Goal: Task Accomplishment & Management: Manage account settings

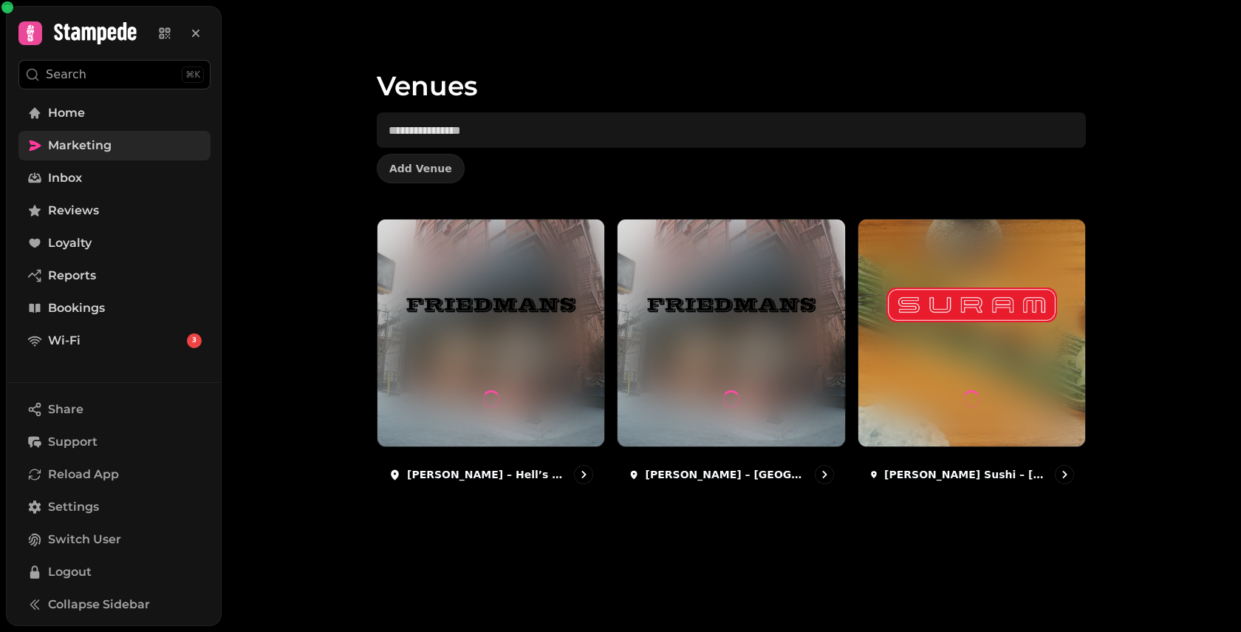
click at [145, 158] on link "Marketing" at bounding box center [114, 146] width 192 height 30
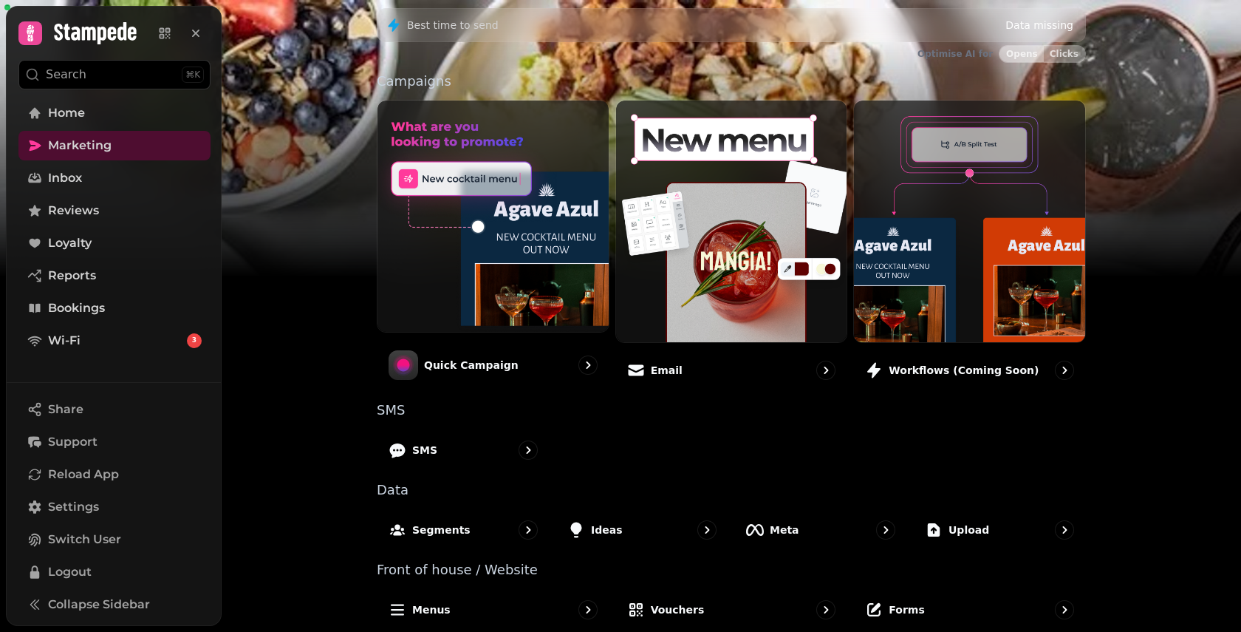
scroll to position [290, 0]
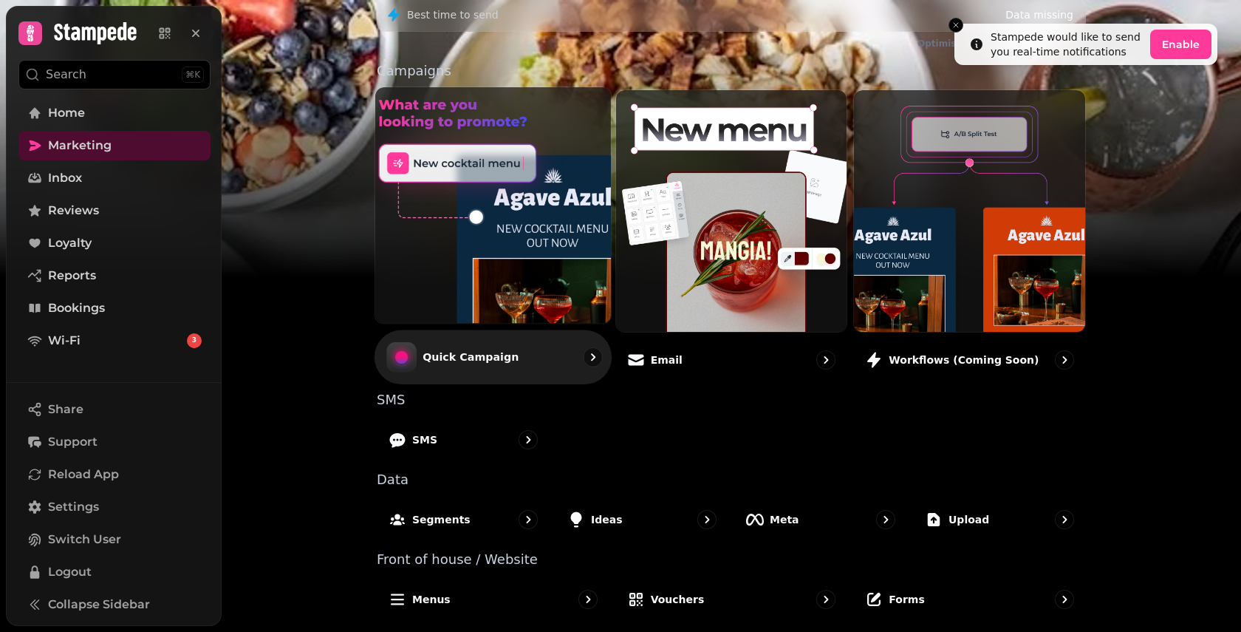
click at [559, 352] on div "Quick Campaign" at bounding box center [493, 357] width 237 height 54
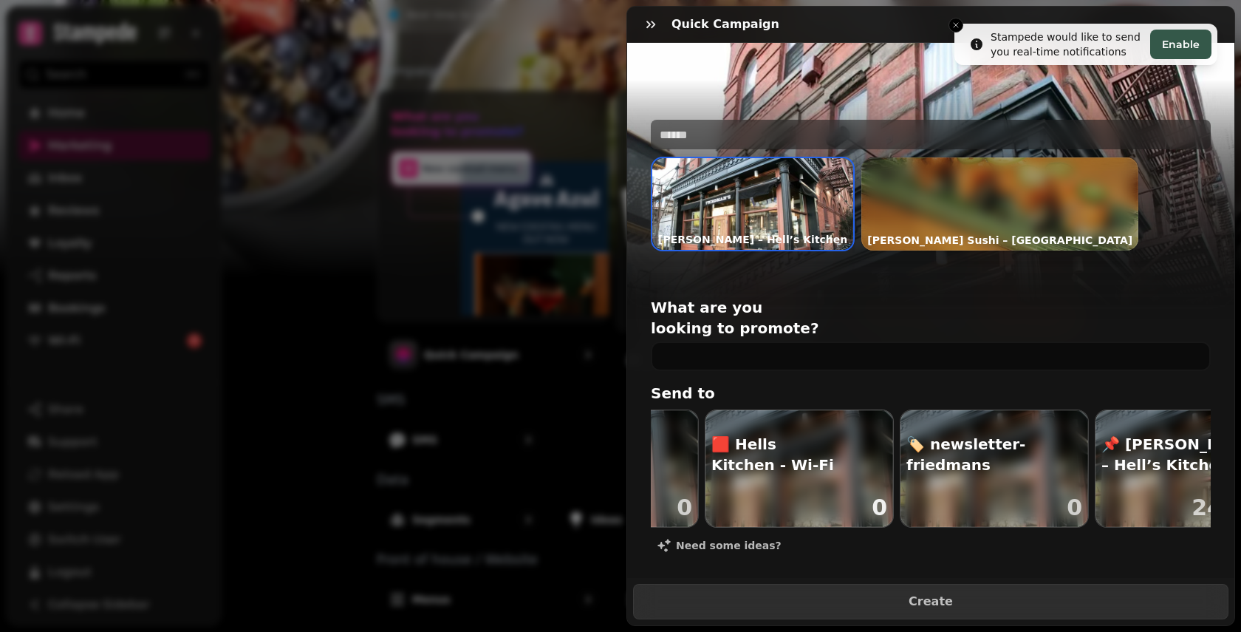
scroll to position [0, 214]
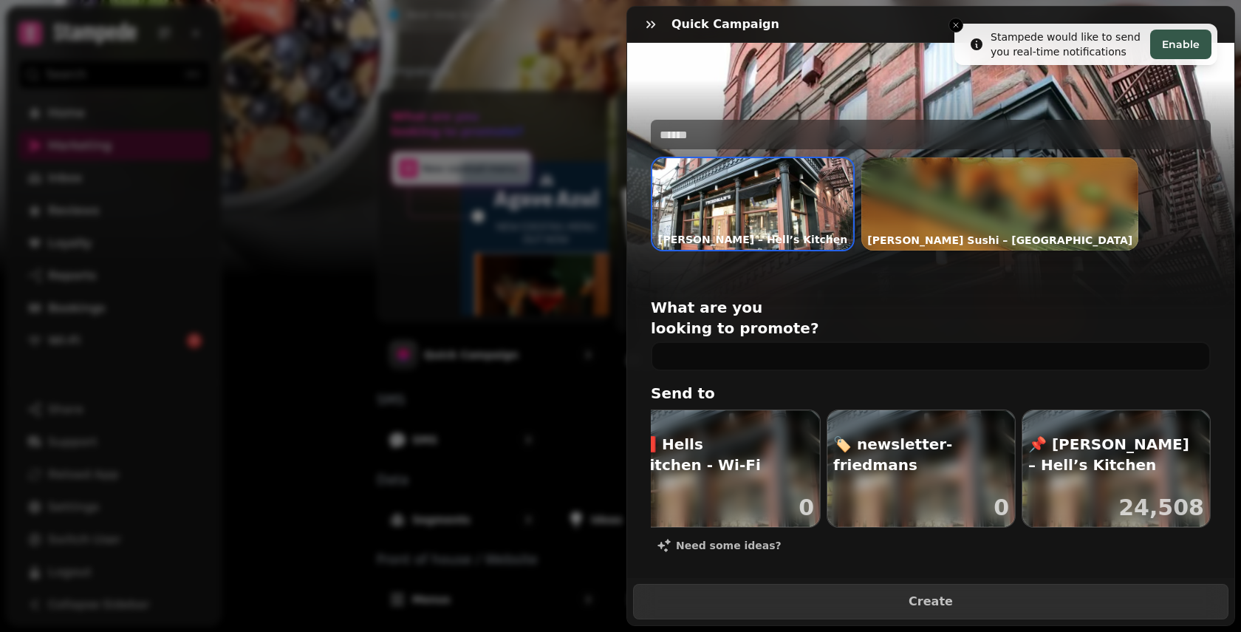
click at [882, 204] on div at bounding box center [1000, 203] width 277 height 93
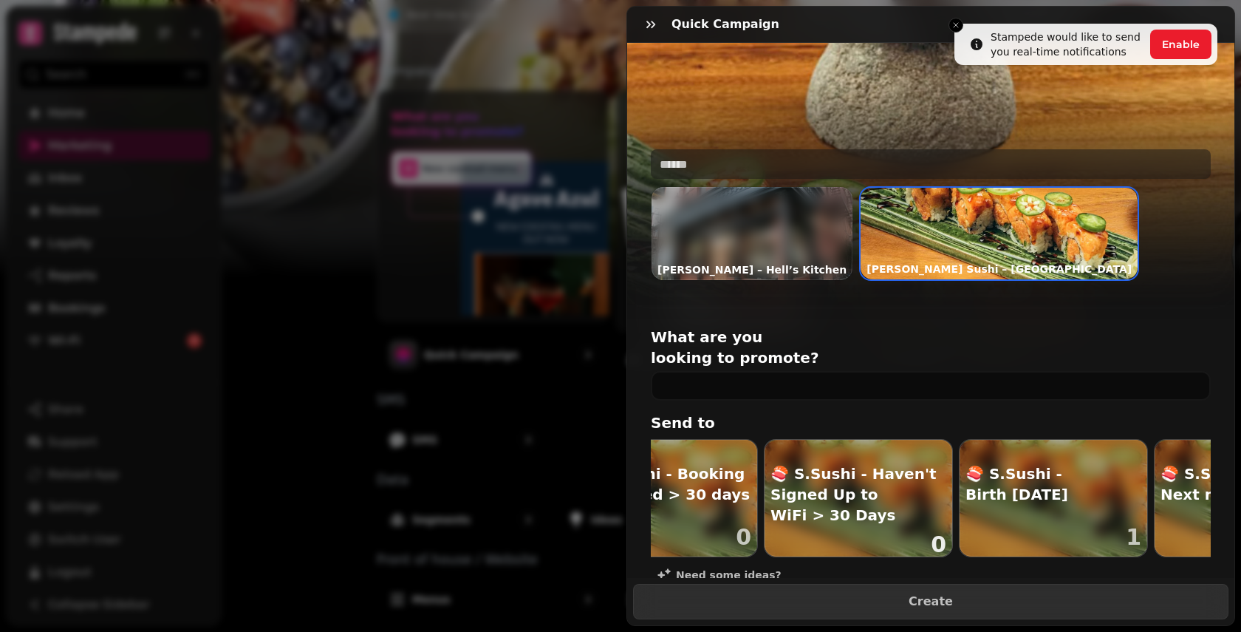
scroll to position [0, 473]
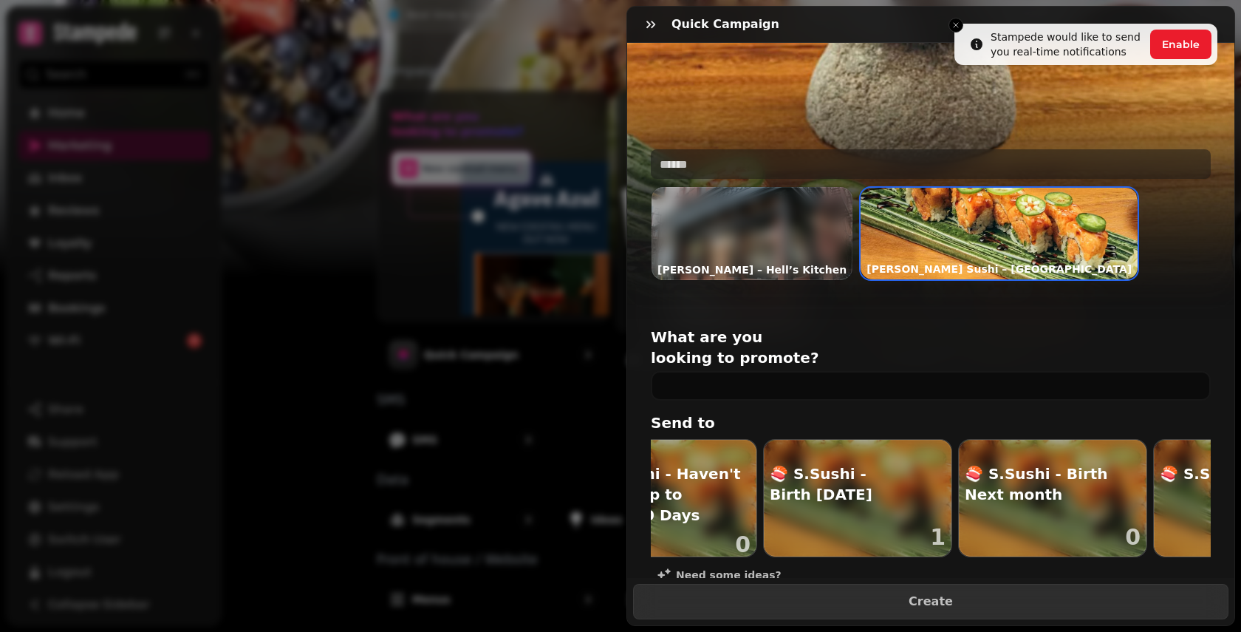
click at [755, 208] on div at bounding box center [752, 233] width 201 height 93
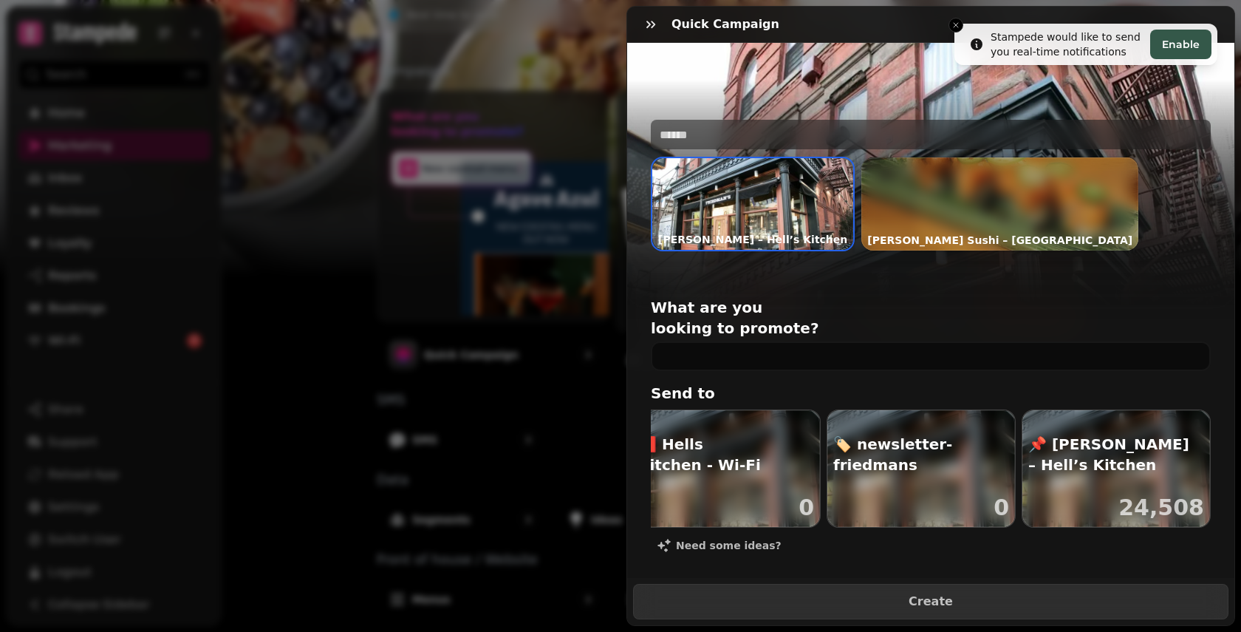
click at [880, 231] on p "Suram Sushi – Herald Square" at bounding box center [1000, 240] width 277 height 21
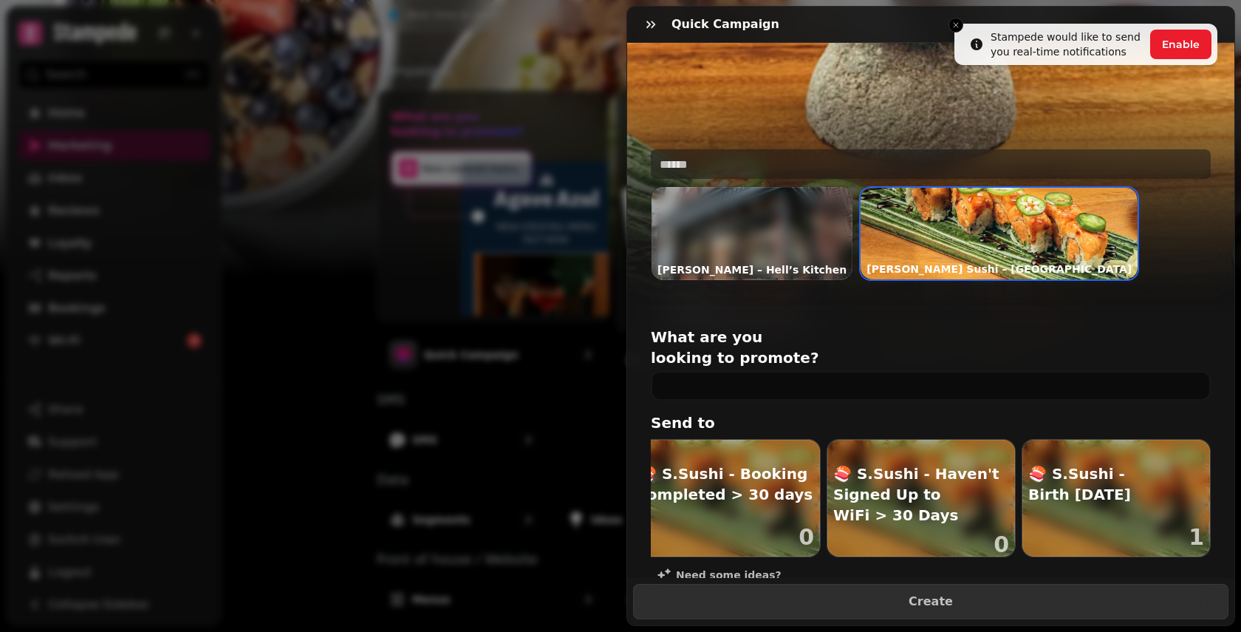
click at [763, 208] on div at bounding box center [752, 233] width 201 height 93
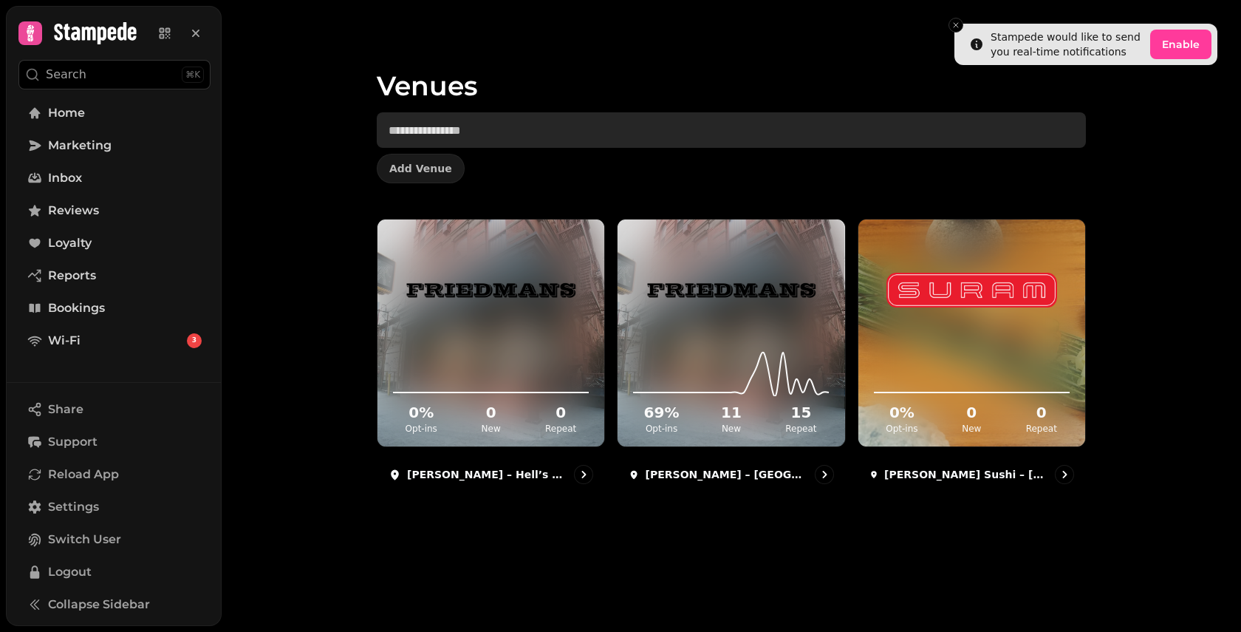
click at [669, 116] on input "text" at bounding box center [731, 129] width 709 height 35
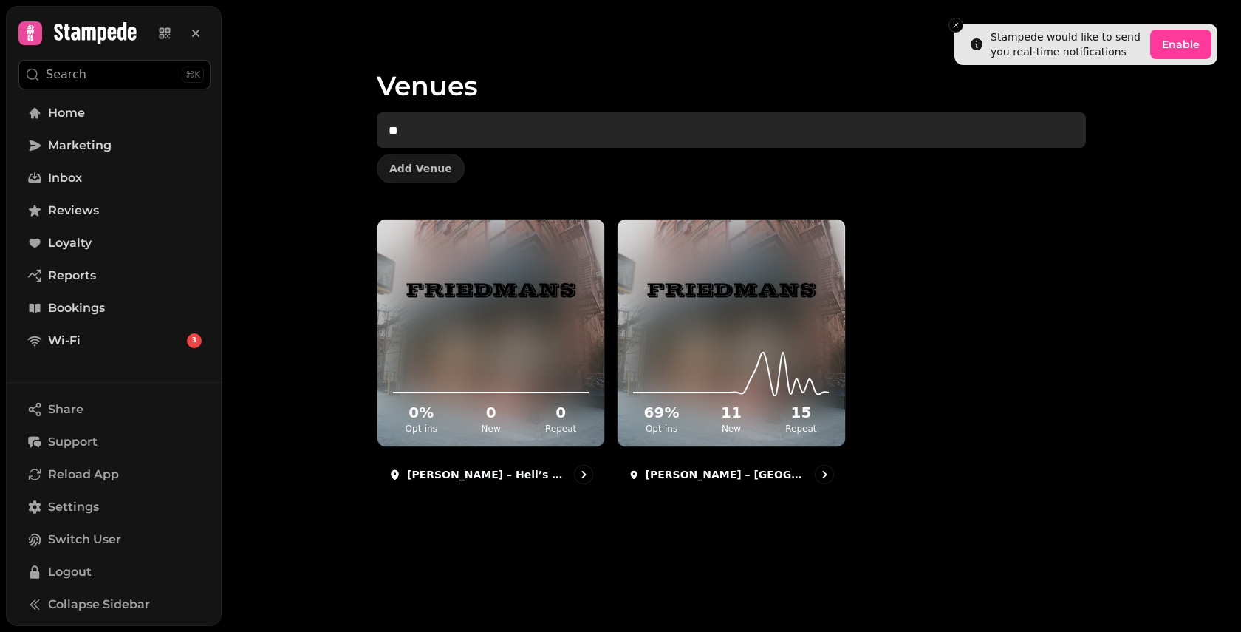
type input "*"
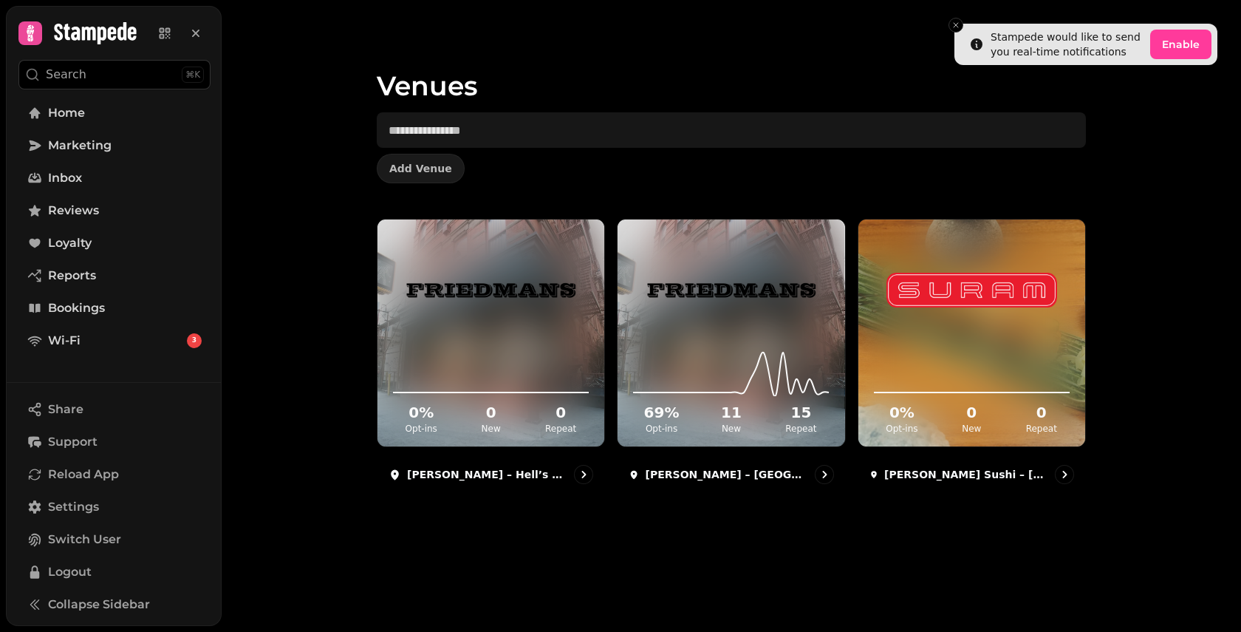
click at [100, 75] on button "Search ⌘K" at bounding box center [114, 75] width 192 height 30
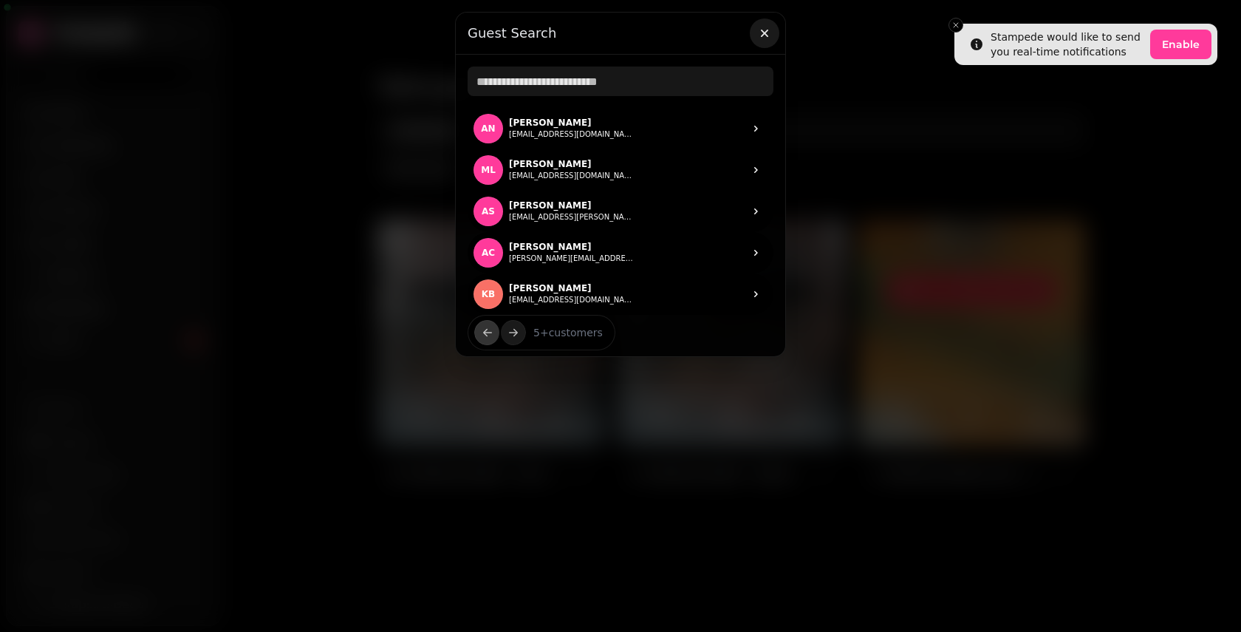
click at [768, 34] on icon "button" at bounding box center [764, 33] width 15 height 15
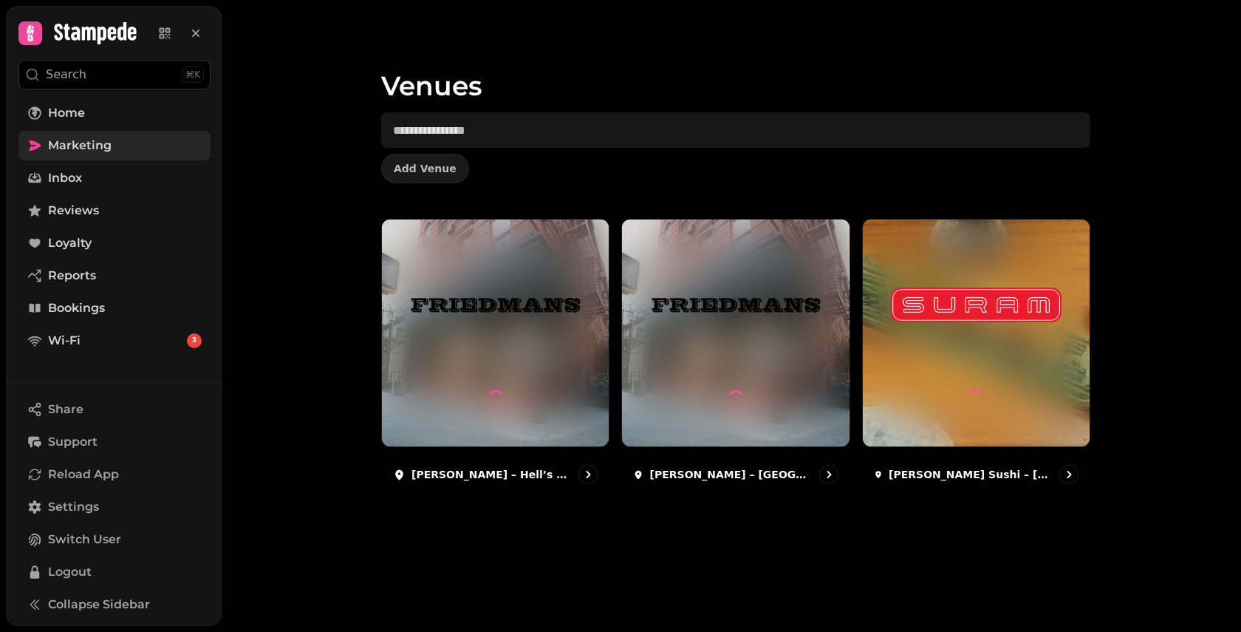
click at [127, 149] on link "Marketing" at bounding box center [114, 146] width 192 height 30
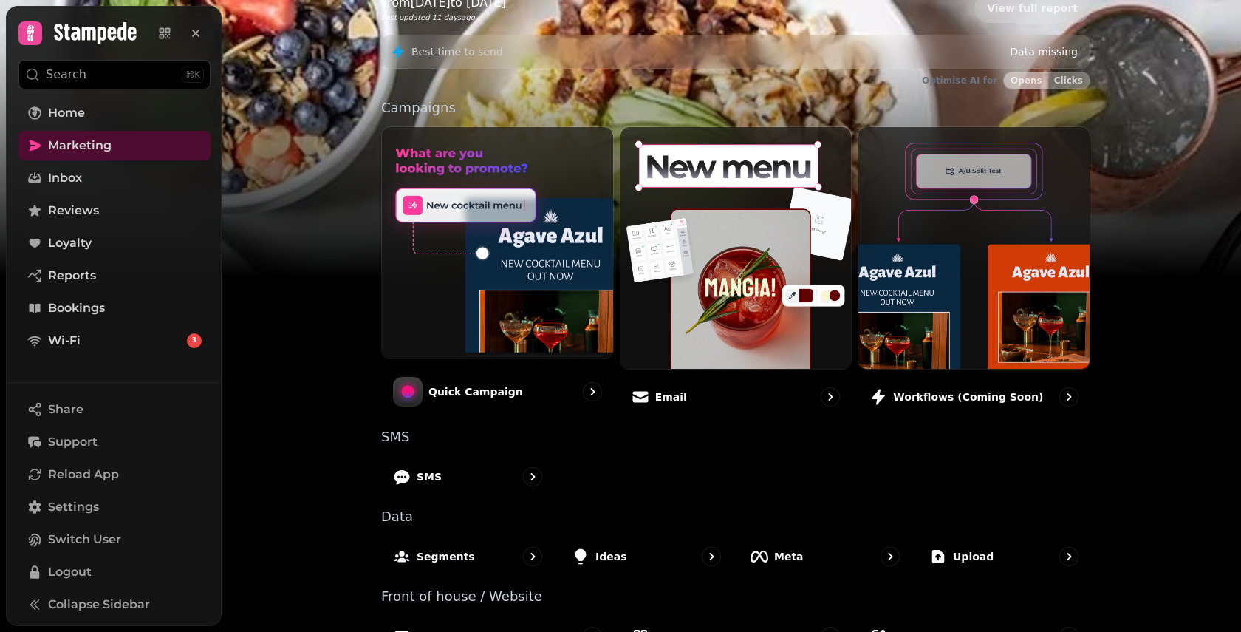
scroll to position [290, 0]
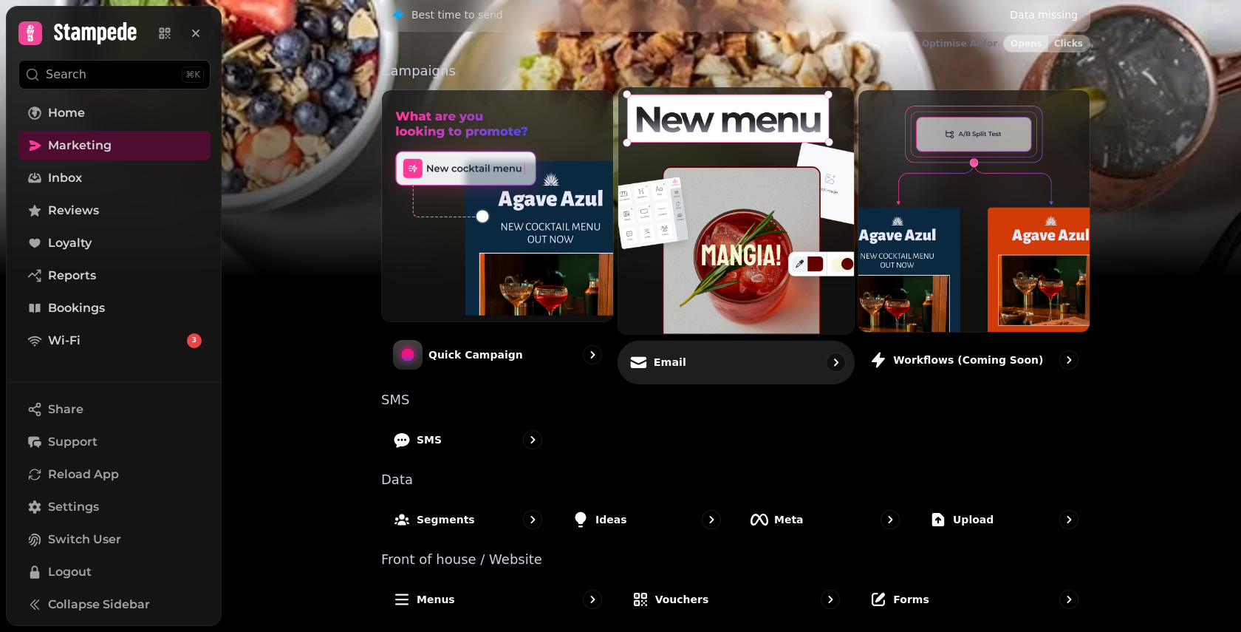
click at [742, 365] on div "Email" at bounding box center [736, 362] width 237 height 44
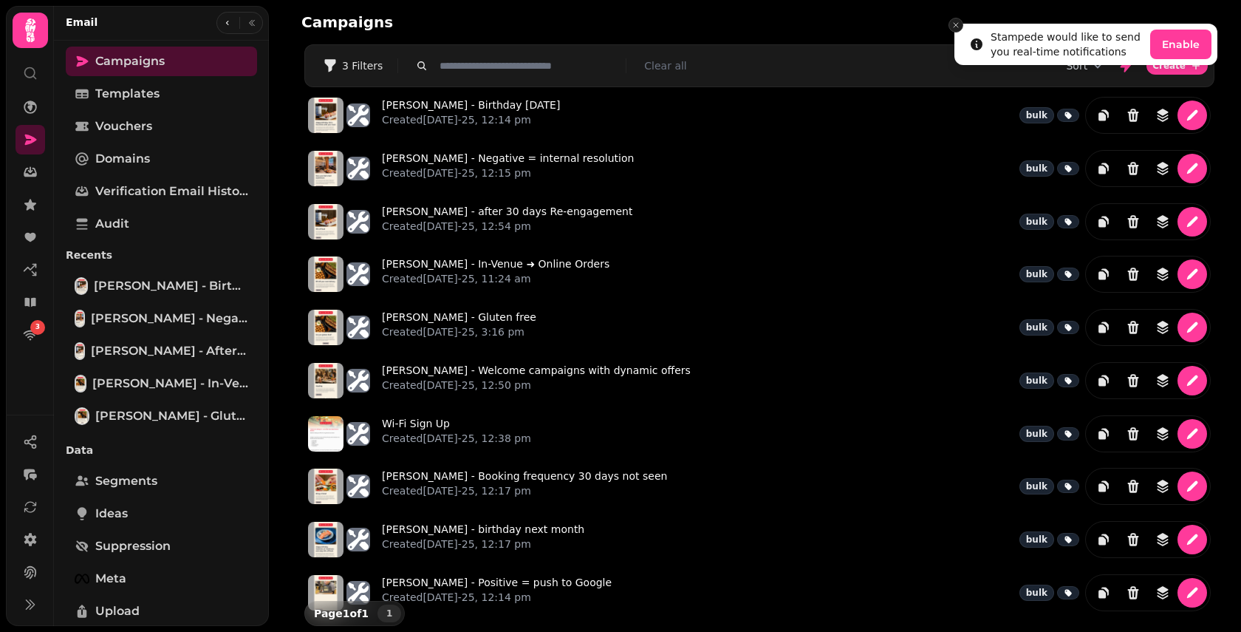
click at [955, 24] on icon "Close toast" at bounding box center [956, 25] width 9 height 9
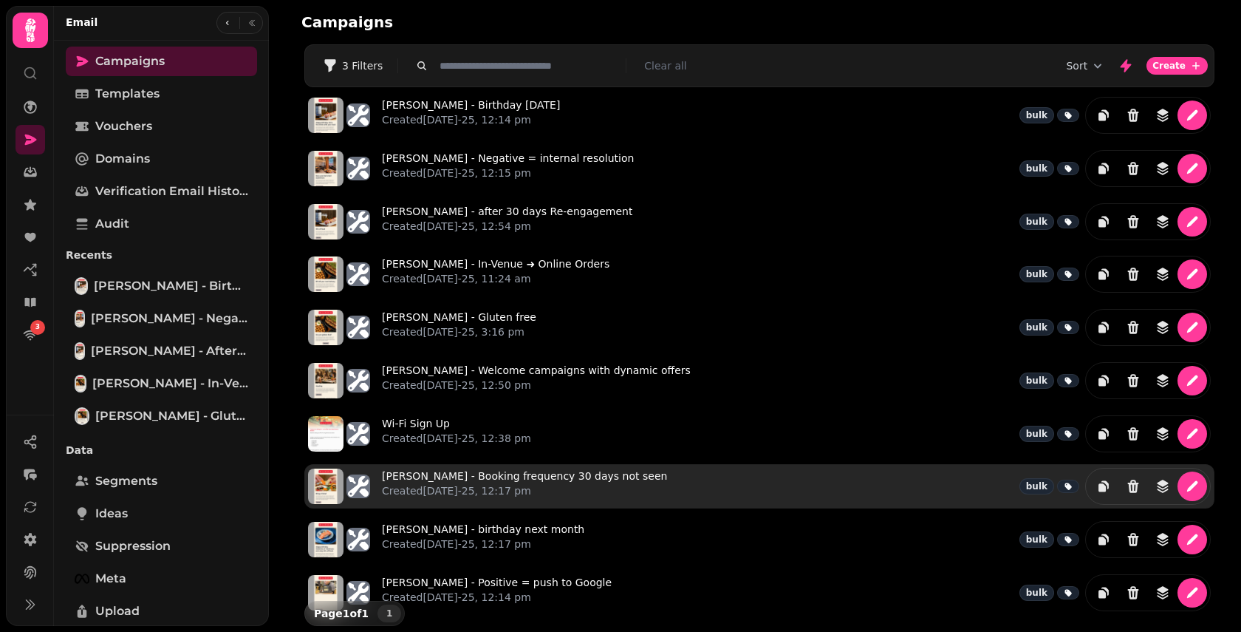
scroll to position [14, 0]
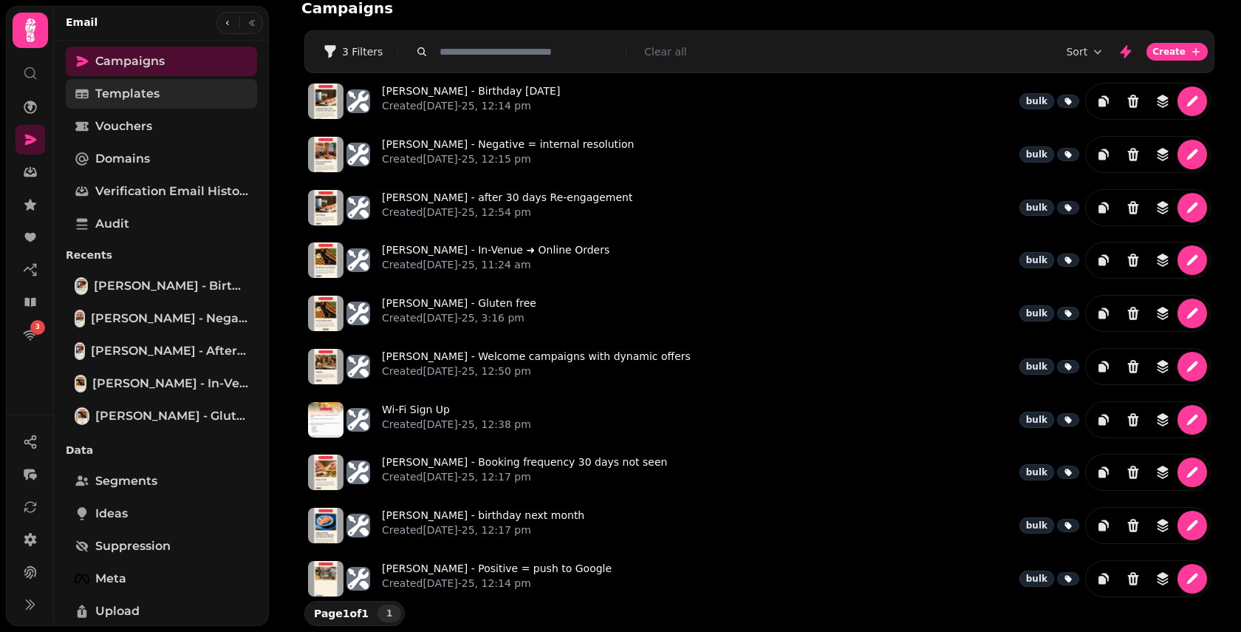
click at [171, 90] on link "Templates" at bounding box center [161, 94] width 191 height 30
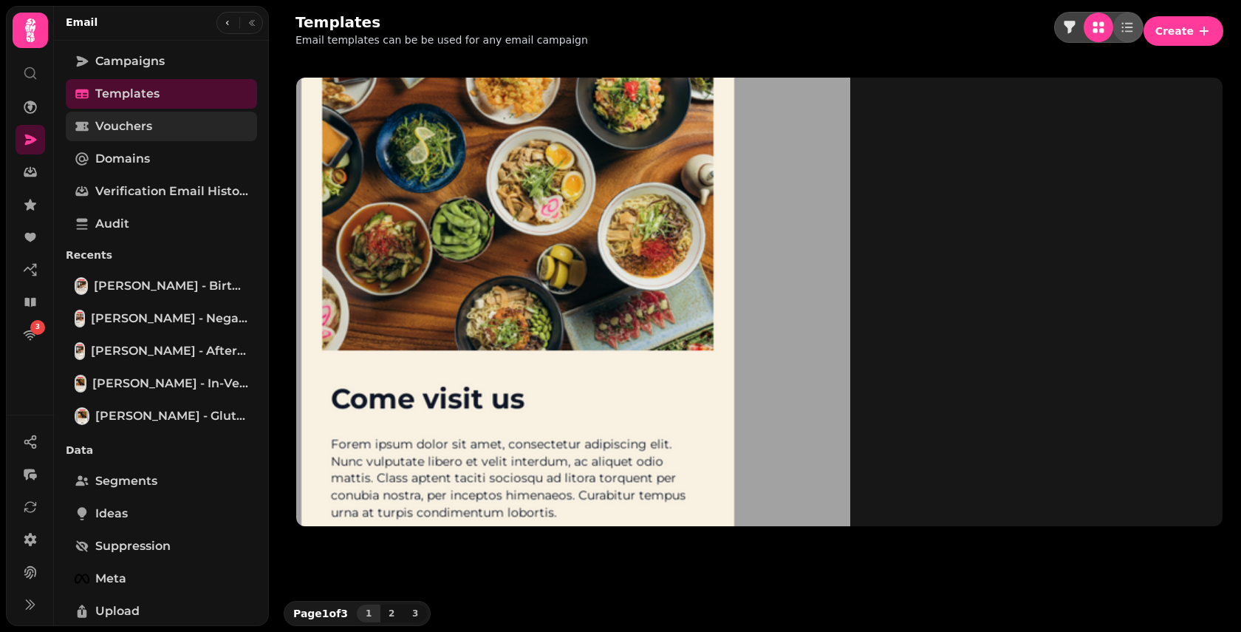
click at [174, 125] on link "Vouchers" at bounding box center [161, 127] width 191 height 30
select select "**"
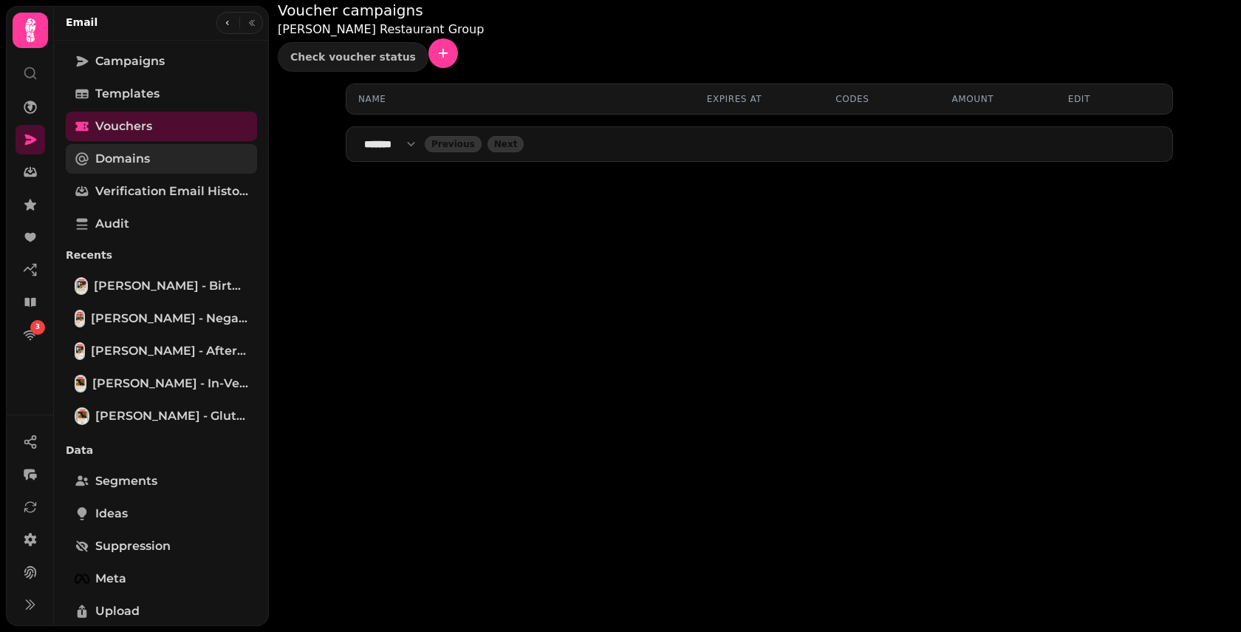
click at [163, 157] on link "Domains" at bounding box center [161, 159] width 191 height 30
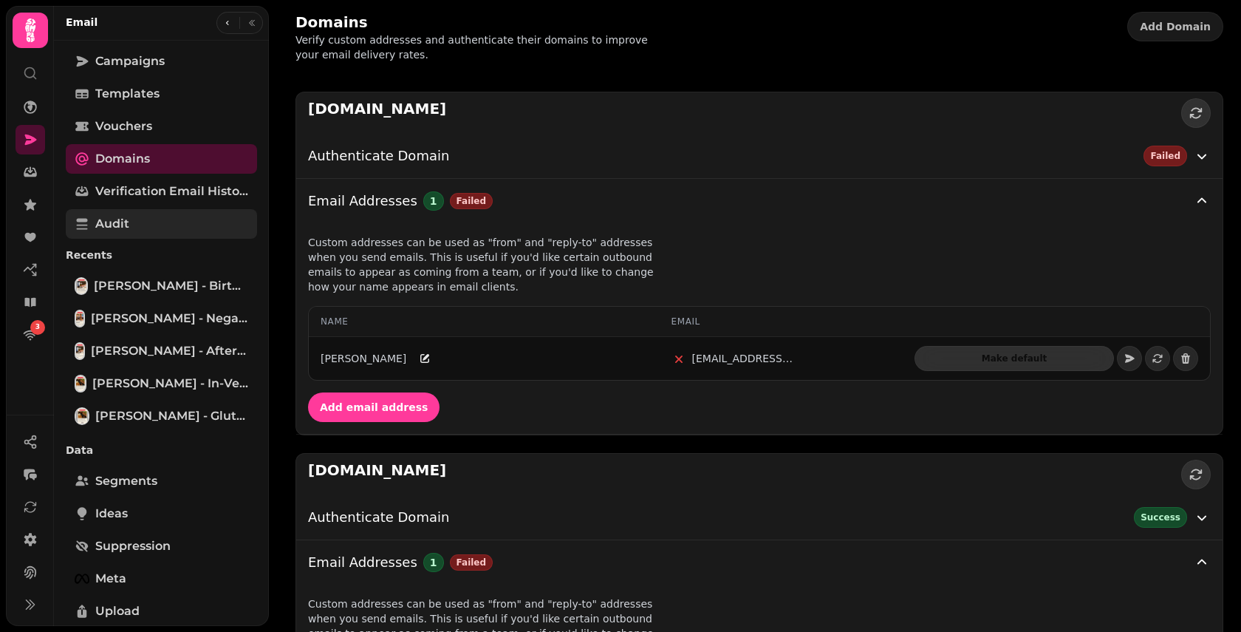
scroll to position [89, 0]
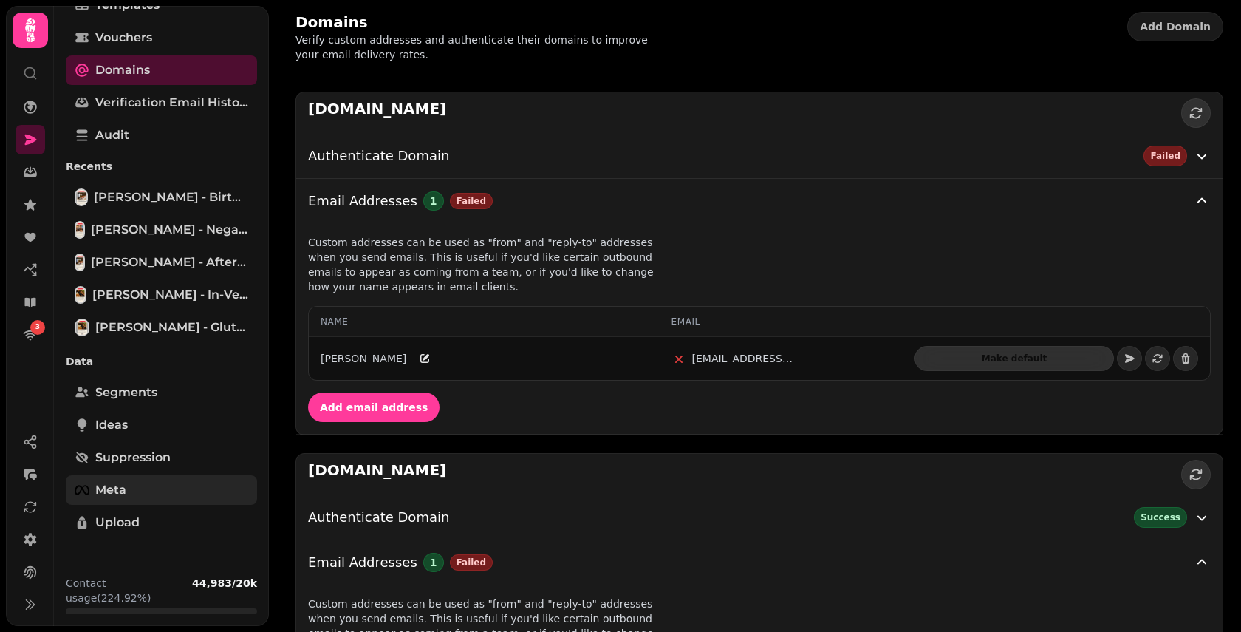
click at [138, 488] on link "Meta" at bounding box center [161, 490] width 191 height 30
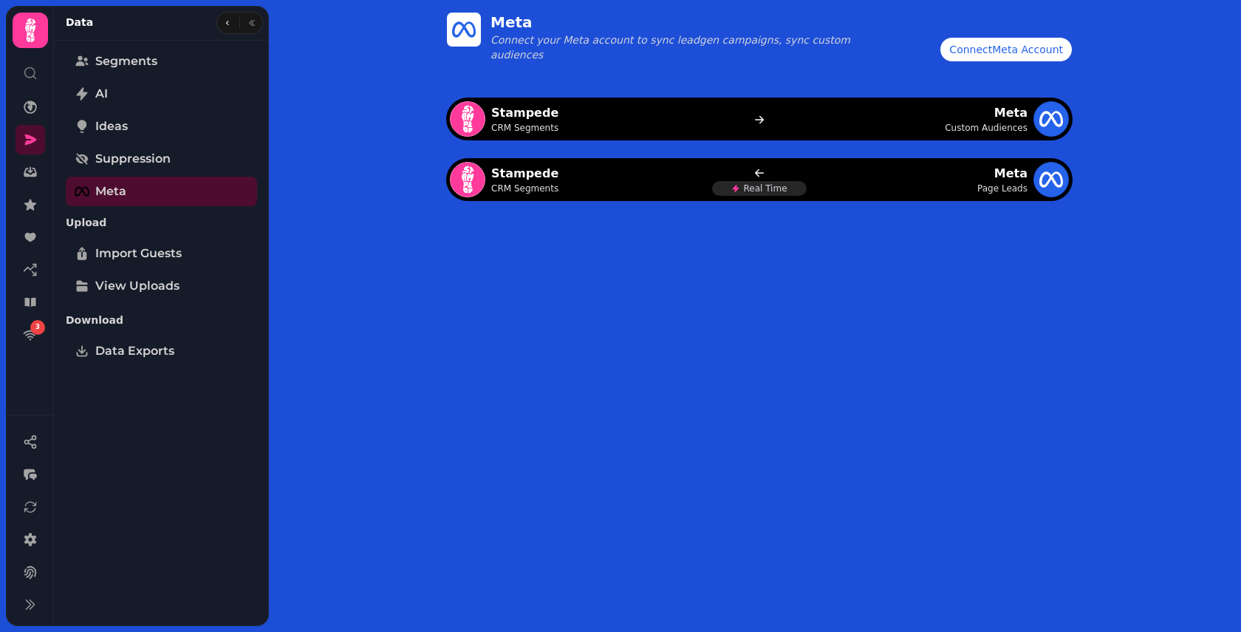
click at [1036, 53] on div "Connect Meta Account" at bounding box center [1006, 49] width 114 height 15
click at [27, 100] on icon at bounding box center [30, 107] width 15 height 15
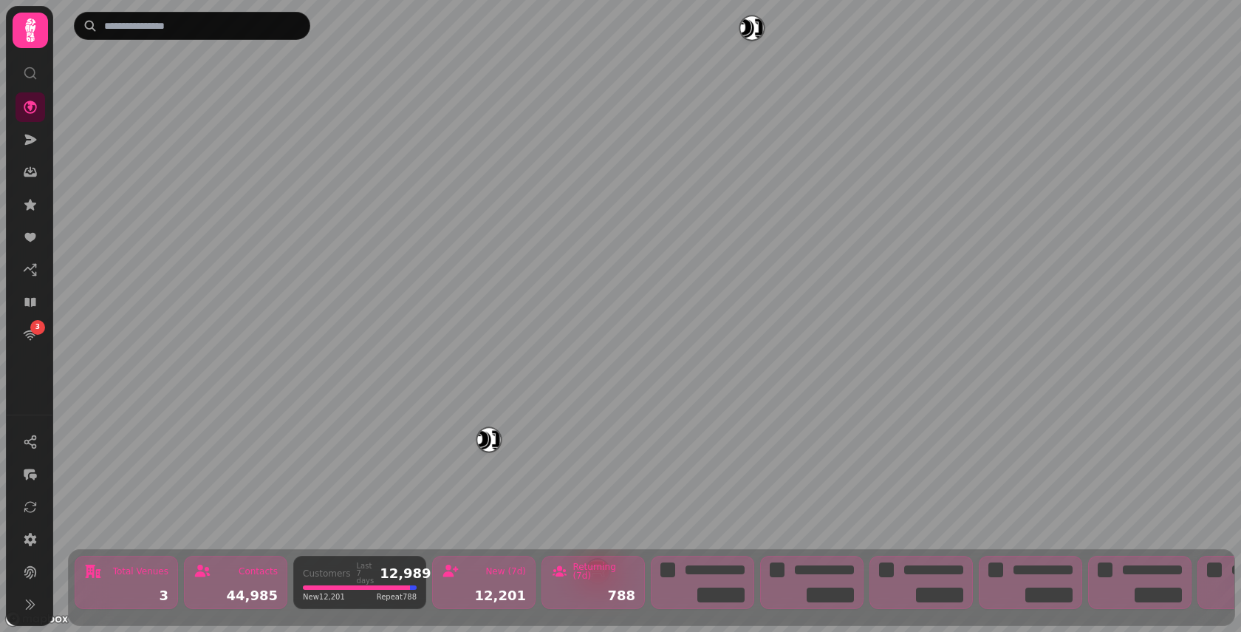
click at [35, 35] on icon at bounding box center [31, 31] width 30 height 30
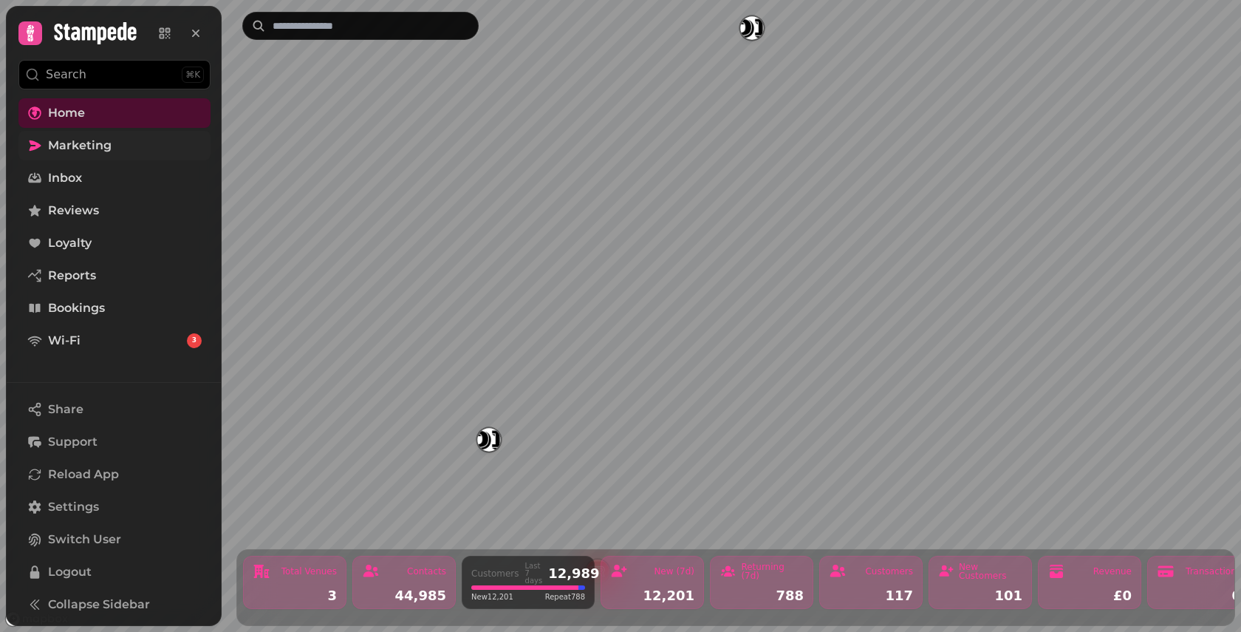
click at [91, 143] on span "Marketing" at bounding box center [80, 146] width 64 height 18
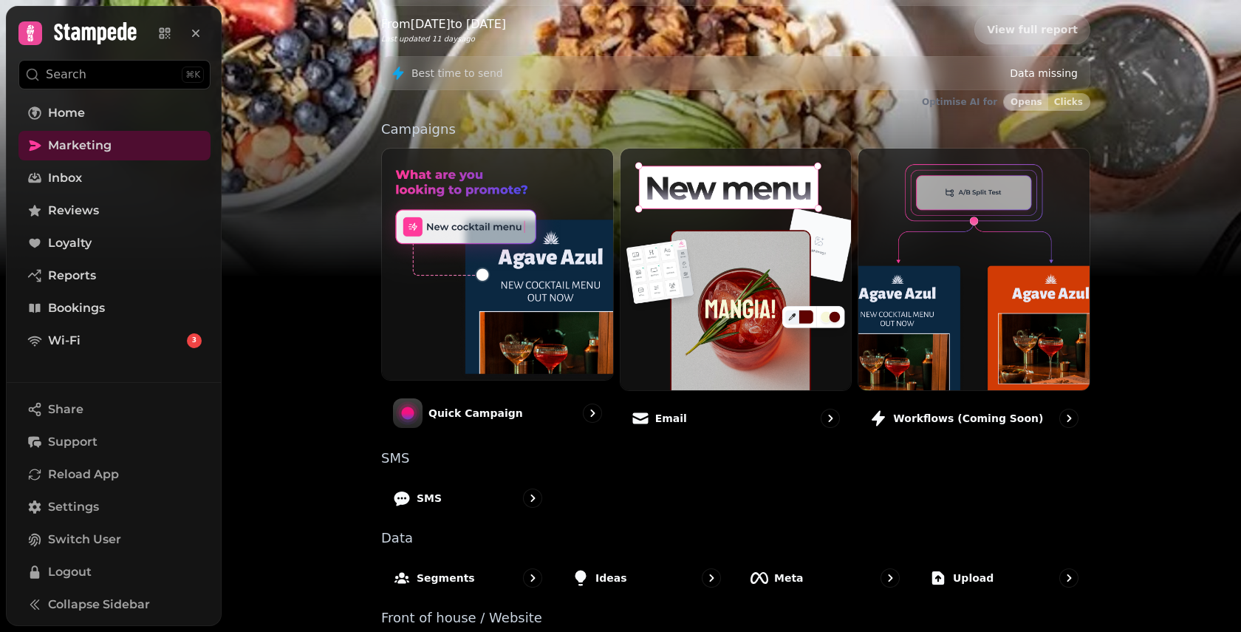
scroll to position [233, 0]
click at [463, 344] on img at bounding box center [497, 263] width 231 height 231
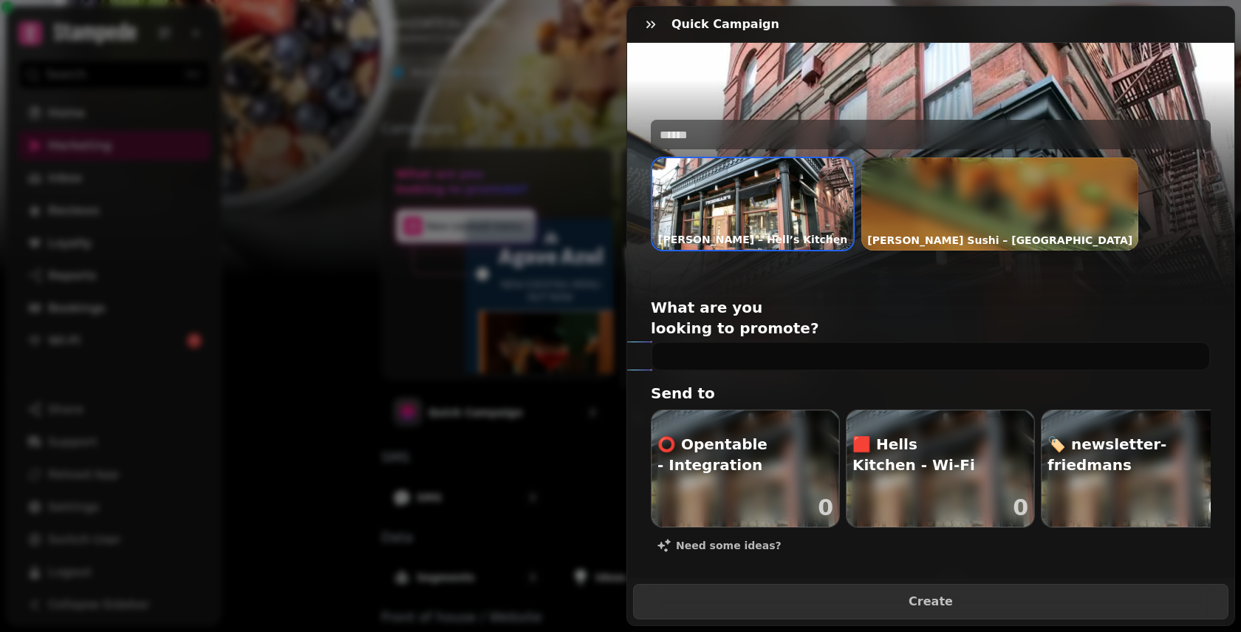
click at [755, 211] on img at bounding box center [752, 204] width 201 height 92
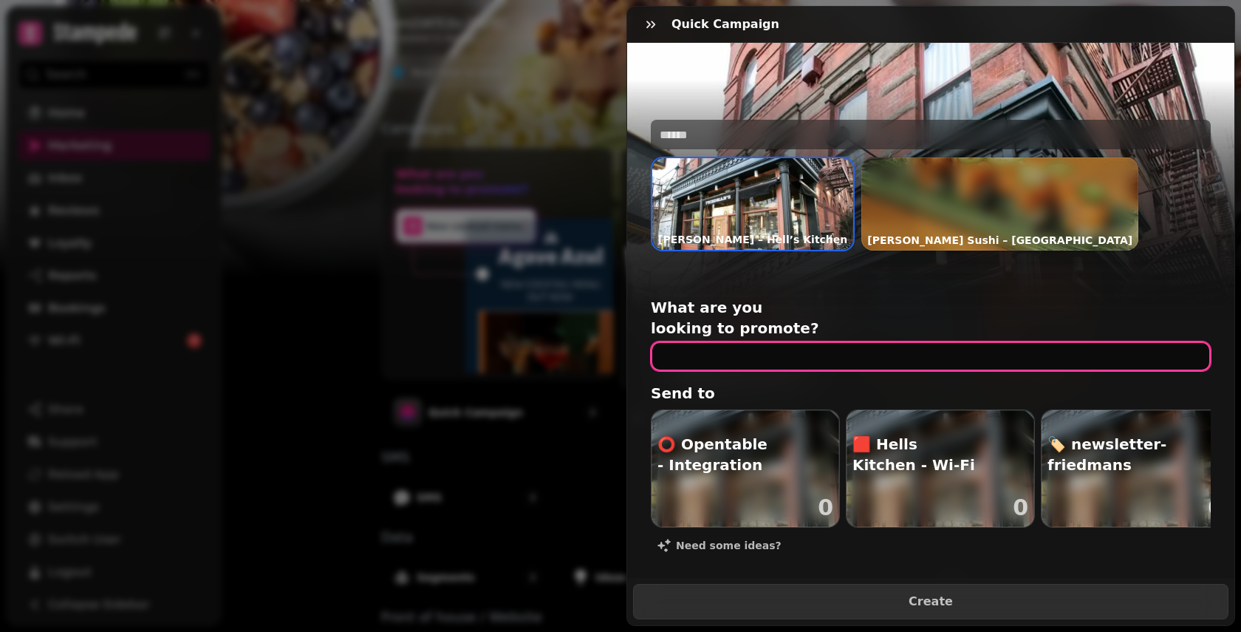
click at [777, 341] on input "text" at bounding box center [931, 356] width 560 height 30
type input "*********"
click at [731, 343] on input "*********" at bounding box center [931, 356] width 560 height 30
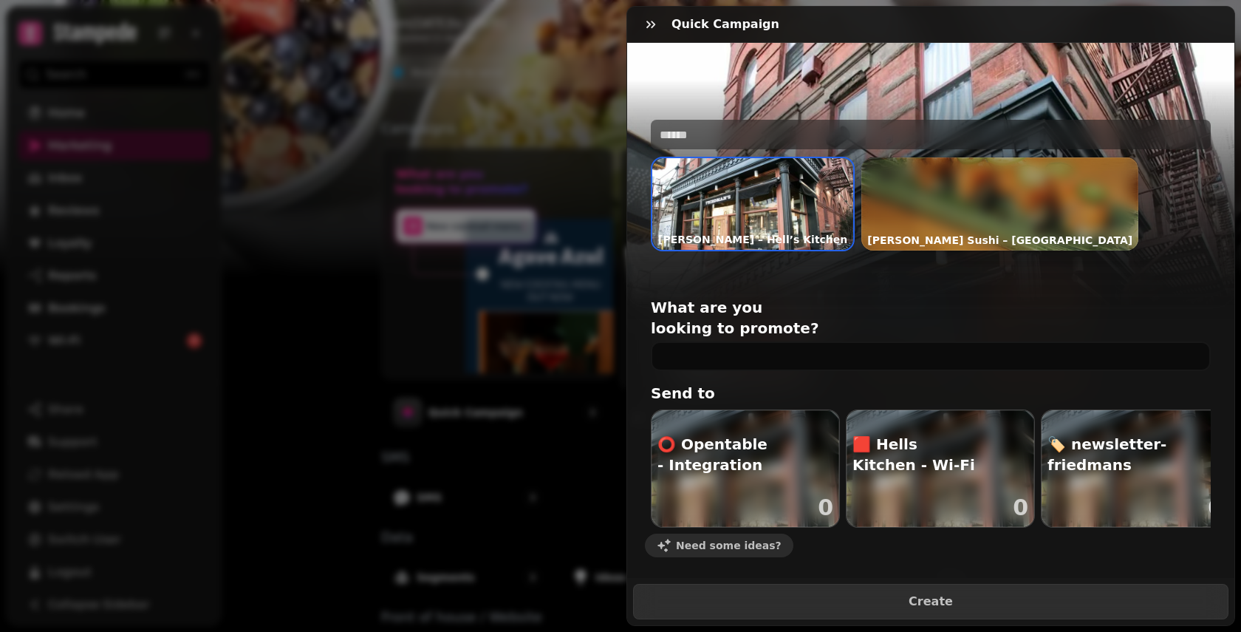
click at [758, 540] on span "Need some ideas?" at bounding box center [729, 545] width 106 height 10
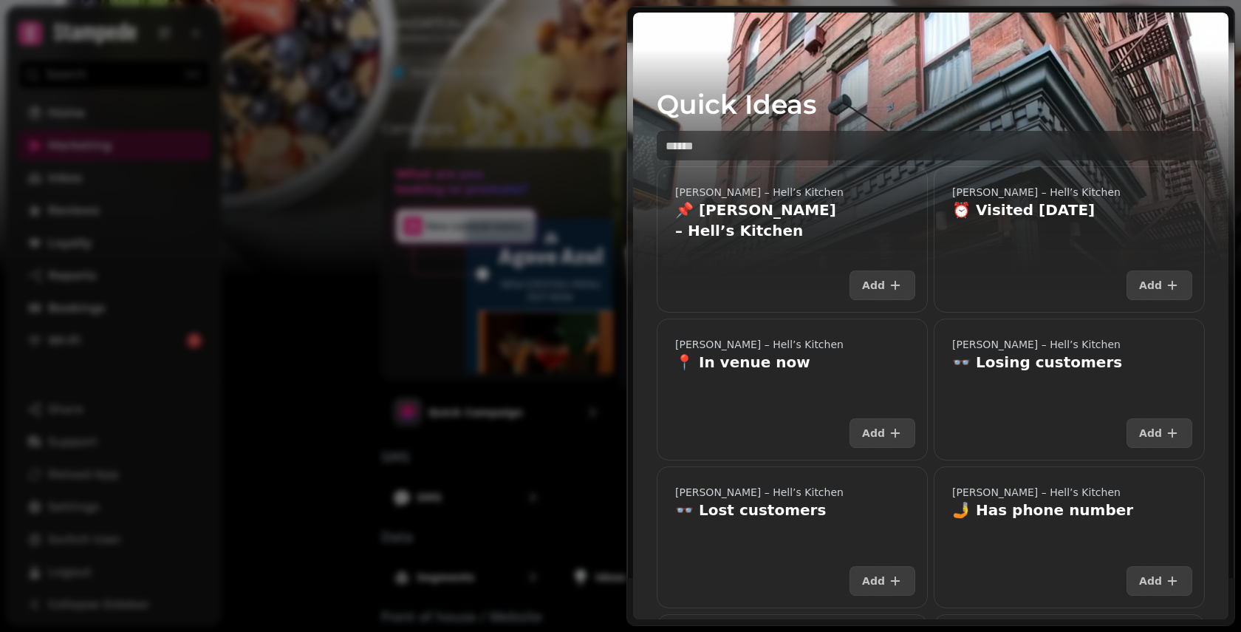
click at [660, 48] on img at bounding box center [931, 197] width 596 height 369
click at [562, 101] on div "Quick Campaign Quick Ideas Friedman’s – Hell’s Kitchen 📌 Friedman’s – Hell’s Ki…" at bounding box center [620, 328] width 1241 height 608
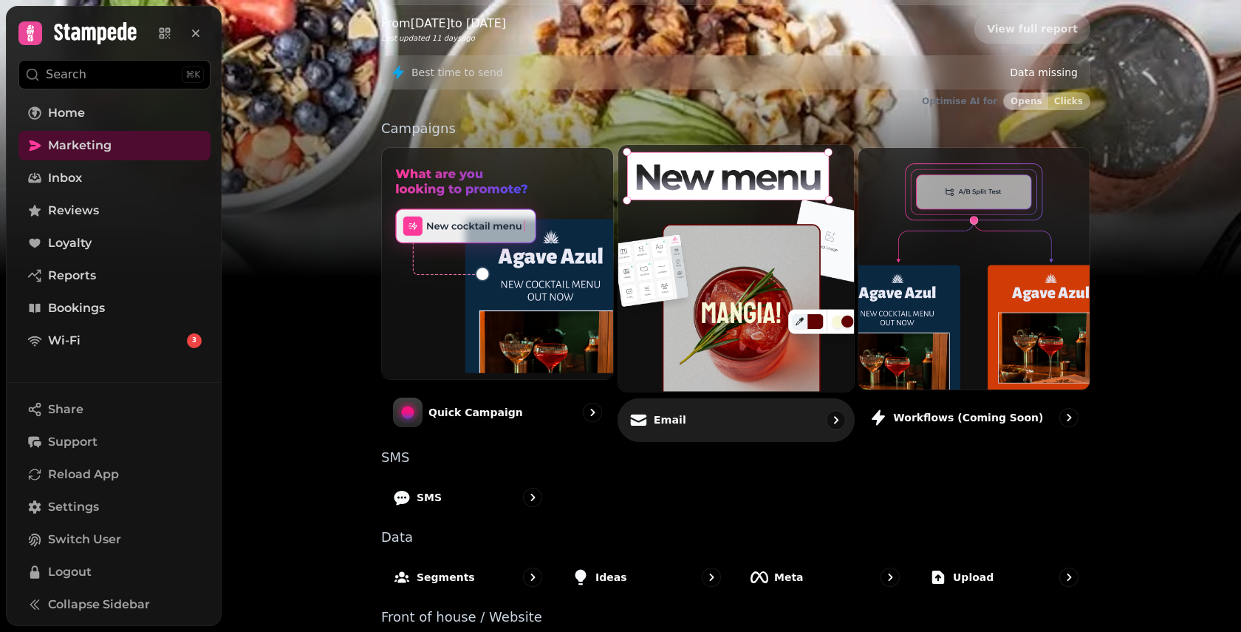
click at [717, 426] on div "Email" at bounding box center [736, 420] width 237 height 44
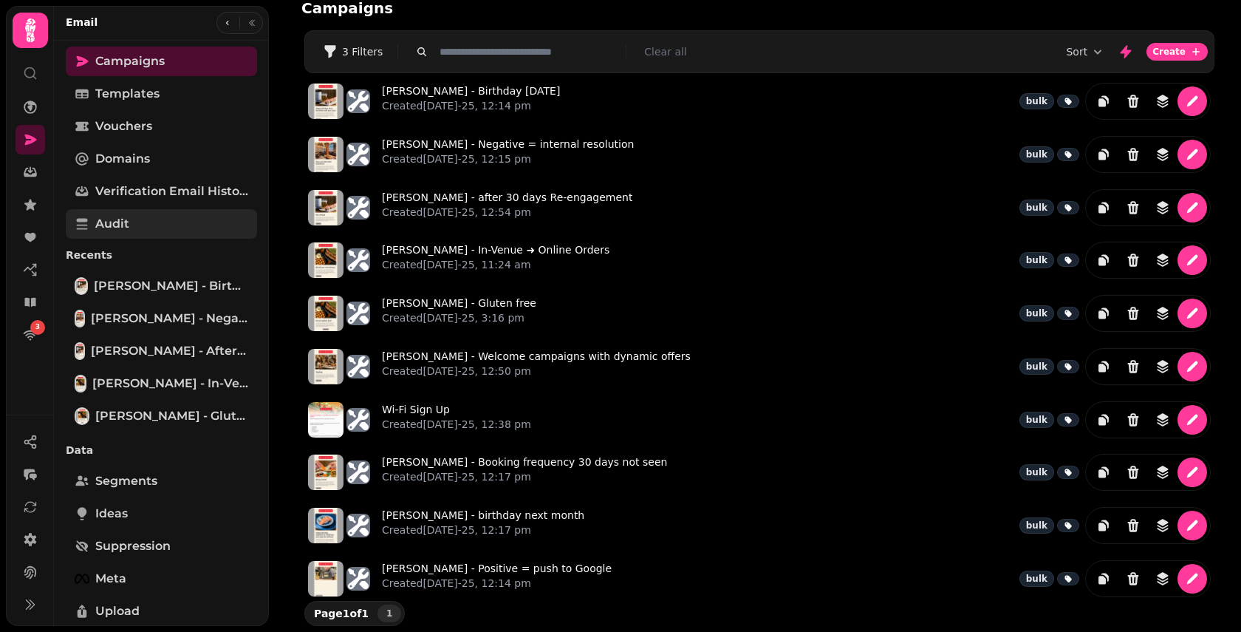
scroll to position [2, 0]
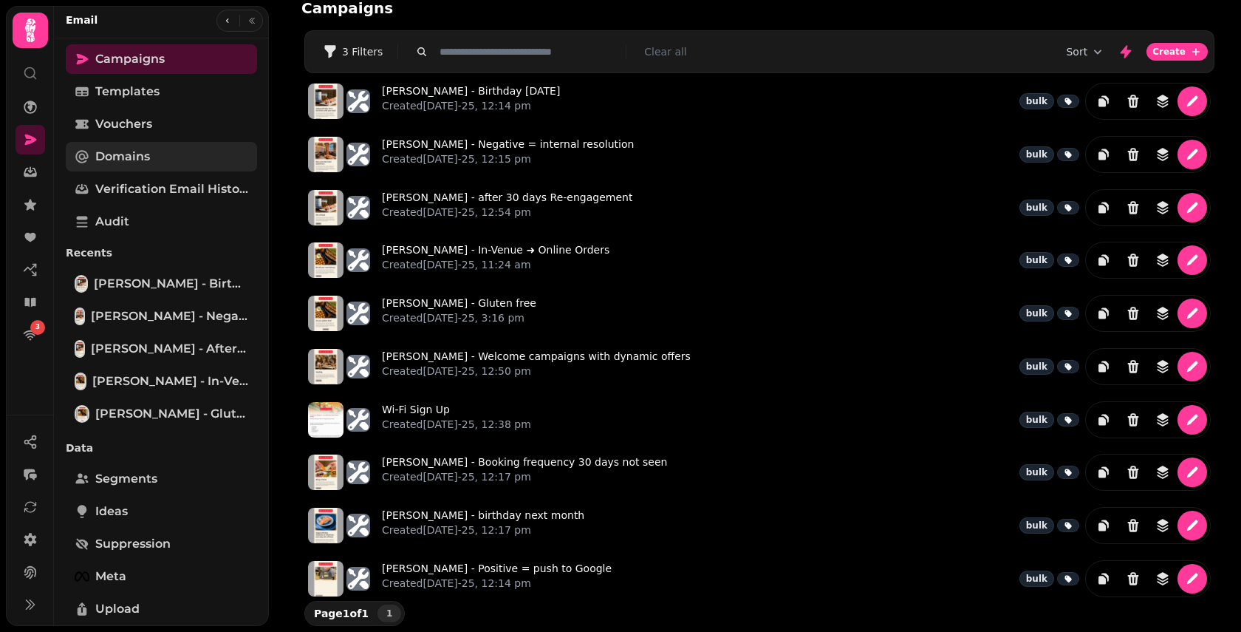
click at [177, 157] on link "Domains" at bounding box center [161, 157] width 191 height 30
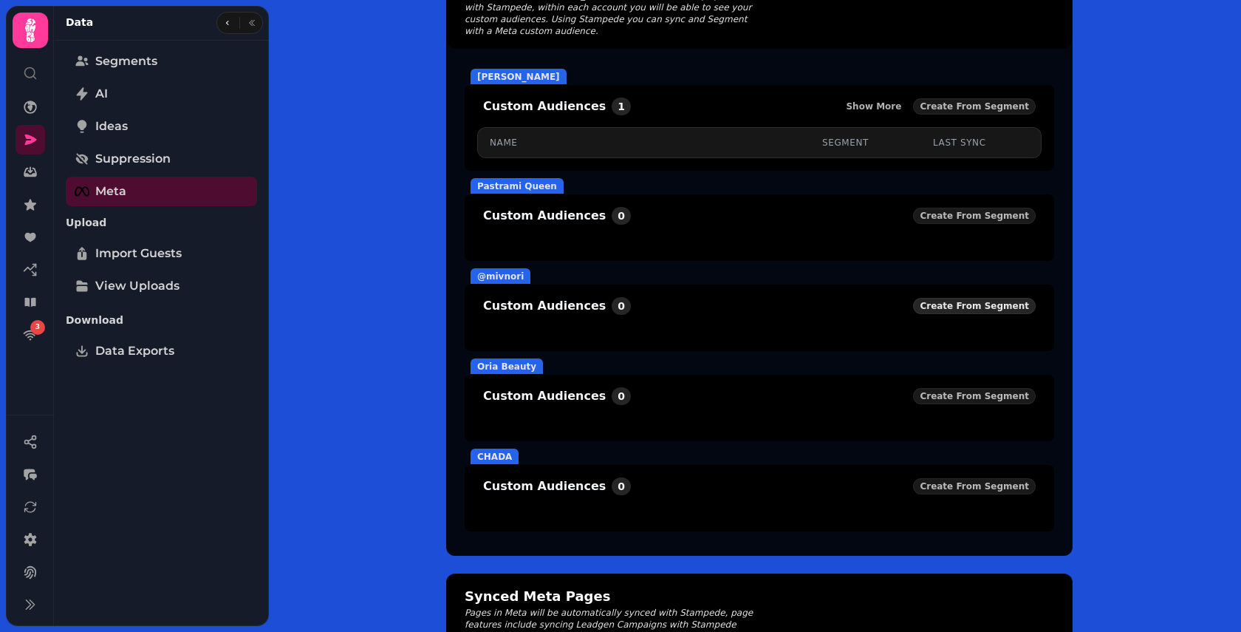
scroll to position [1, 0]
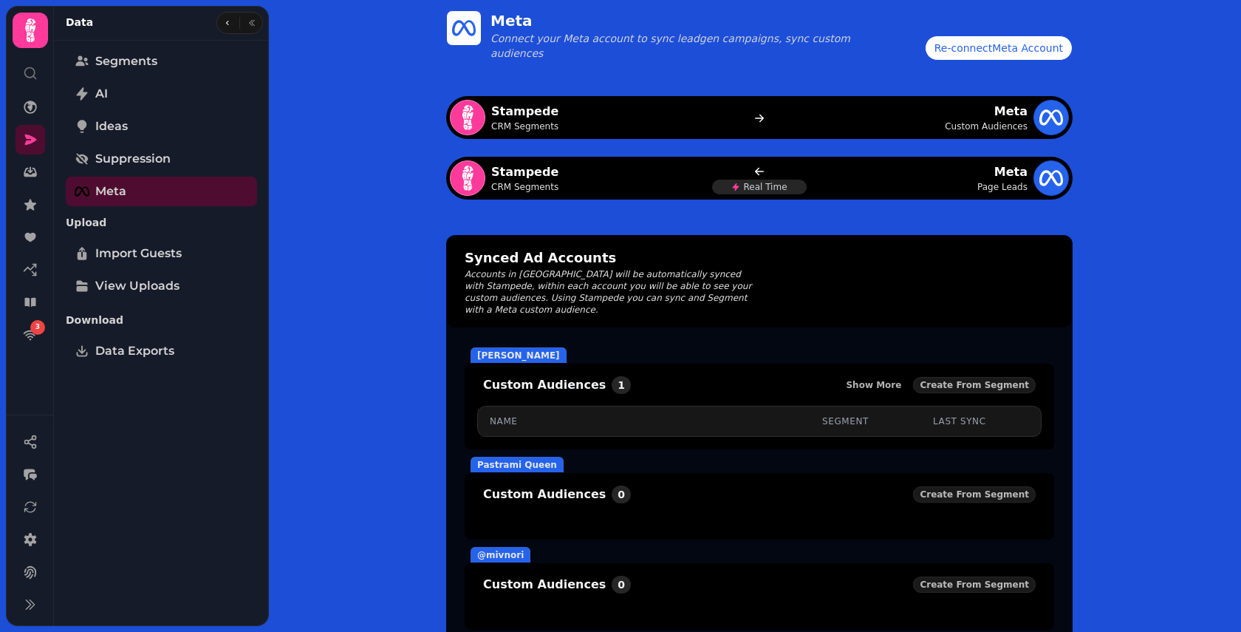
click at [1013, 52] on div "Re-connect Meta Account" at bounding box center [999, 48] width 129 height 15
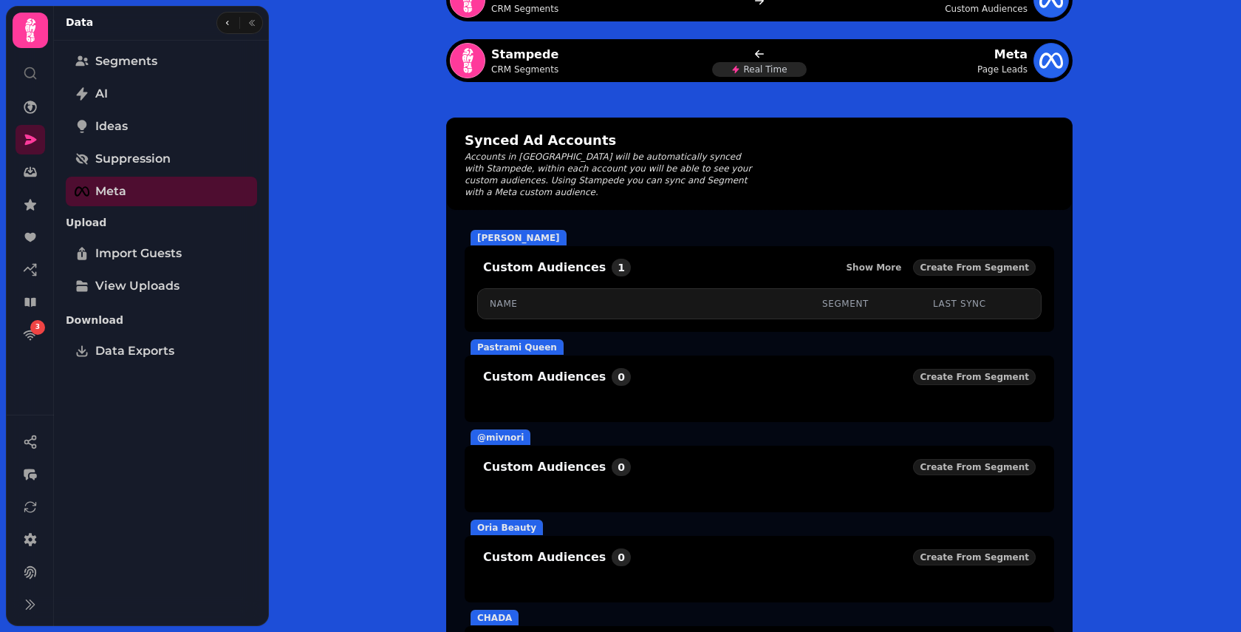
scroll to position [137, 0]
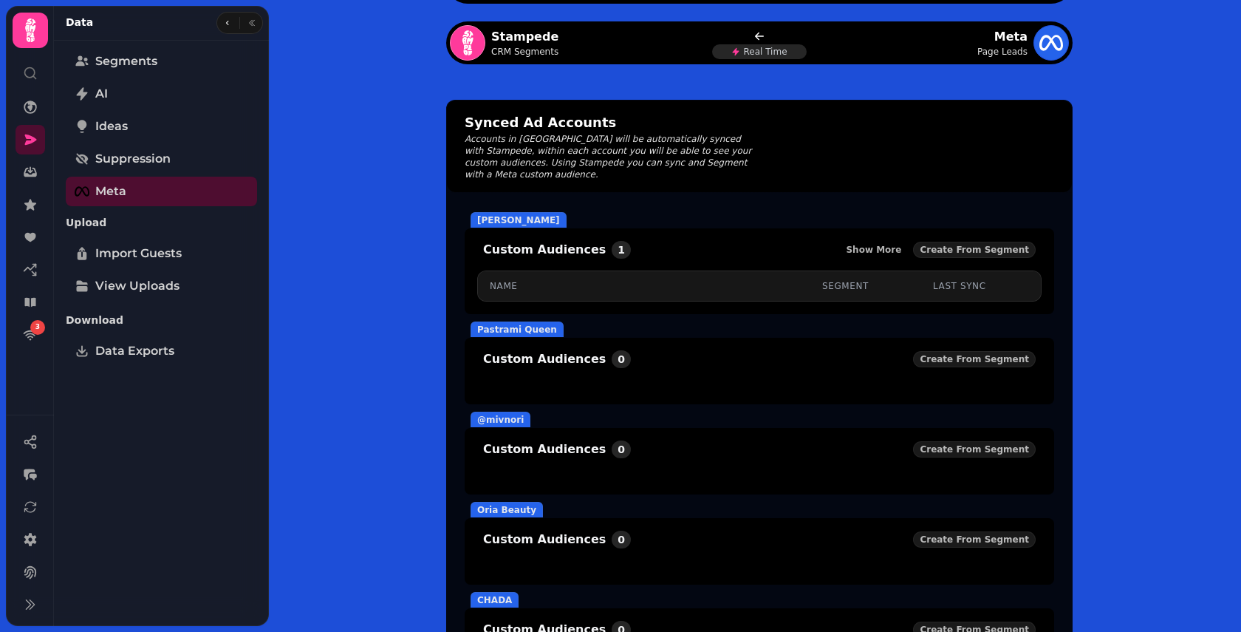
click at [538, 212] on div "Minori Kawachi" at bounding box center [519, 220] width 96 height 16
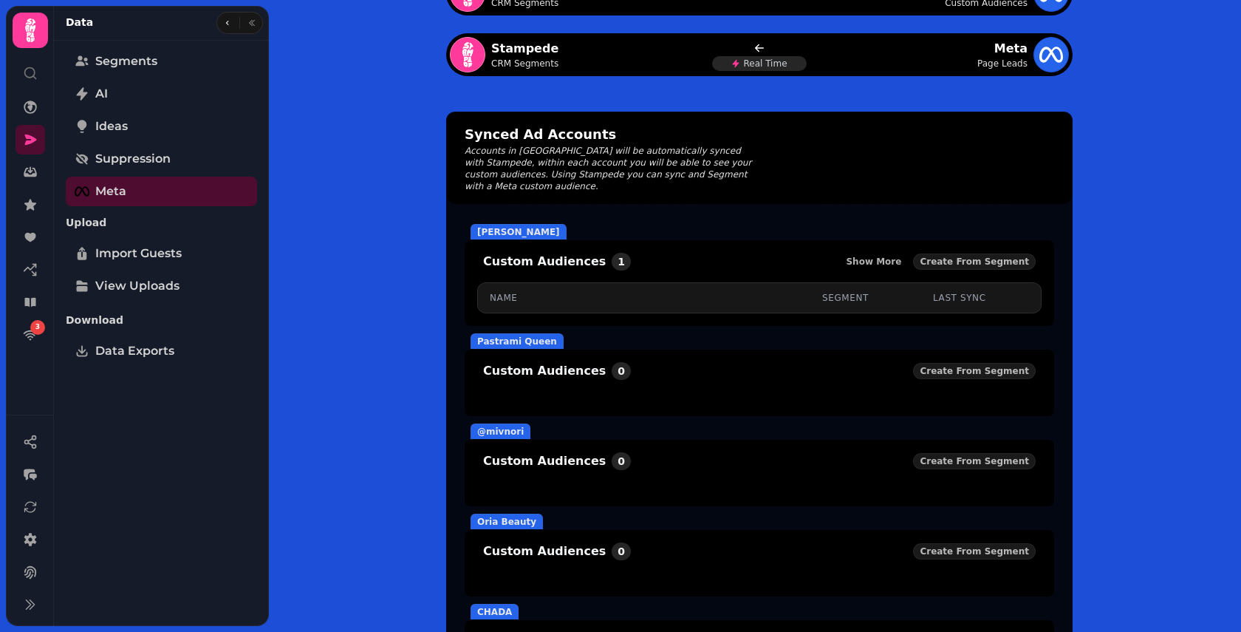
scroll to position [117, 0]
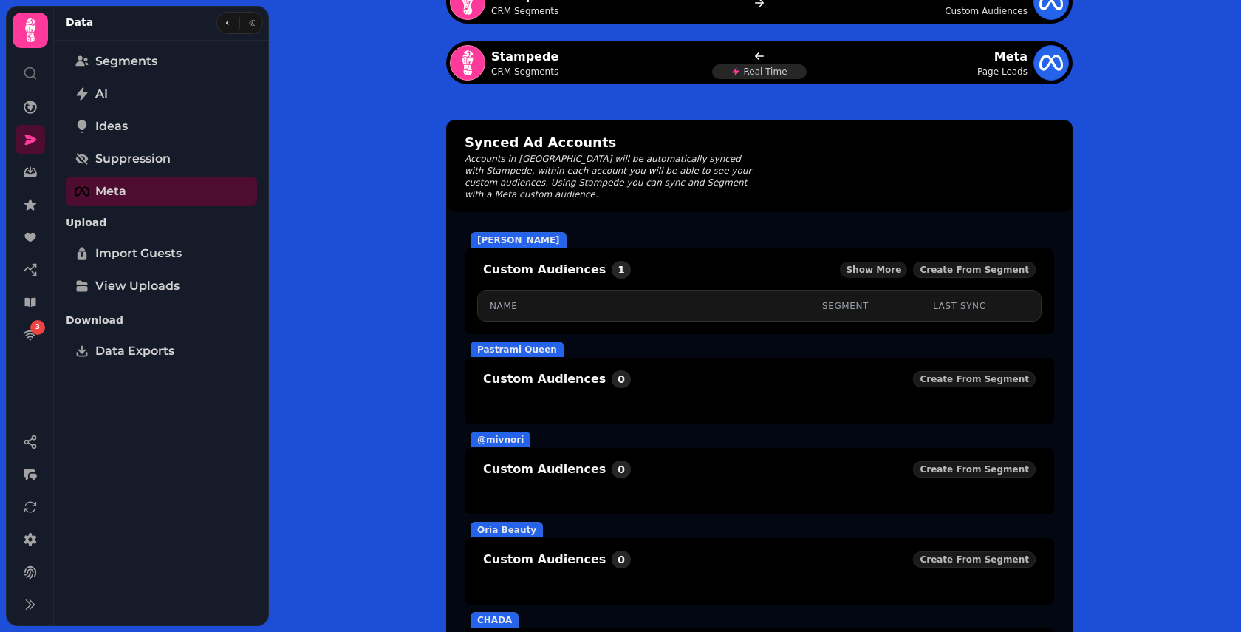
click at [887, 263] on button "Show More" at bounding box center [873, 270] width 67 height 16
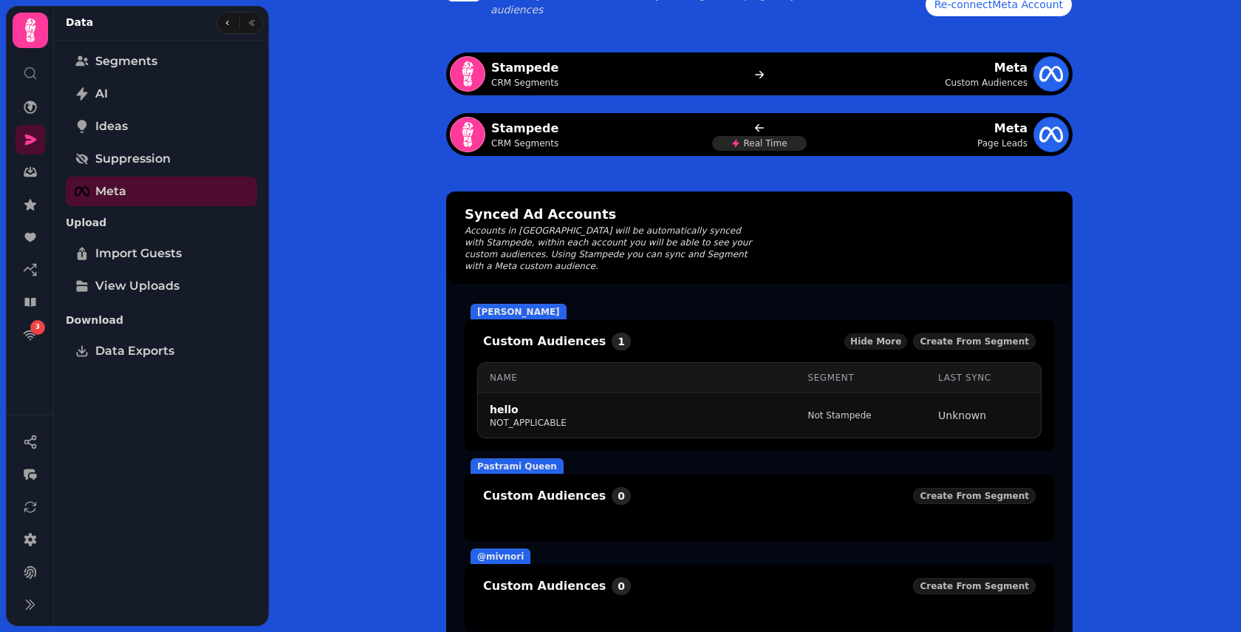
scroll to position [22, 0]
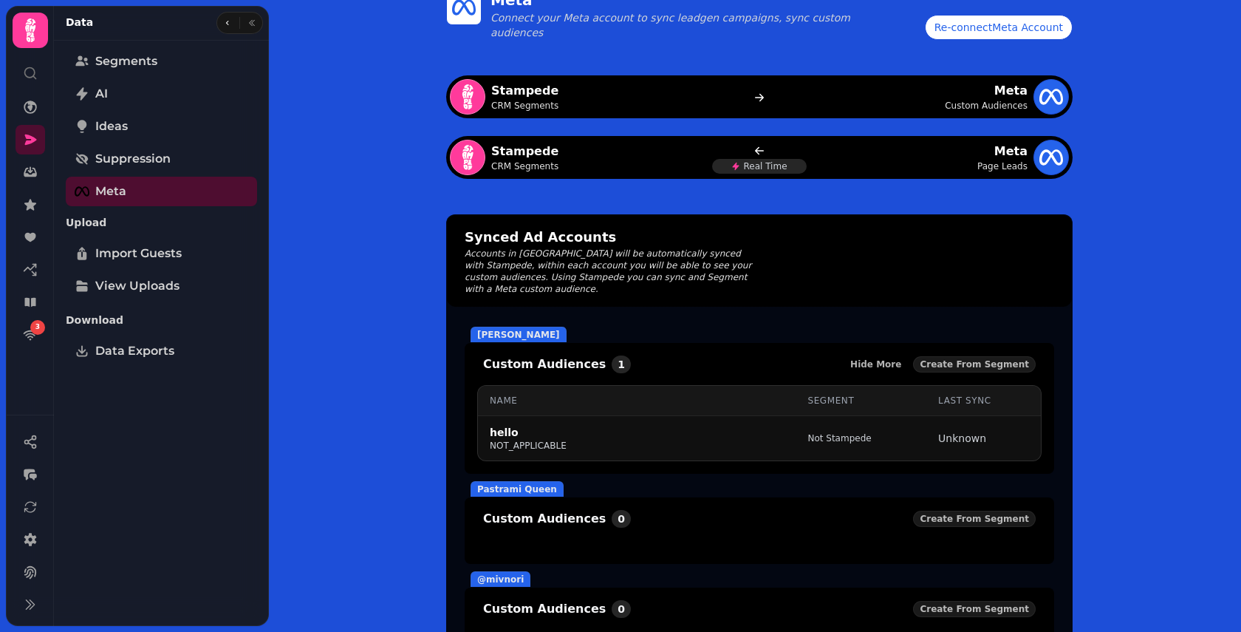
click at [1048, 163] on icon at bounding box center [1052, 158] width 24 height 24
click at [904, 163] on div "Meta Page Leads" at bounding box center [942, 157] width 253 height 35
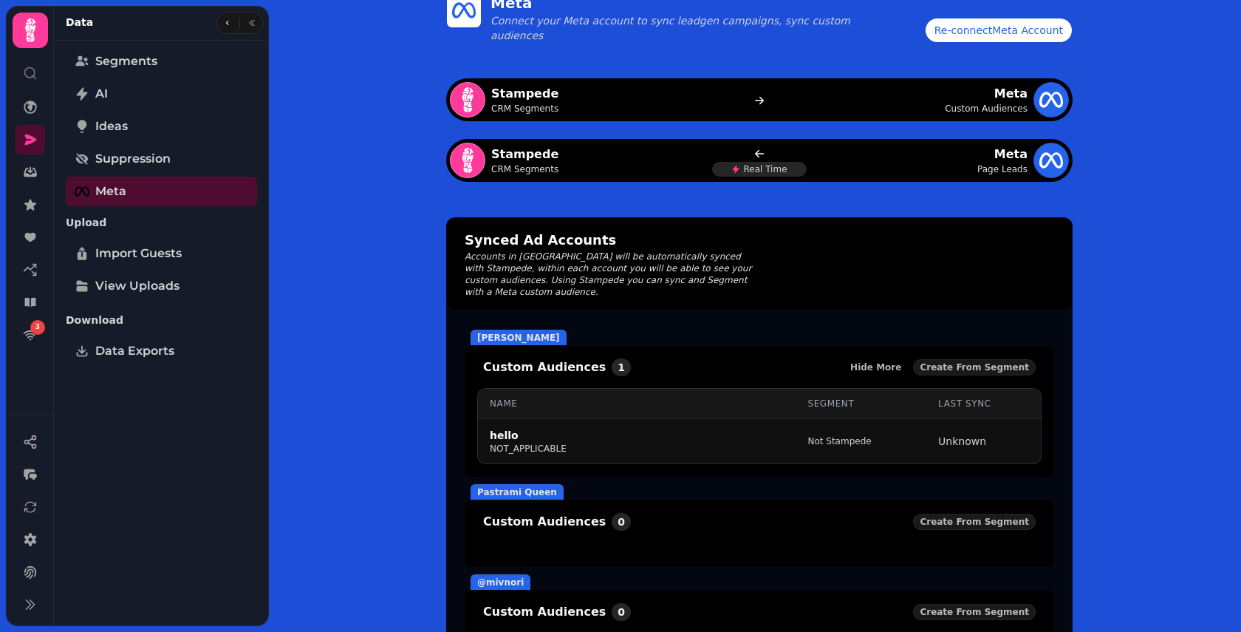
click at [771, 117] on div "Stampede CRM Segments Meta Custom Audiences" at bounding box center [759, 99] width 627 height 43
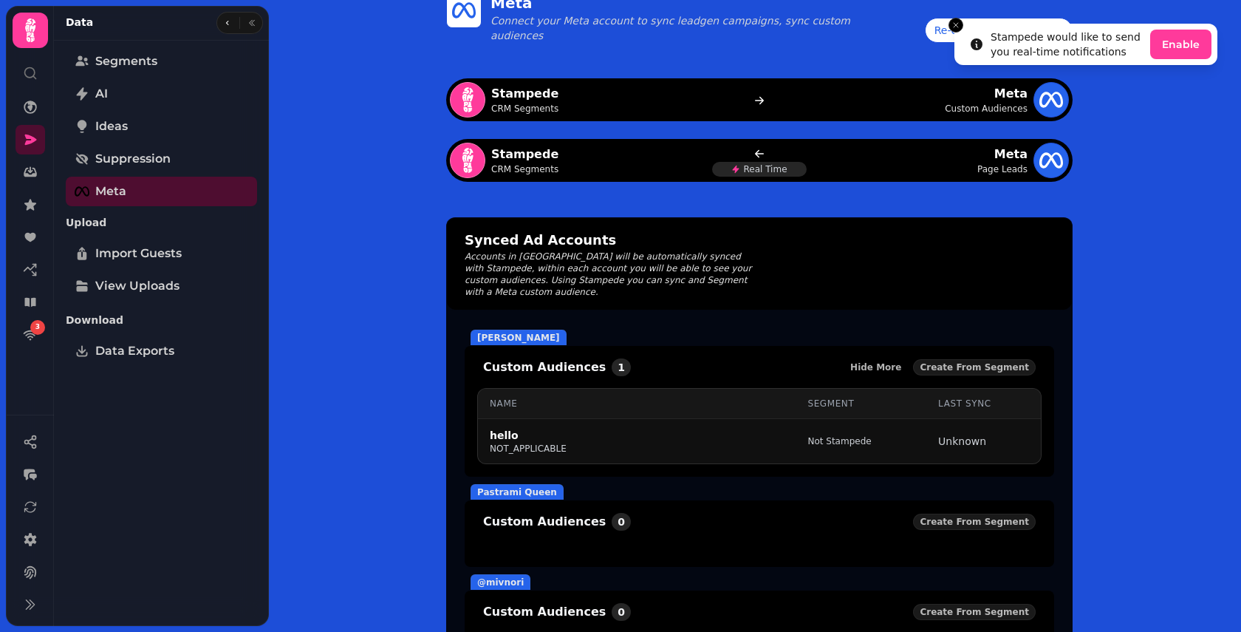
click at [983, 34] on li "Stampede would like to send you real-time notifications Enable" at bounding box center [1086, 44] width 263 height 41
click at [952, 27] on icon "Close toast" at bounding box center [956, 25] width 9 height 9
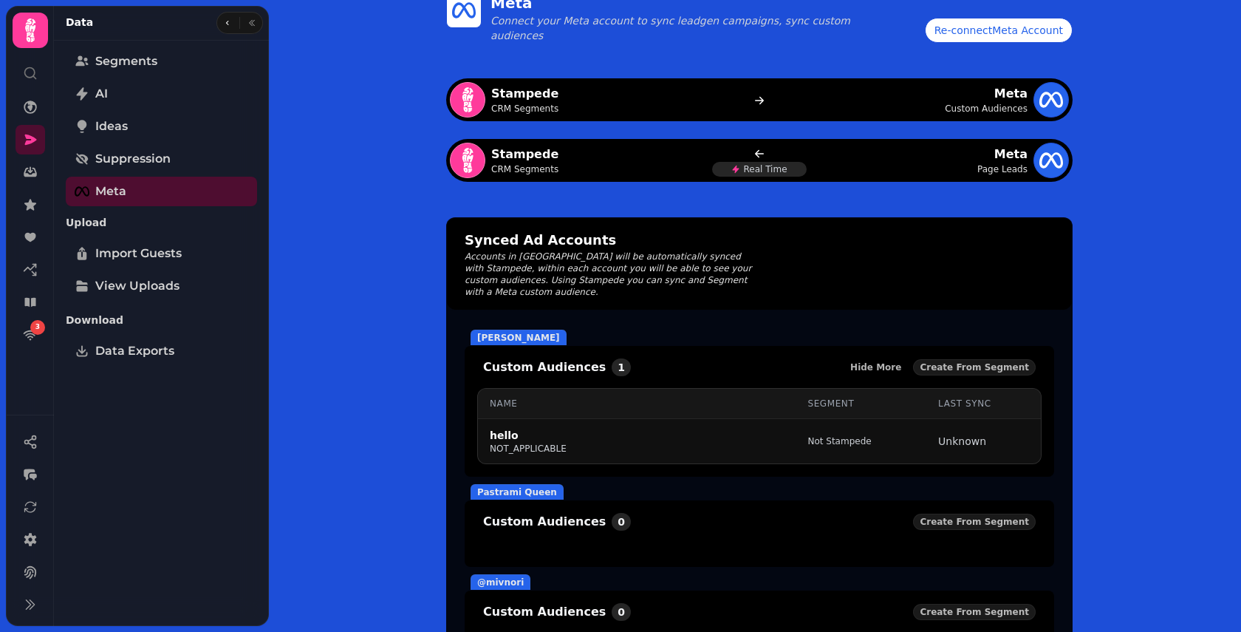
click at [952, 30] on div "Re-connect Meta Account" at bounding box center [999, 30] width 129 height 15
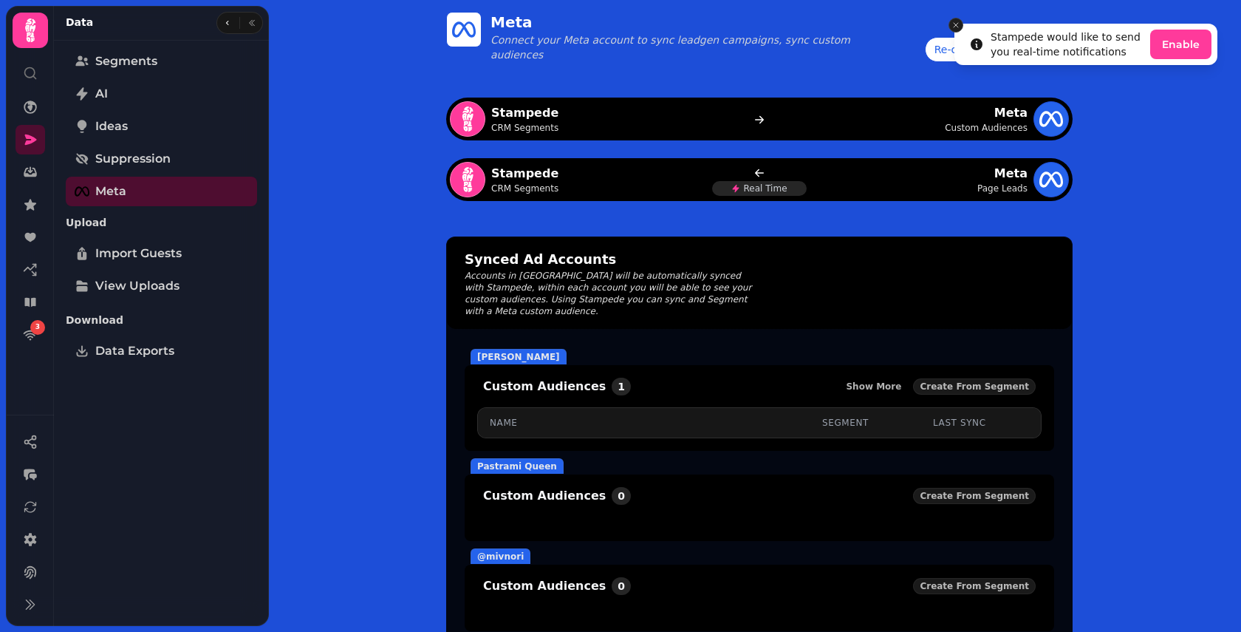
click at [952, 28] on icon "Close toast" at bounding box center [956, 25] width 9 height 9
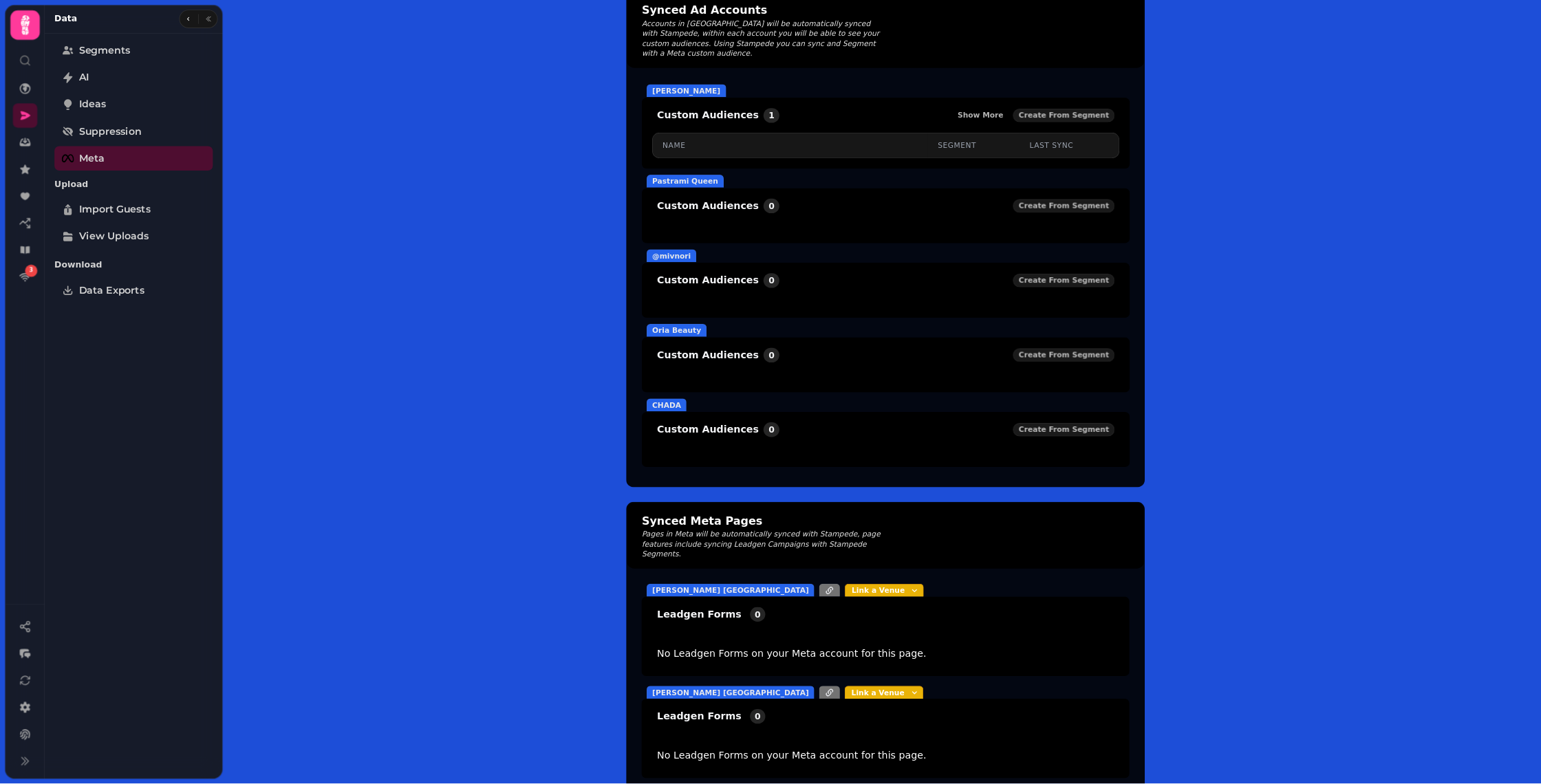
scroll to position [464, 0]
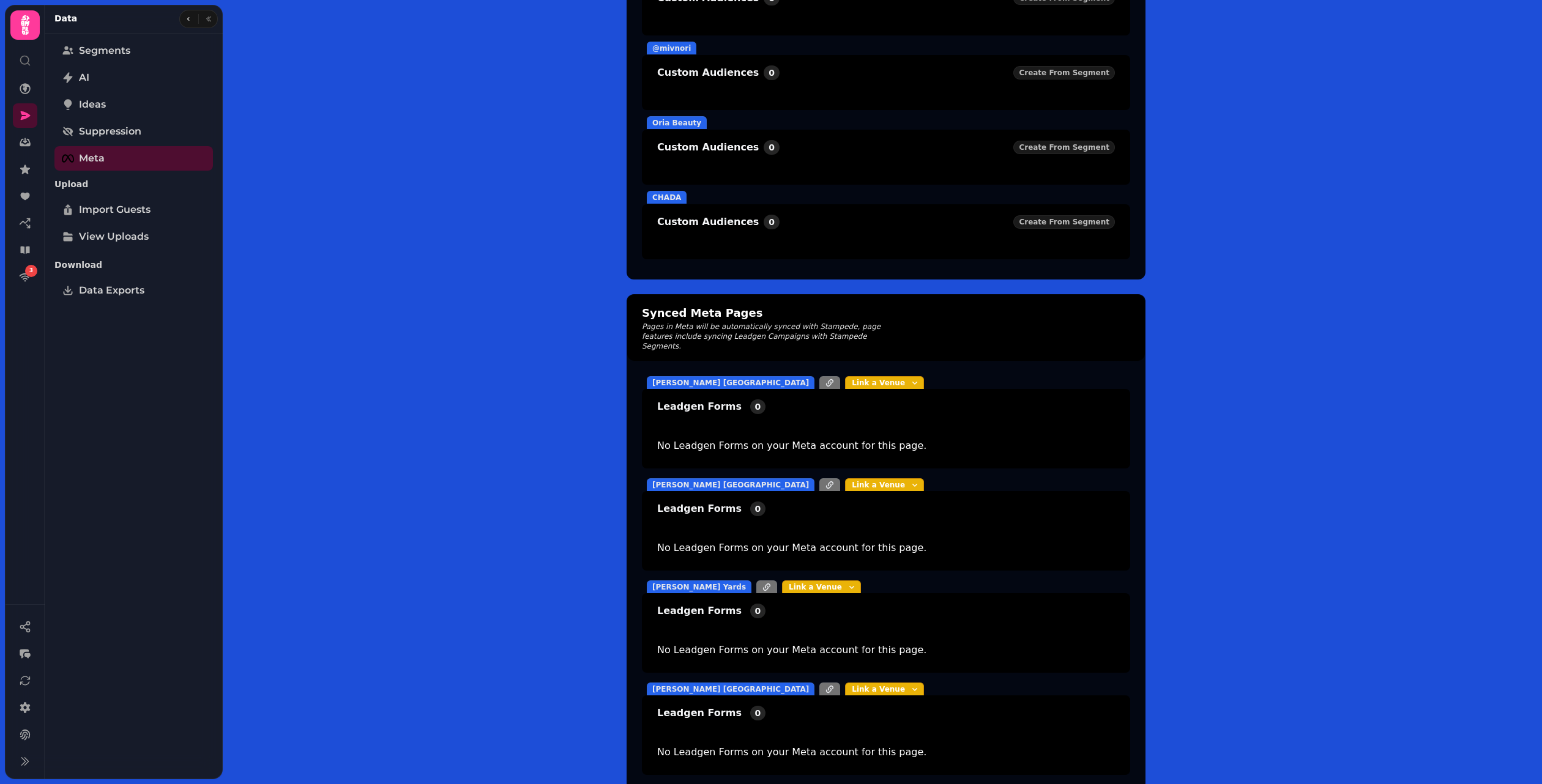
click at [1028, 157] on div "Meta Connect your Meta account to sync leadgen campaigns, sync custom audiences…" at bounding box center [886, 194] width 1312 height 1212
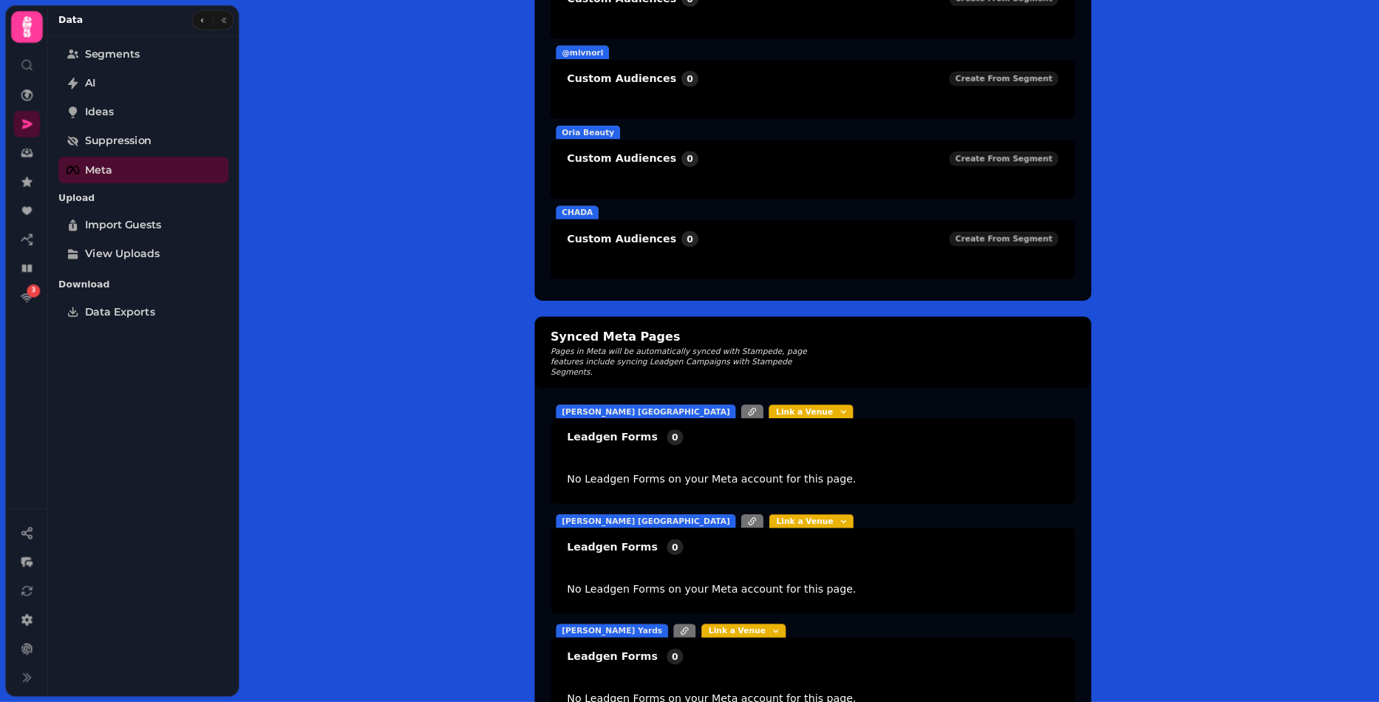
scroll to position [497, 0]
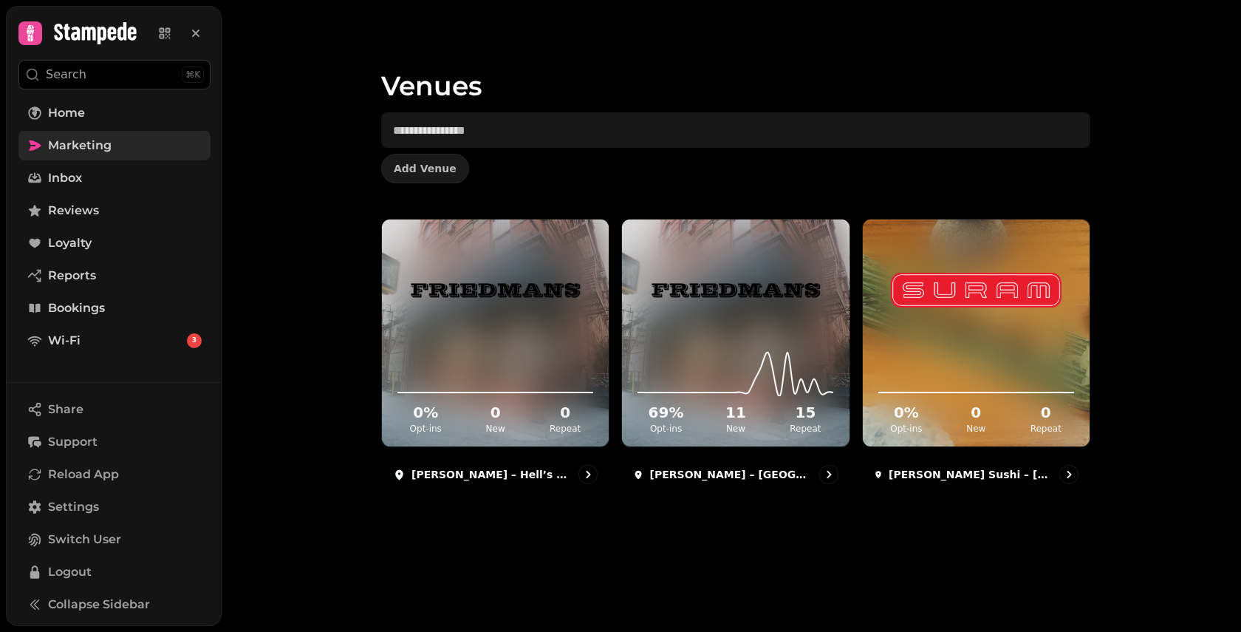
click at [111, 139] on link "Marketing" at bounding box center [114, 146] width 192 height 30
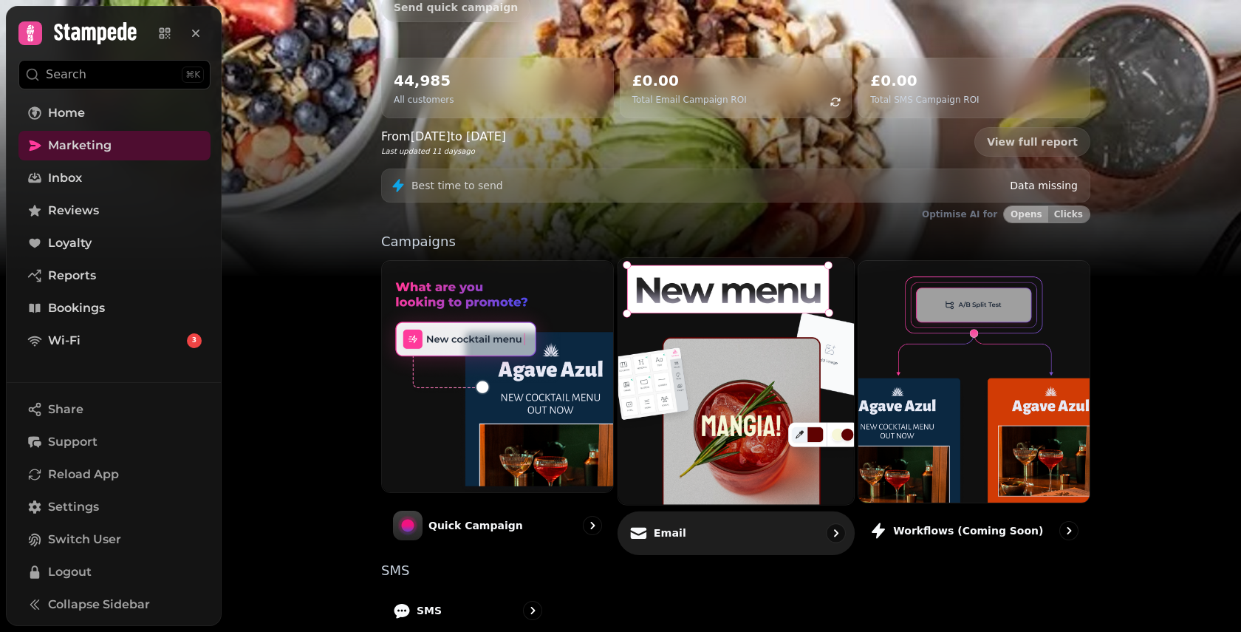
scroll to position [290, 0]
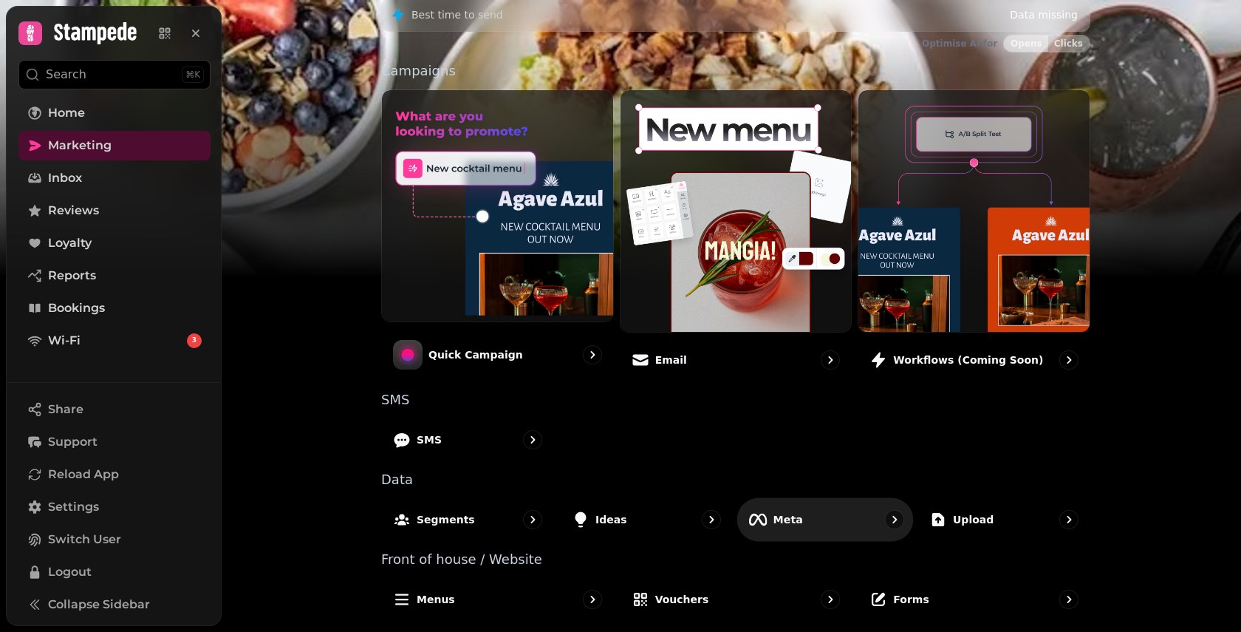
click at [831, 524] on div "Meta" at bounding box center [825, 519] width 177 height 44
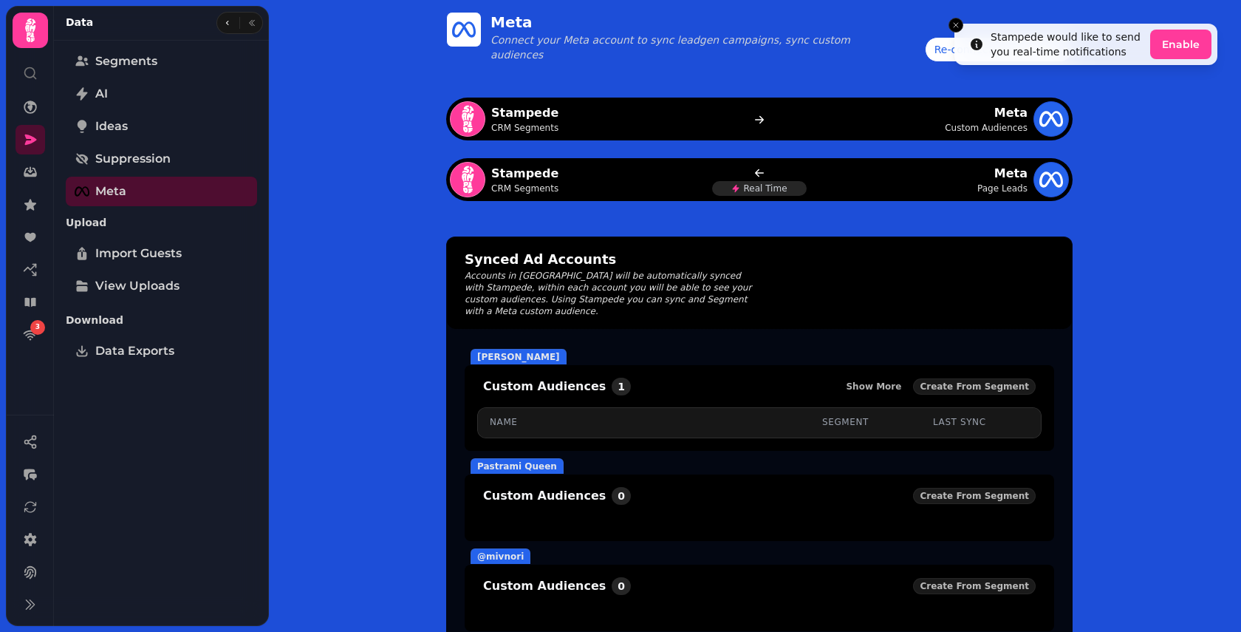
click at [1045, 184] on icon at bounding box center [1052, 179] width 24 height 16
click at [954, 21] on icon "Close toast" at bounding box center [956, 25] width 9 height 9
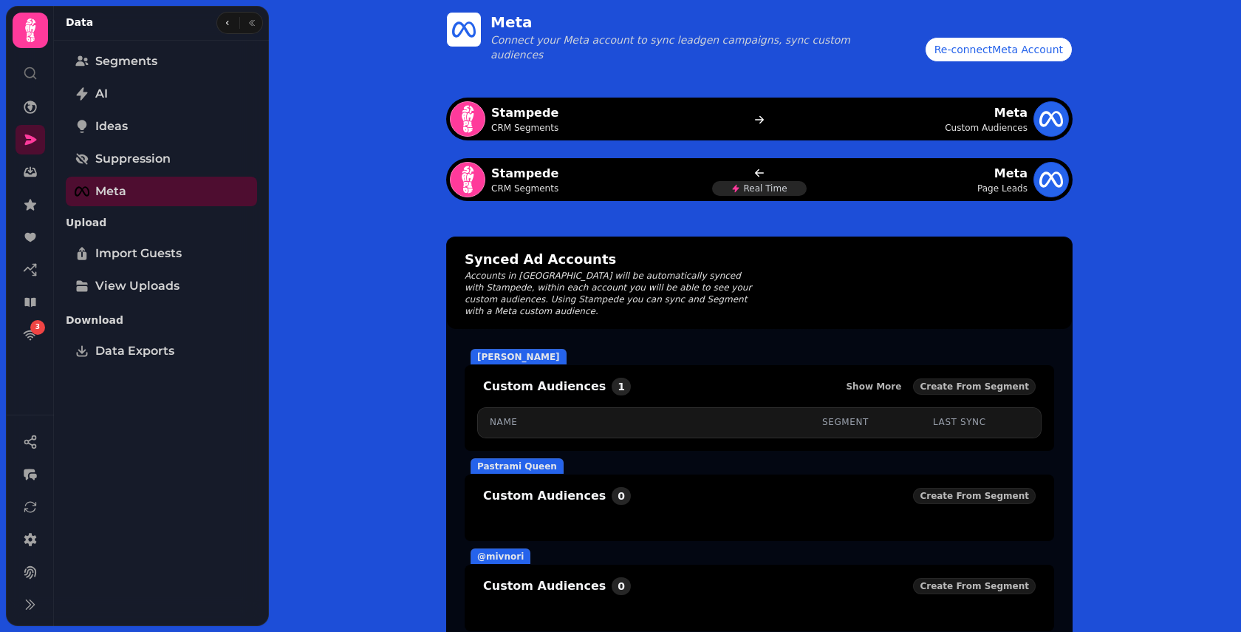
click at [955, 49] on div "Re-connect Meta Account" at bounding box center [999, 49] width 129 height 15
click at [460, 117] on icon at bounding box center [467, 118] width 31 height 31
click at [470, 193] on icon at bounding box center [467, 179] width 31 height 31
click at [752, 172] on div "Real Time" at bounding box center [759, 179] width 95 height 33
click at [754, 123] on icon at bounding box center [760, 120] width 12 height 12
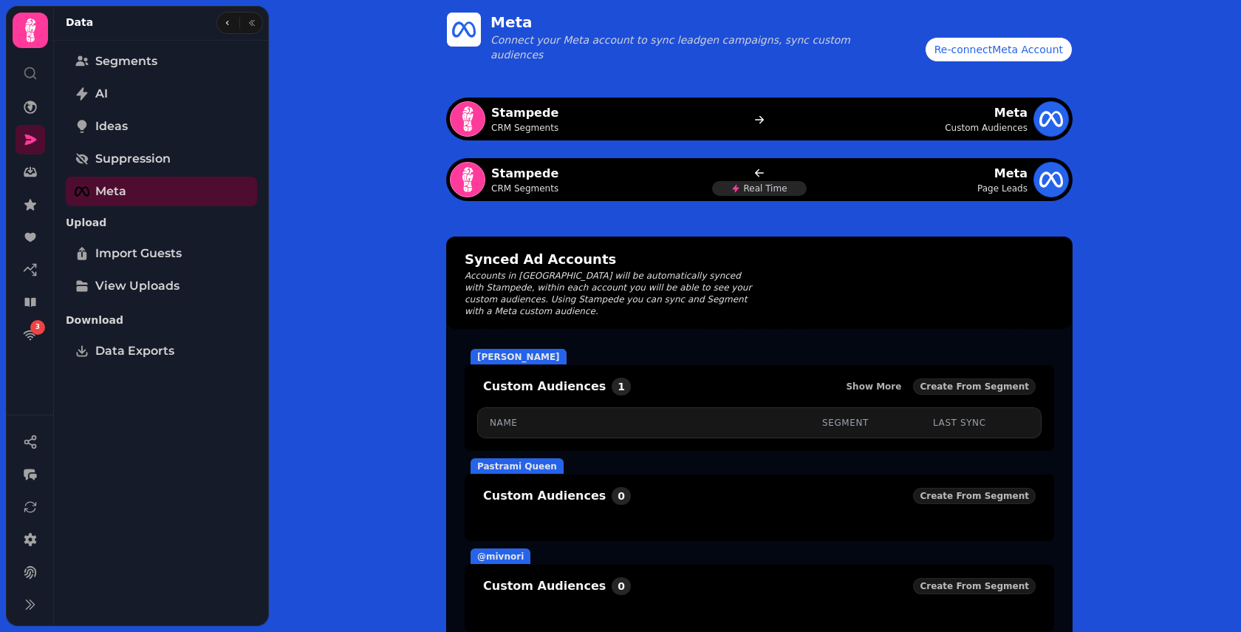
click at [1034, 168] on div "Meta Page Leads" at bounding box center [942, 179] width 253 height 35
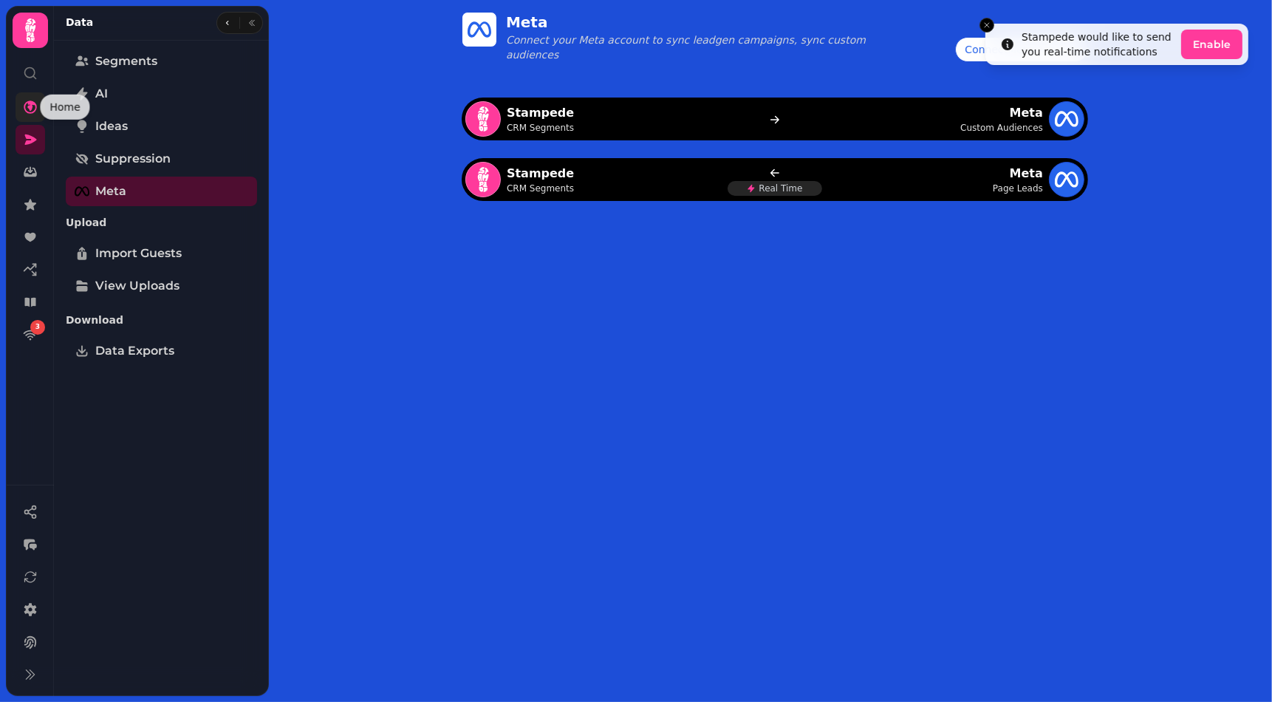
click at [28, 106] on icon at bounding box center [30, 106] width 13 height 13
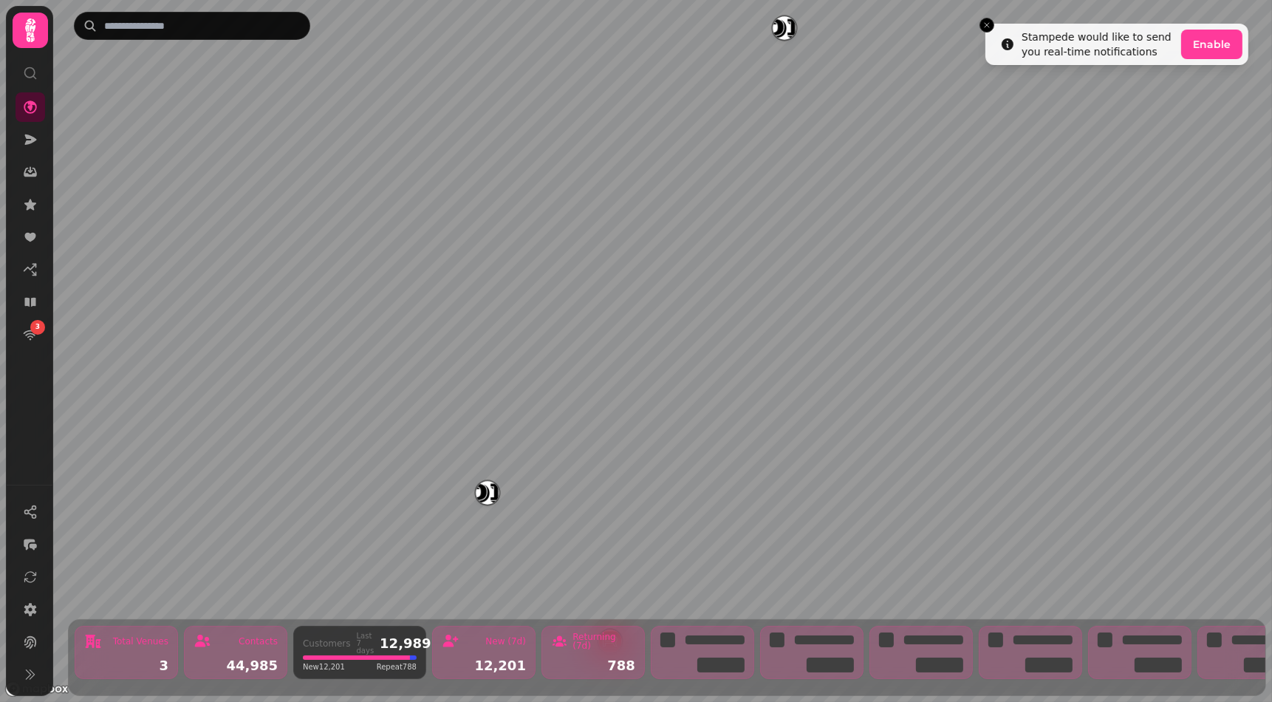
click at [22, 38] on icon at bounding box center [31, 31] width 30 height 30
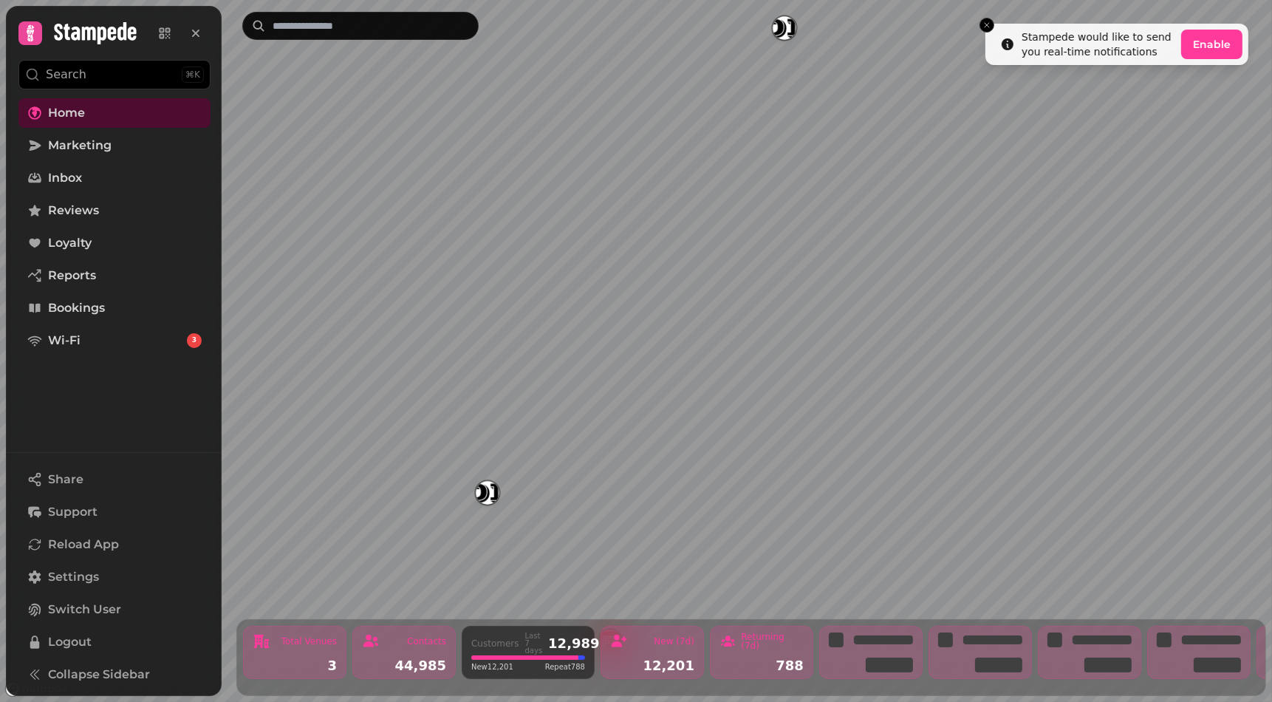
click at [63, 42] on icon at bounding box center [95, 33] width 83 height 22
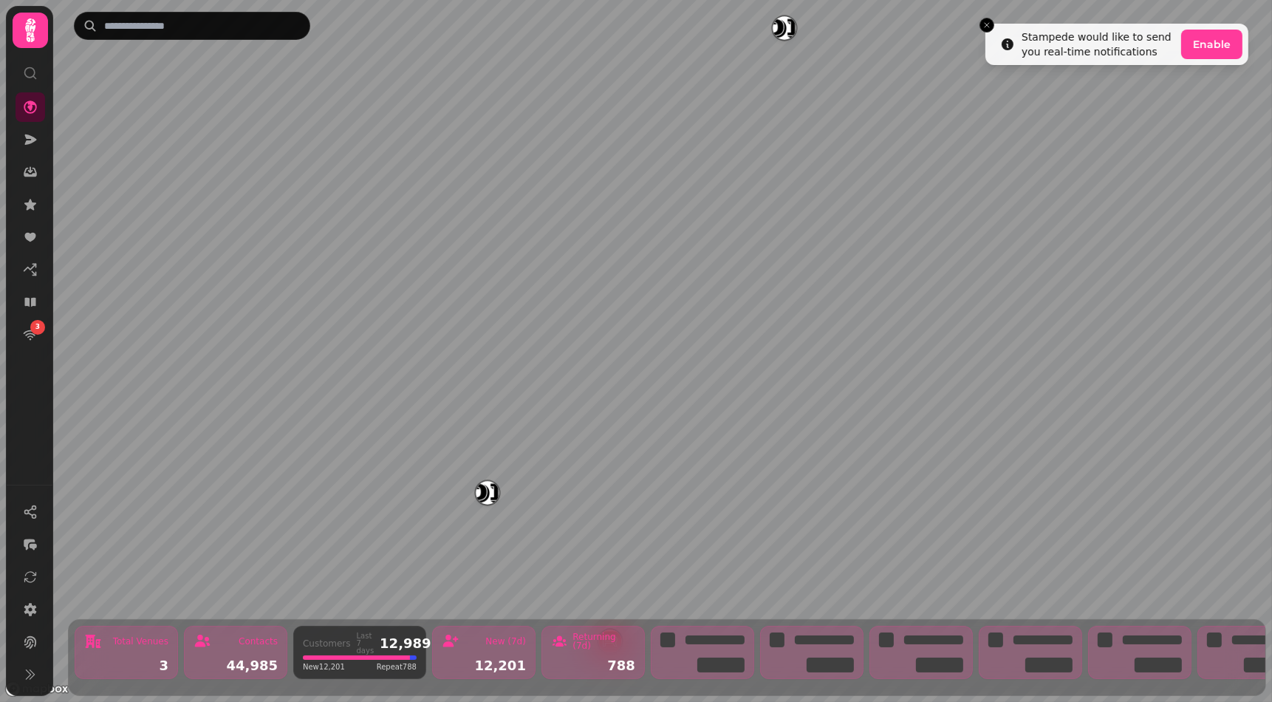
click at [38, 42] on icon at bounding box center [31, 31] width 30 height 30
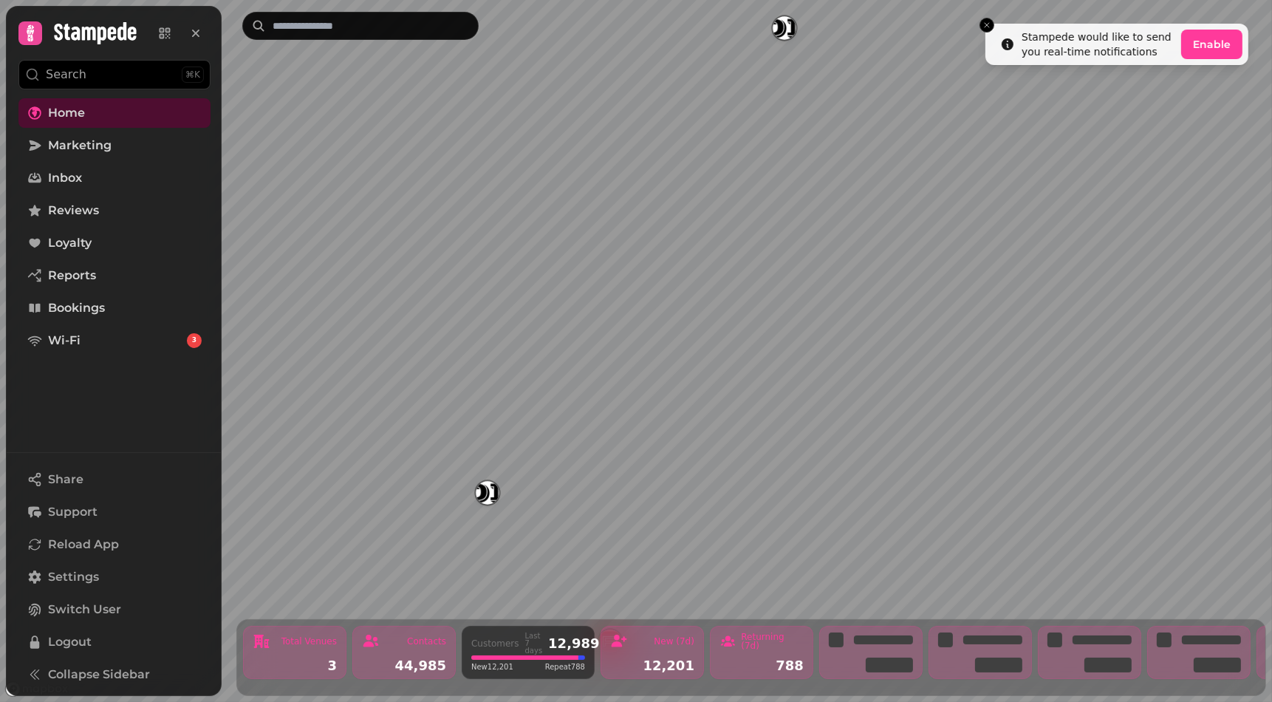
click at [31, 35] on icon at bounding box center [30, 33] width 7 height 16
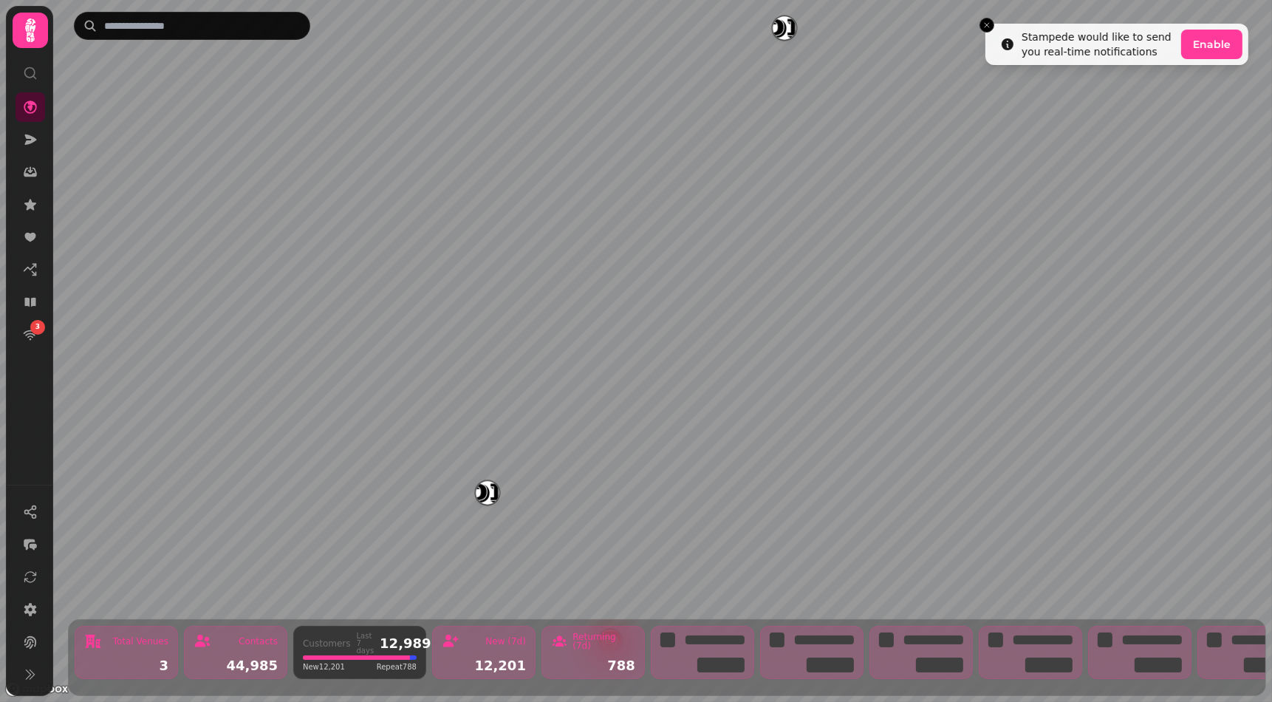
click at [31, 35] on icon at bounding box center [30, 30] width 10 height 24
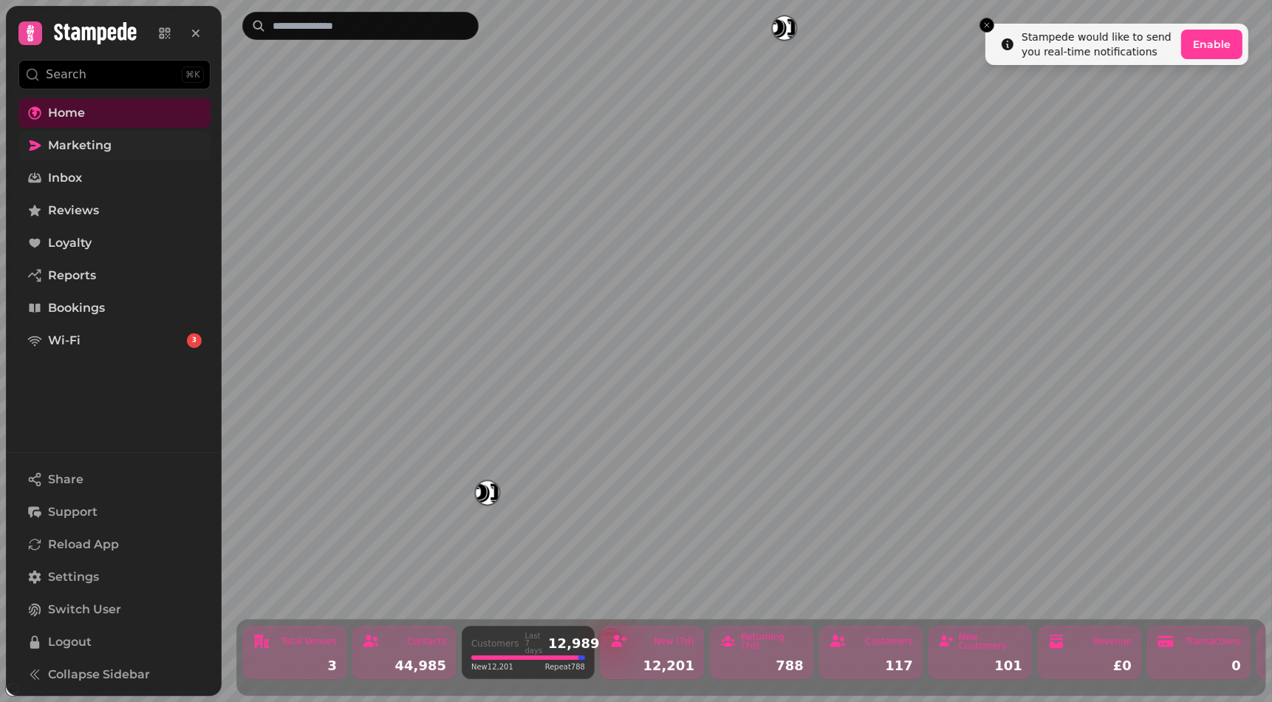
click at [66, 157] on link "Marketing" at bounding box center [114, 146] width 192 height 30
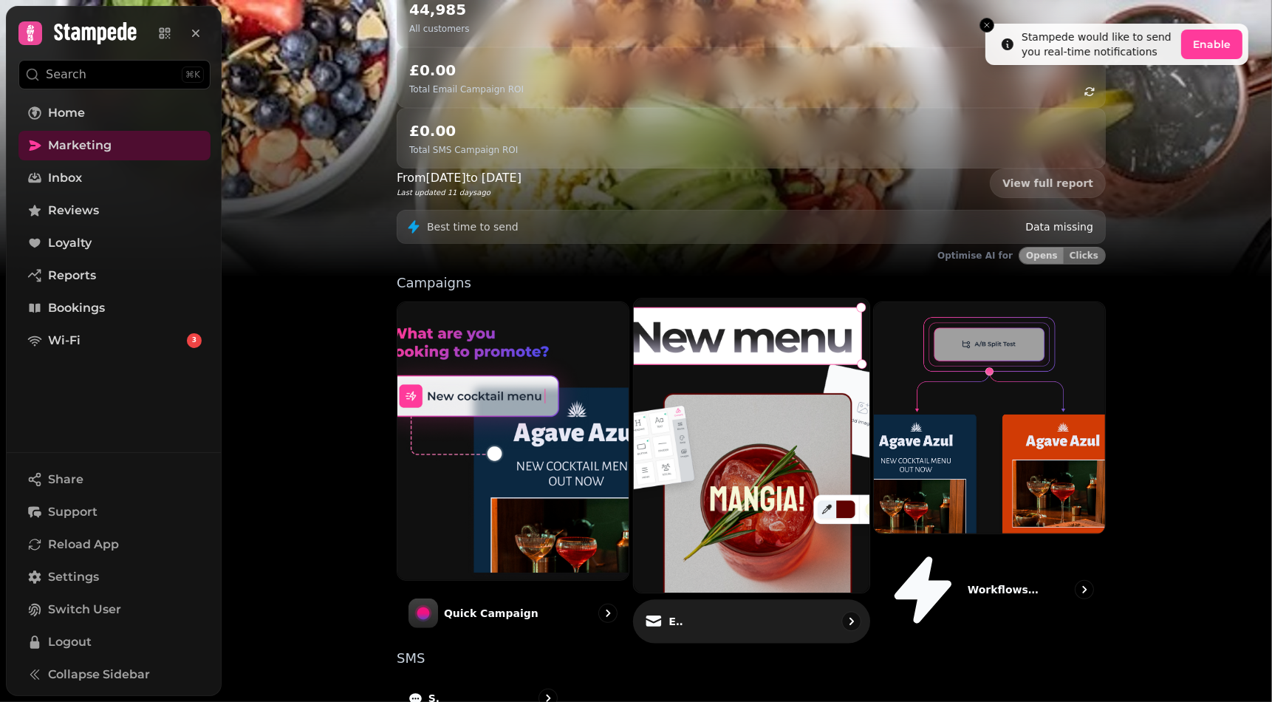
scroll to position [216, 0]
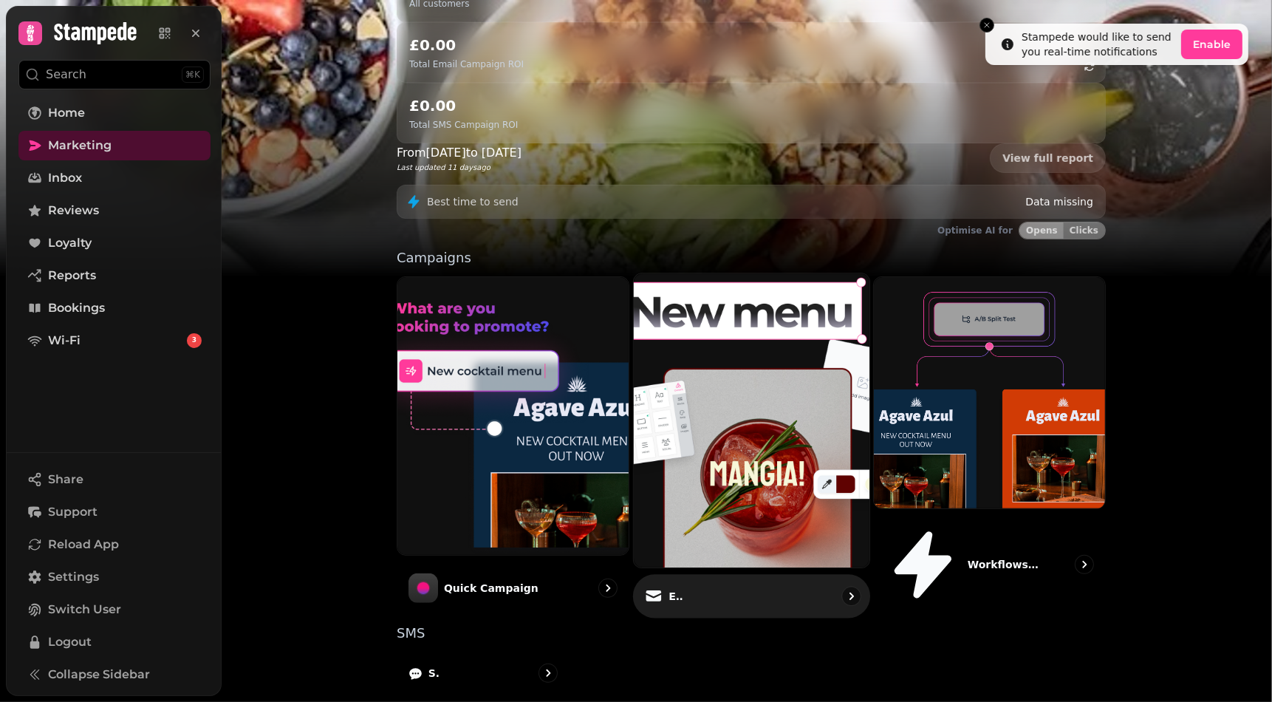
click at [684, 309] on img at bounding box center [751, 421] width 259 height 324
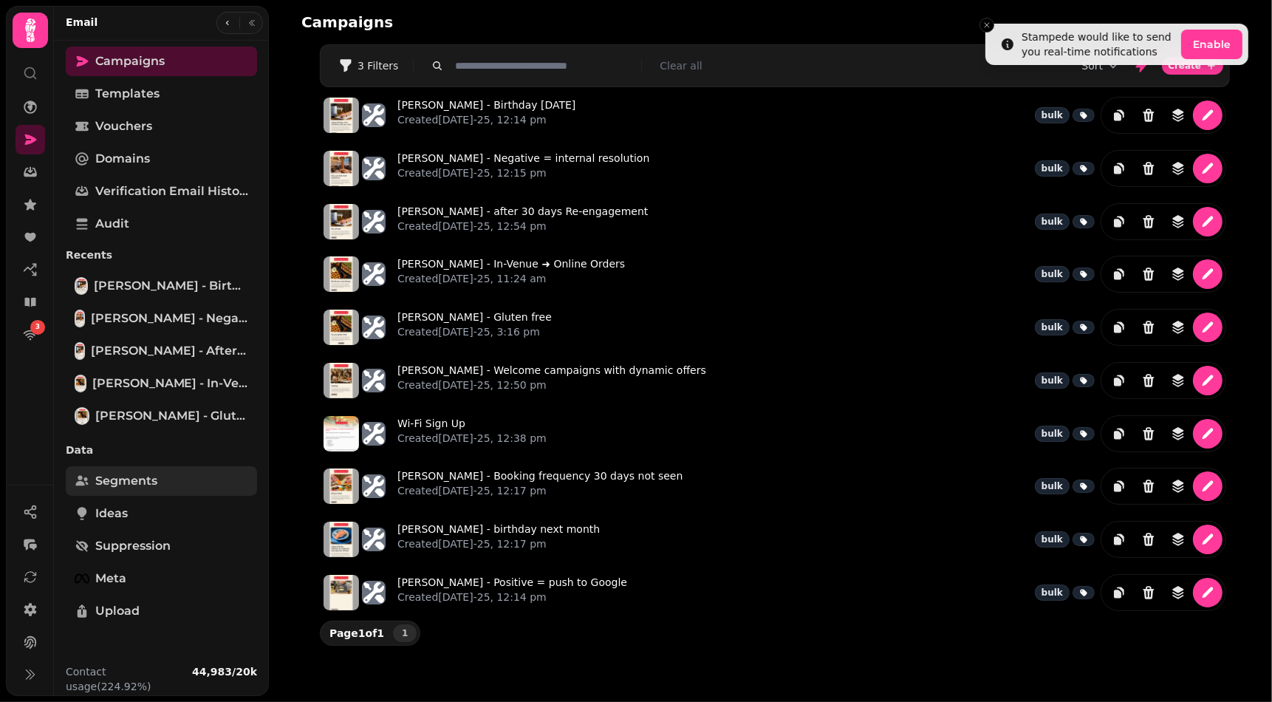
click at [171, 474] on link "Segments" at bounding box center [161, 481] width 191 height 30
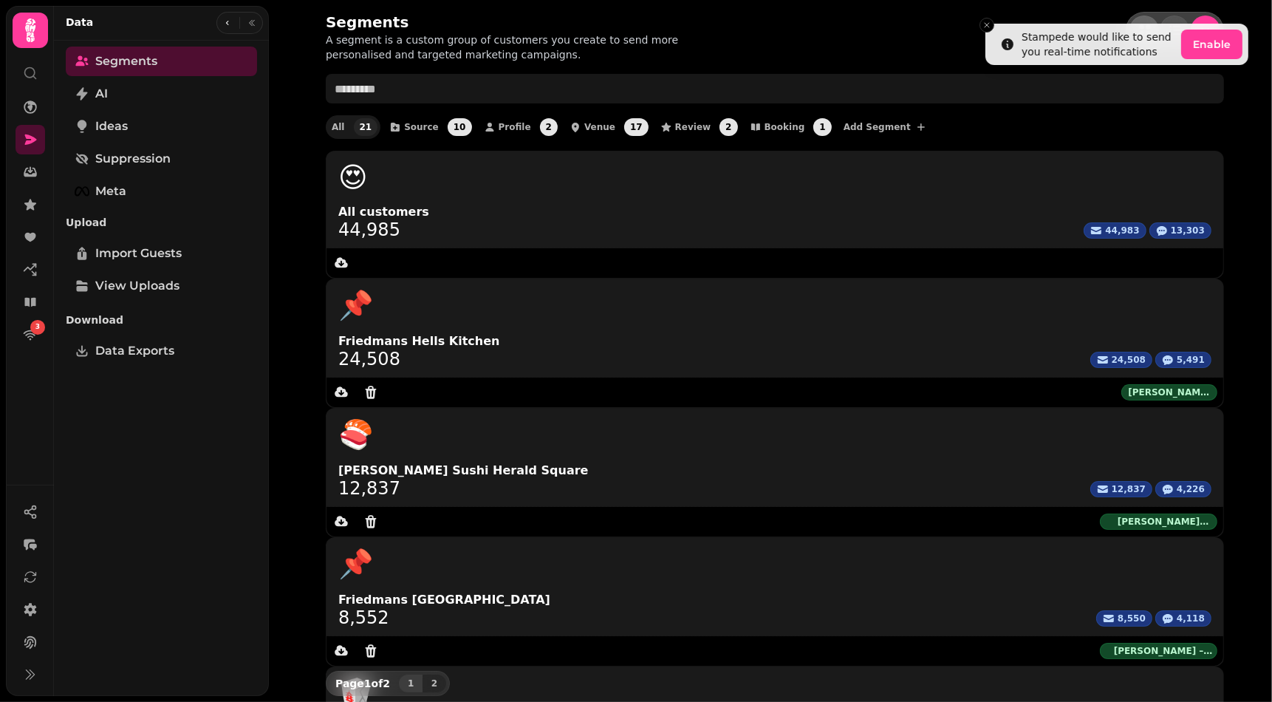
scroll to position [27, 0]
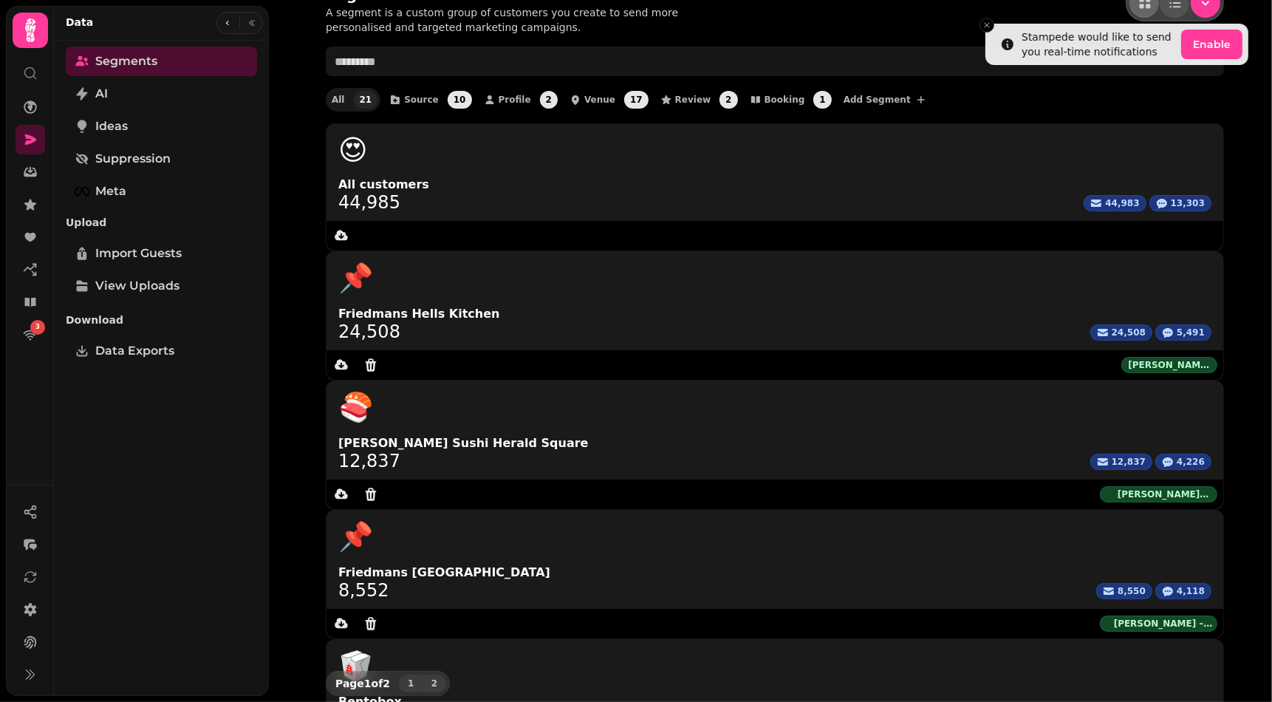
click at [437, 679] on span "2" at bounding box center [435, 683] width 12 height 9
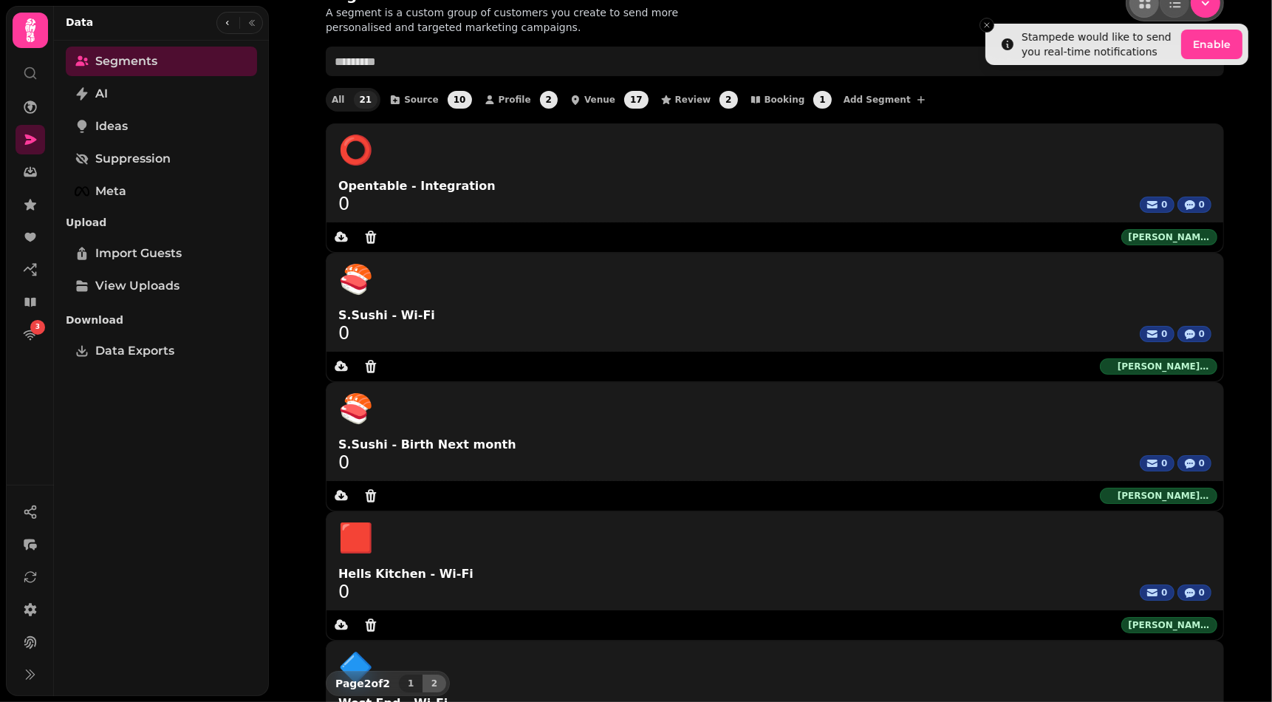
scroll to position [0, 0]
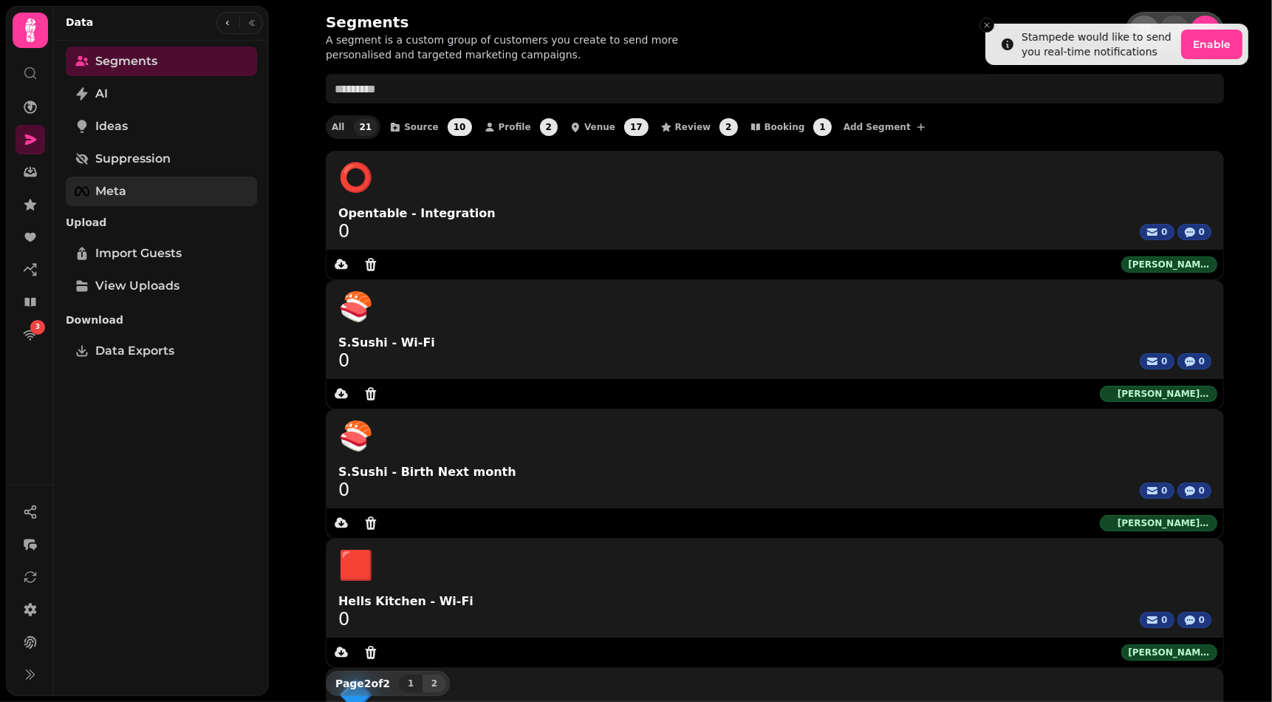
click at [159, 188] on link "Meta" at bounding box center [161, 192] width 191 height 30
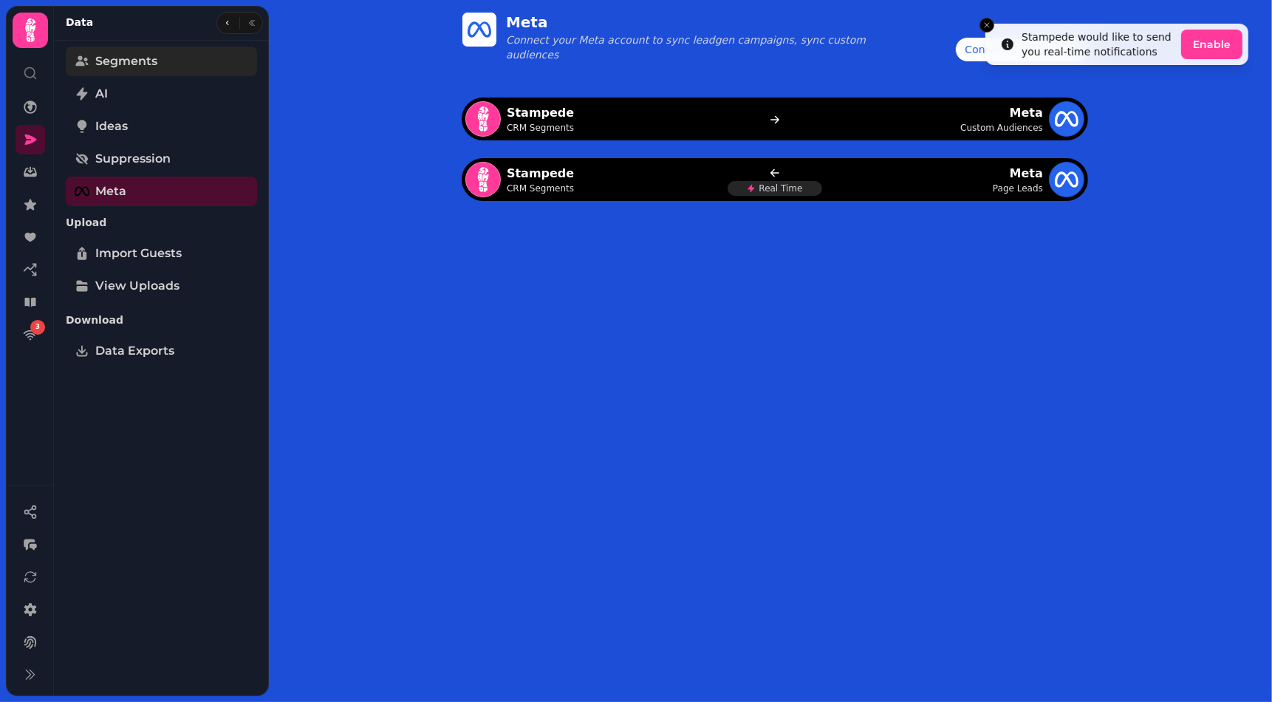
click at [140, 63] on span "Segments" at bounding box center [126, 61] width 62 height 18
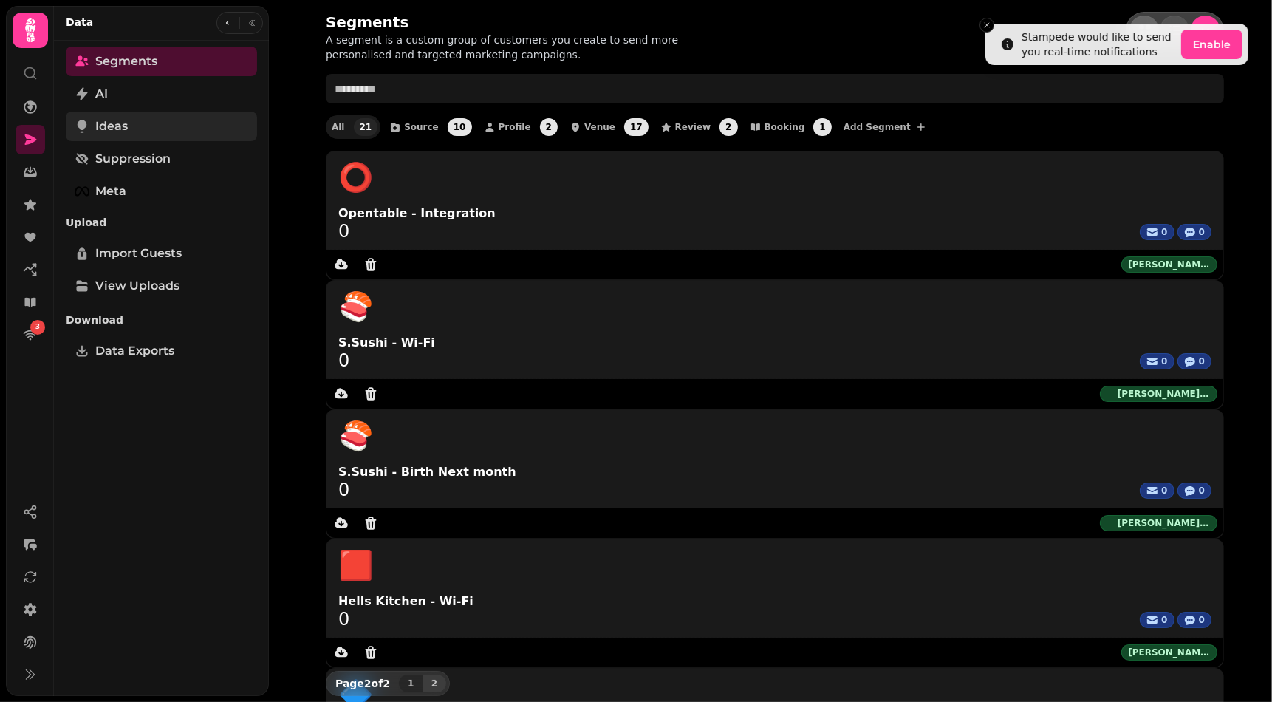
click at [137, 129] on link "Ideas" at bounding box center [161, 127] width 191 height 30
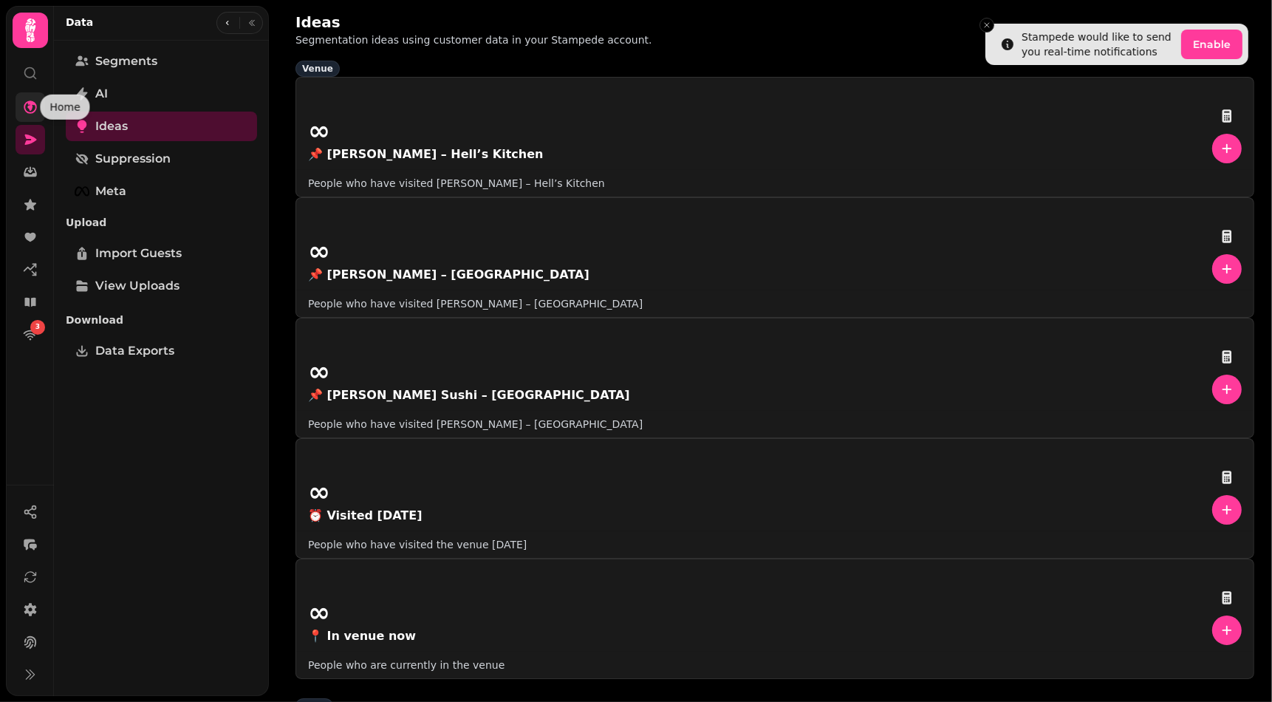
click at [27, 106] on icon at bounding box center [30, 106] width 13 height 13
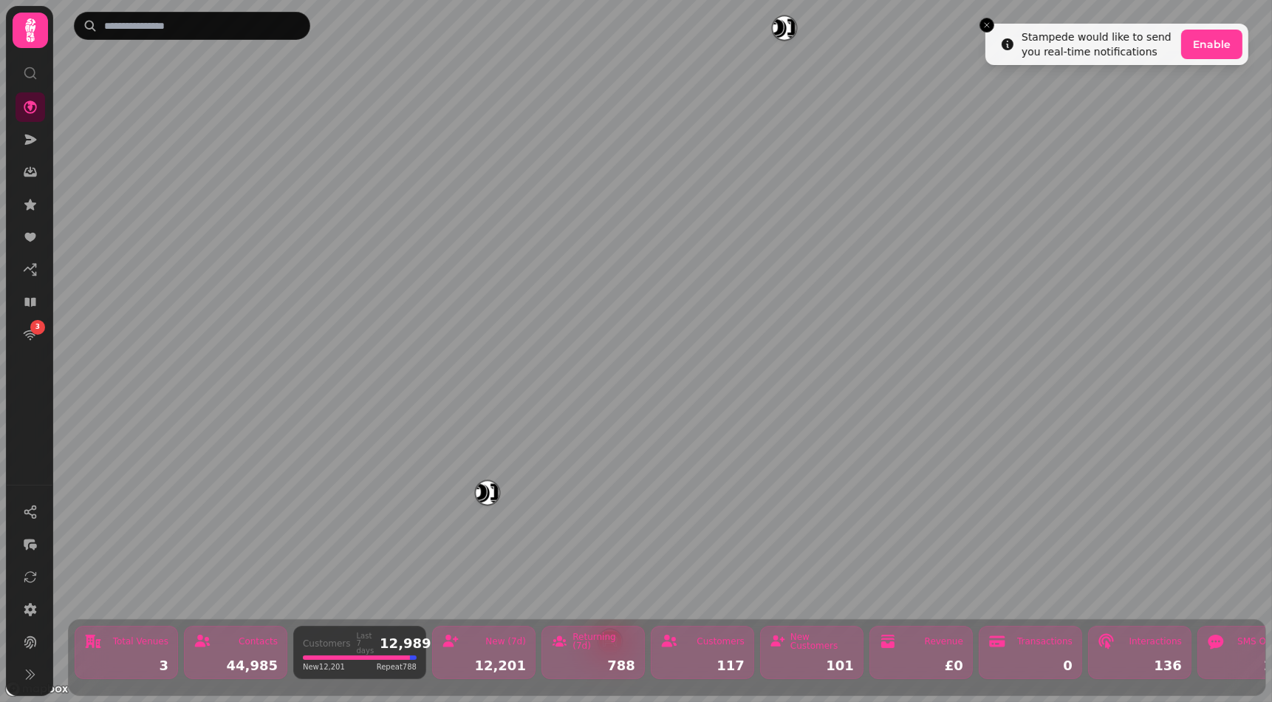
click at [27, 34] on icon at bounding box center [30, 30] width 10 height 24
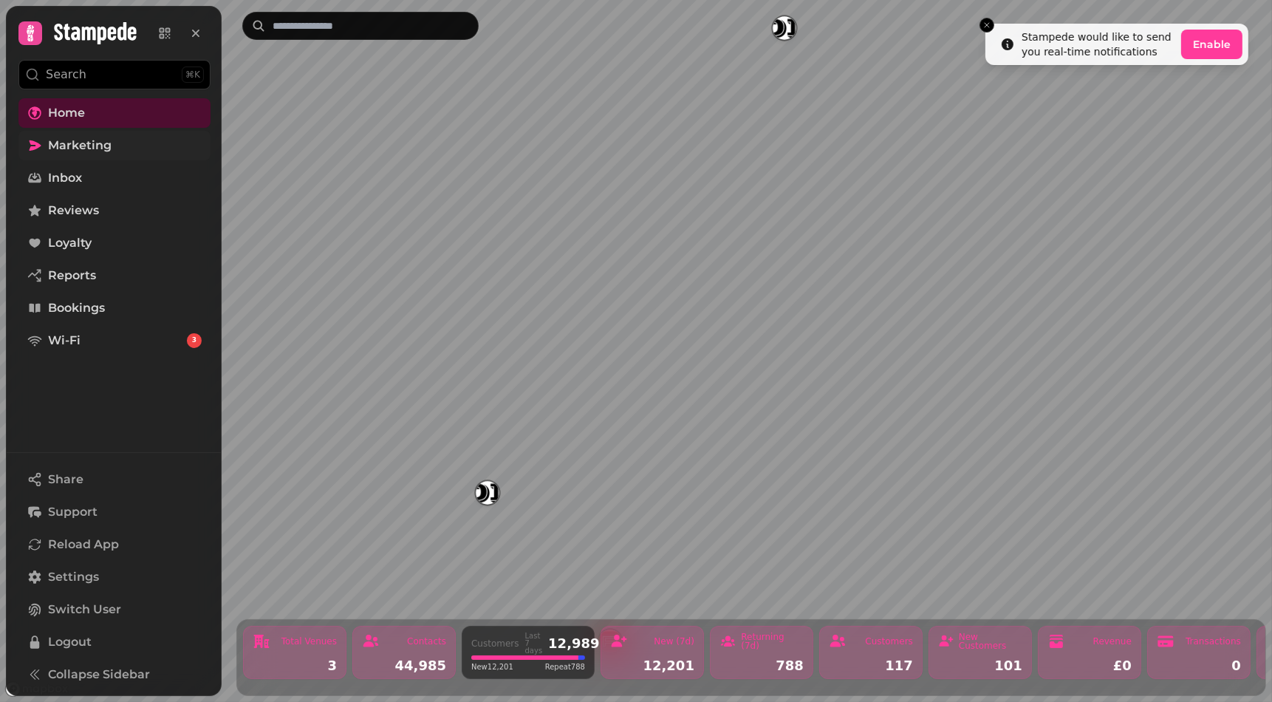
click at [66, 143] on span "Marketing" at bounding box center [80, 146] width 64 height 18
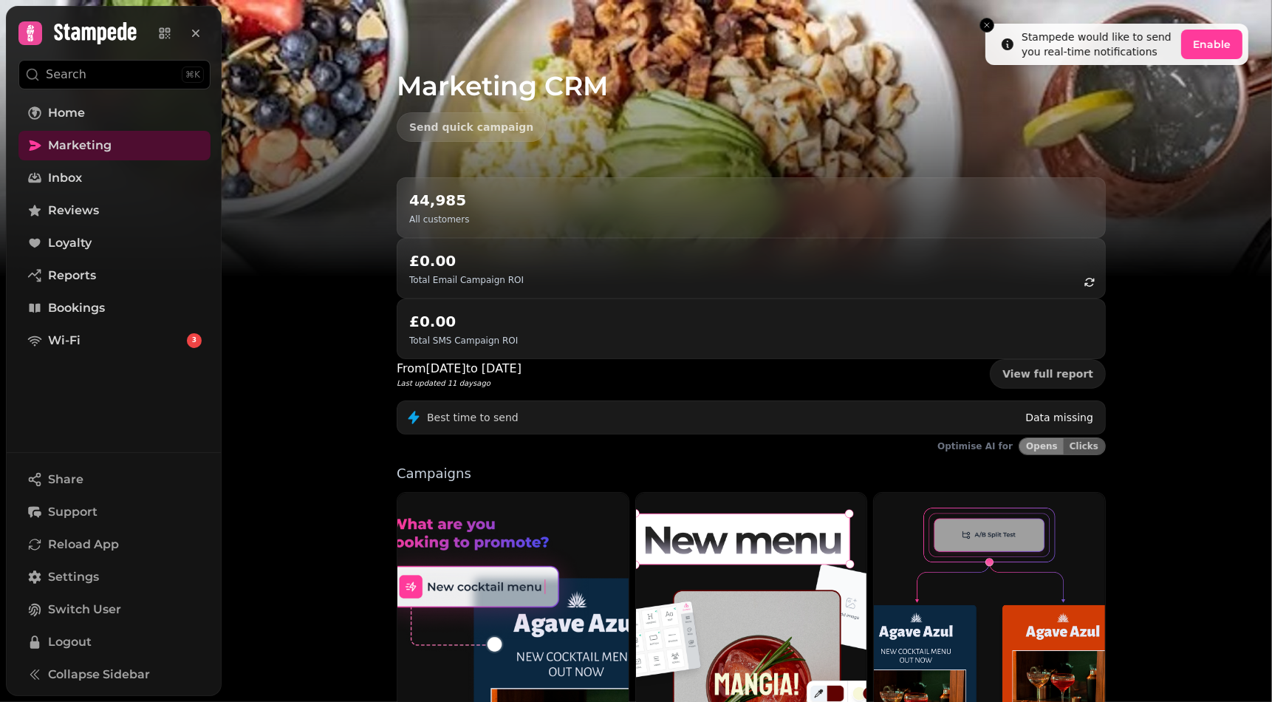
click at [369, 503] on div "Marketing CRM Send quick campaign 44,985 All customers £0.00 Total Email Campai…" at bounding box center [747, 351] width 1051 height 702
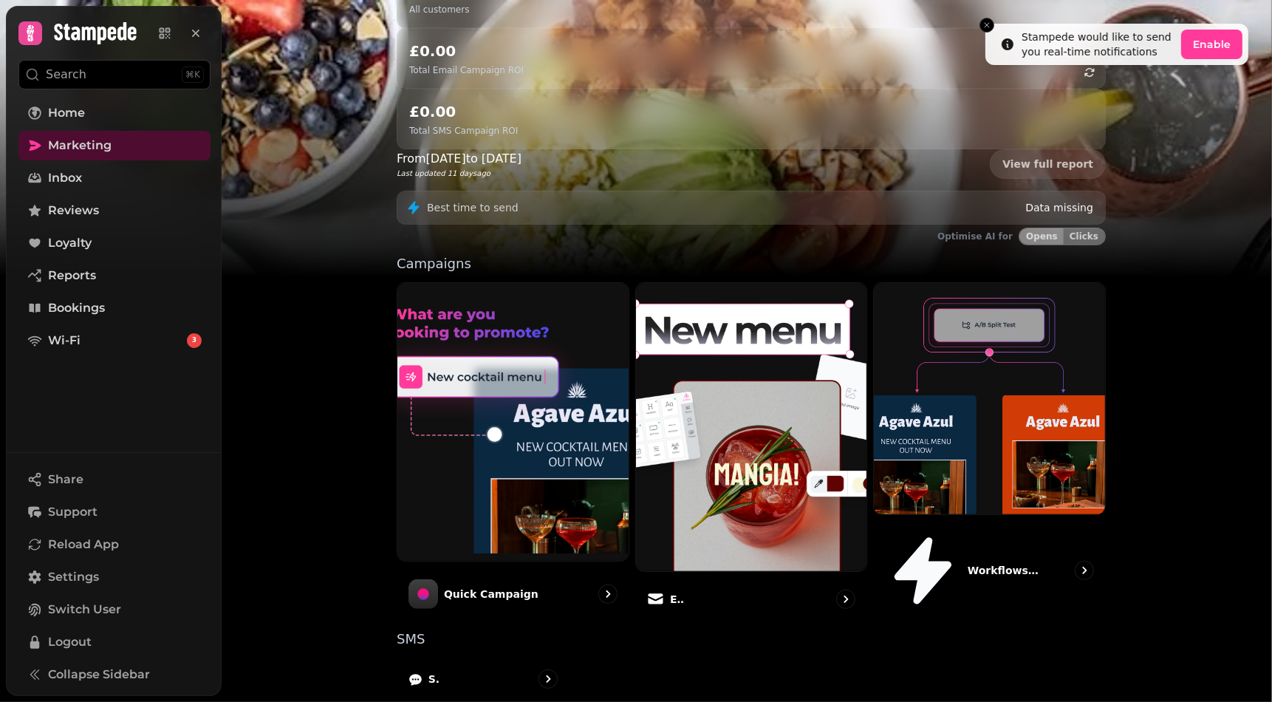
scroll to position [216, 0]
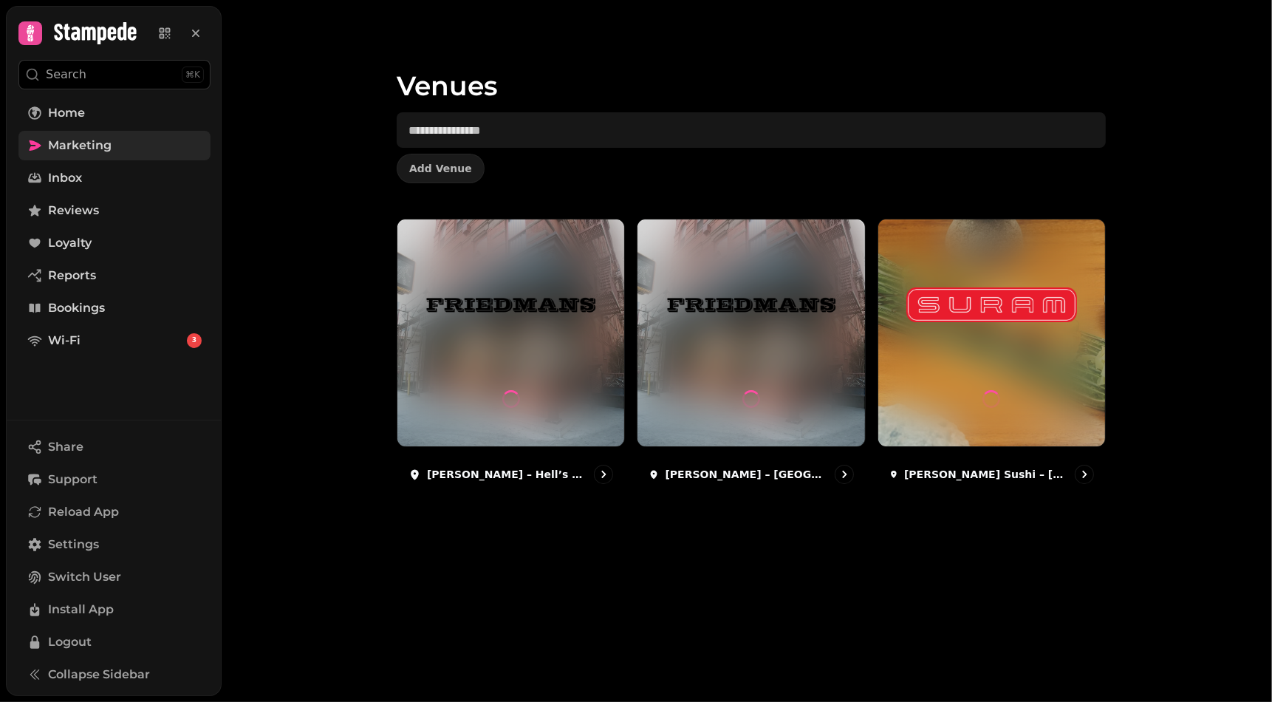
click at [149, 146] on link "Marketing" at bounding box center [114, 146] width 192 height 30
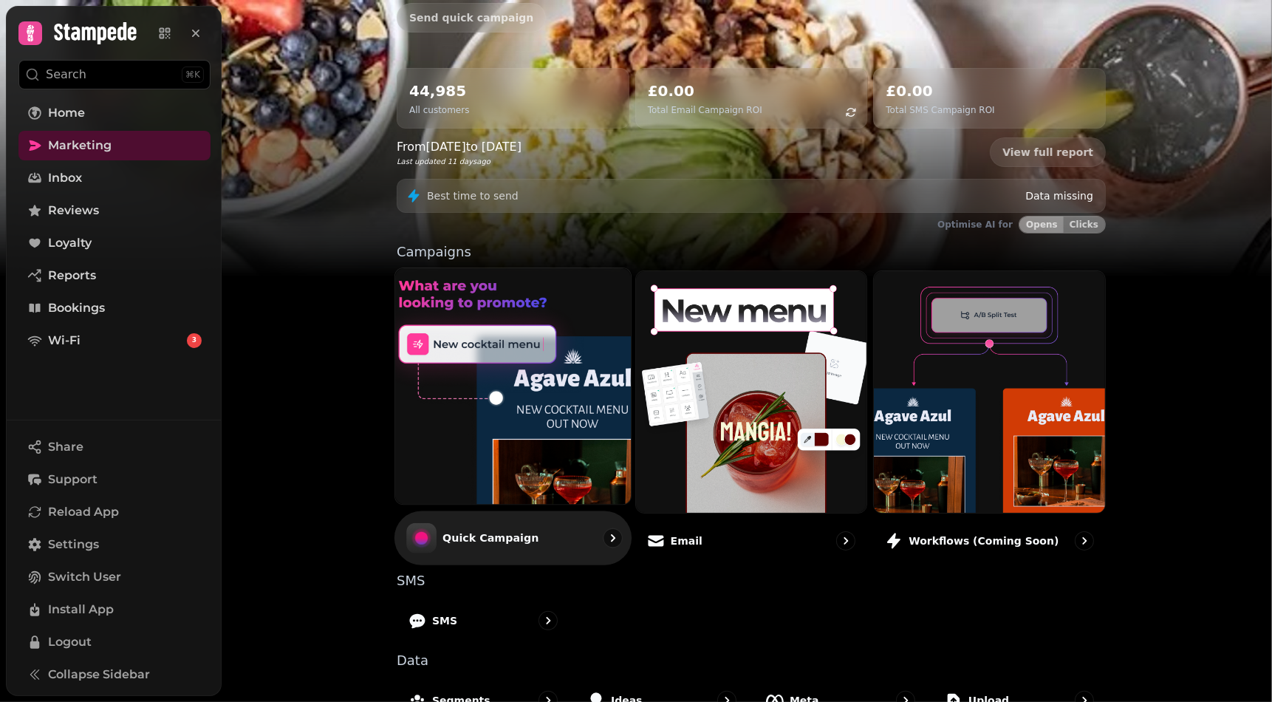
scroll to position [132, 0]
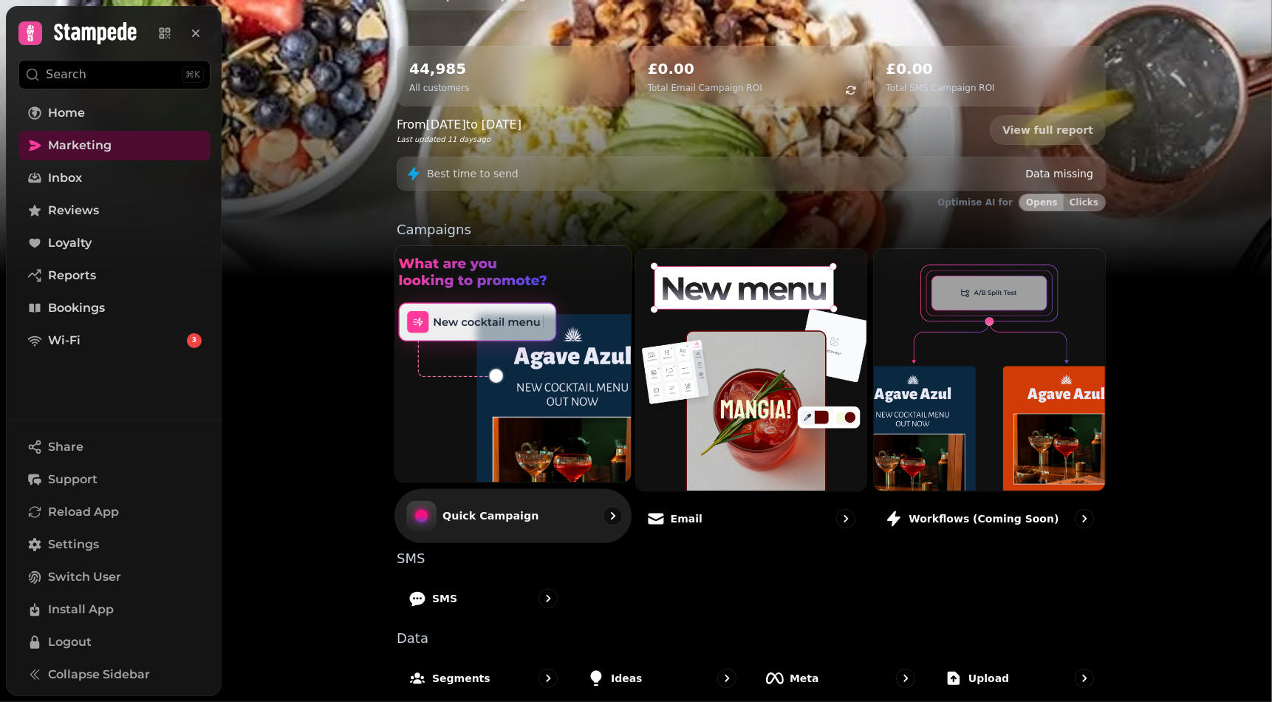
click at [469, 429] on img at bounding box center [512, 363] width 259 height 259
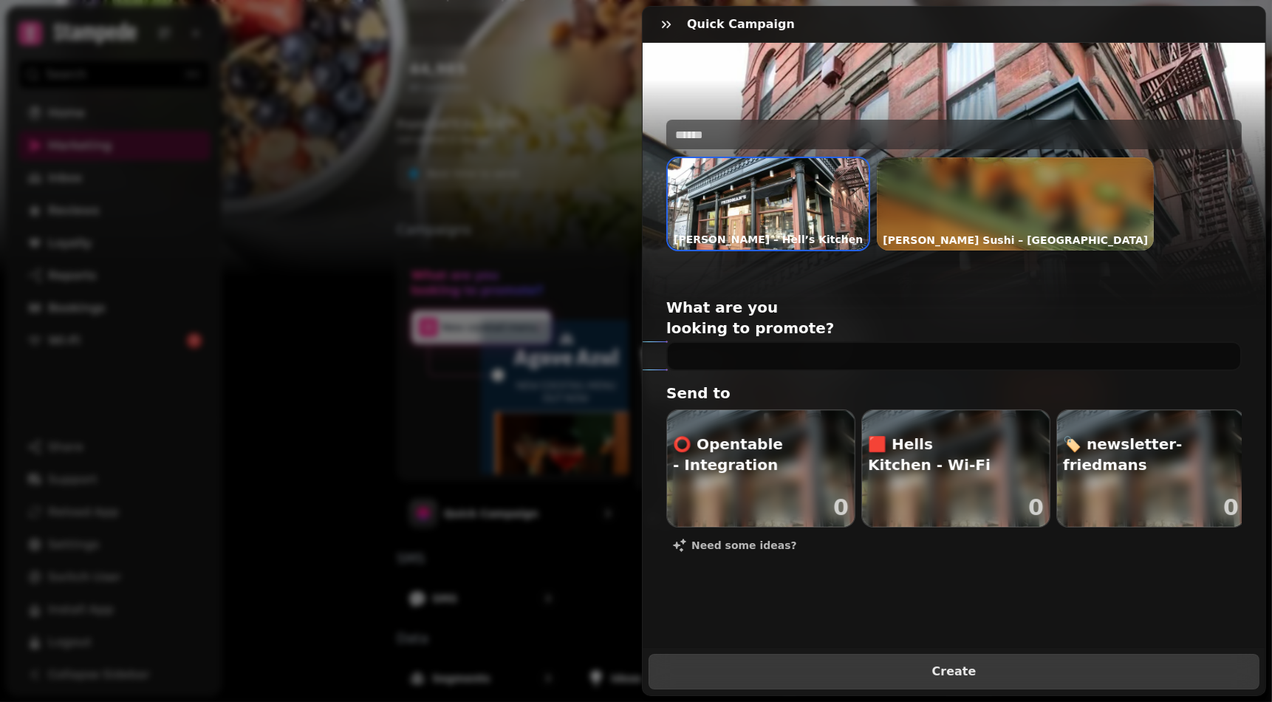
click at [734, 667] on span "Create" at bounding box center [954, 672] width 574 height 12
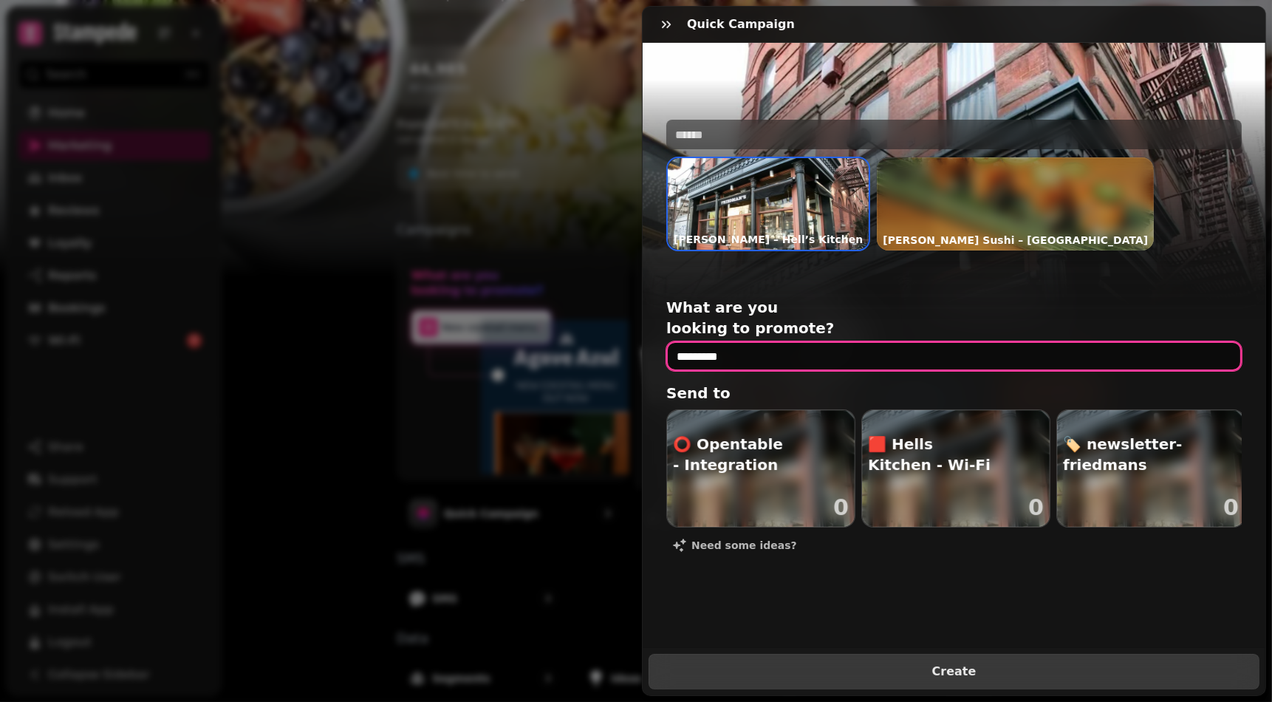
type input "*********"
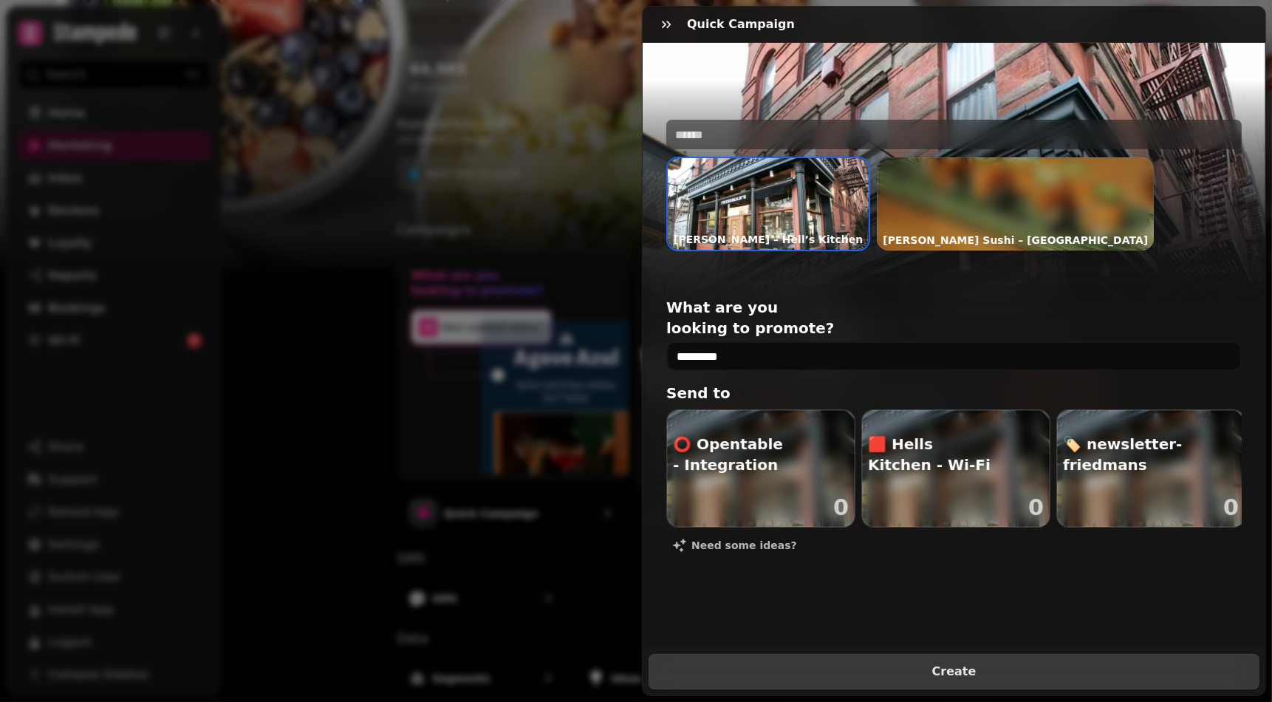
click at [853, 668] on span "Create" at bounding box center [954, 672] width 574 height 12
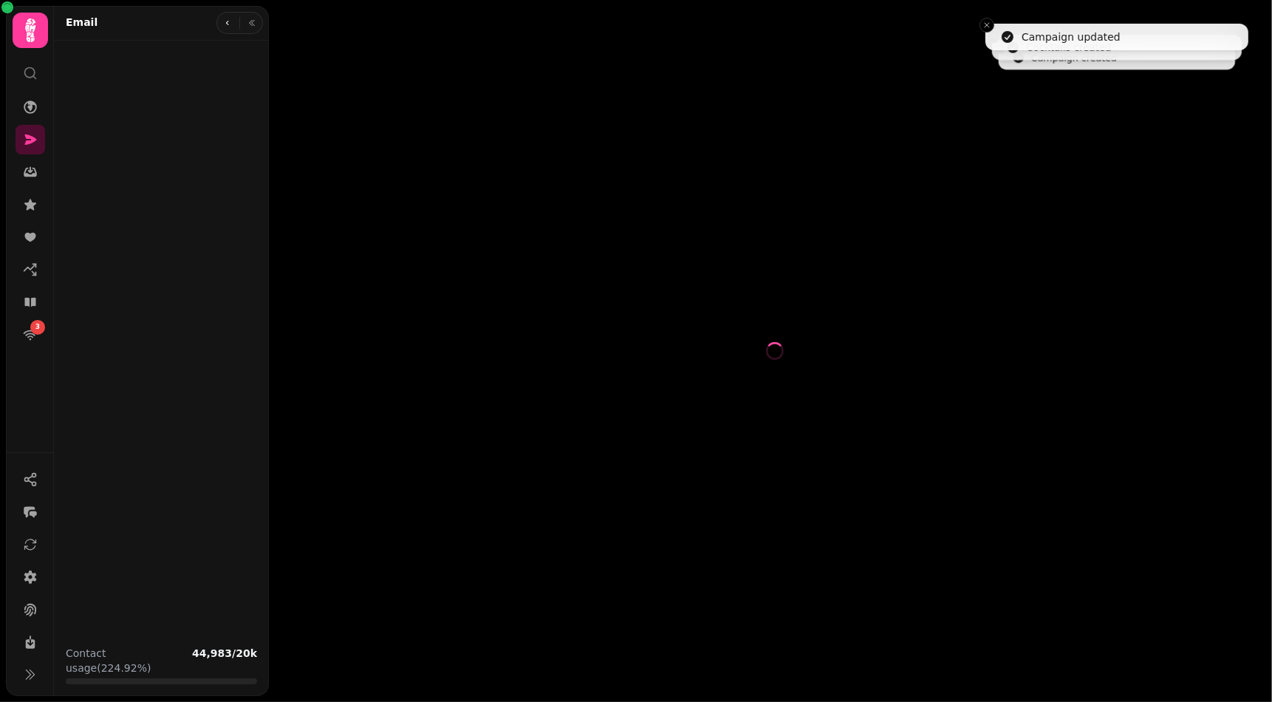
select select
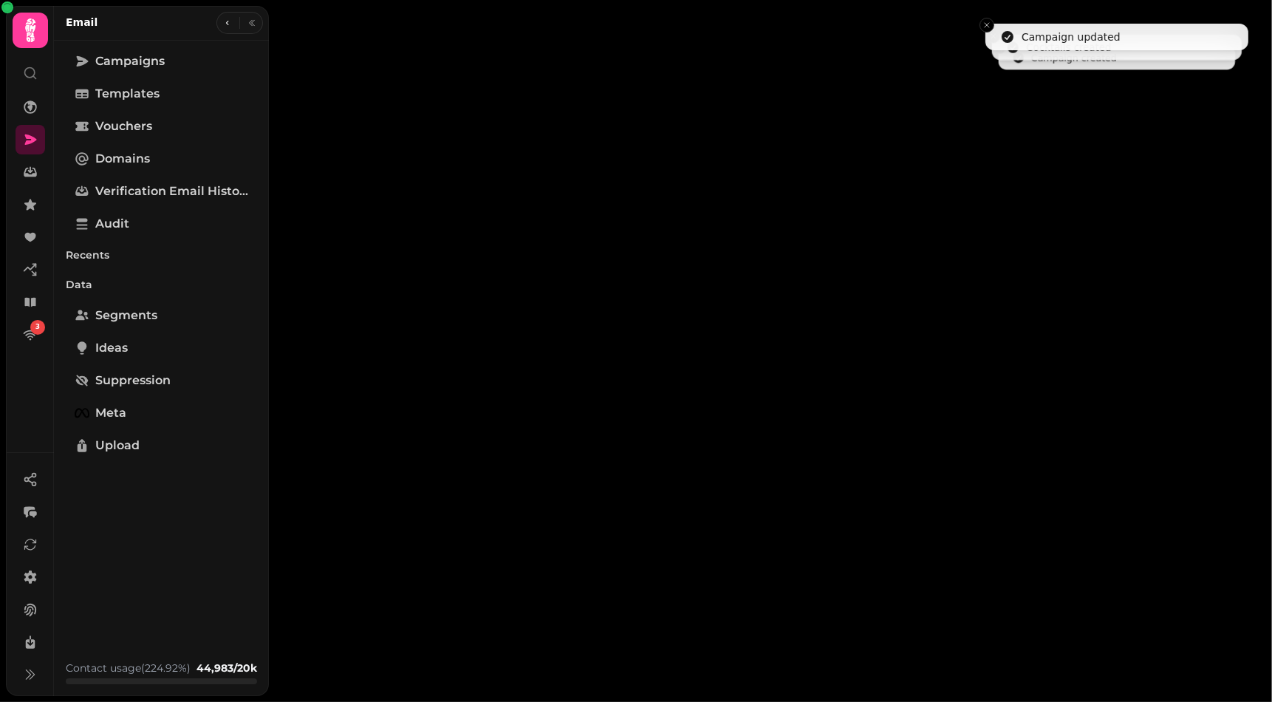
type input "*********"
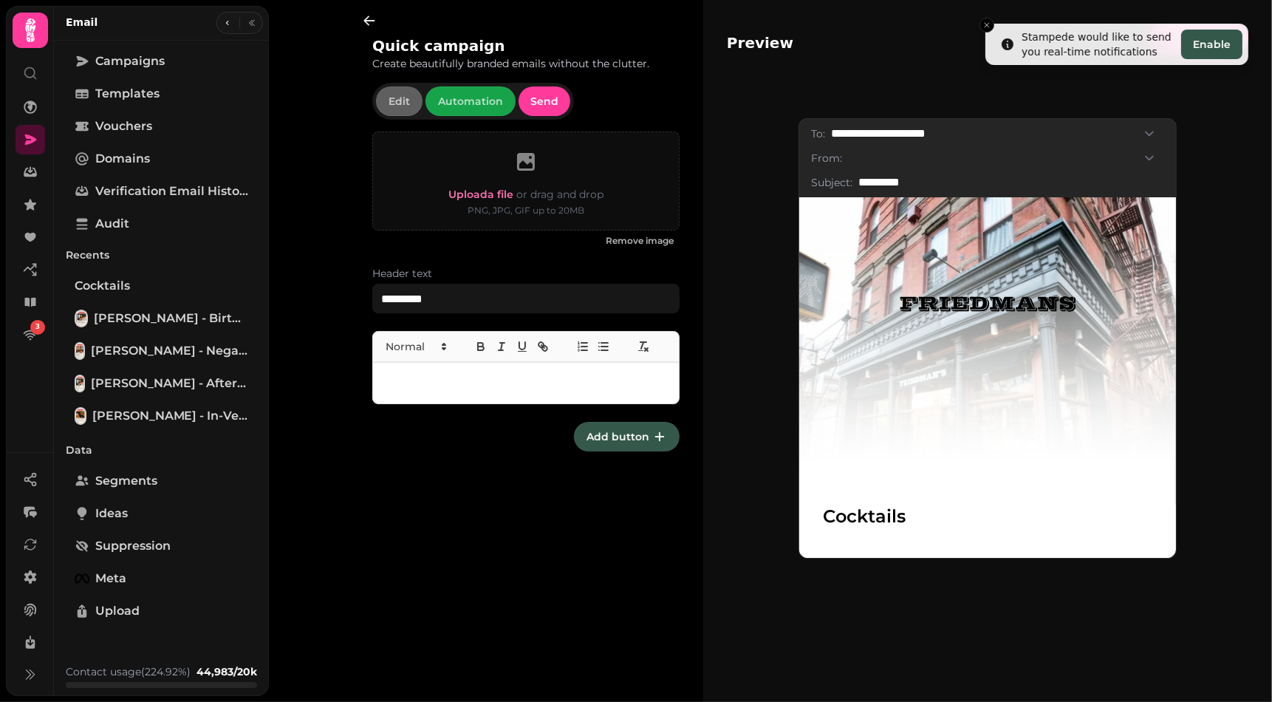
click at [625, 387] on p at bounding box center [526, 383] width 282 height 17
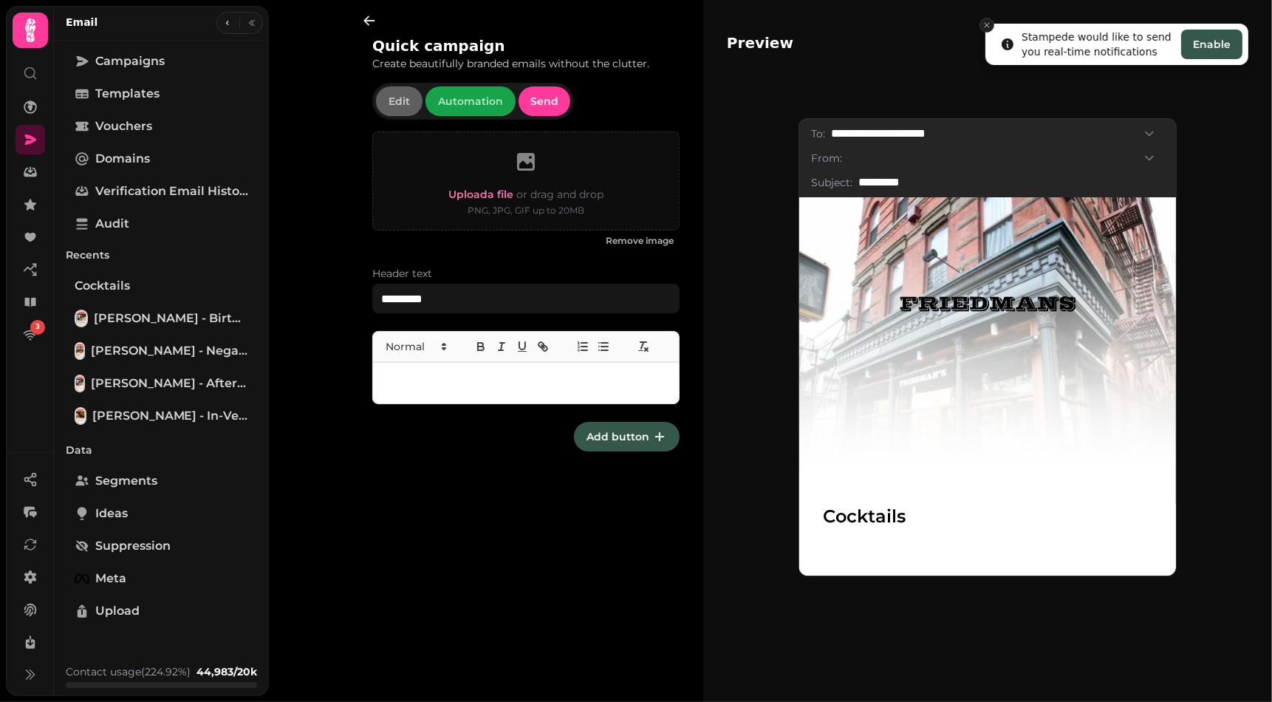
click at [989, 23] on icon "Close toast" at bounding box center [987, 25] width 9 height 9
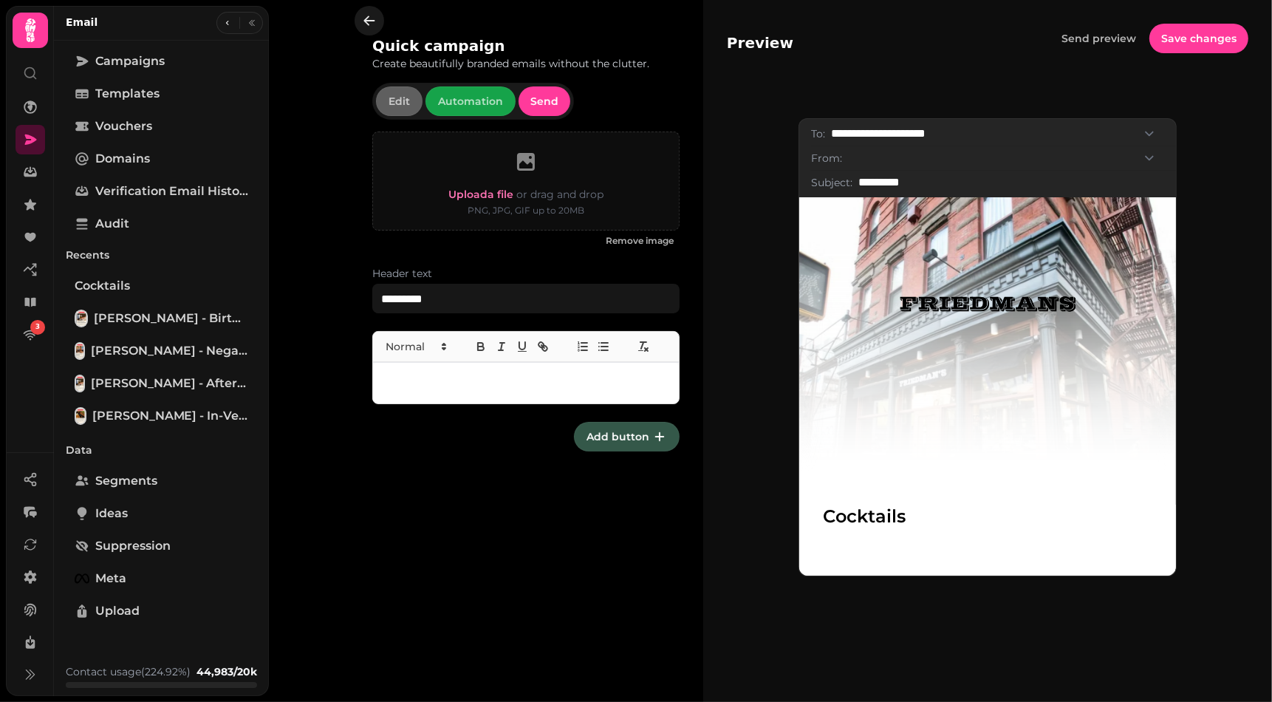
click at [366, 28] on button "button" at bounding box center [370, 21] width 30 height 30
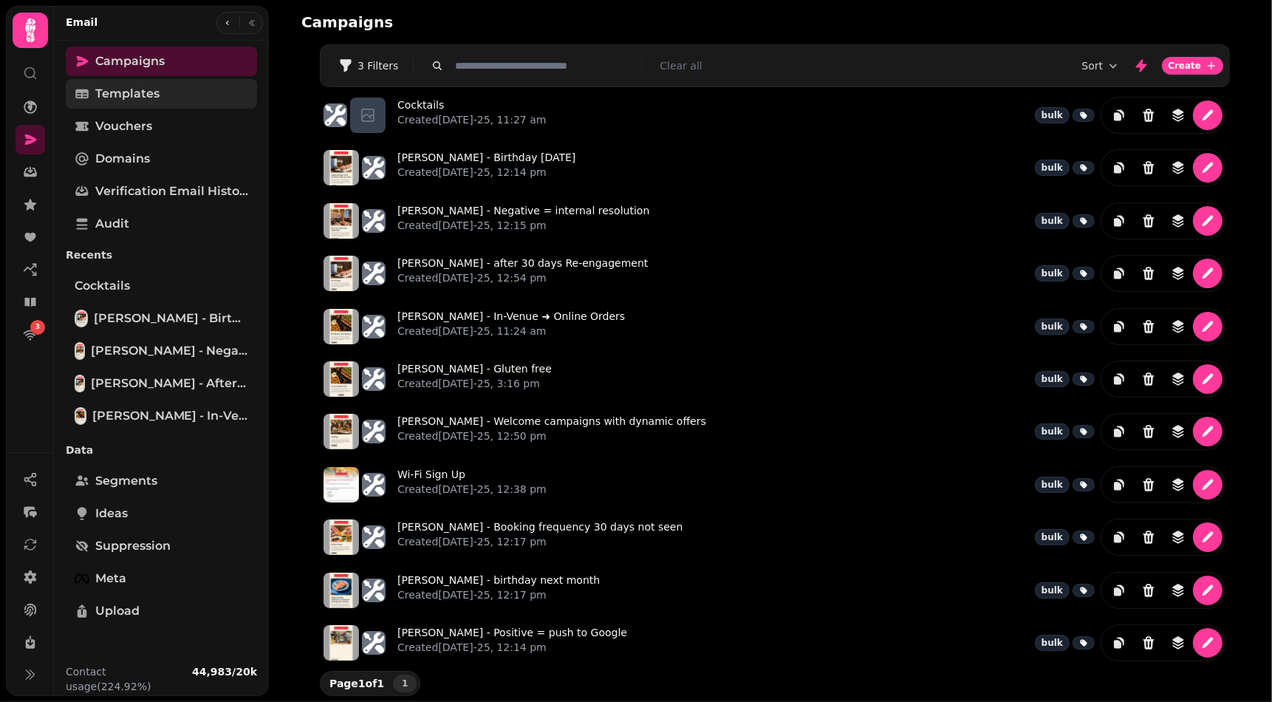
click at [137, 100] on span "Templates" at bounding box center [127, 94] width 64 height 18
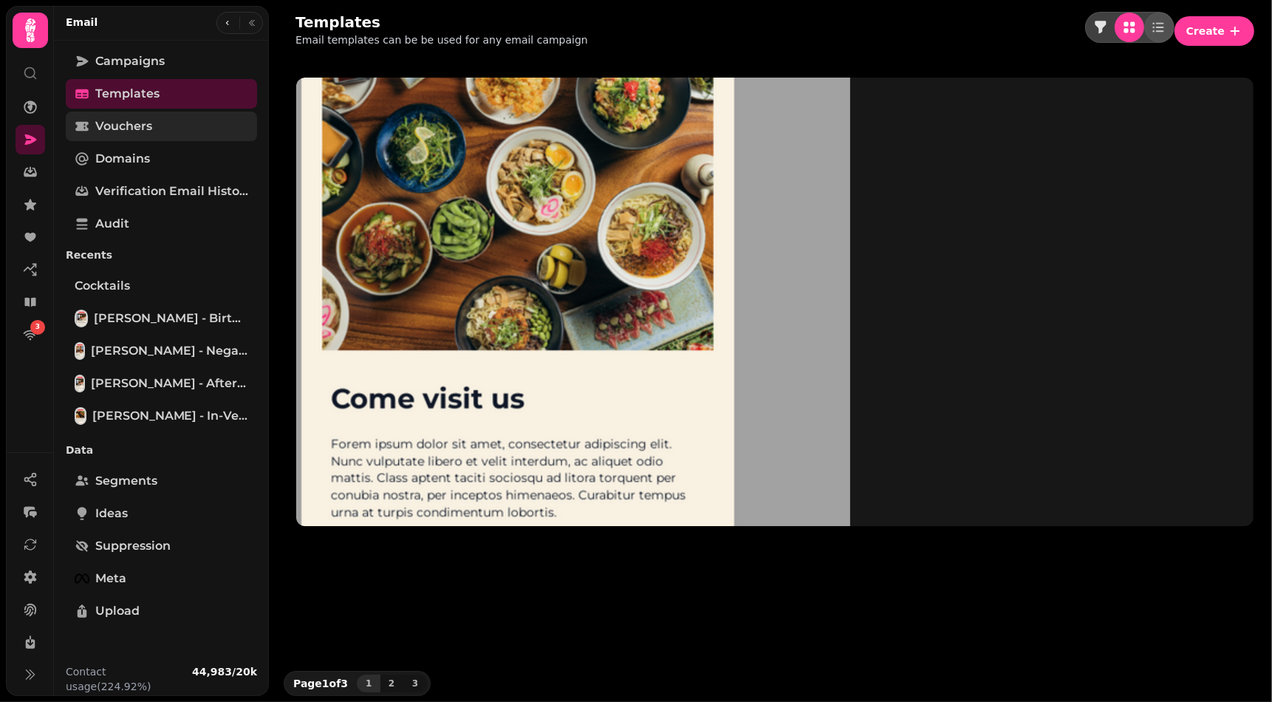
click at [126, 126] on span "Vouchers" at bounding box center [123, 126] width 57 height 18
select select "**"
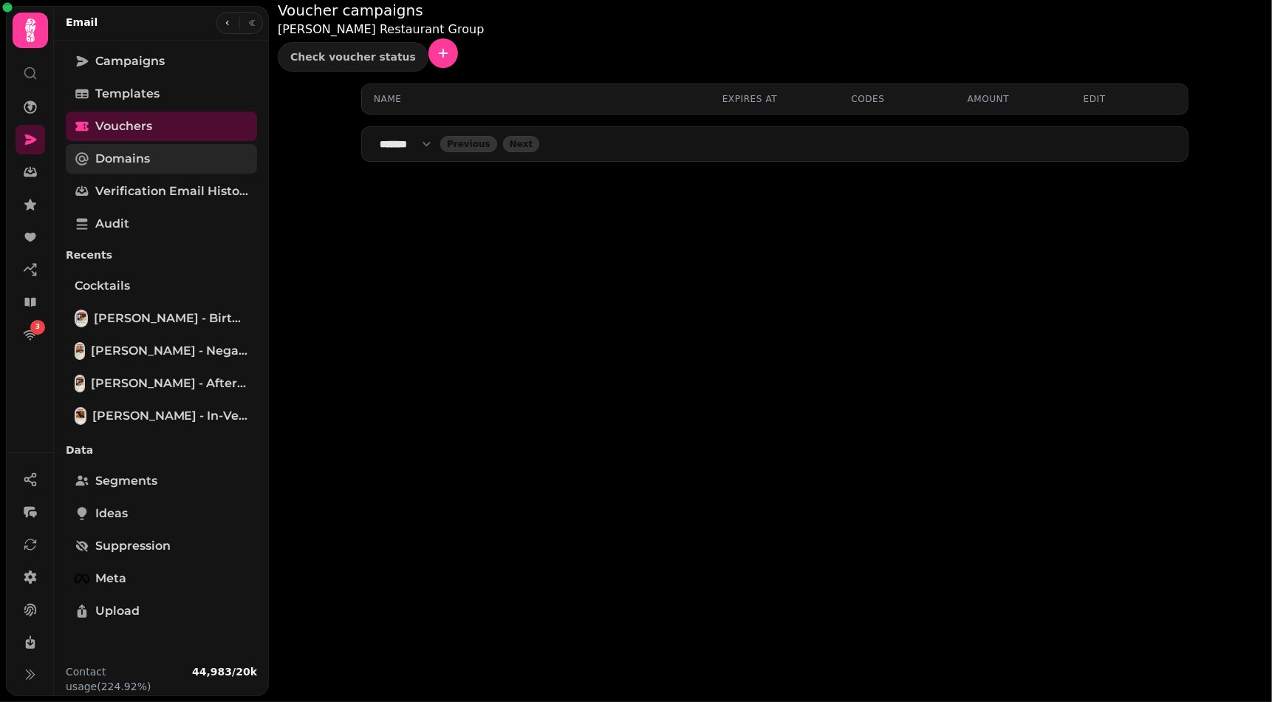
click at [125, 152] on span "Domains" at bounding box center [122, 159] width 55 height 18
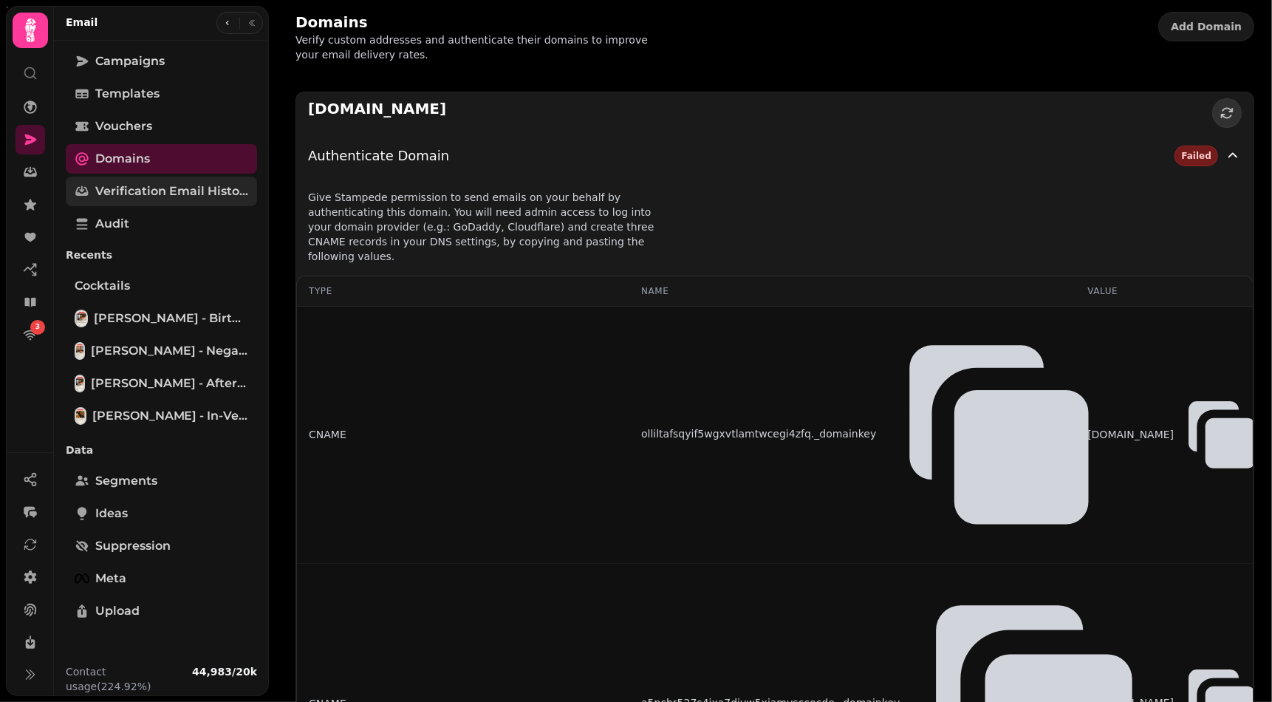
click at [125, 196] on span "Verification email history" at bounding box center [171, 191] width 153 height 18
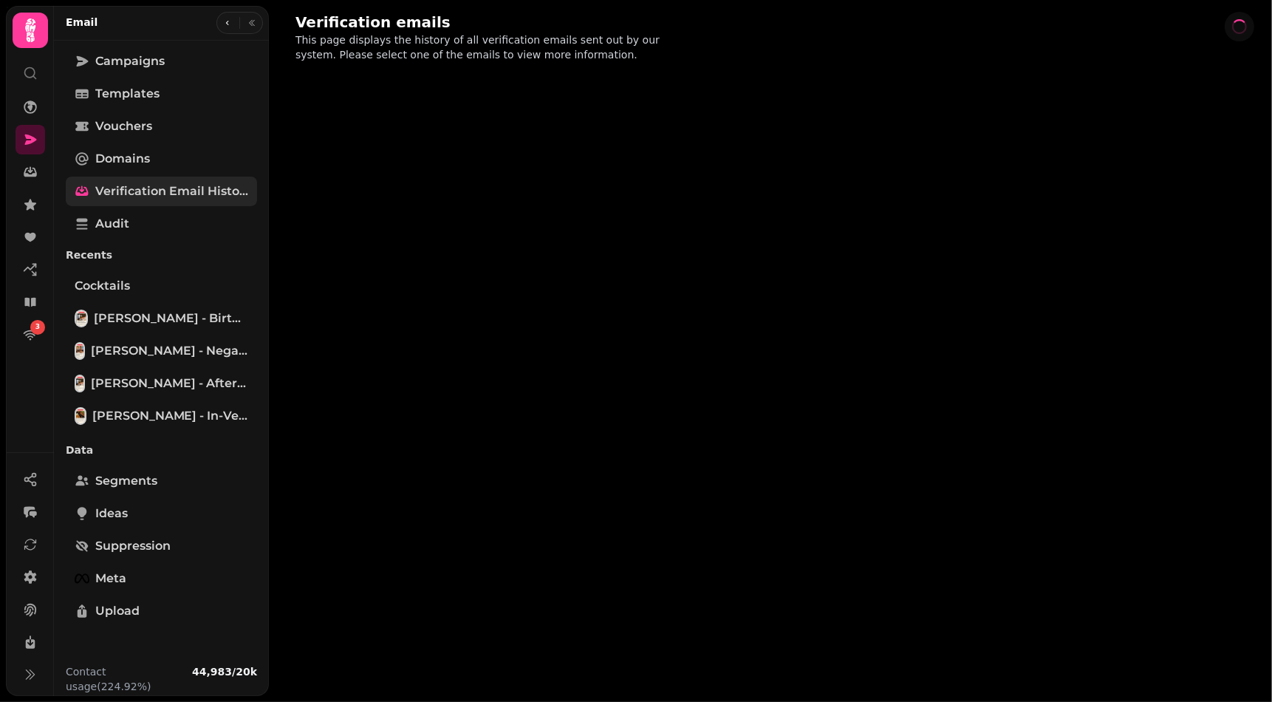
select select "**"
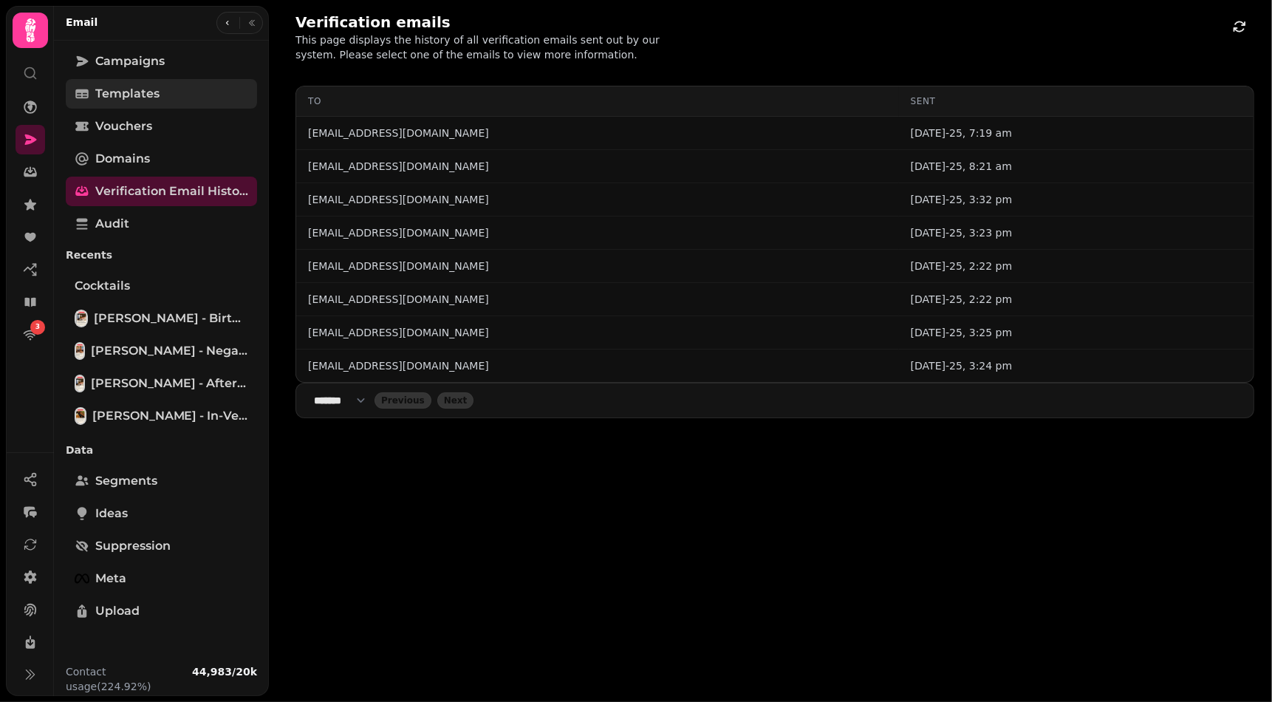
click at [146, 99] on span "Templates" at bounding box center [127, 94] width 64 height 18
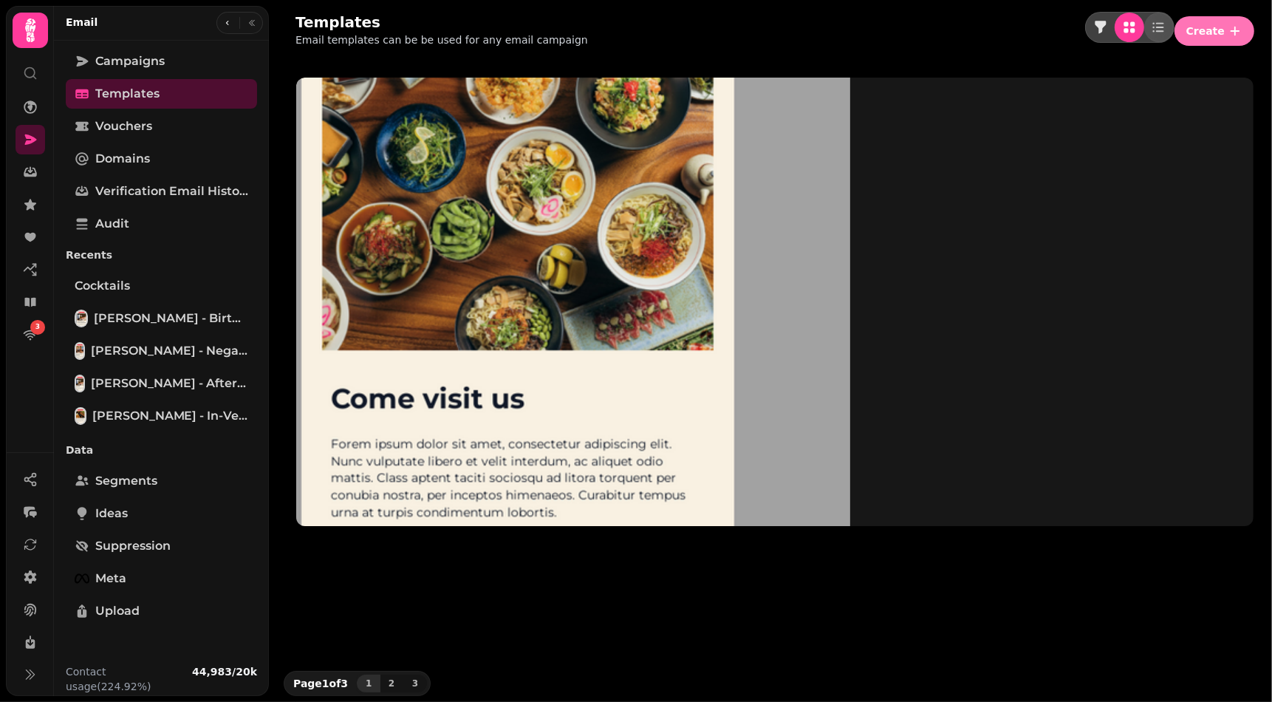
click at [1215, 33] on button "Create" at bounding box center [1215, 31] width 80 height 30
click at [1185, 65] on button "From scratch" at bounding box center [1216, 56] width 76 height 18
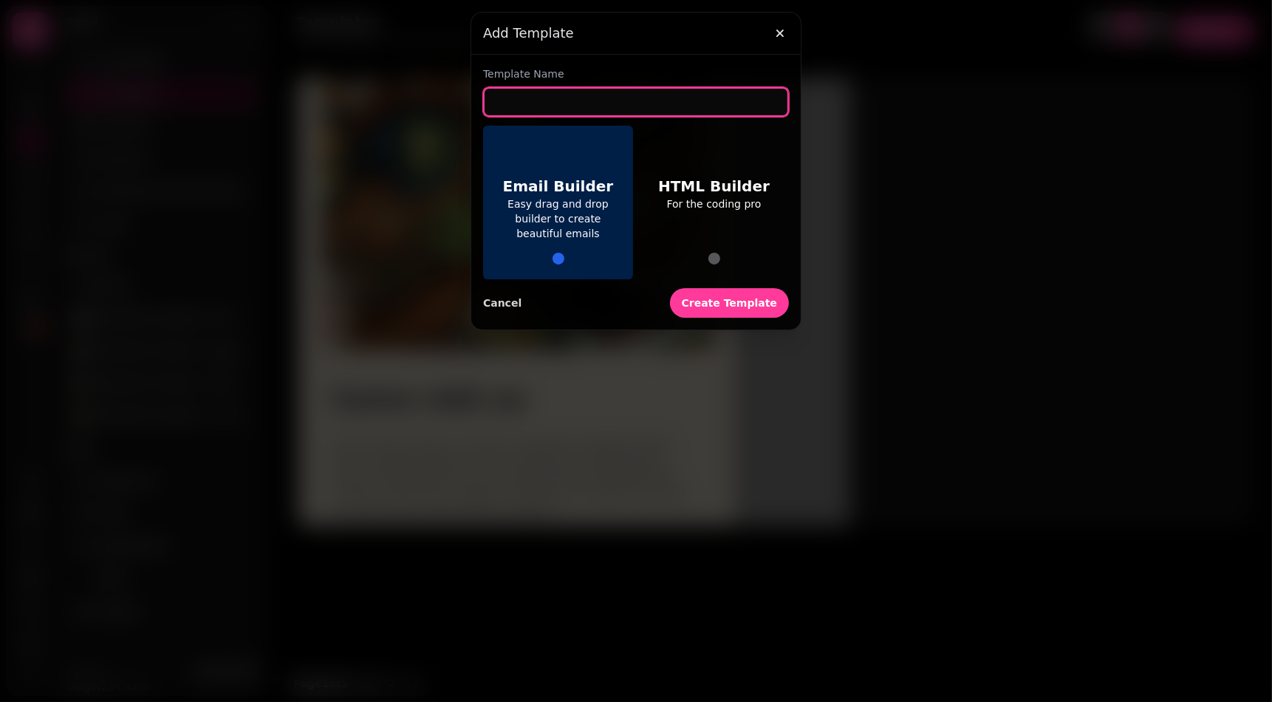
click at [649, 106] on input "text" at bounding box center [636, 102] width 306 height 30
click at [782, 33] on icon "button" at bounding box center [780, 33] width 7 height 7
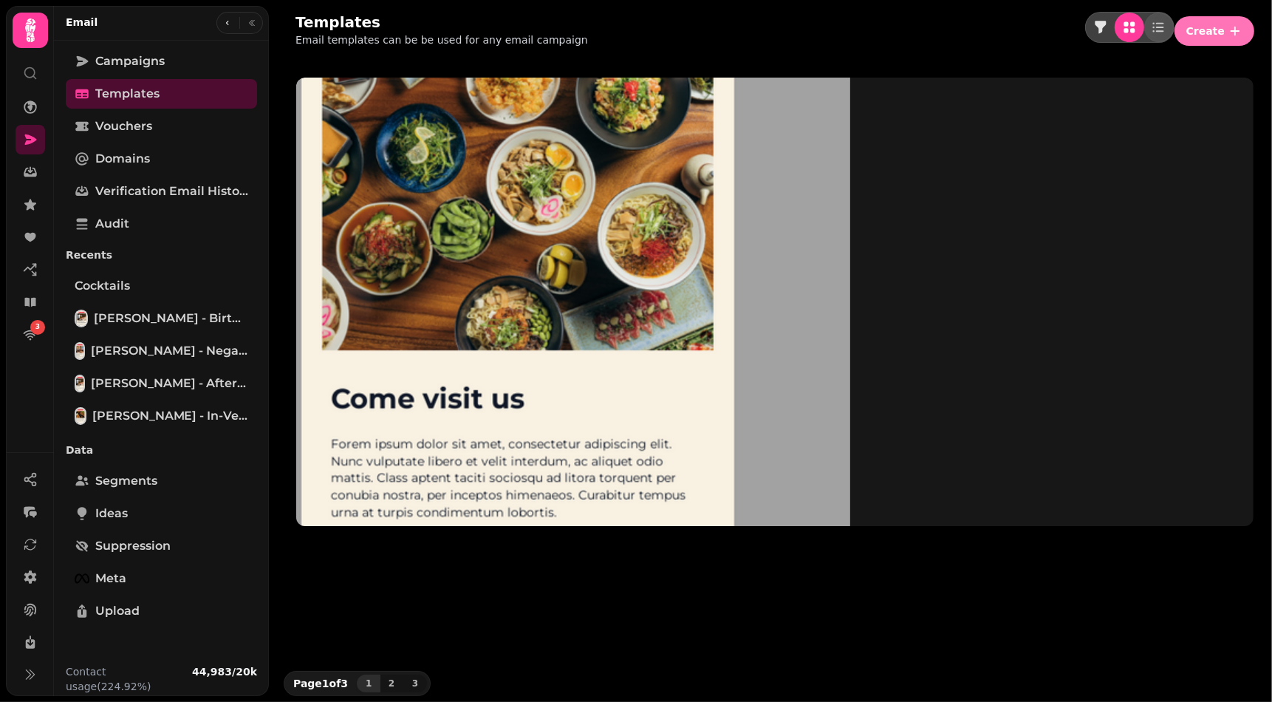
click at [1224, 21] on button "Create" at bounding box center [1215, 31] width 80 height 30
click at [1187, 65] on button "From scratch" at bounding box center [1216, 56] width 76 height 18
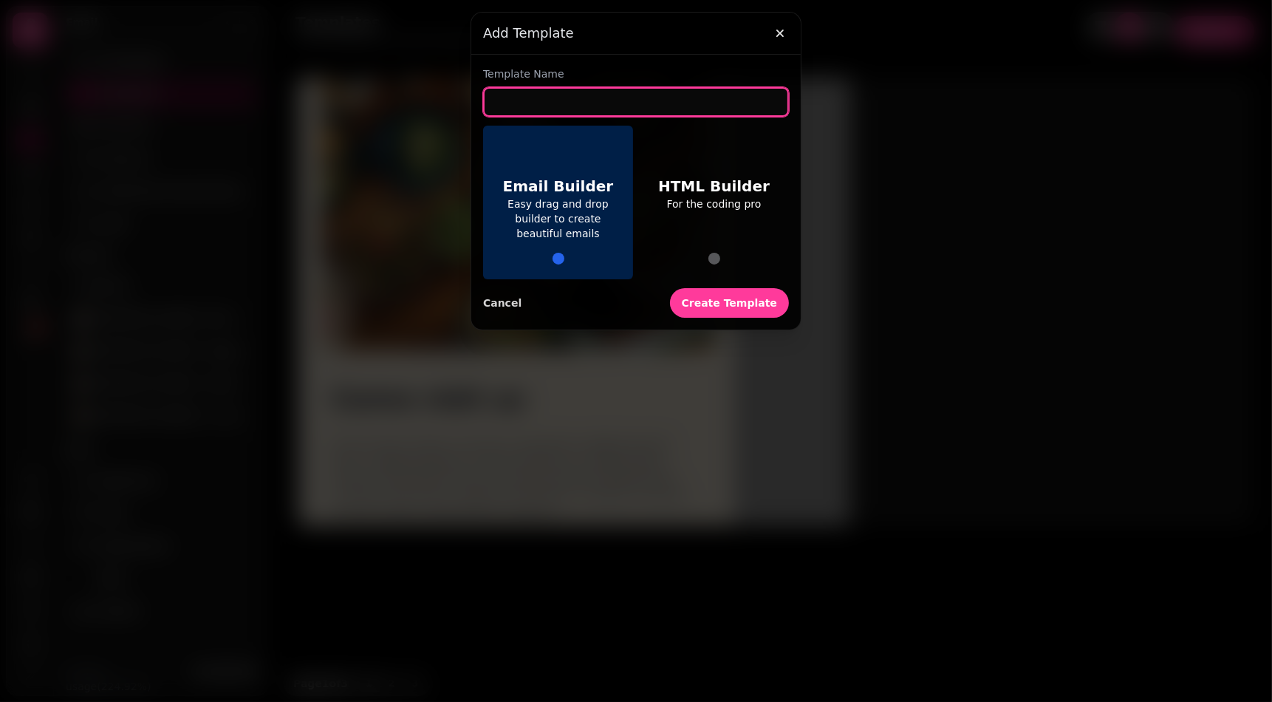
click at [599, 95] on input "text" at bounding box center [636, 102] width 306 height 30
type input "*"
type input "********"
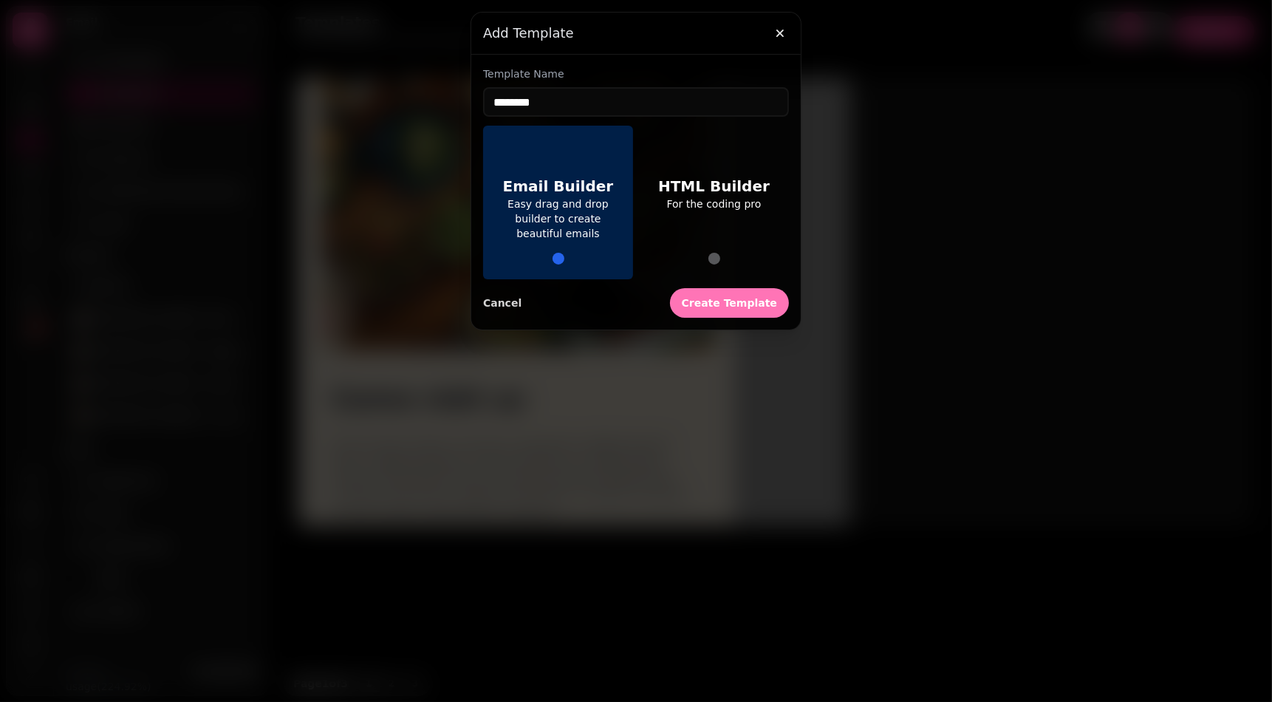
click at [729, 296] on button "Create Template" at bounding box center [729, 303] width 119 height 30
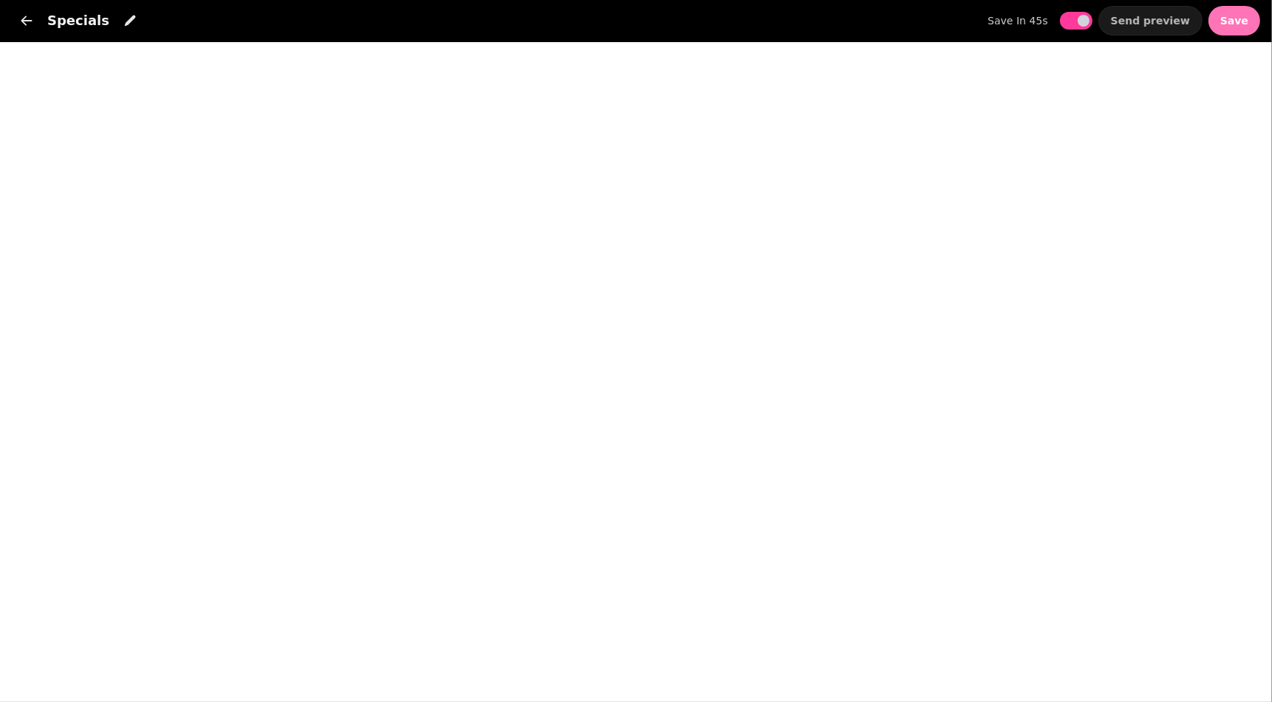
click at [1246, 19] on span "Save" at bounding box center [1235, 21] width 28 height 10
click at [33, 29] on button "button" at bounding box center [27, 21] width 30 height 30
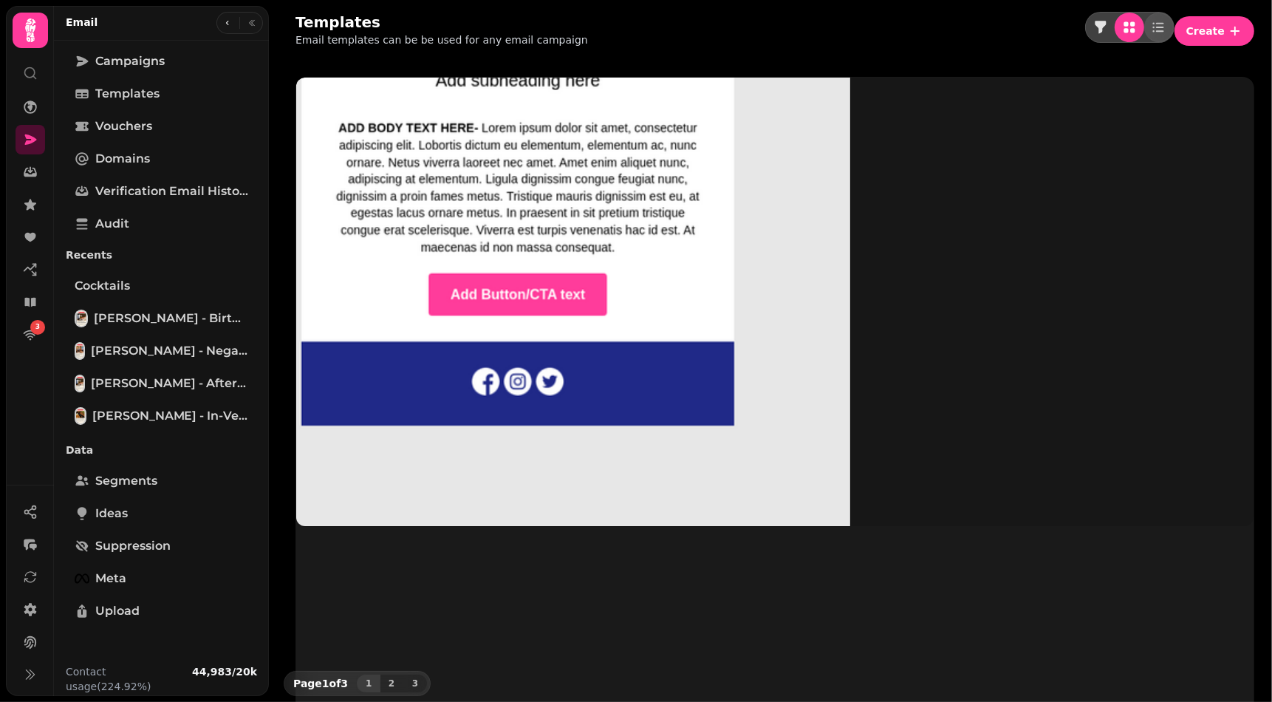
scroll to position [125, 0]
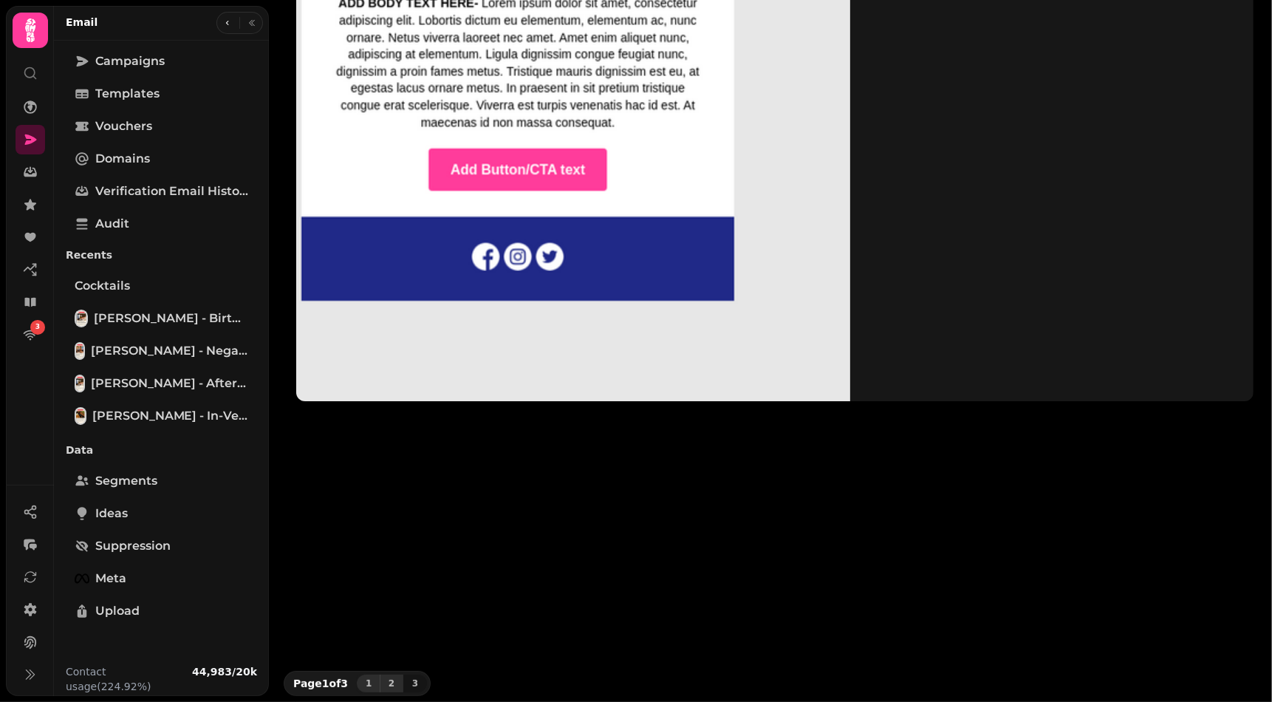
click at [388, 683] on span "2" at bounding box center [392, 683] width 12 height 9
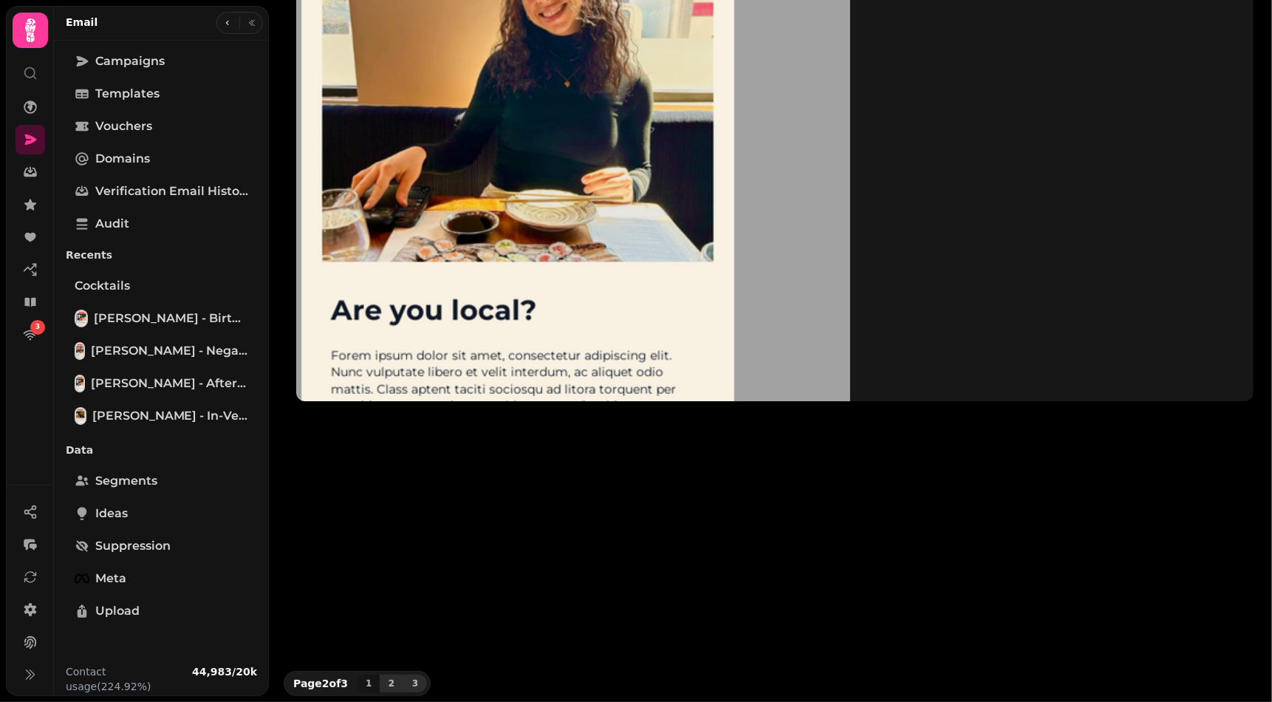
click at [415, 678] on button "3" at bounding box center [415, 684] width 24 height 18
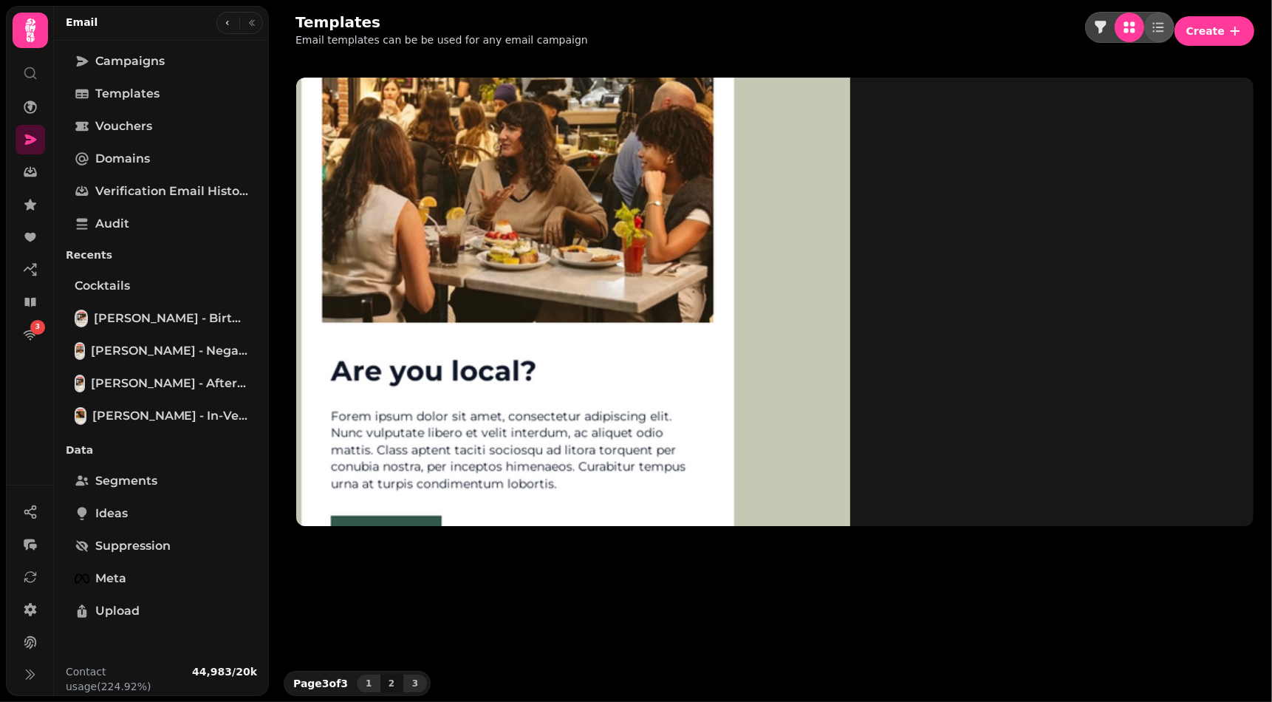
click at [372, 679] on span "1" at bounding box center [369, 683] width 12 height 9
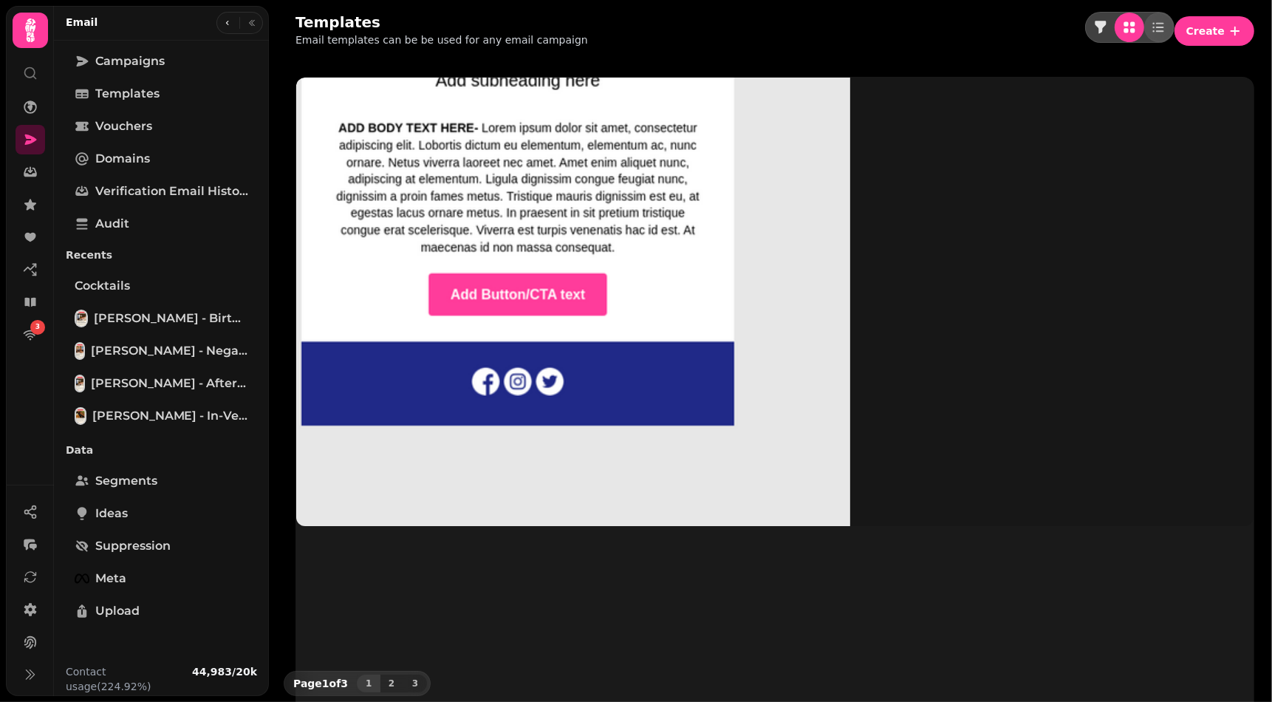
click at [451, 201] on img at bounding box center [517, 299] width 665 height 665
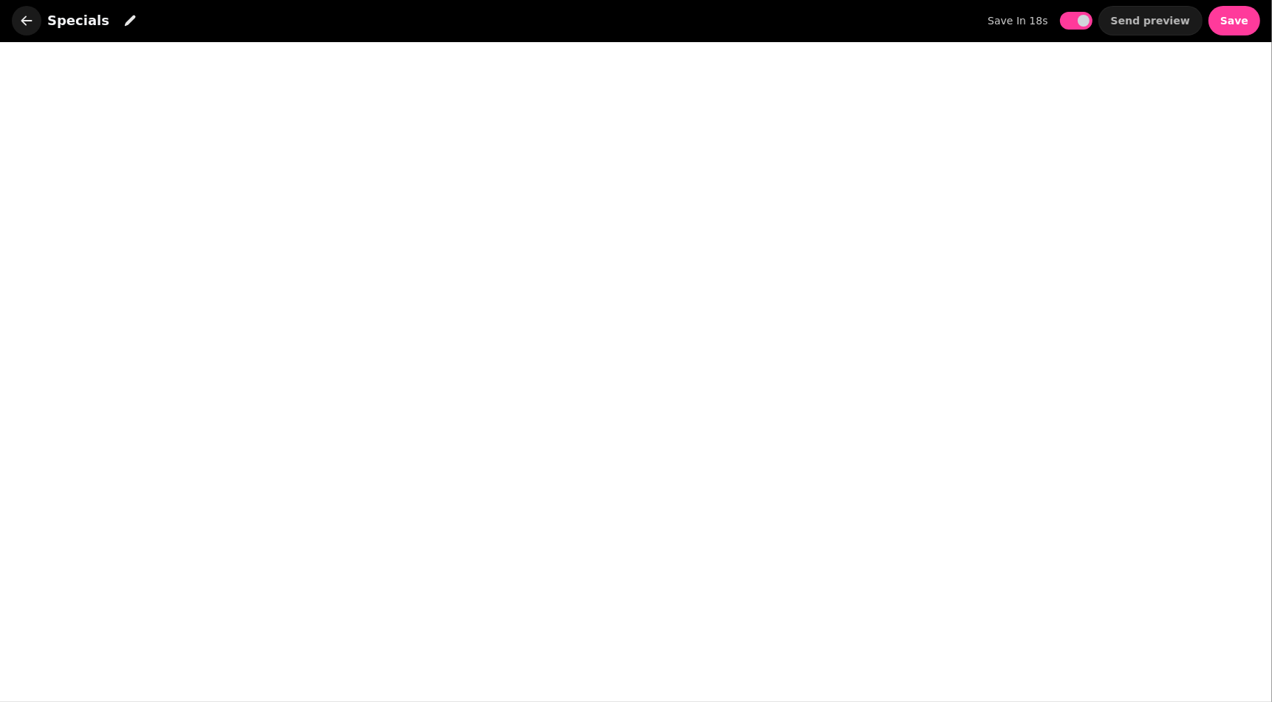
click at [26, 19] on icon "button" at bounding box center [26, 20] width 15 height 15
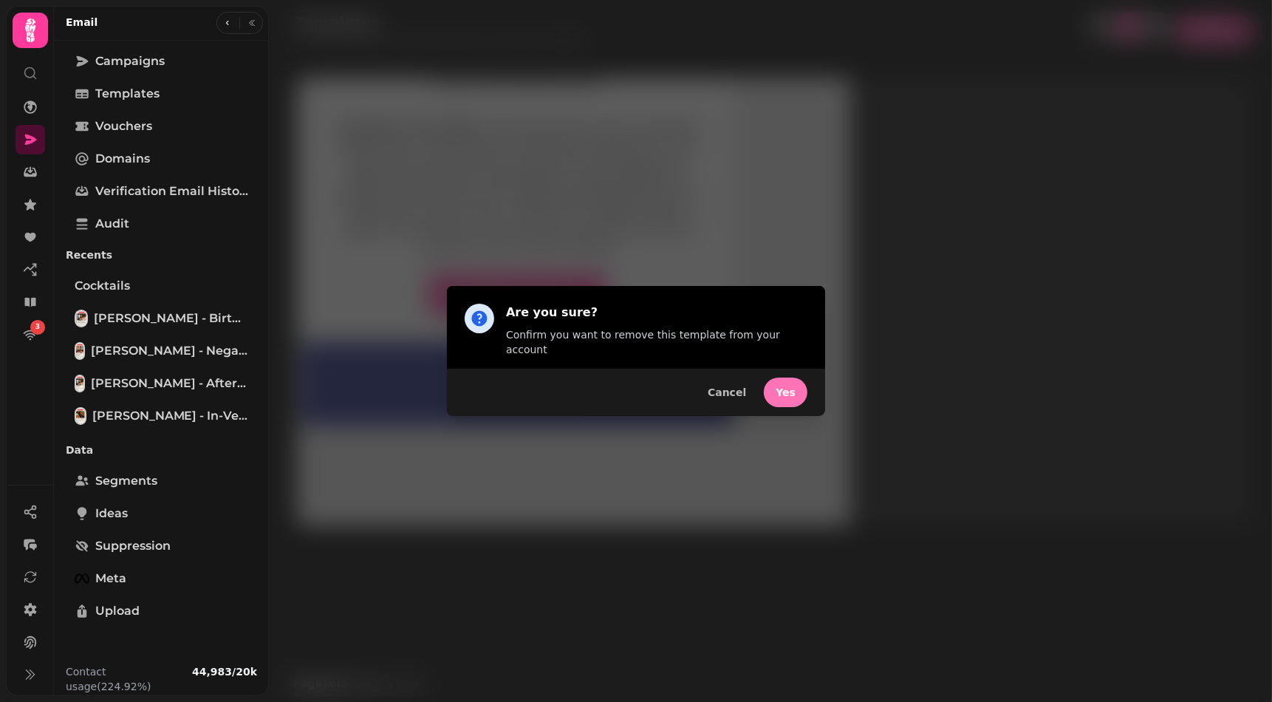
click at [794, 387] on span "Yes" at bounding box center [786, 392] width 20 height 10
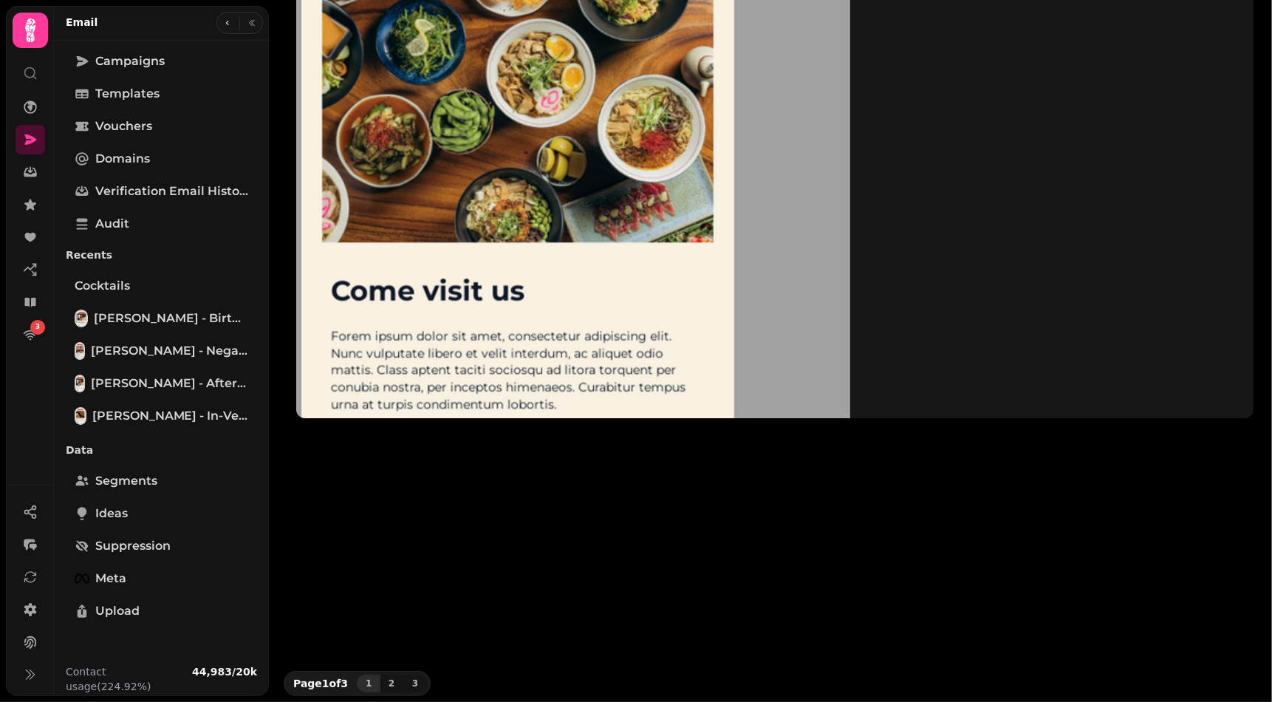
scroll to position [125, 0]
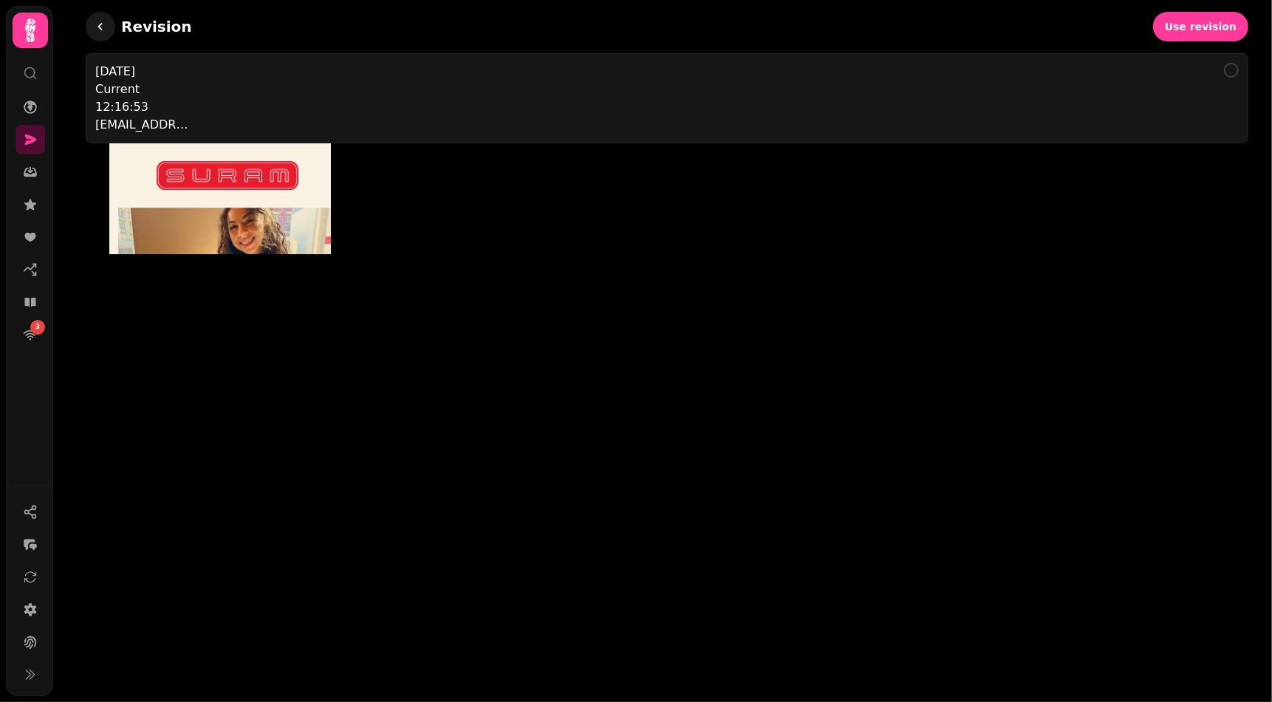
click at [94, 28] on icon "button" at bounding box center [100, 26] width 15 height 15
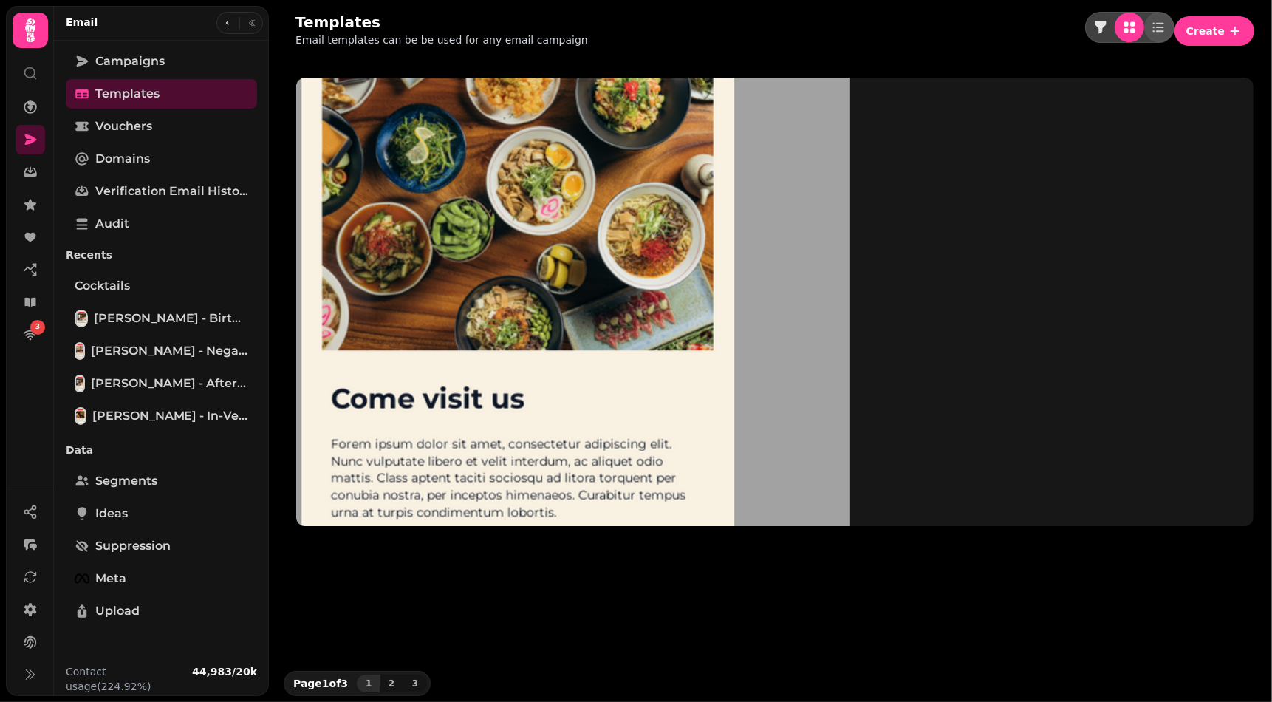
scroll to position [125, 0]
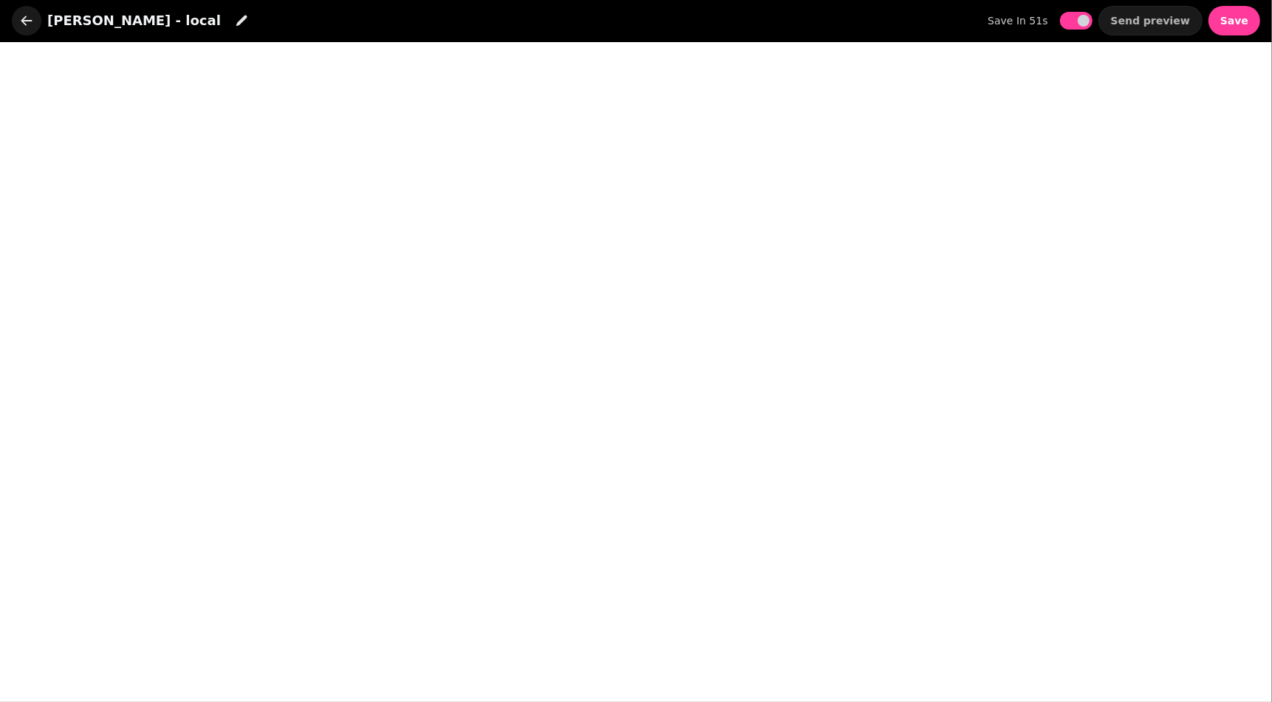
click at [22, 13] on icon "button" at bounding box center [26, 20] width 15 height 15
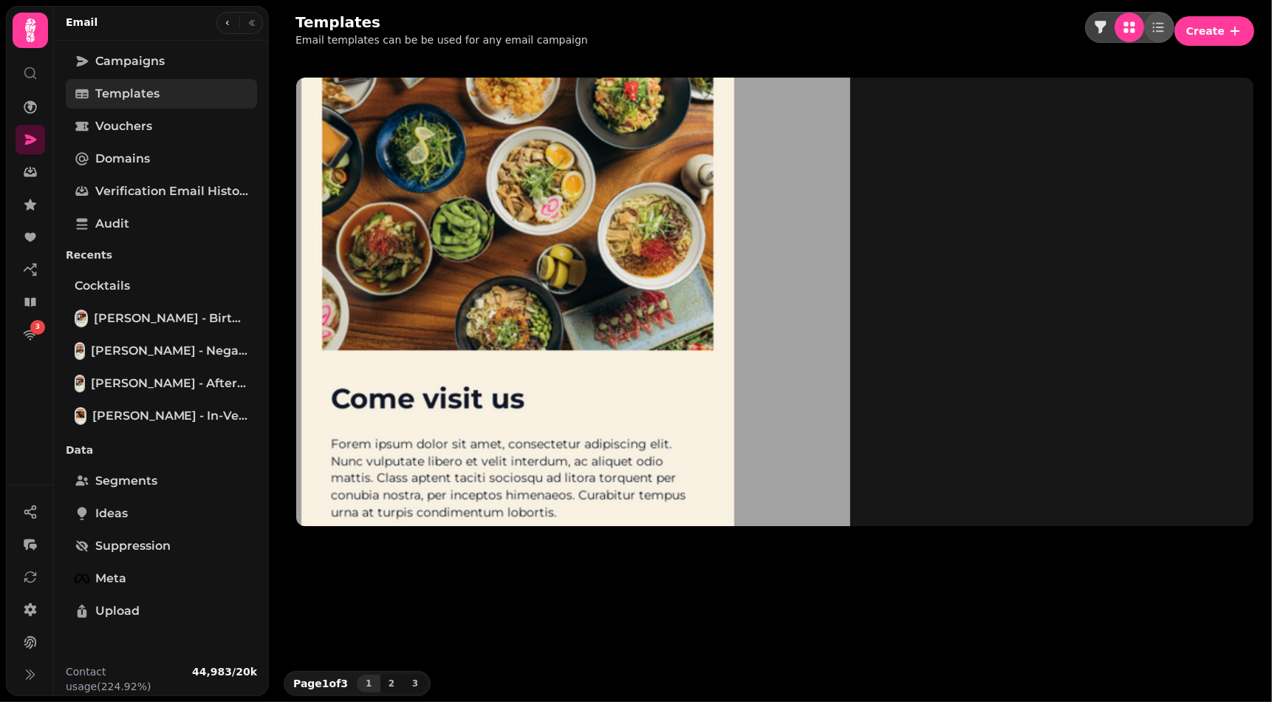
click at [164, 96] on link "Templates" at bounding box center [161, 94] width 191 height 30
click at [1227, 35] on button "Create" at bounding box center [1215, 31] width 80 height 30
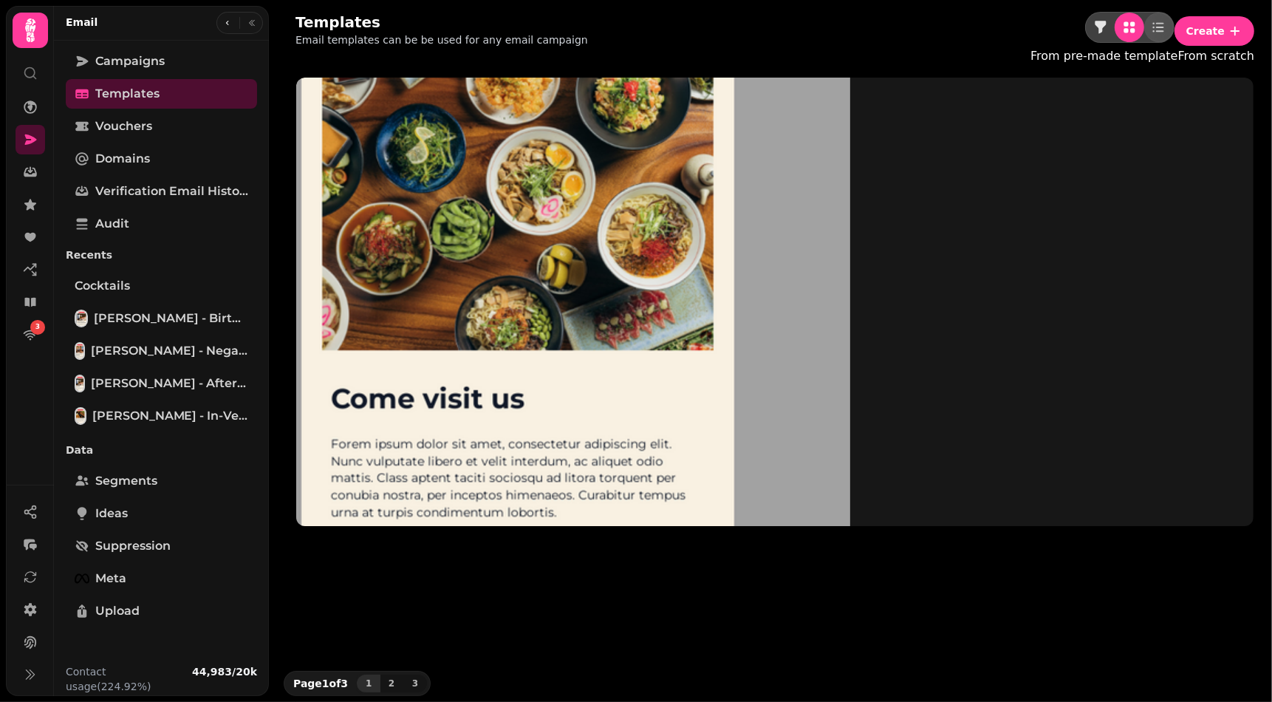
click at [1178, 65] on button "From pre-made template" at bounding box center [1104, 56] width 147 height 18
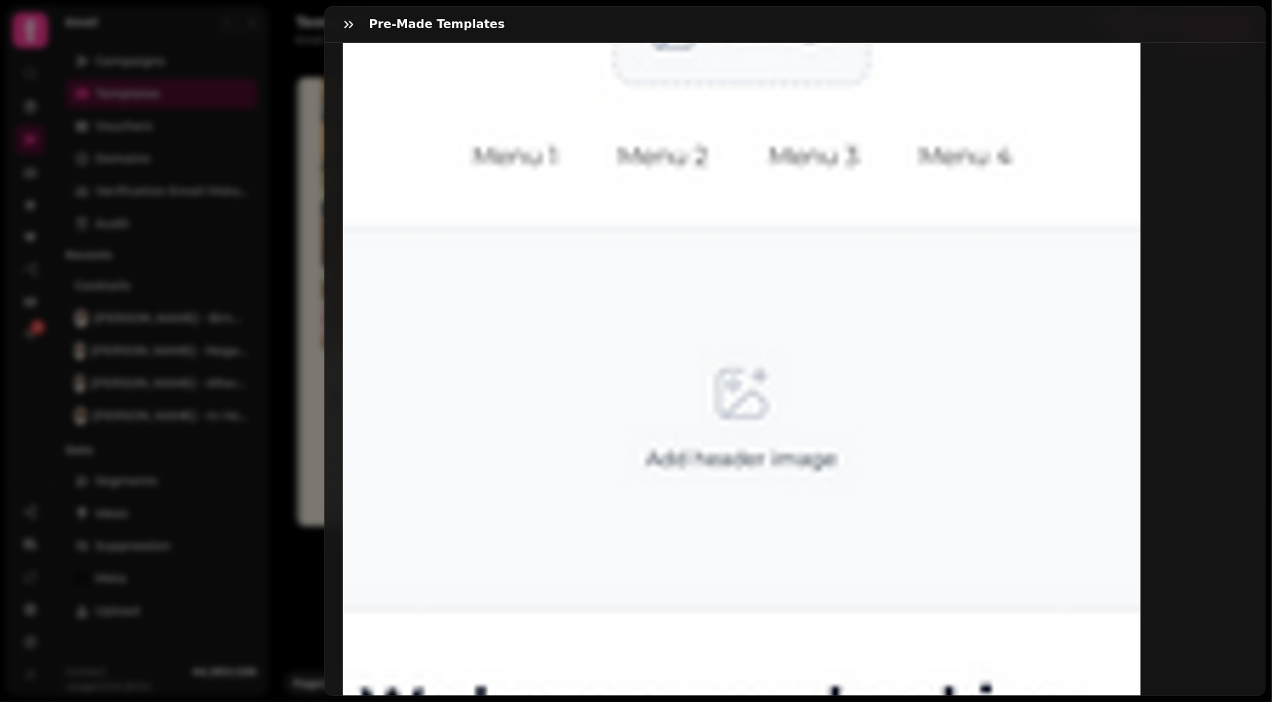
scroll to position [210, 0]
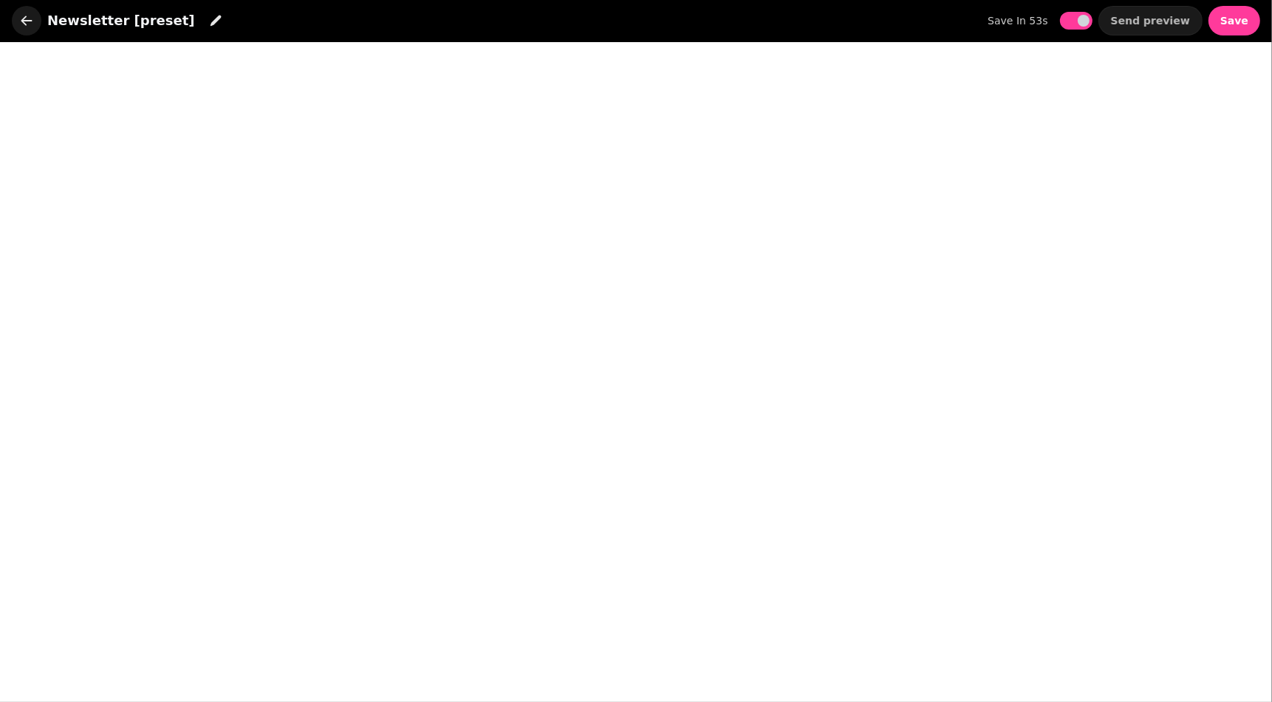
click at [27, 25] on icon "button" at bounding box center [26, 20] width 15 height 15
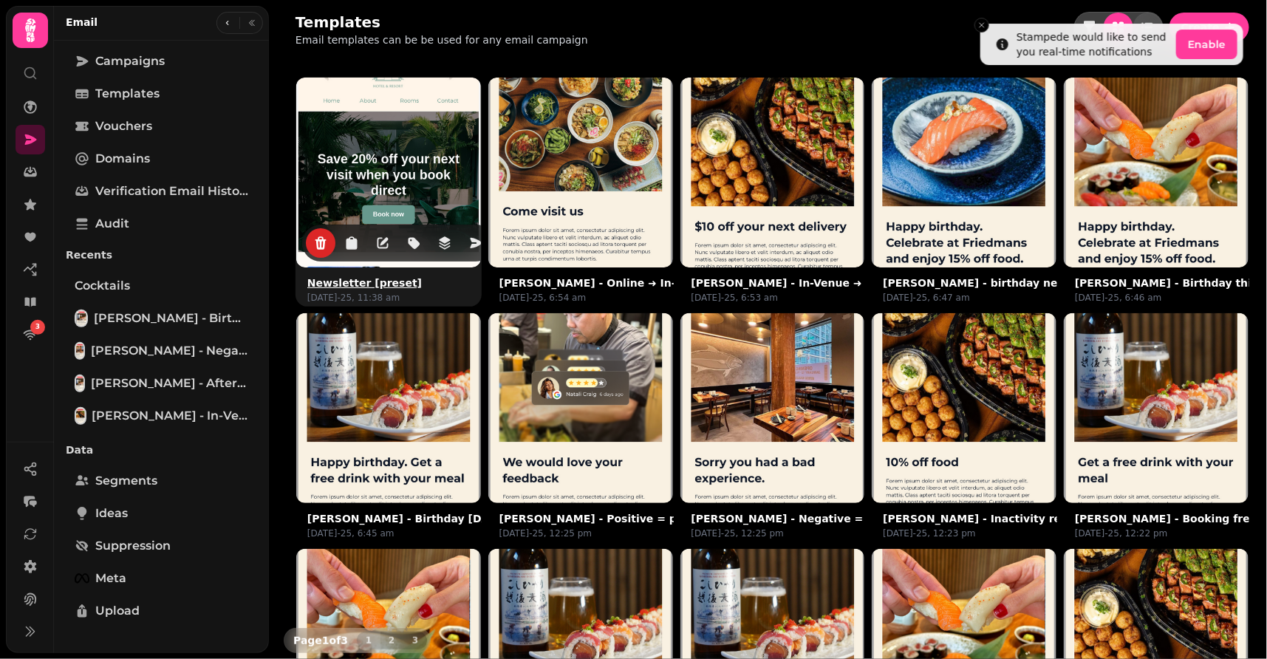
click at [407, 163] on img at bounding box center [388, 170] width 277 height 277
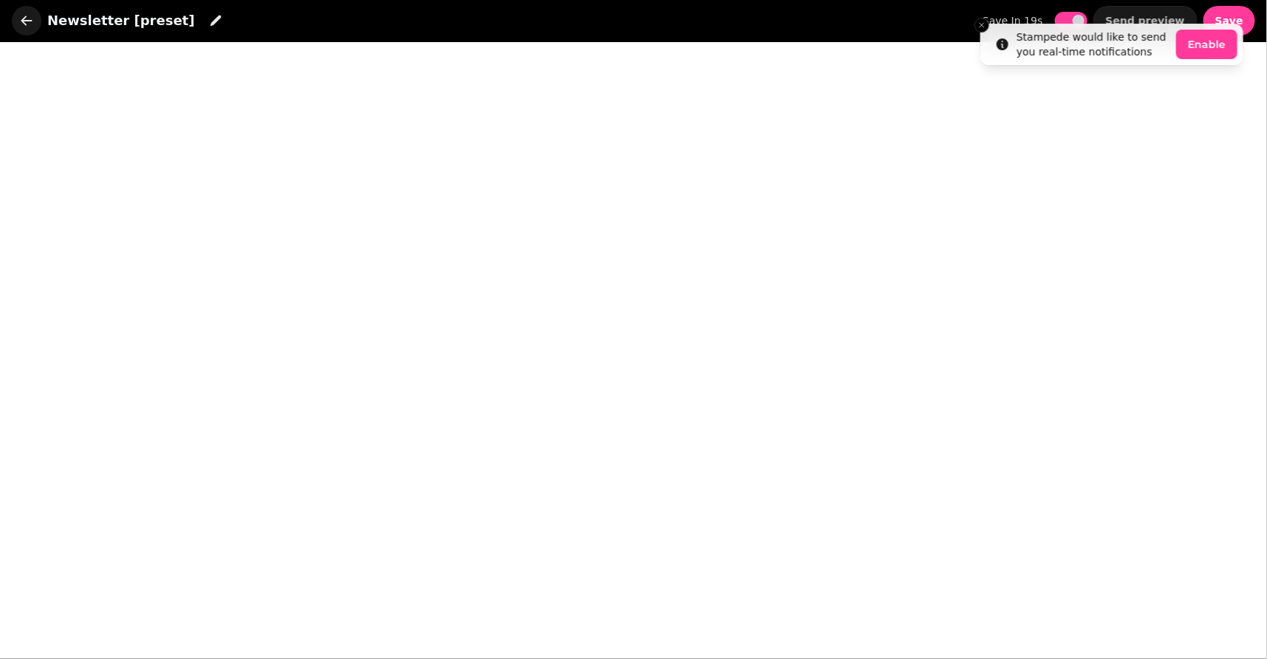
click at [25, 24] on icon "button" at bounding box center [26, 21] width 11 height 10
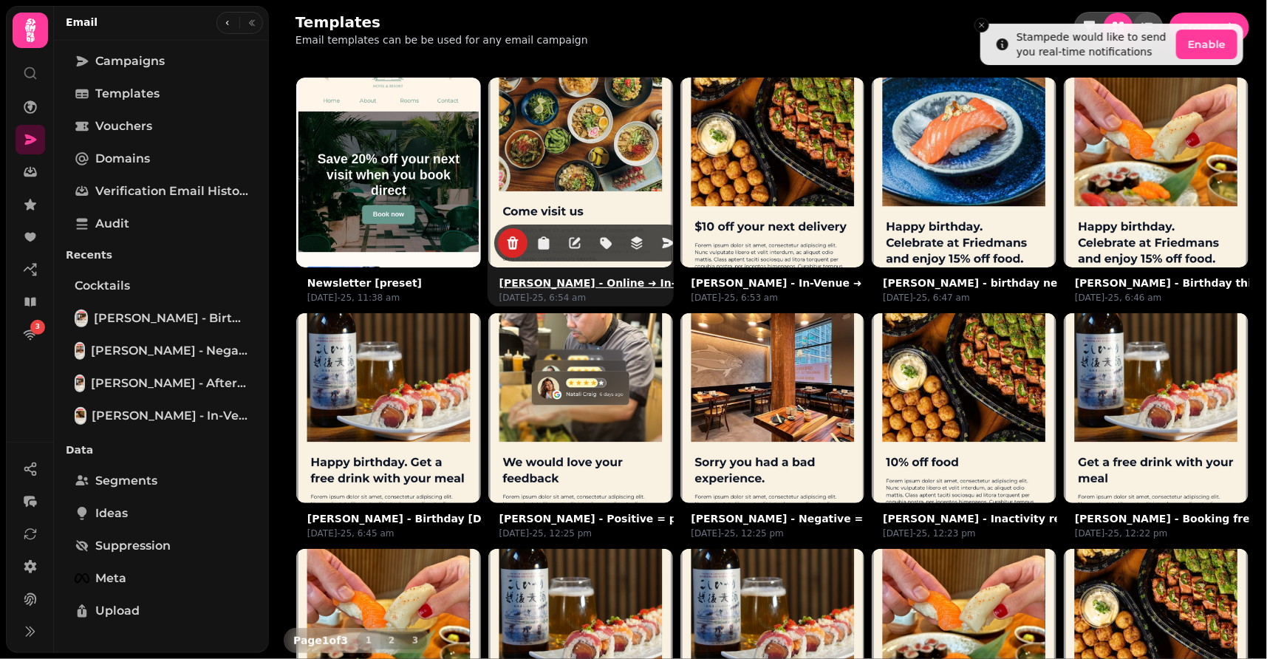
click at [603, 113] on img at bounding box center [580, 170] width 277 height 277
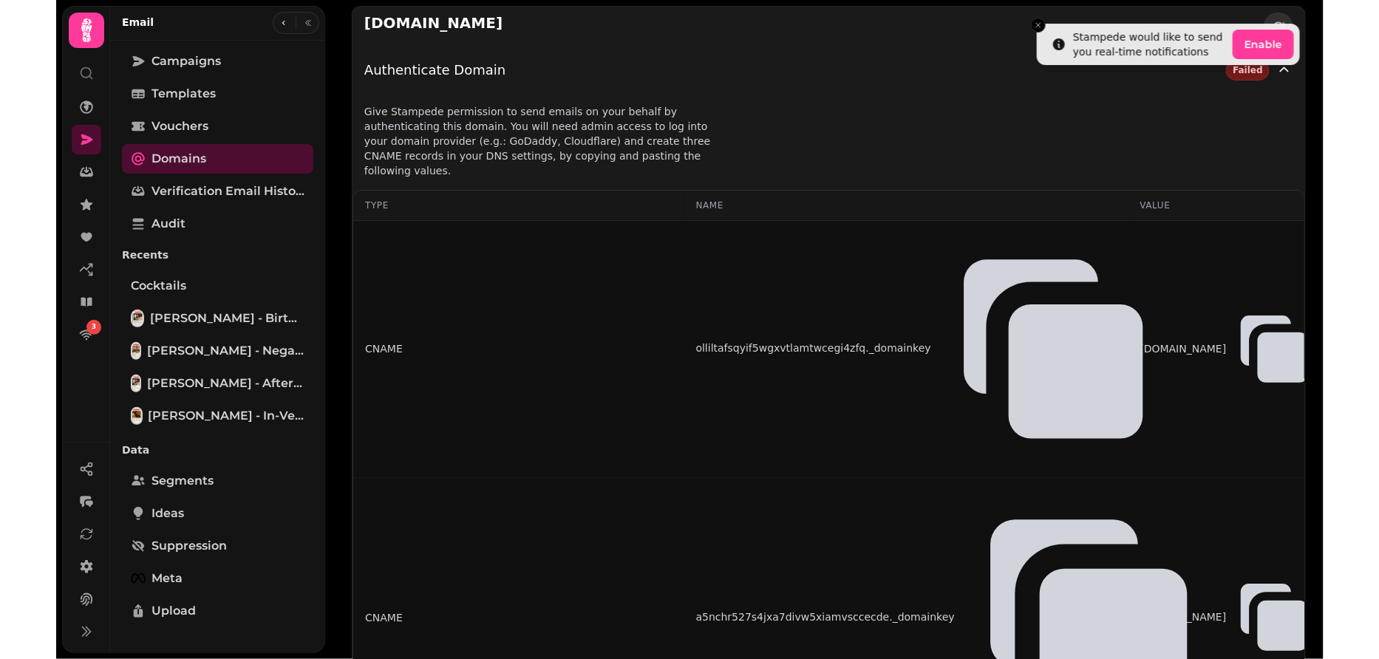
scroll to position [83, 0]
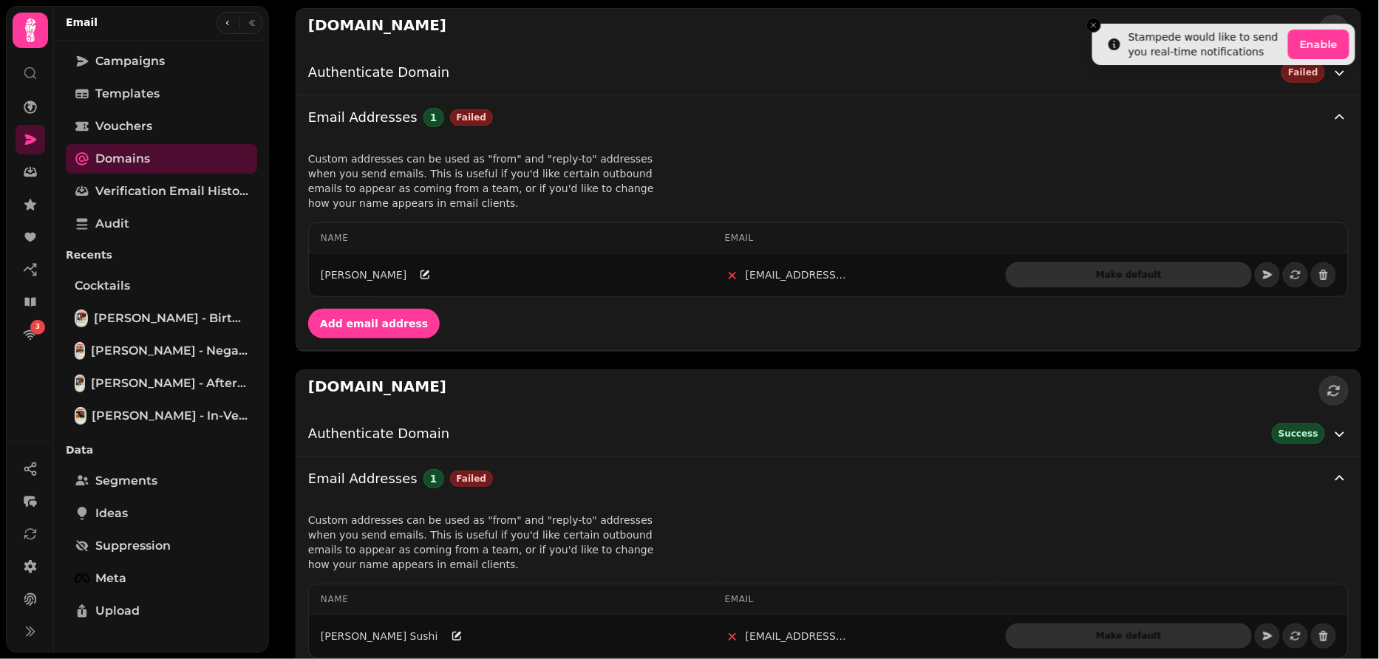
scroll to position [150, 0]
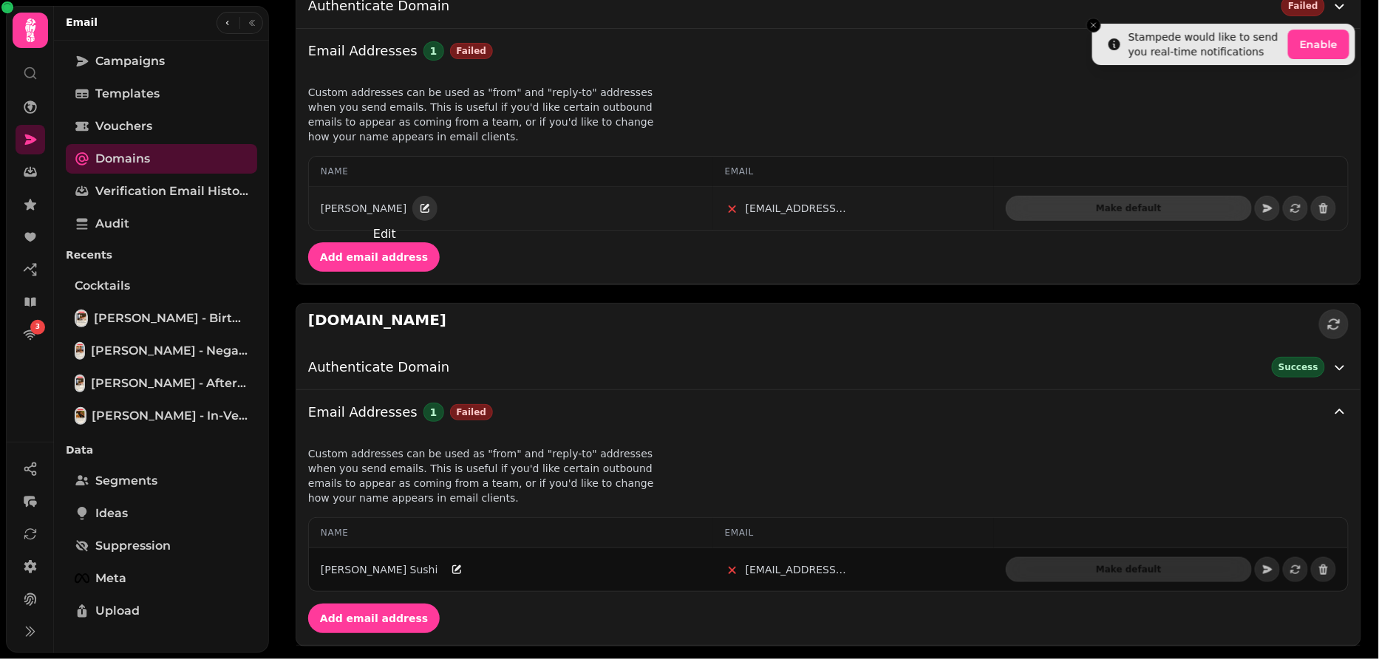
click at [420, 208] on icon "Edit" at bounding box center [424, 208] width 9 height 9
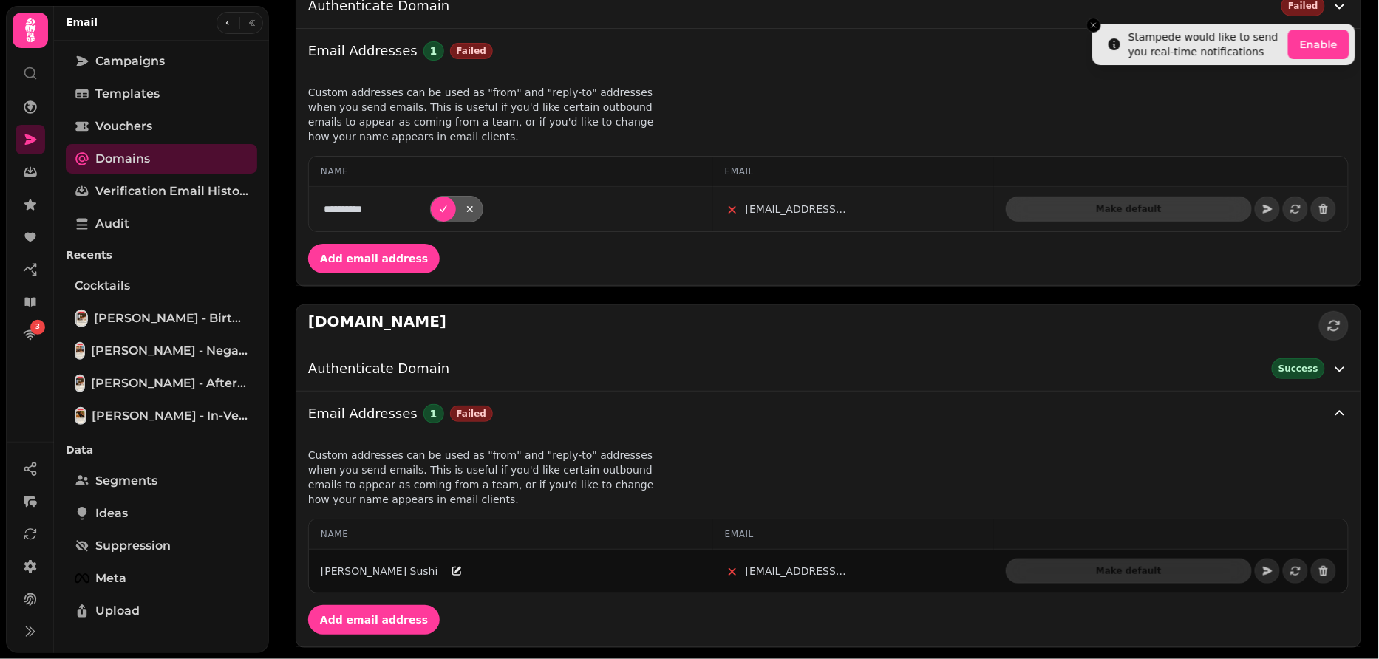
click at [393, 207] on input "**********" at bounding box center [375, 209] width 103 height 21
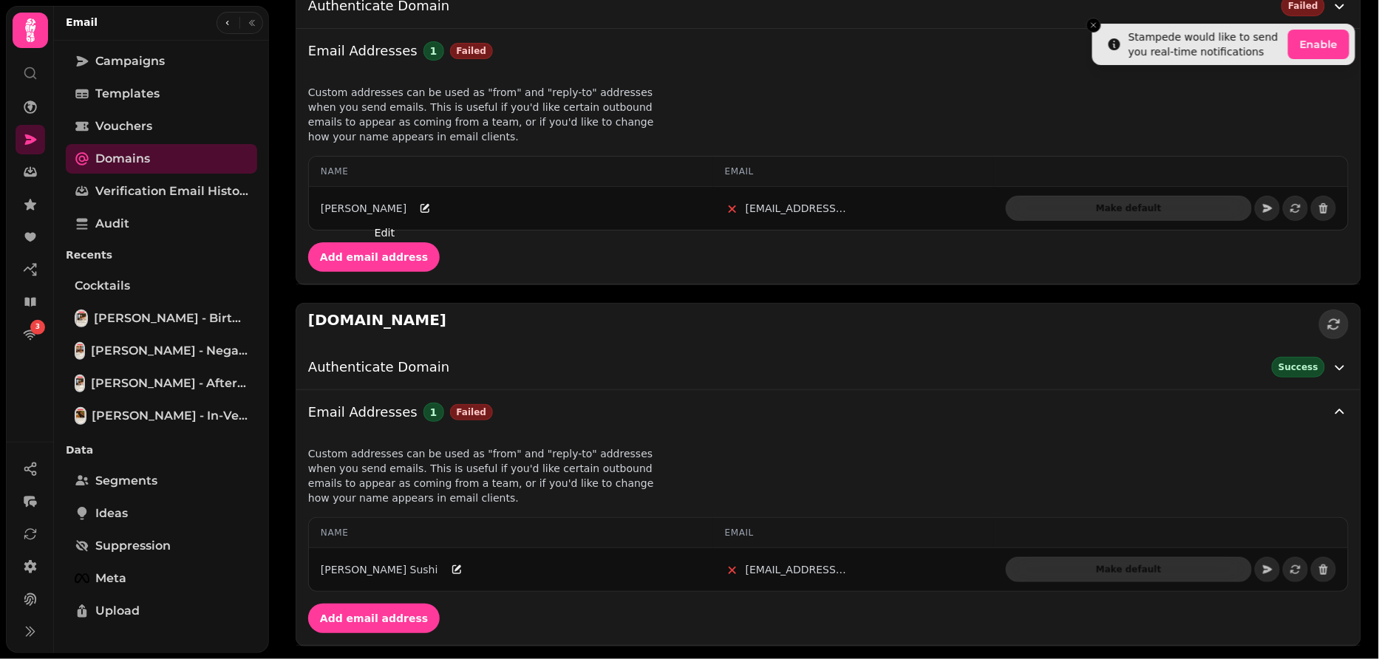
click at [604, 293] on div "**********" at bounding box center [828, 294] width 1101 height 740
click at [723, 338] on div "suramnyc.com" at bounding box center [828, 324] width 1064 height 41
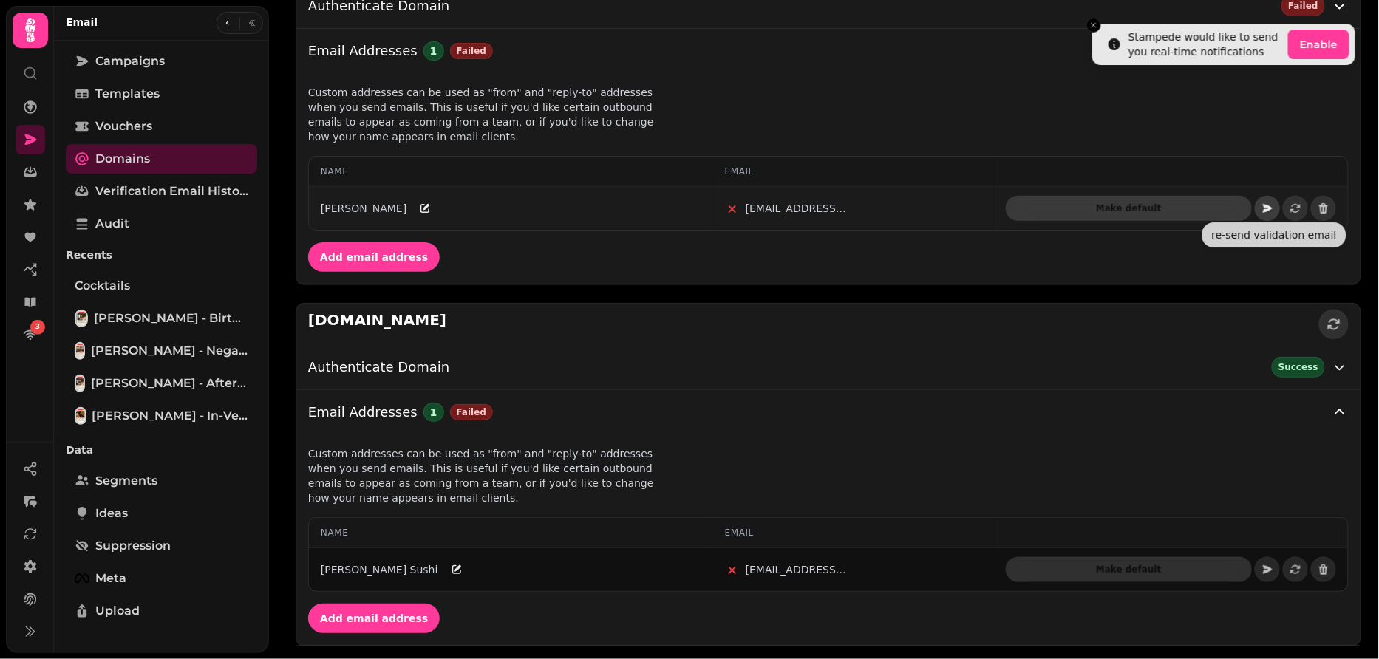
click at [1267, 208] on icon "button" at bounding box center [1268, 208] width 10 height 8
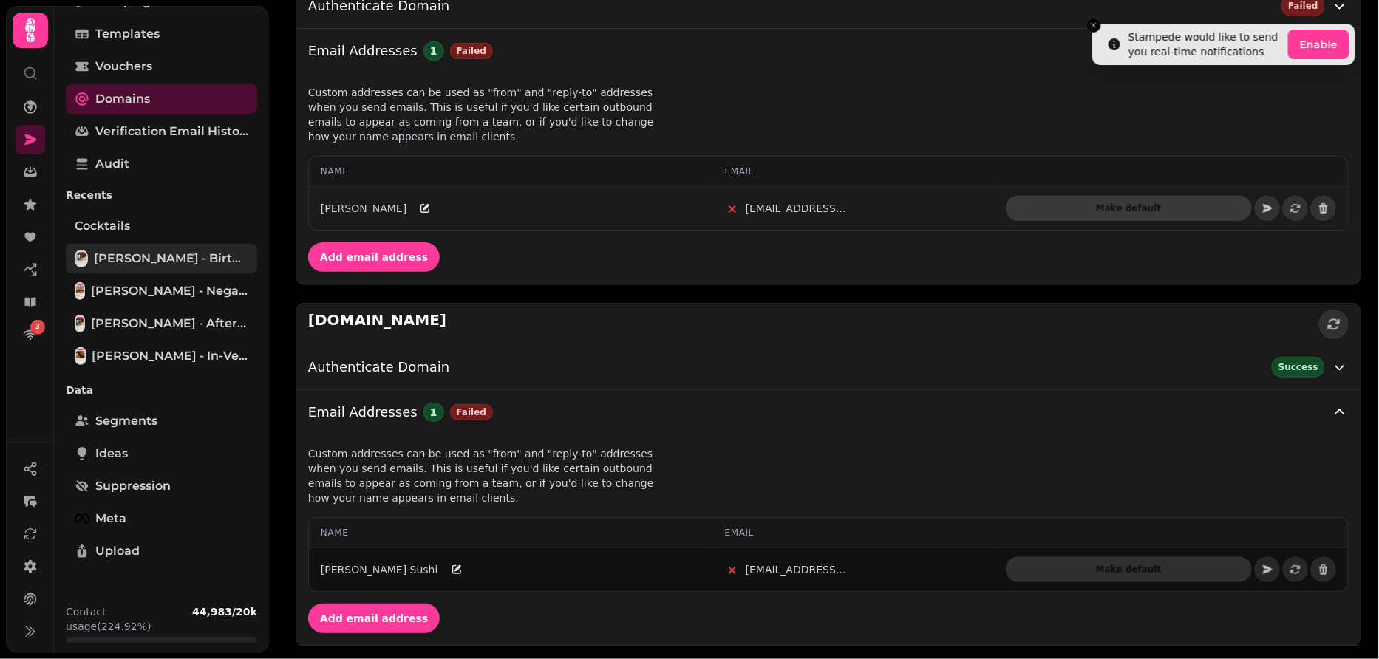
scroll to position [0, 0]
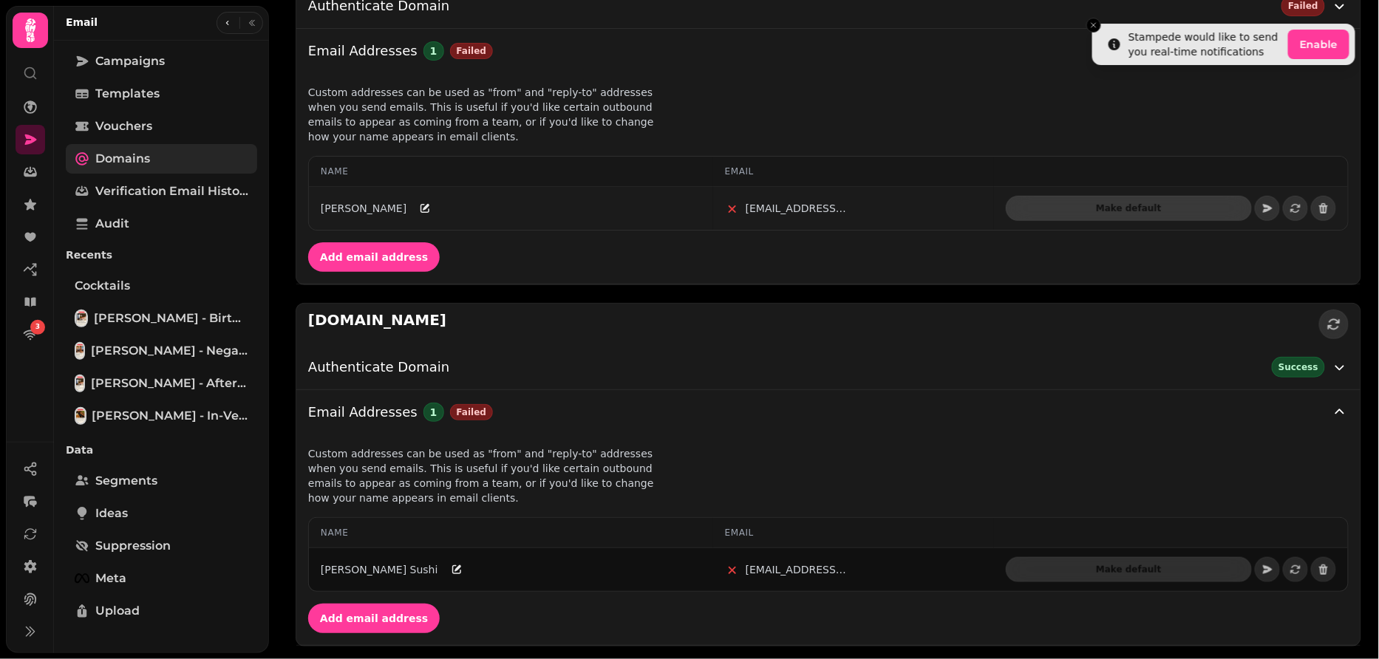
click at [179, 165] on link "Domains" at bounding box center [161, 159] width 191 height 30
click at [171, 192] on span "Verification email history" at bounding box center [171, 191] width 153 height 18
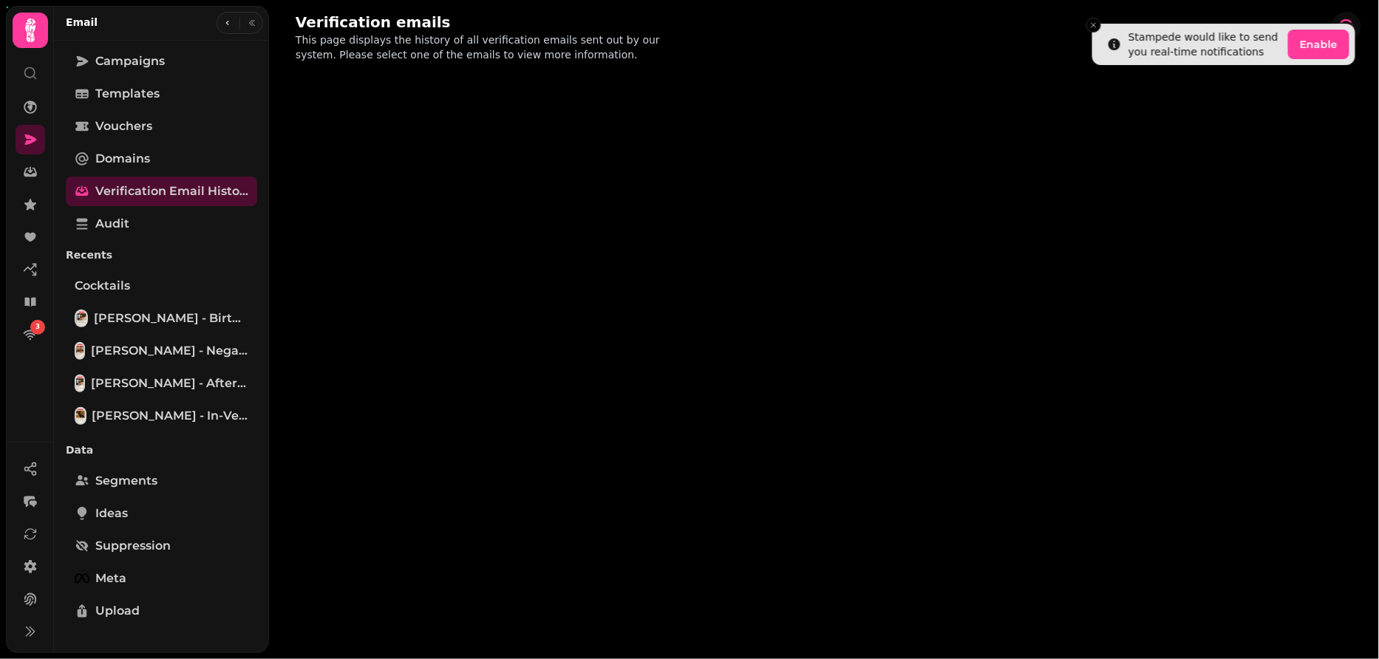
select select "**"
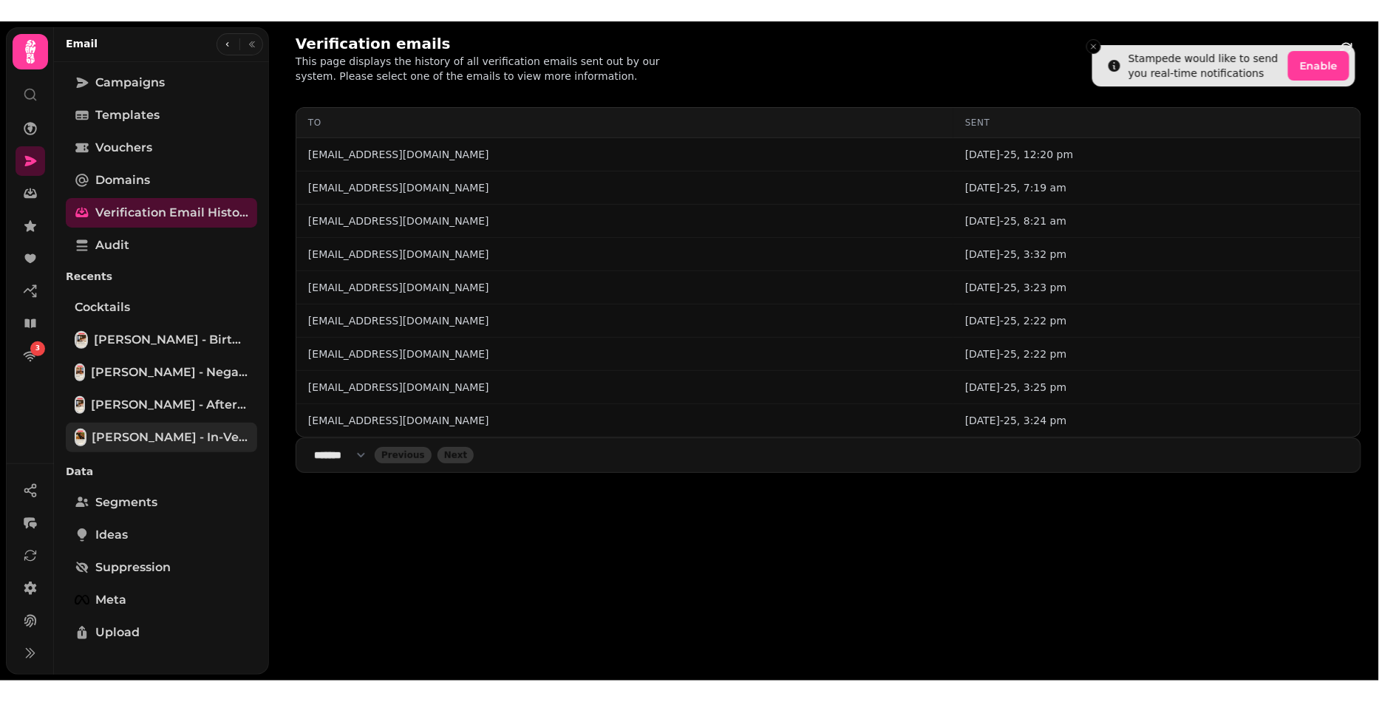
scroll to position [60, 0]
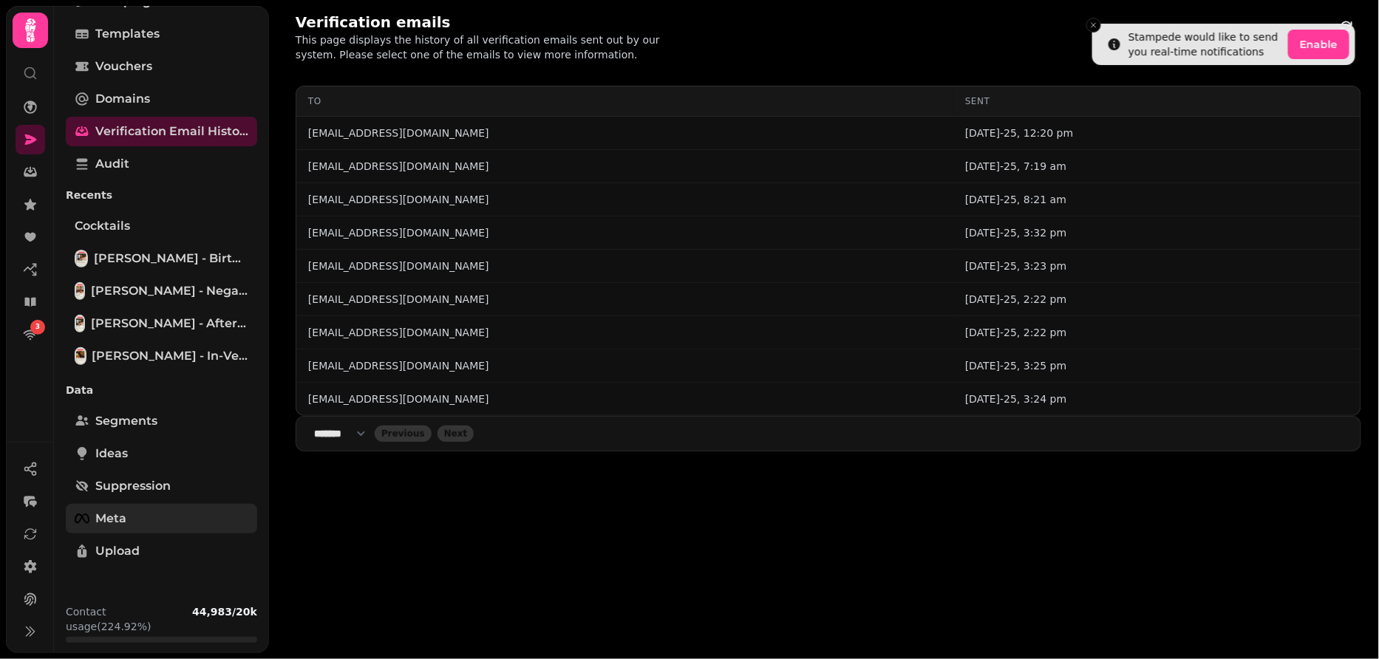
click at [138, 519] on link "Meta" at bounding box center [161, 519] width 191 height 30
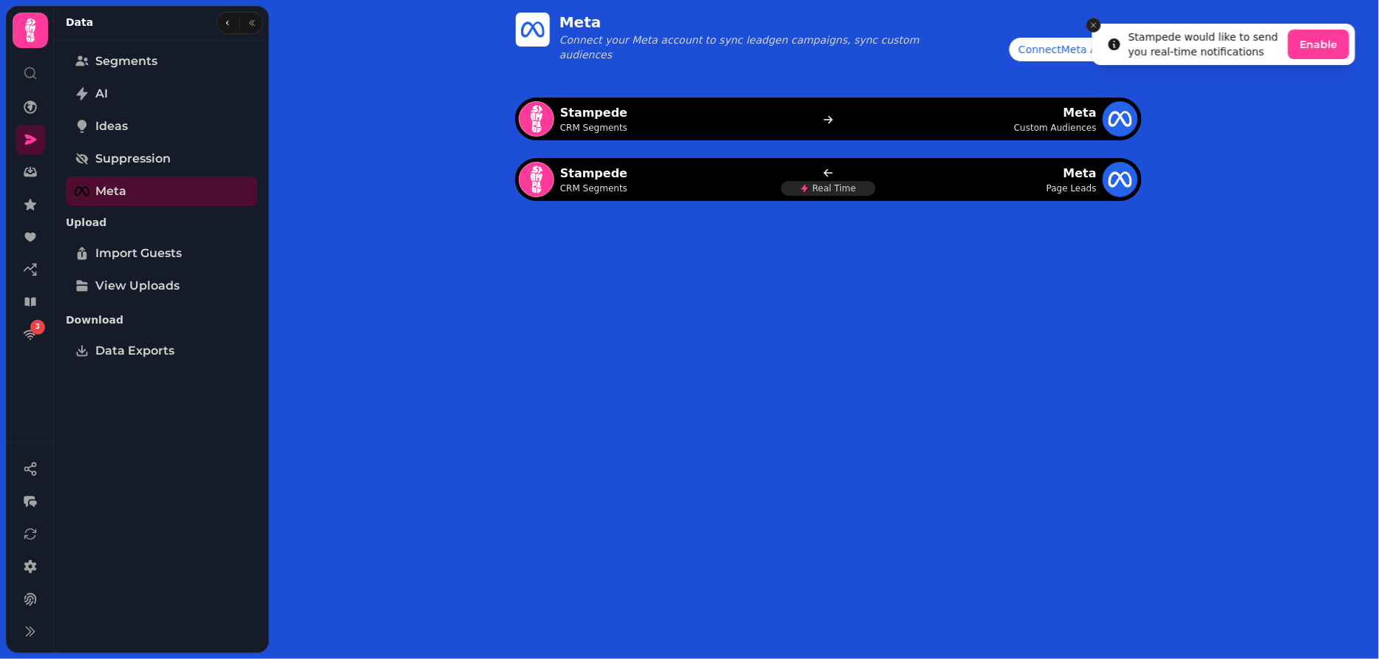
click at [1093, 24] on icon "Close toast" at bounding box center [1093, 25] width 9 height 9
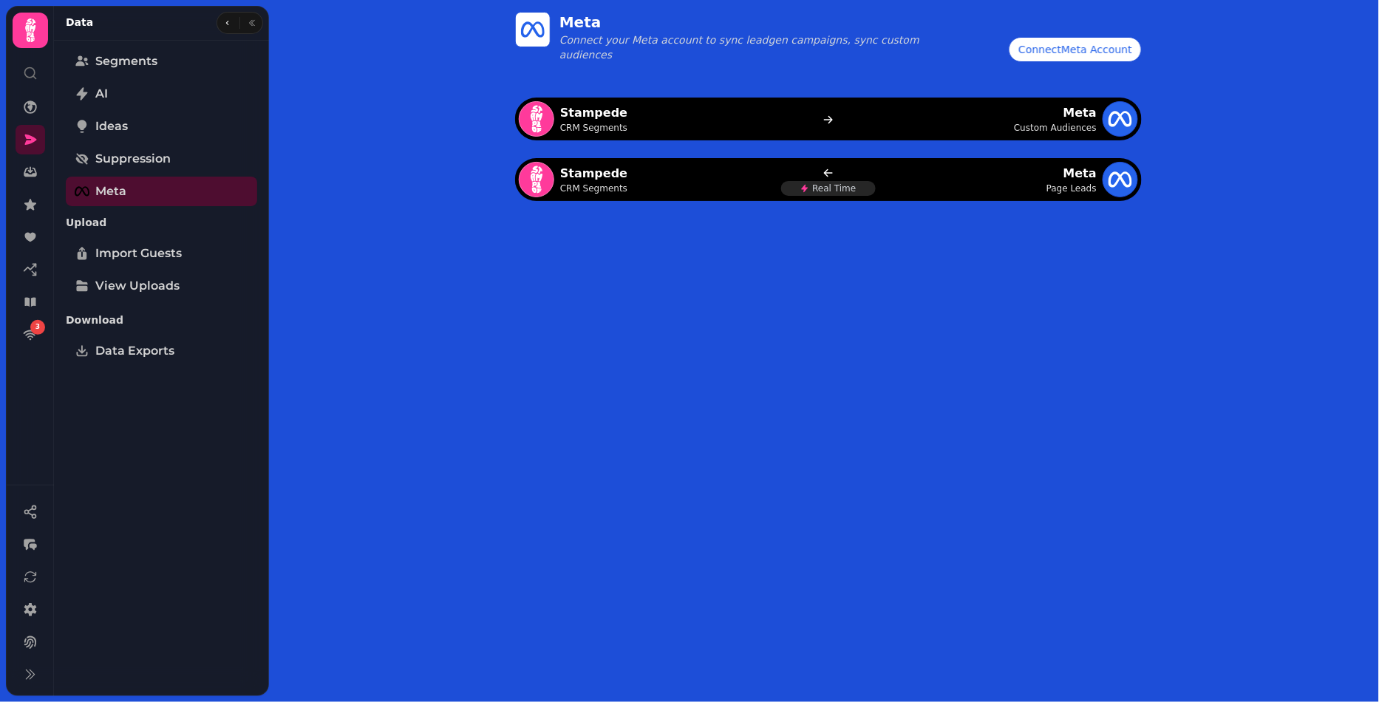
click at [1101, 47] on div "Connect Meta Account" at bounding box center [1075, 49] width 114 height 15
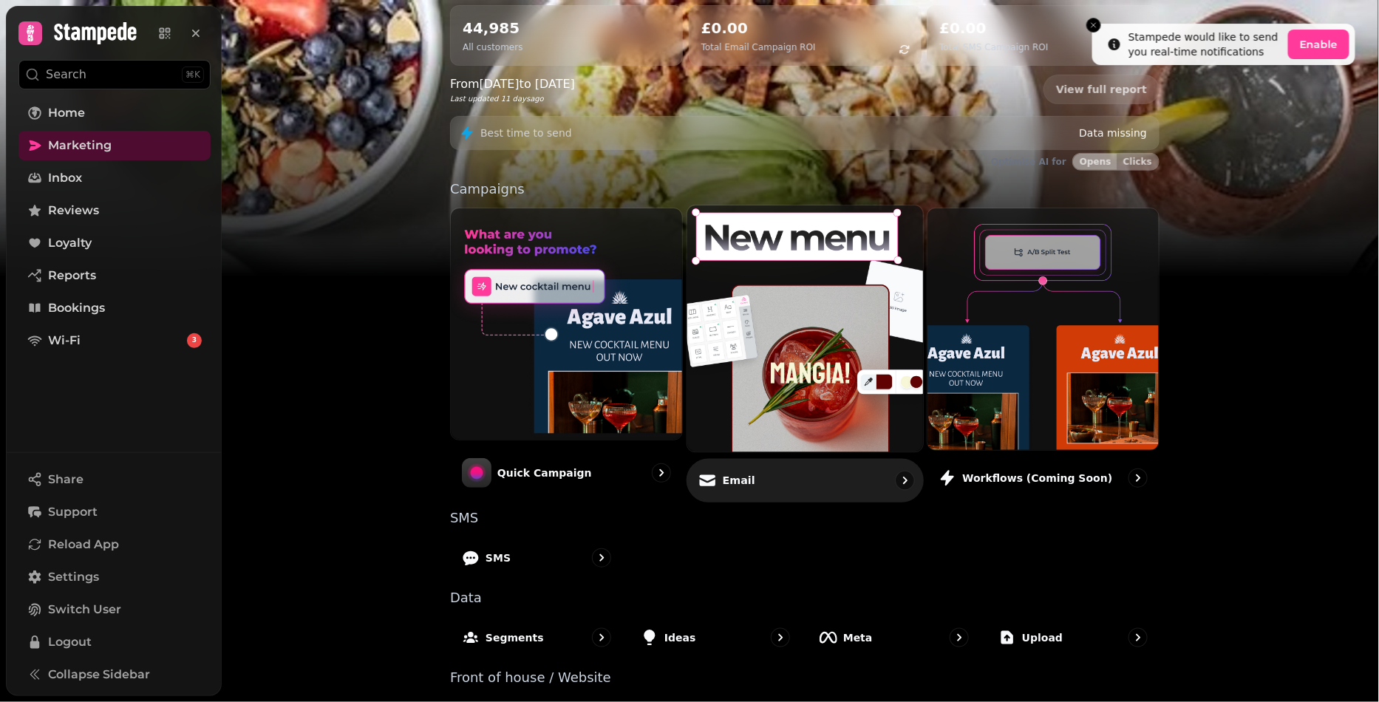
scroll to position [216, 0]
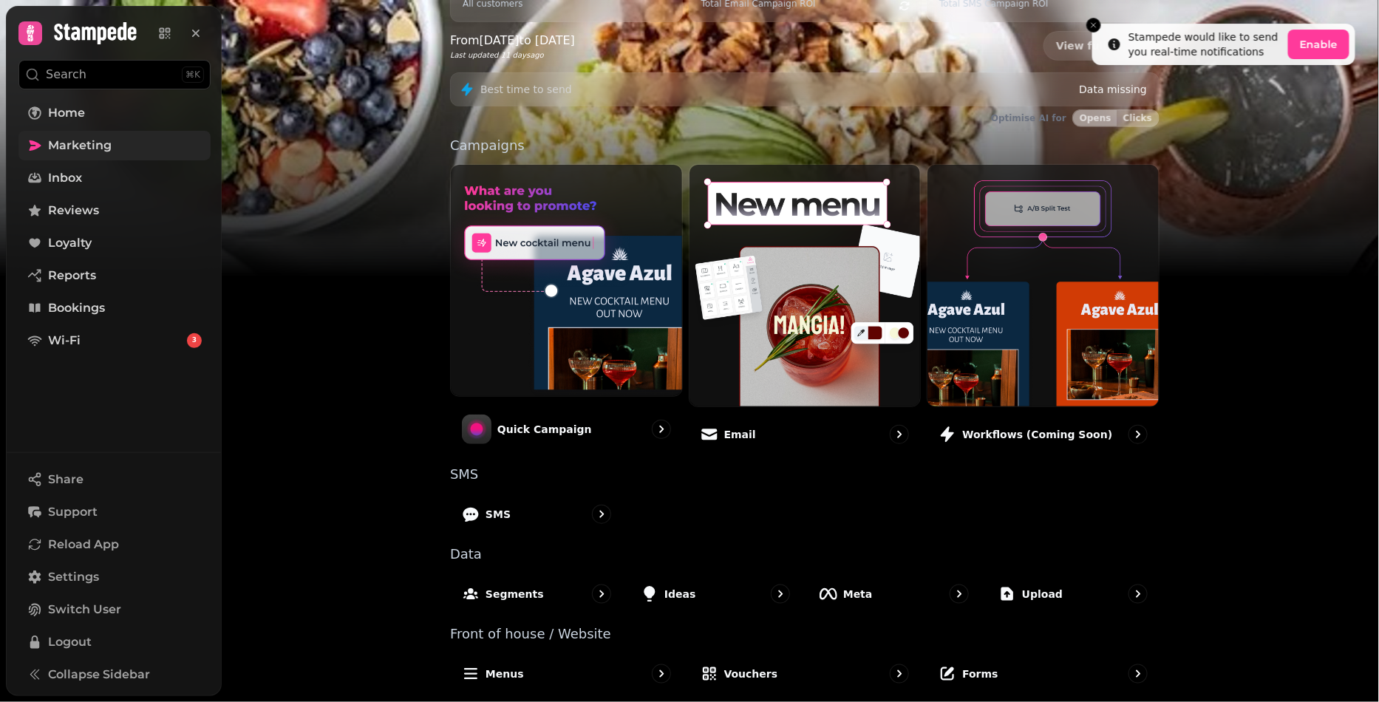
click at [118, 149] on link "Marketing" at bounding box center [114, 146] width 192 height 30
click at [978, 499] on div "SMS" at bounding box center [804, 514] width 709 height 43
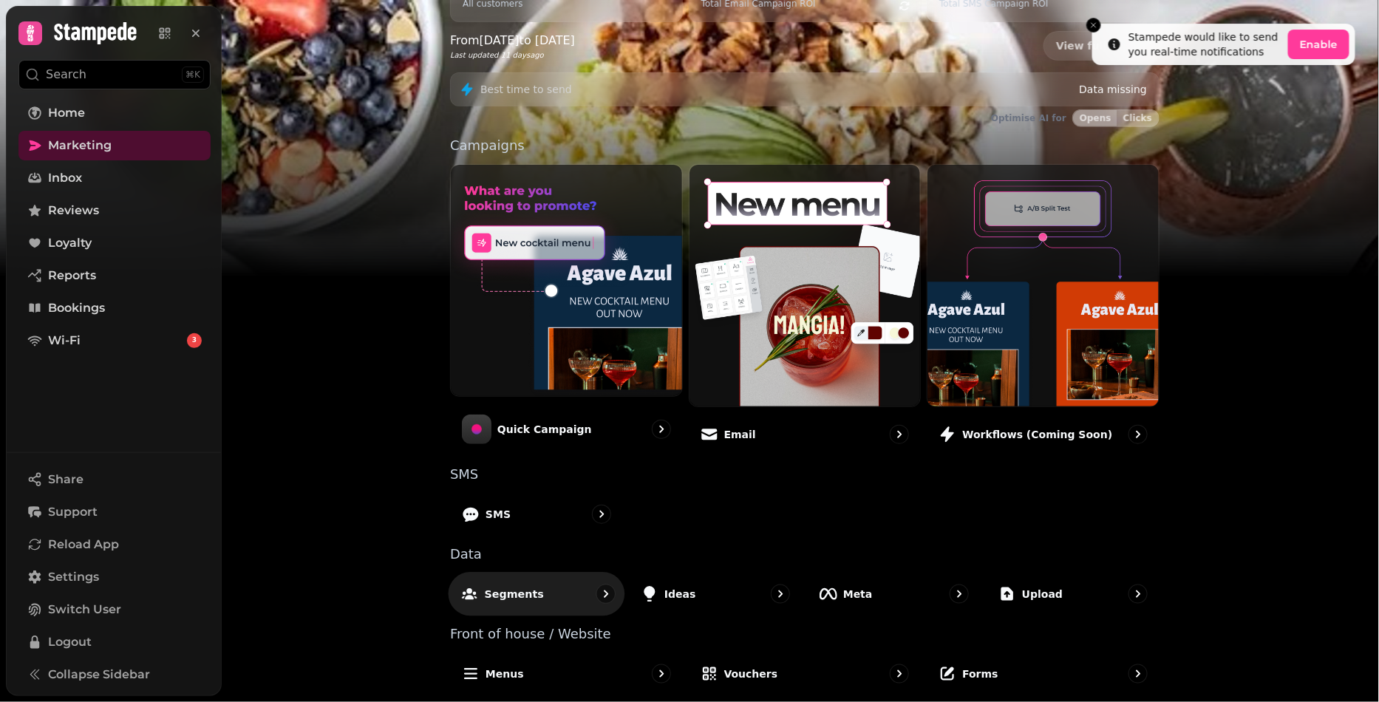
click at [542, 593] on div "Segments" at bounding box center [536, 594] width 177 height 44
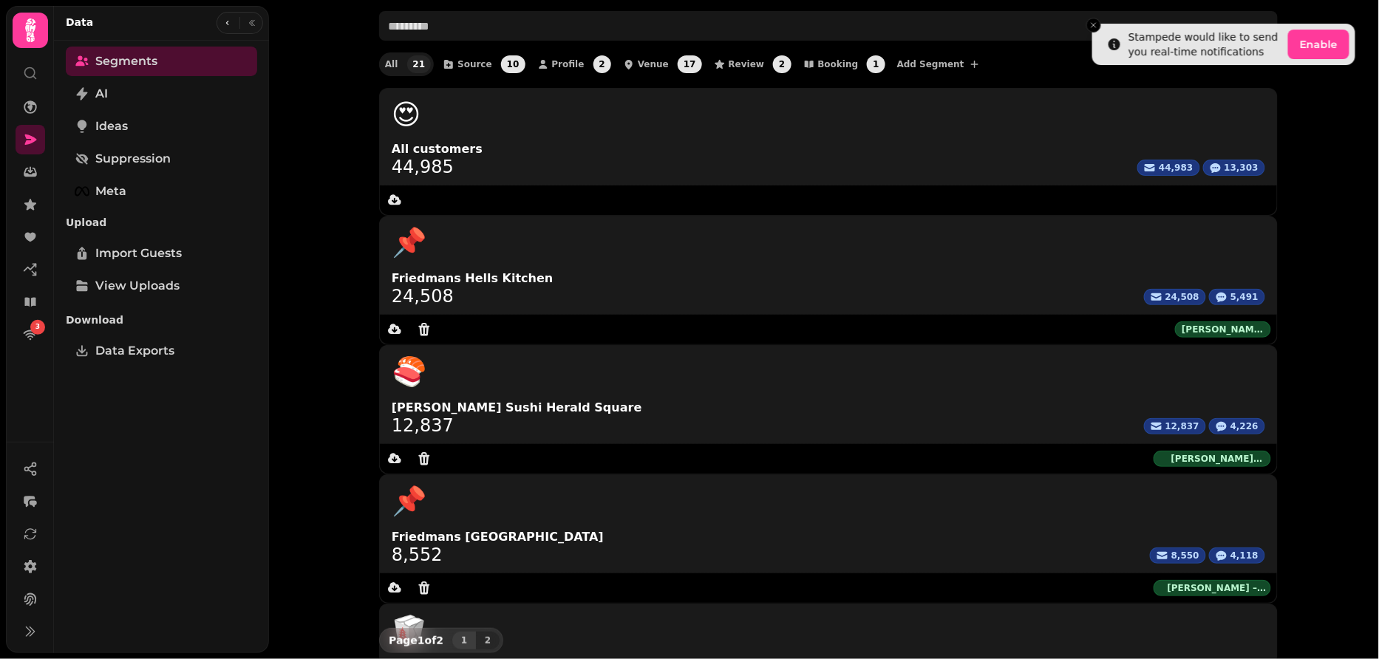
scroll to position [70, 0]
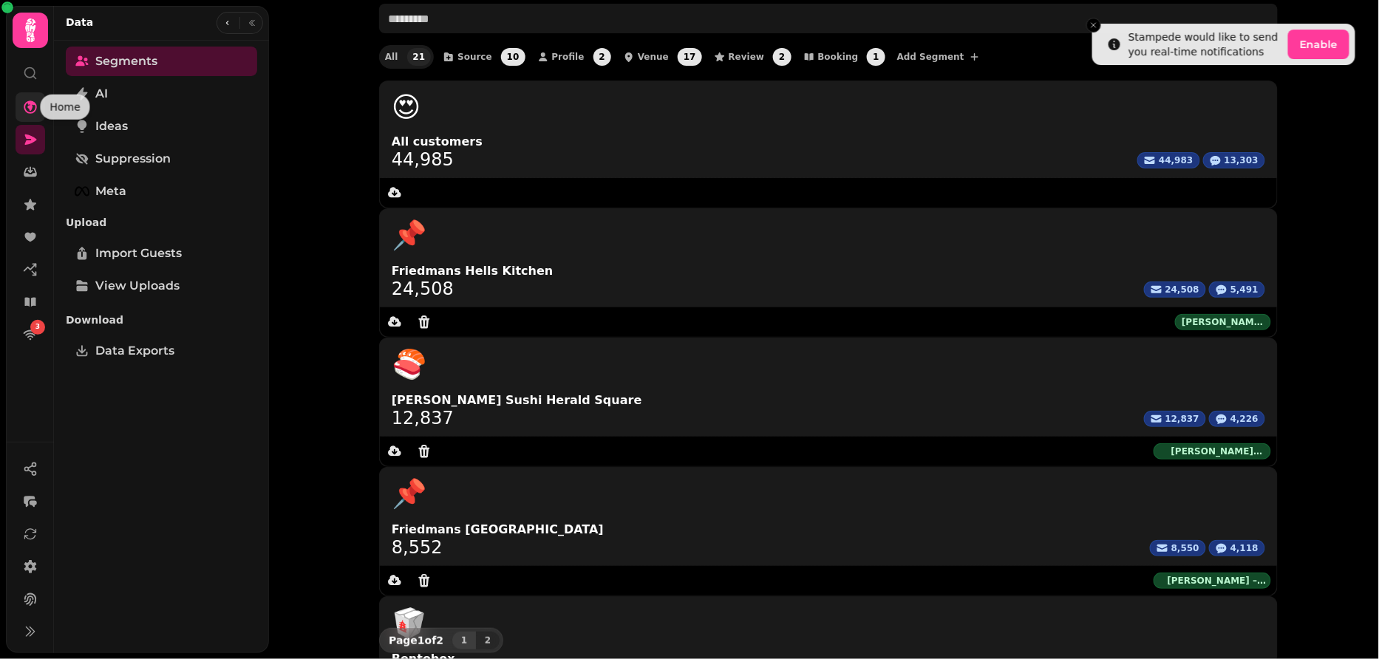
click at [31, 112] on icon at bounding box center [30, 106] width 13 height 13
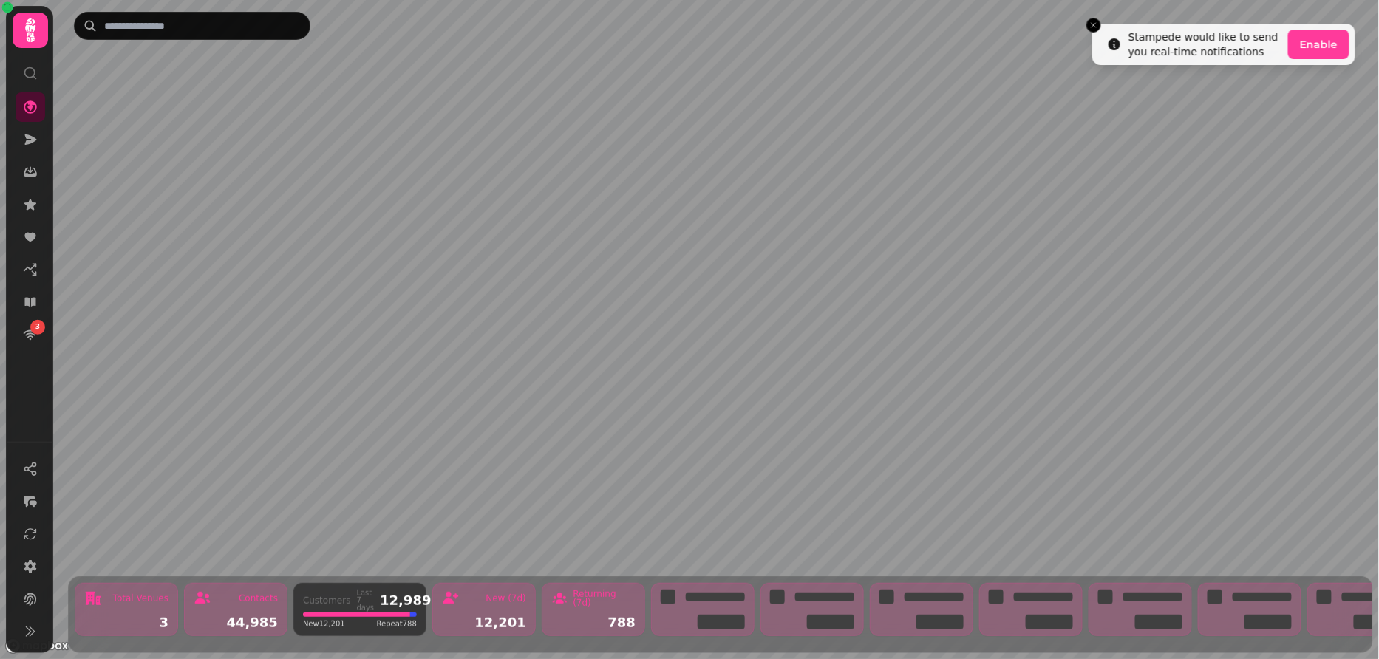
click at [33, 38] on icon at bounding box center [30, 30] width 10 height 24
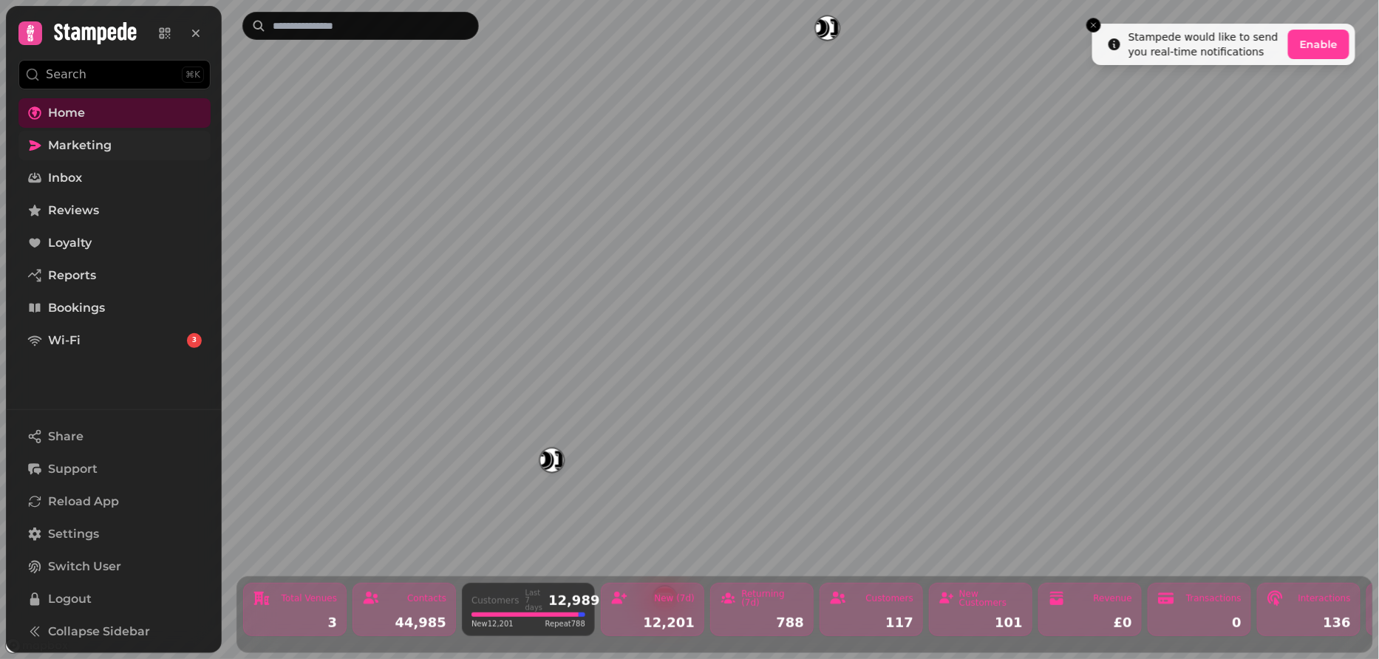
click at [44, 148] on link "Marketing" at bounding box center [114, 146] width 192 height 30
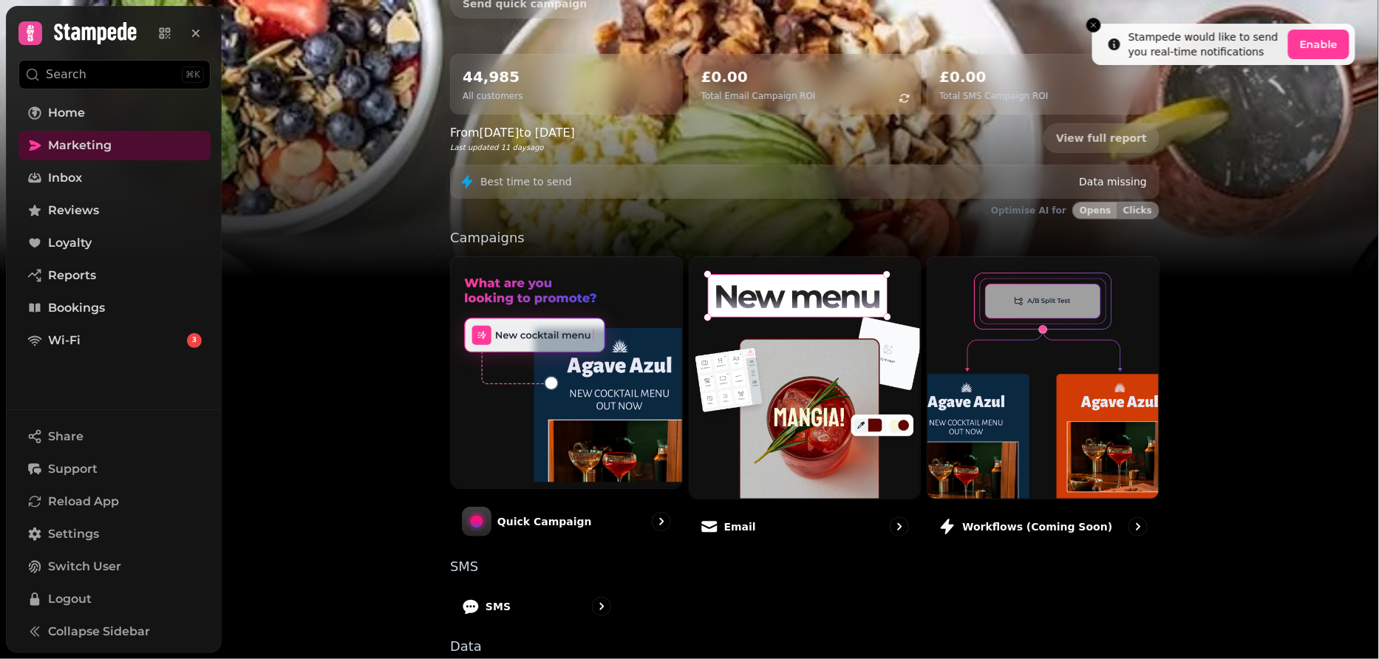
scroll to position [259, 0]
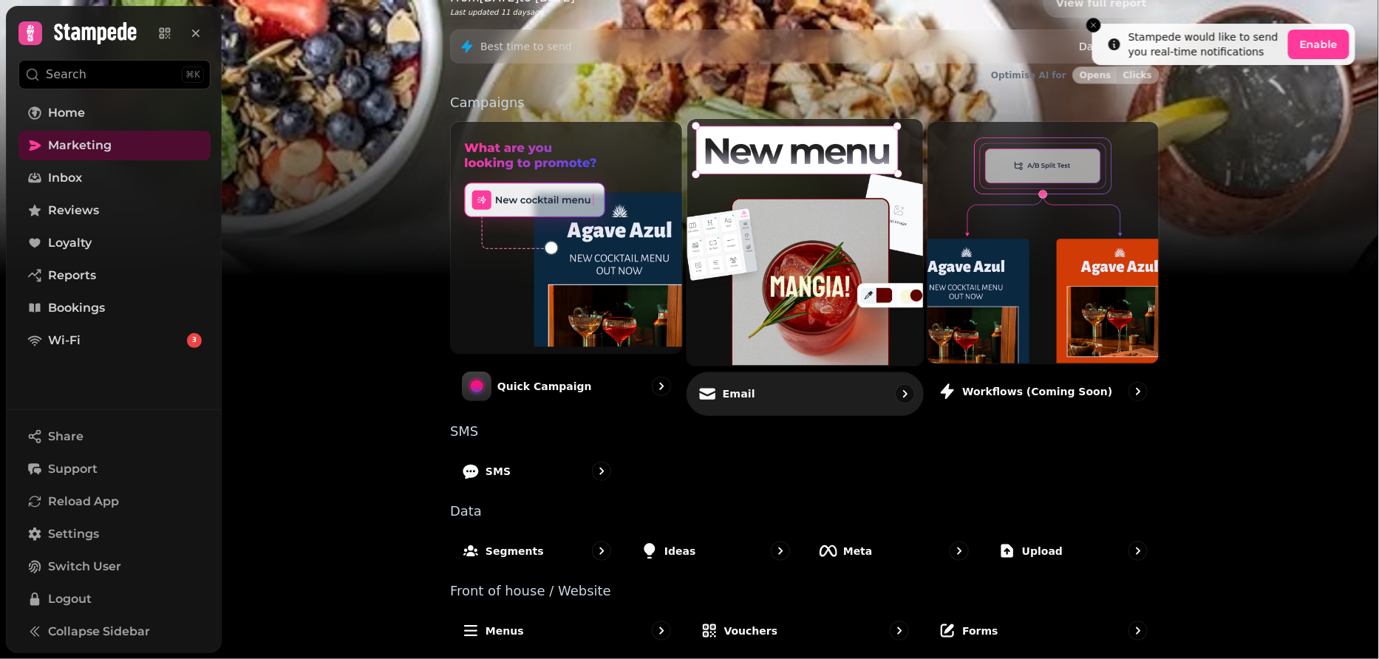
click at [754, 395] on div "Email" at bounding box center [804, 394] width 237 height 44
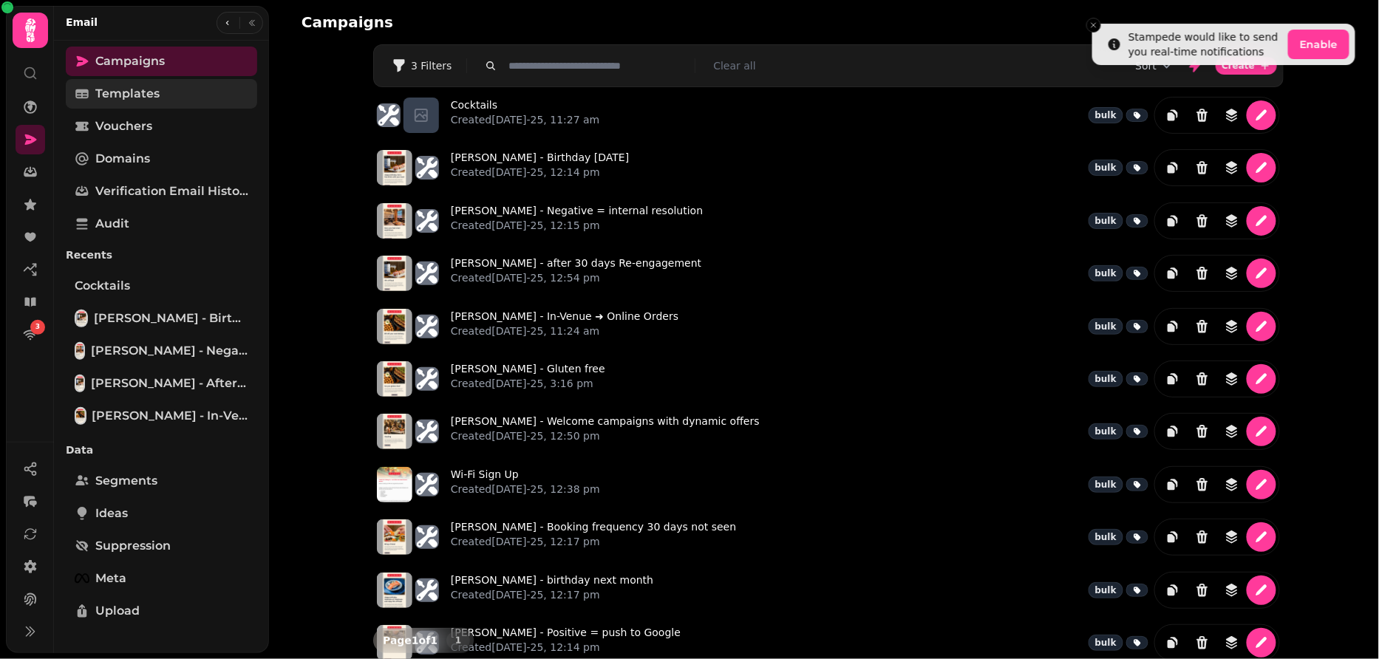
click at [109, 97] on span "Templates" at bounding box center [127, 94] width 64 height 18
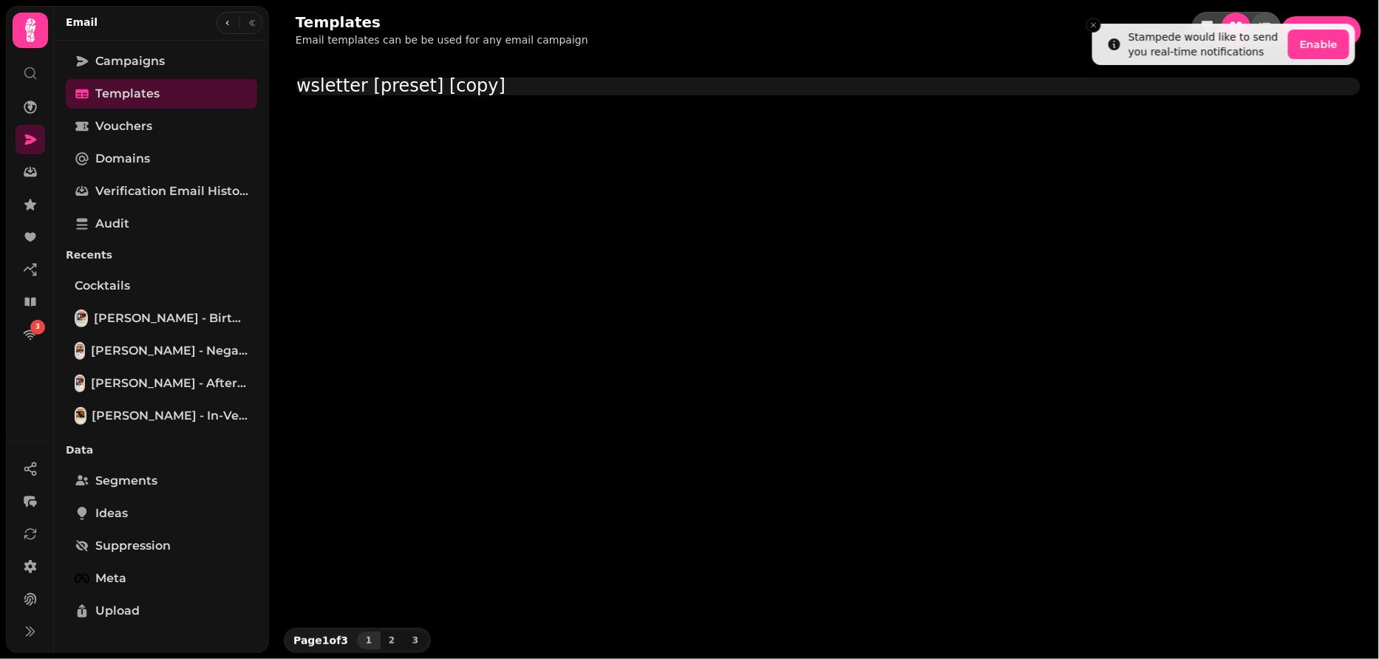
scroll to position [231, 0]
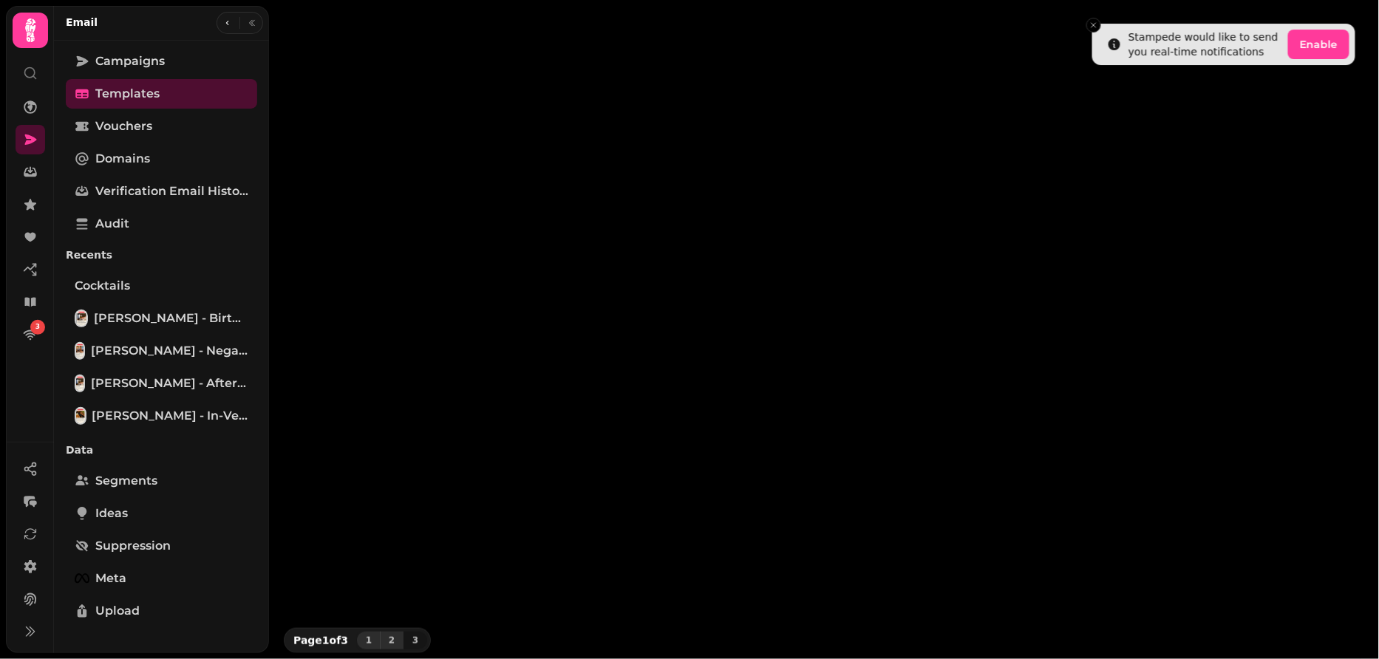
click at [391, 640] on span "2" at bounding box center [392, 640] width 12 height 9
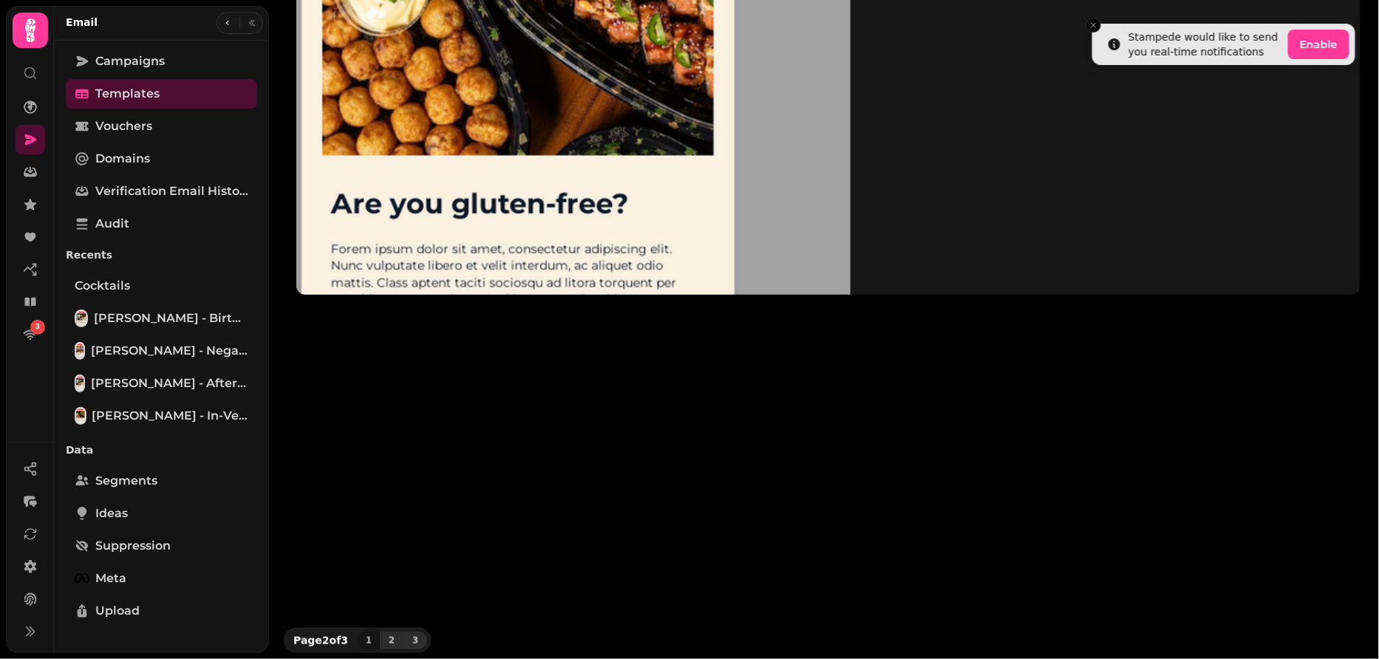
click at [417, 643] on span "3" at bounding box center [415, 640] width 12 height 9
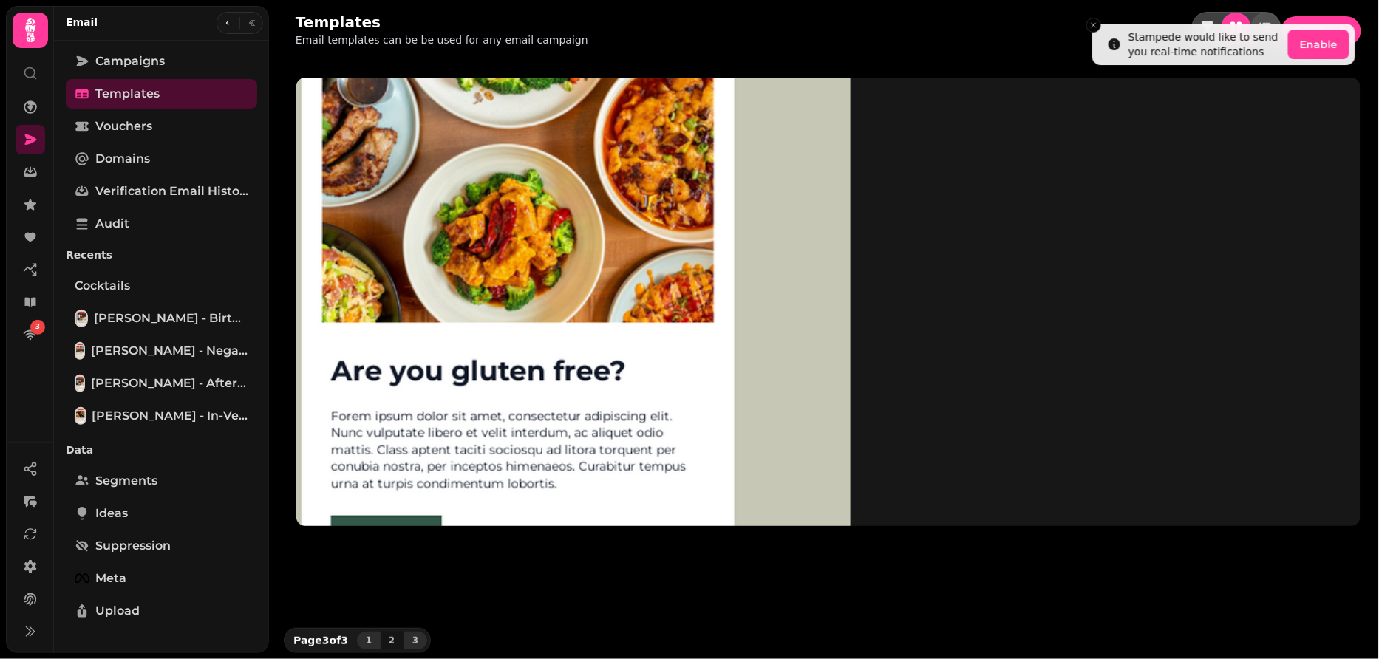
click at [365, 636] on span "1" at bounding box center [369, 640] width 12 height 9
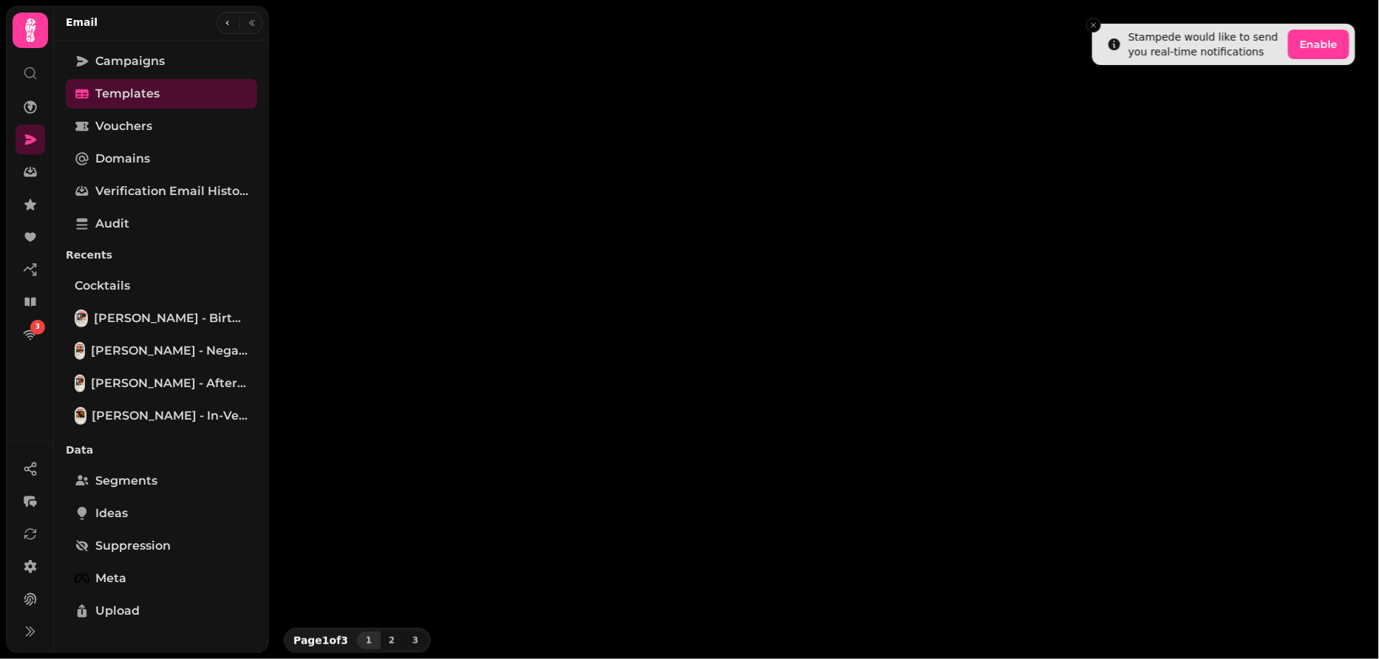
scroll to position [231, 0]
click at [133, 68] on span "Campaigns" at bounding box center [129, 61] width 69 height 18
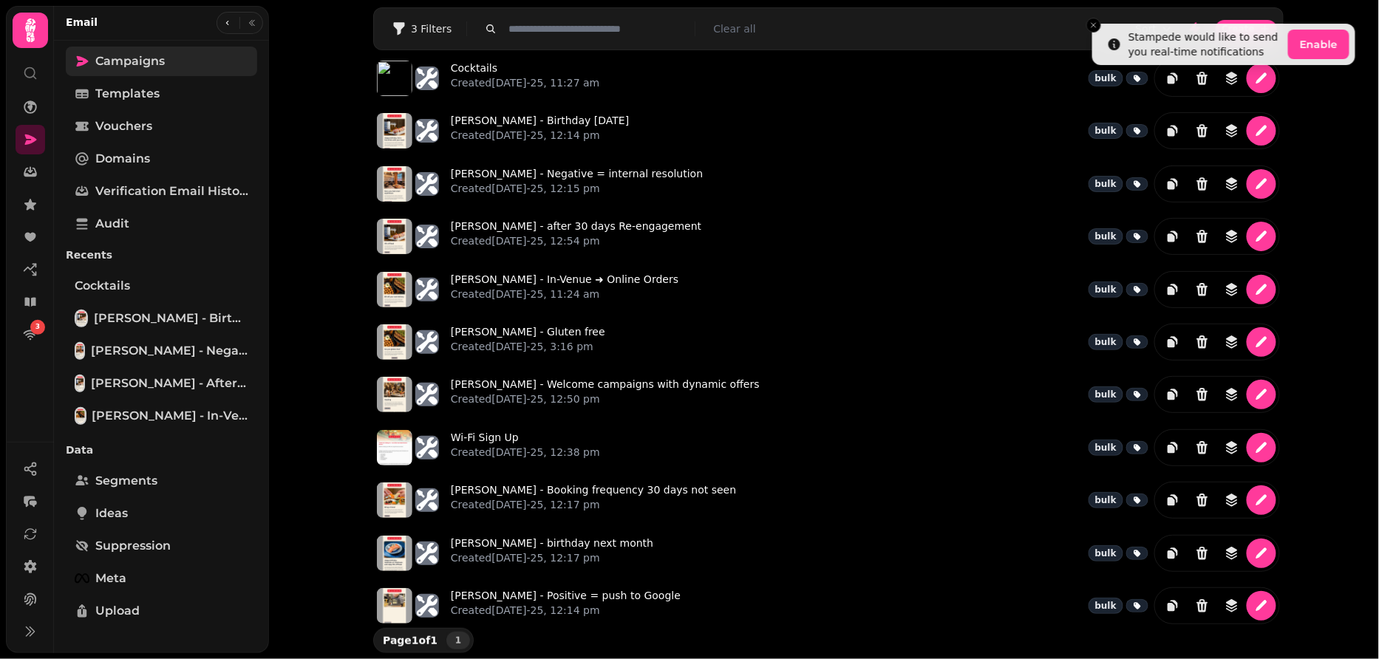
scroll to position [20, 0]
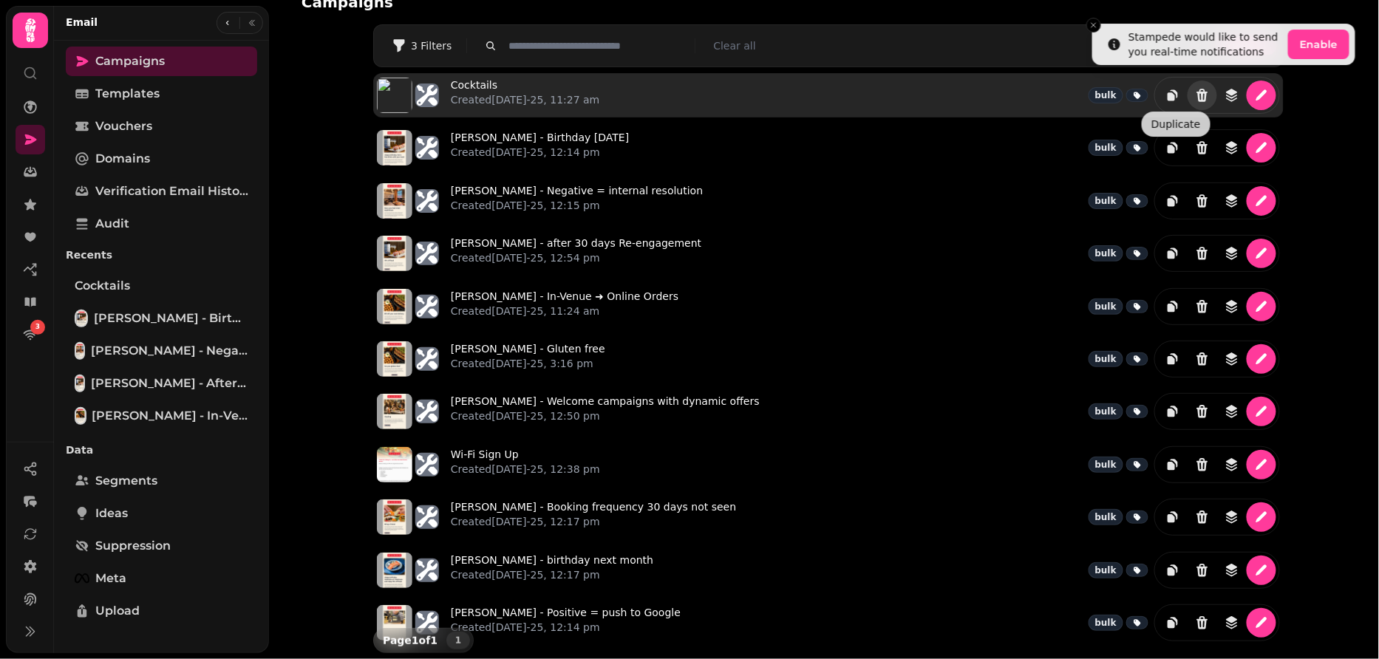
click at [1201, 97] on icon "Delete" at bounding box center [1202, 95] width 15 height 15
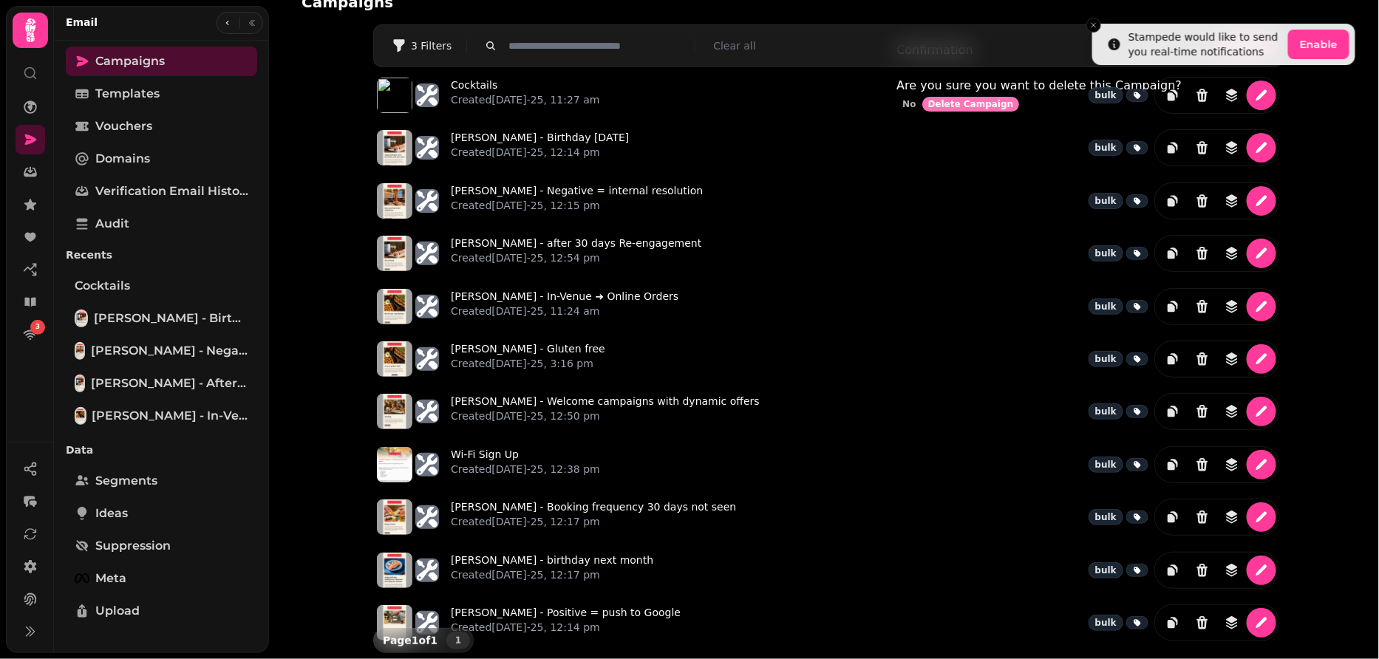
click at [1014, 109] on span "Delete Campaign" at bounding box center [971, 104] width 86 height 9
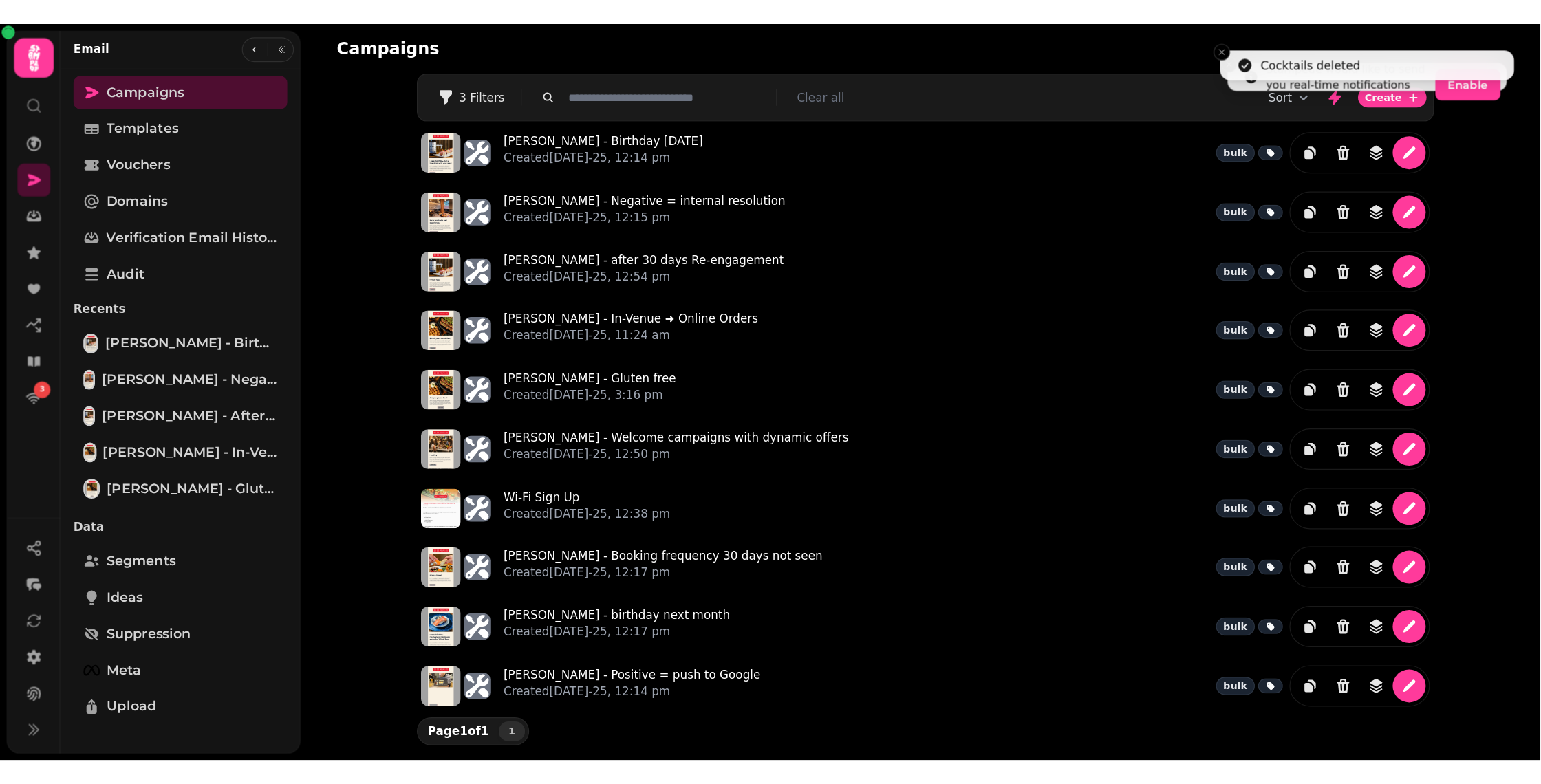
scroll to position [0, 0]
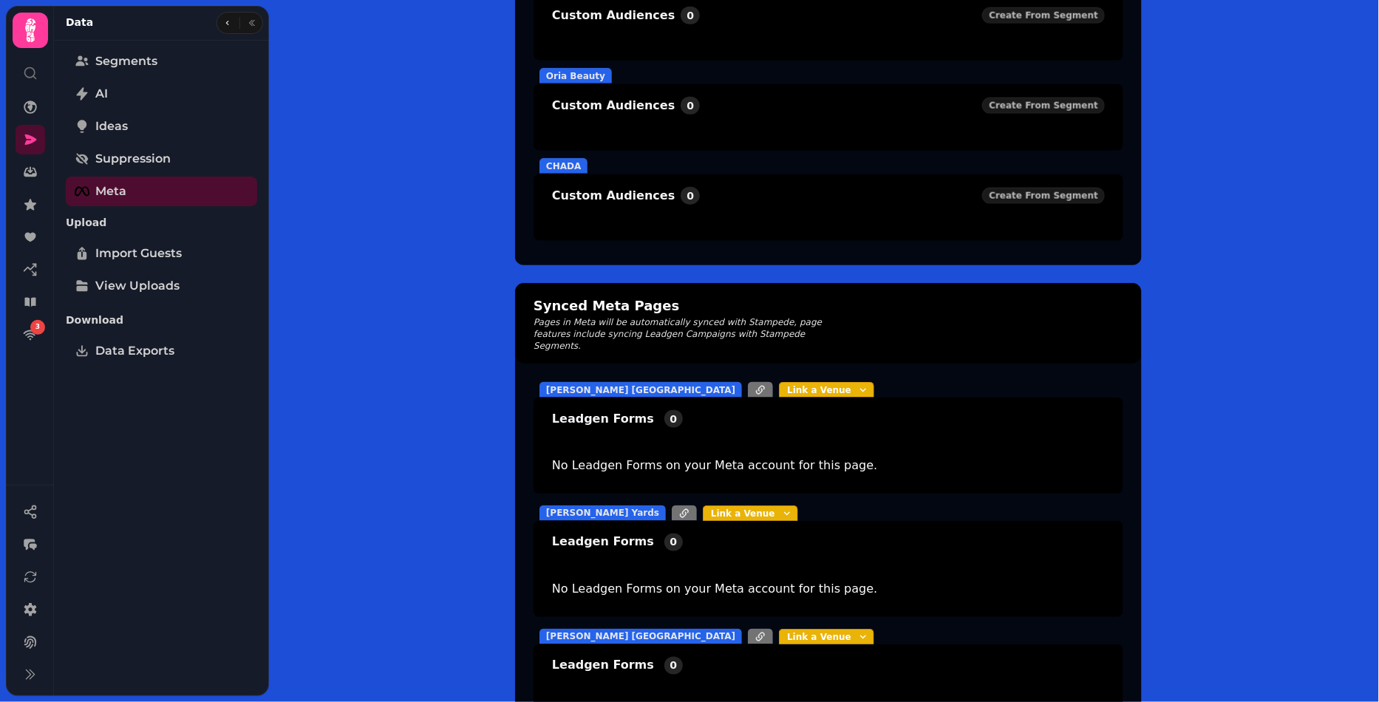
scroll to position [617, 0]
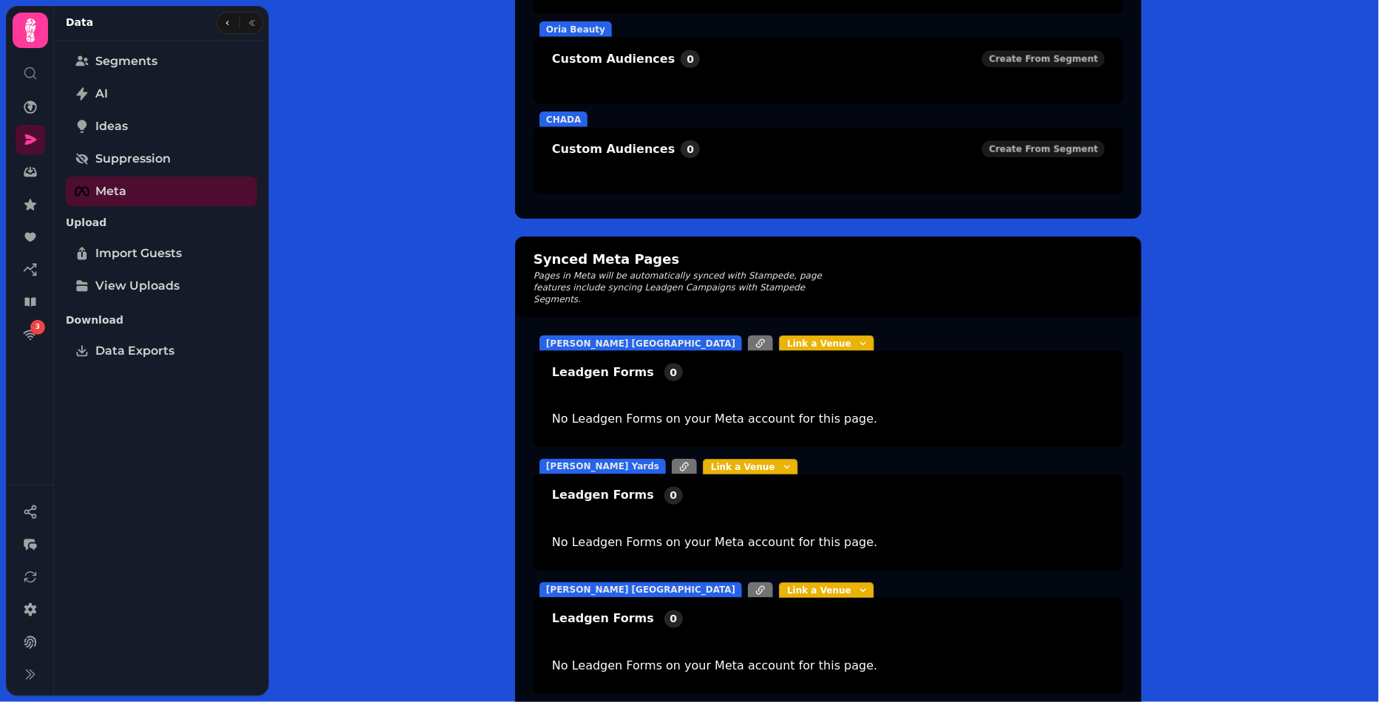
click at [857, 338] on icon "button" at bounding box center [863, 344] width 12 height 12
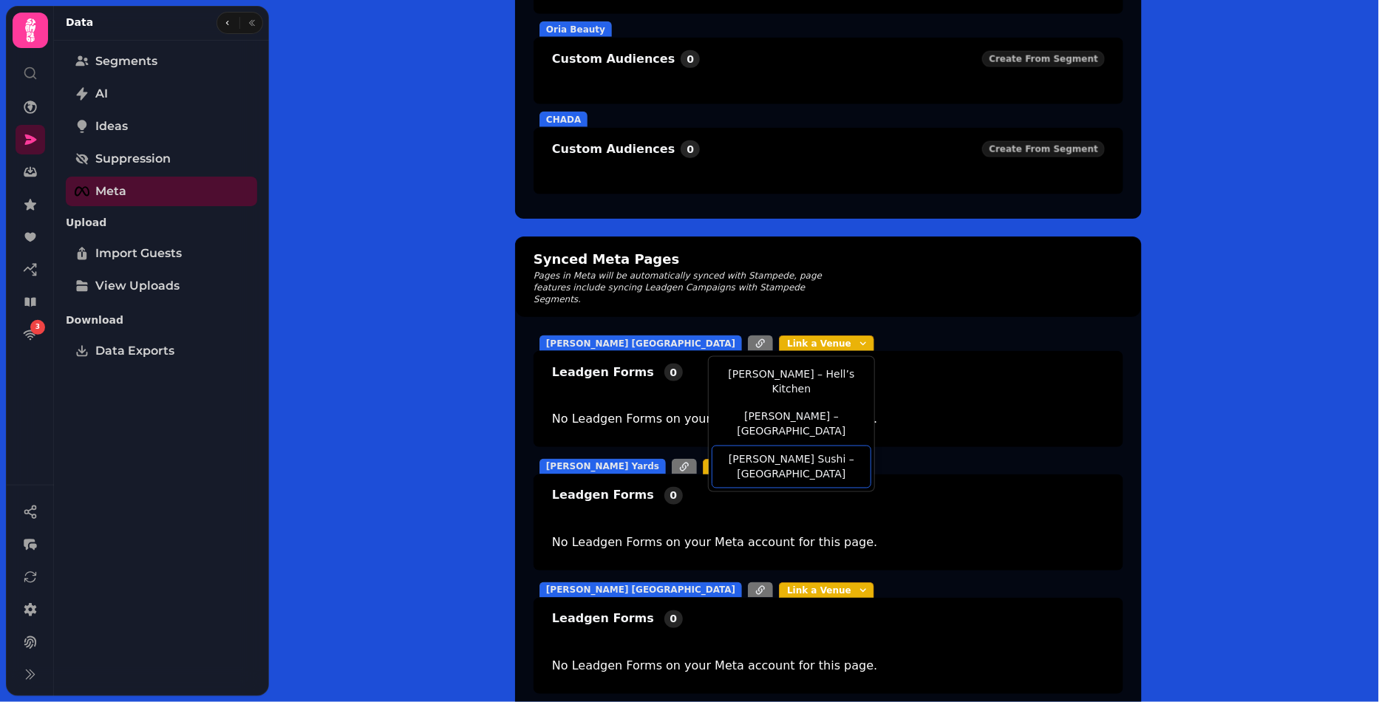
click at [721, 446] on button "[PERSON_NAME] Sushi – [GEOGRAPHIC_DATA]" at bounding box center [792, 467] width 160 height 43
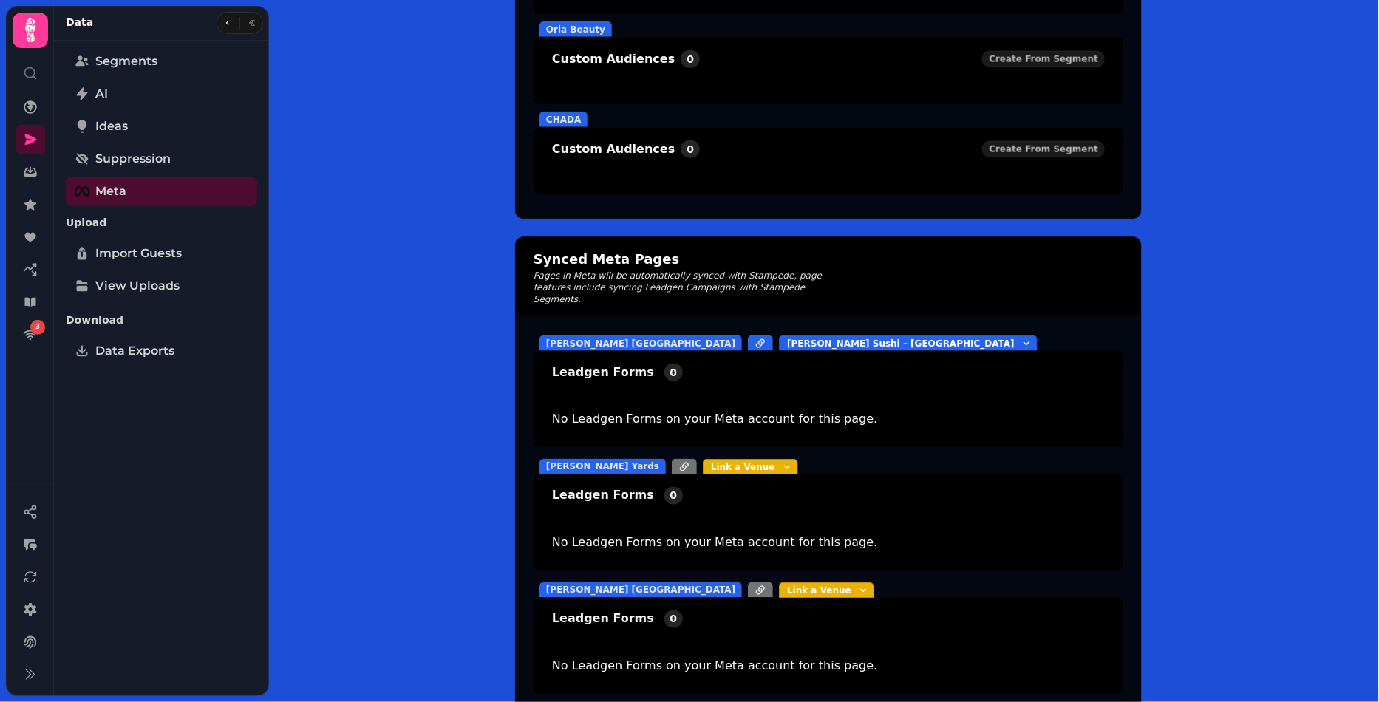
click at [787, 584] on p "Link a Venue" at bounding box center [819, 590] width 64 height 12
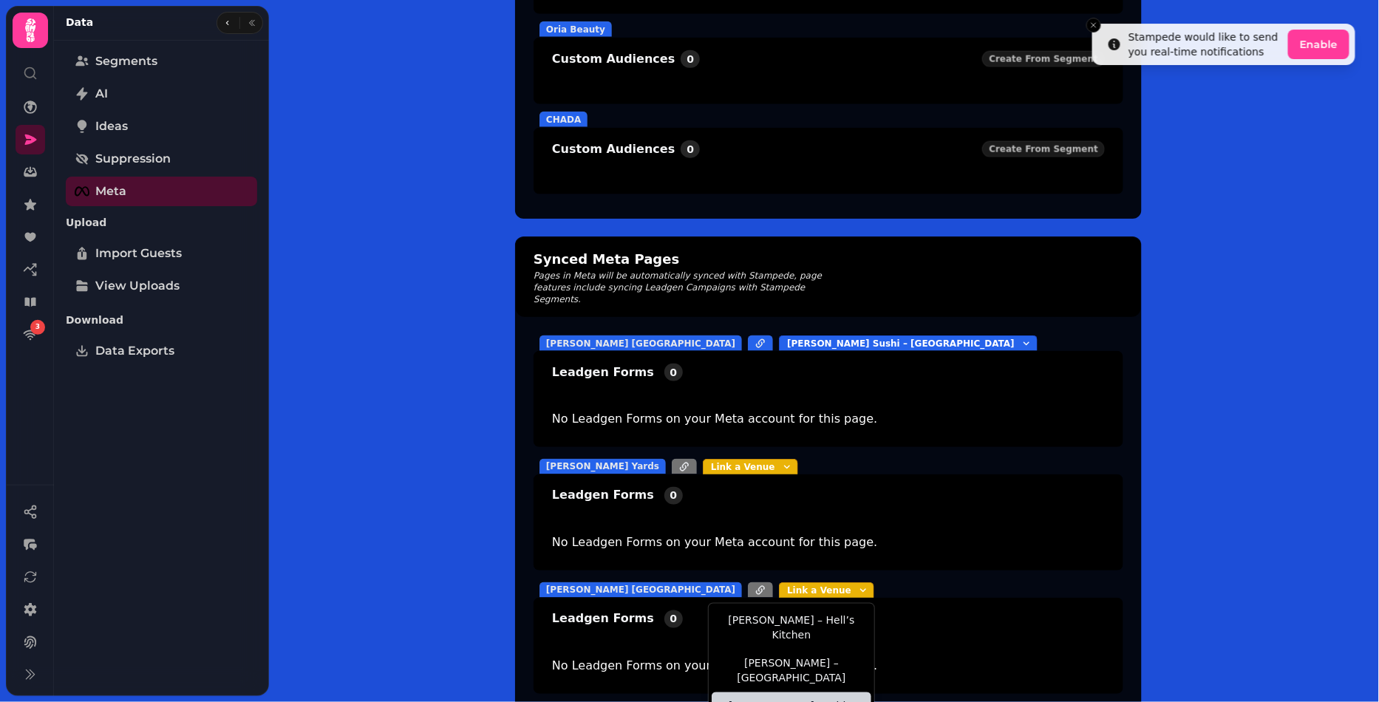
click at [803, 494] on div "Suram Herald Square Suram Sushi – Herald Square Leadgen Forms 0 No Leadgen Form…" at bounding box center [828, 514] width 625 height 395
click at [734, 459] on button "Link a Venue" at bounding box center [750, 467] width 95 height 16
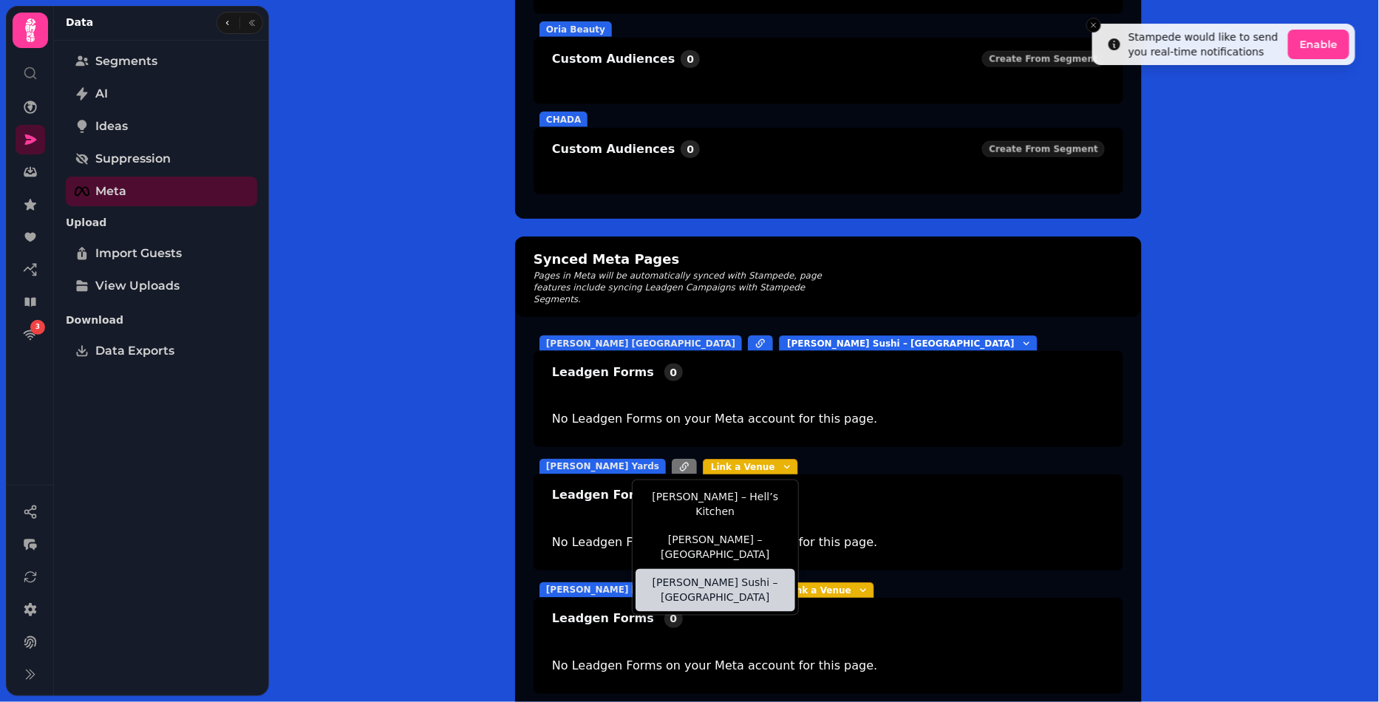
click at [881, 479] on div "Suram Hudson Yards Link a Venue Friedman’s – Hell’s Kitchen Friedman’s – West E…" at bounding box center [828, 514] width 590 height 123
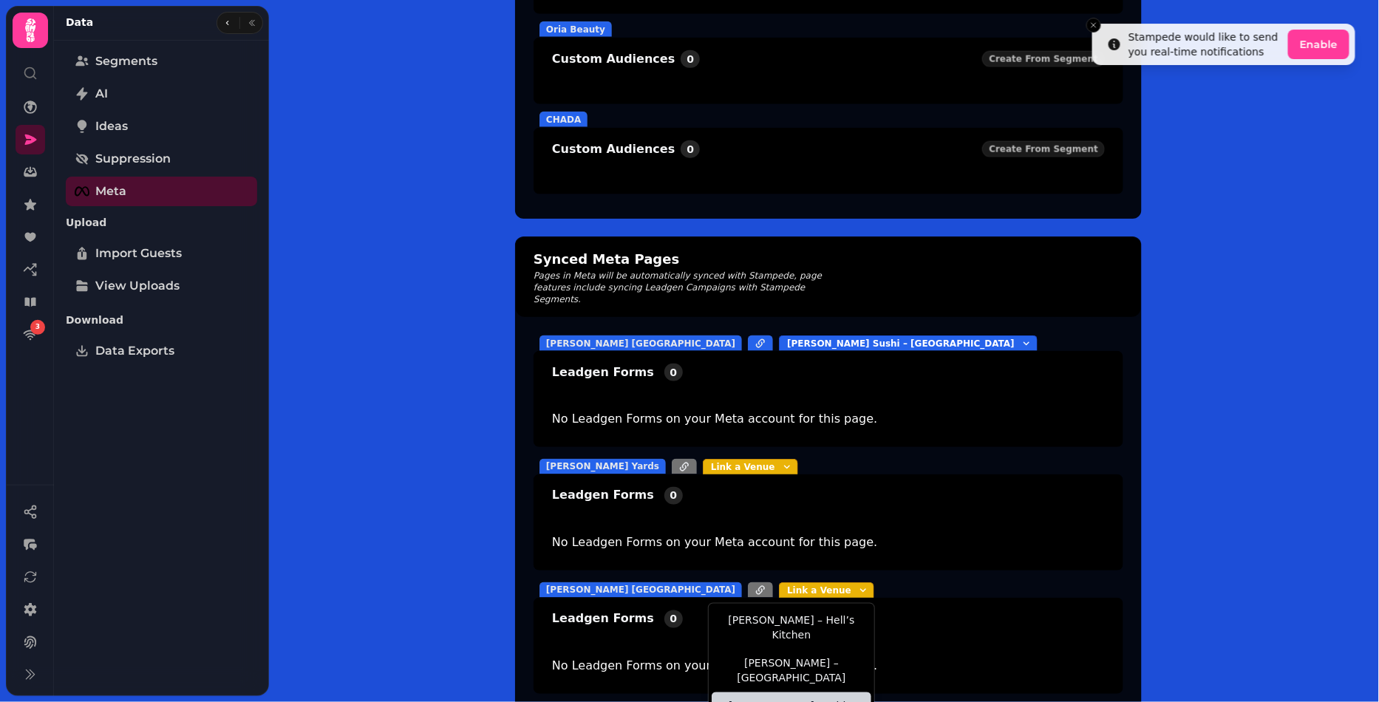
click at [857, 584] on icon "button" at bounding box center [863, 590] width 12 height 12
click at [805, 582] on div "Friedman's NYC Link a Venue Friedman’s – Hell’s Kitchen Friedman’s – West End S…" at bounding box center [828, 590] width 590 height 16
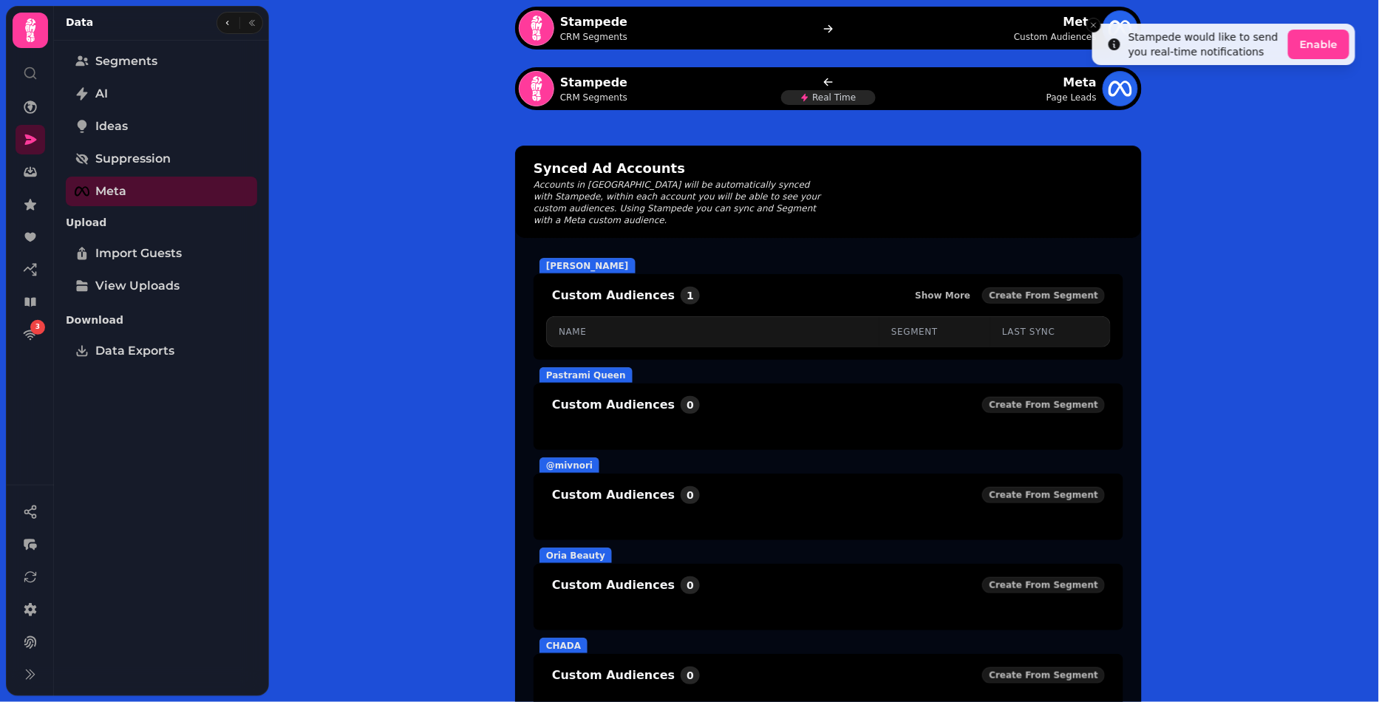
scroll to position [0, 0]
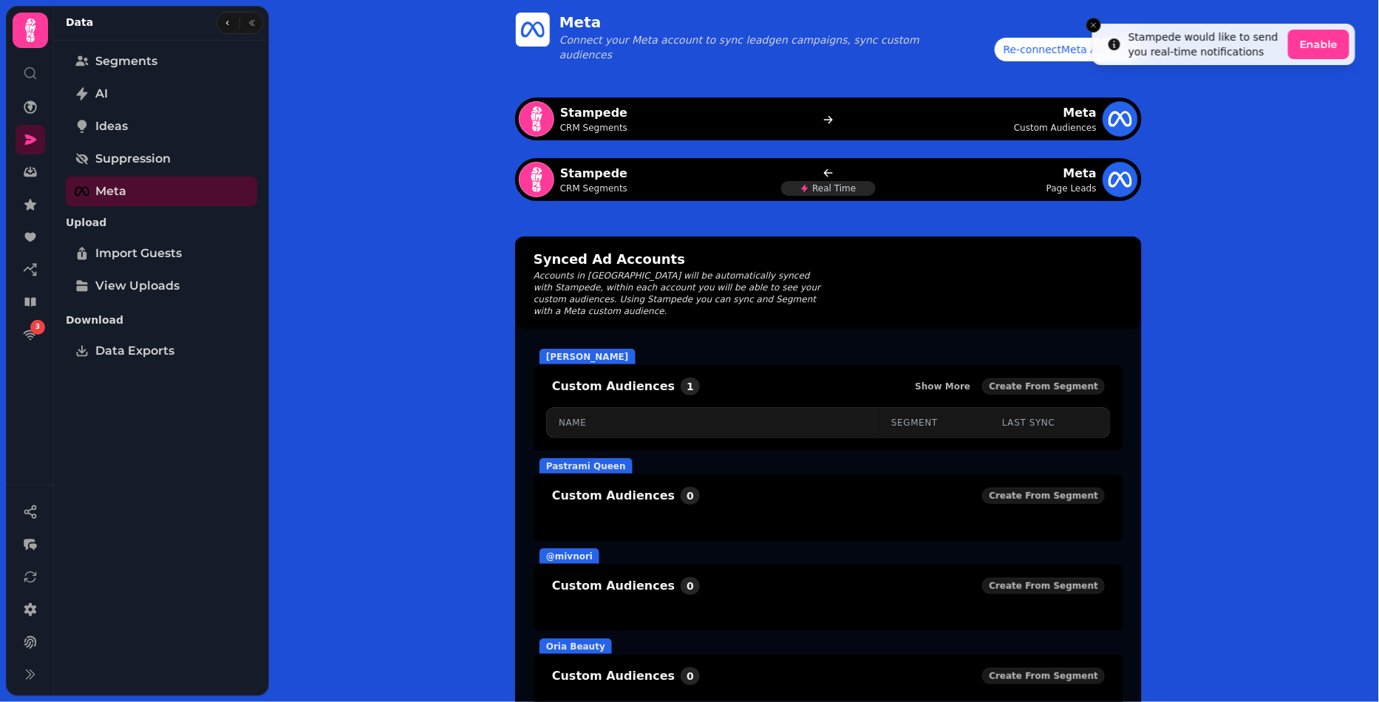
click at [1045, 47] on div "Re-connect Meta Account" at bounding box center [1067, 49] width 129 height 15
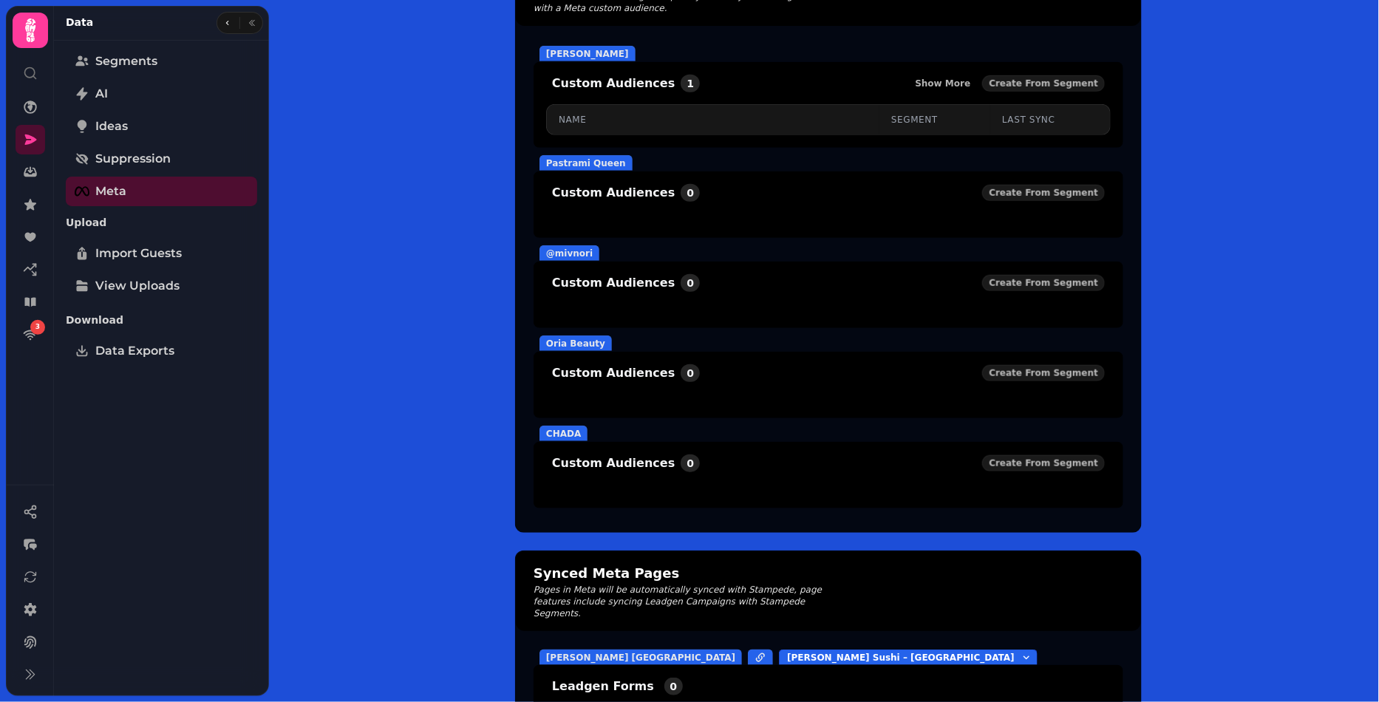
scroll to position [372, 0]
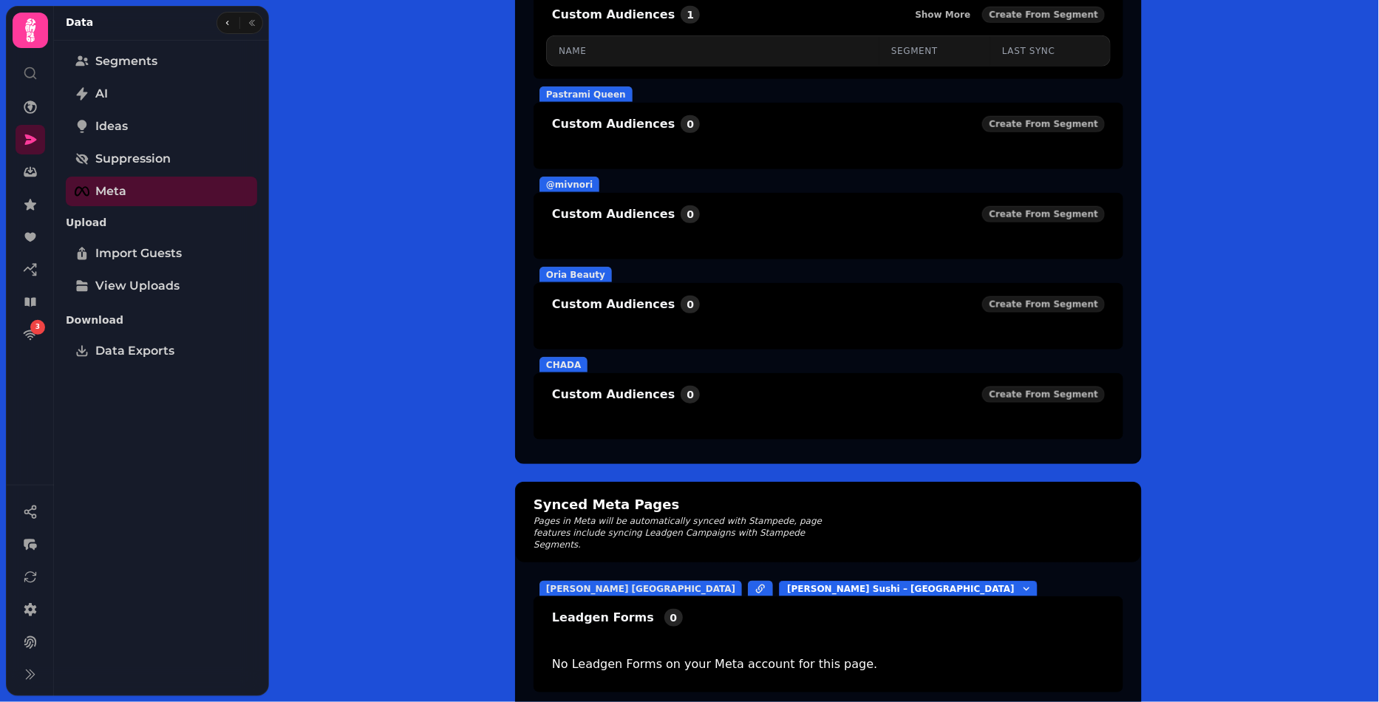
click at [929, 505] on div "Synced Meta Pages Pages in Meta will be automatically synced with Stampede, pag…" at bounding box center [828, 522] width 625 height 80
click at [1167, 538] on div "Meta Connect your Meta account to sync leadgen campaigns, sync custom audiences…" at bounding box center [828, 175] width 1101 height 1094
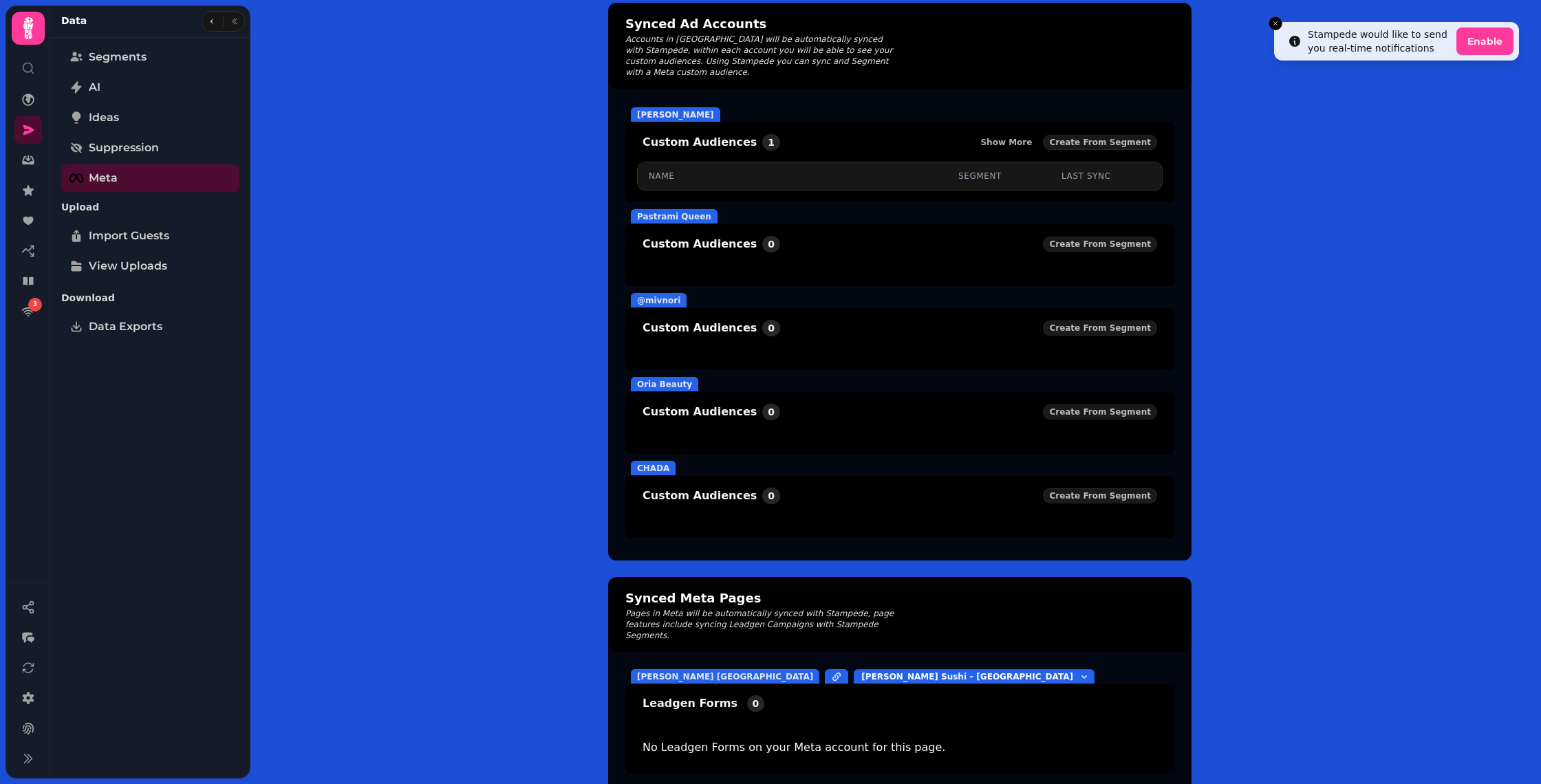
scroll to position [0, 0]
